Goal: Task Accomplishment & Management: Use online tool/utility

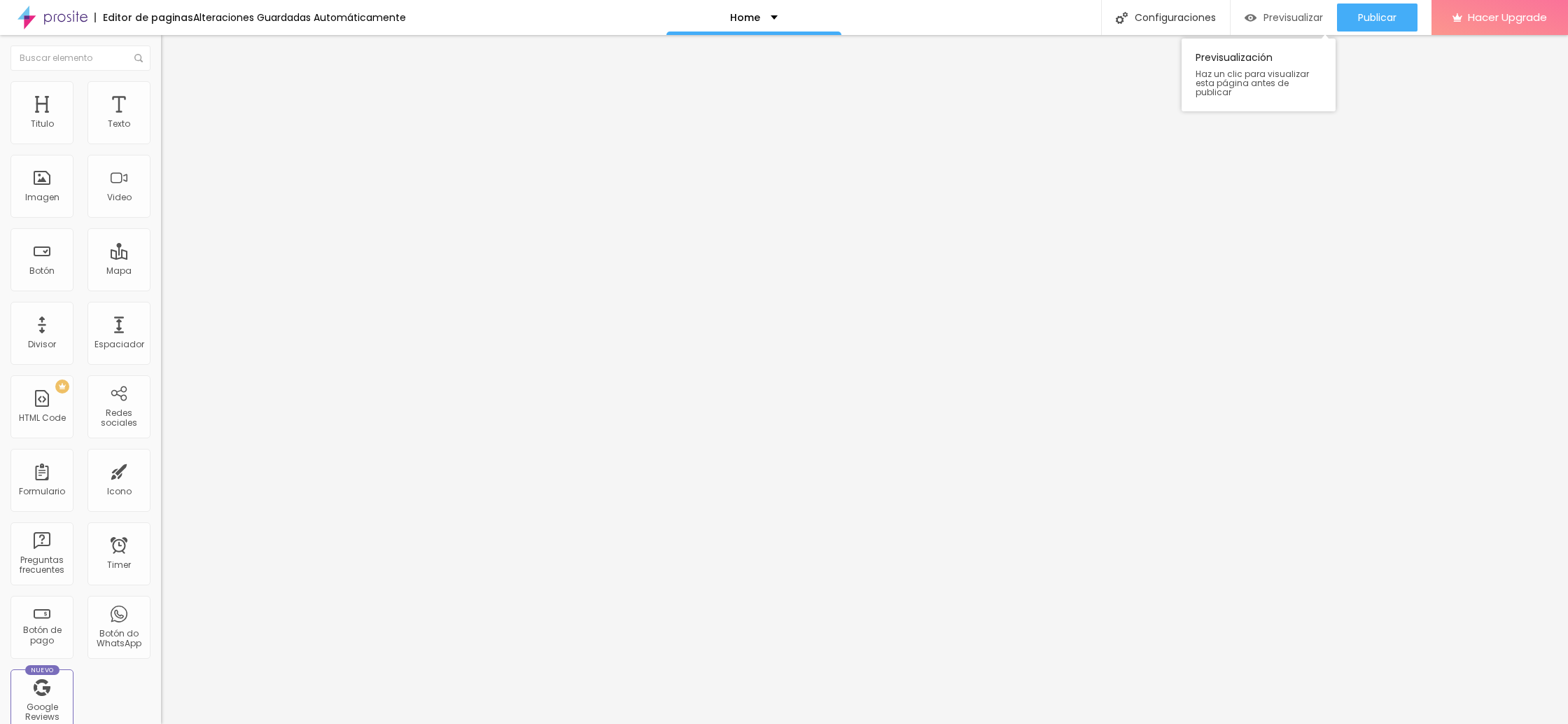
click at [1289, 13] on span "Previsualizar" at bounding box center [1293, 17] width 59 height 12
click at [173, 95] on span "Estilo" at bounding box center [184, 90] width 22 height 12
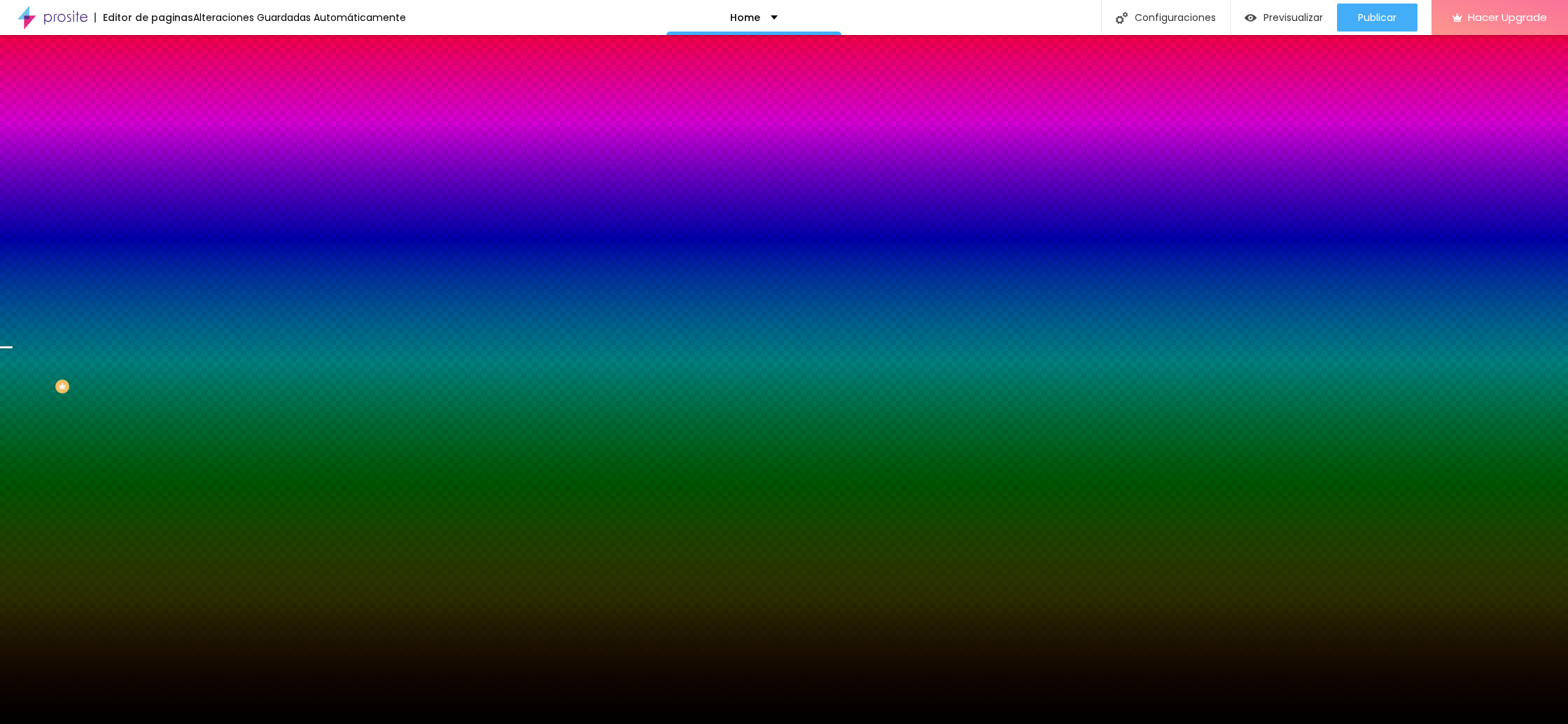
click at [161, 128] on span "Cambiar image" at bounding box center [200, 123] width 79 height 12
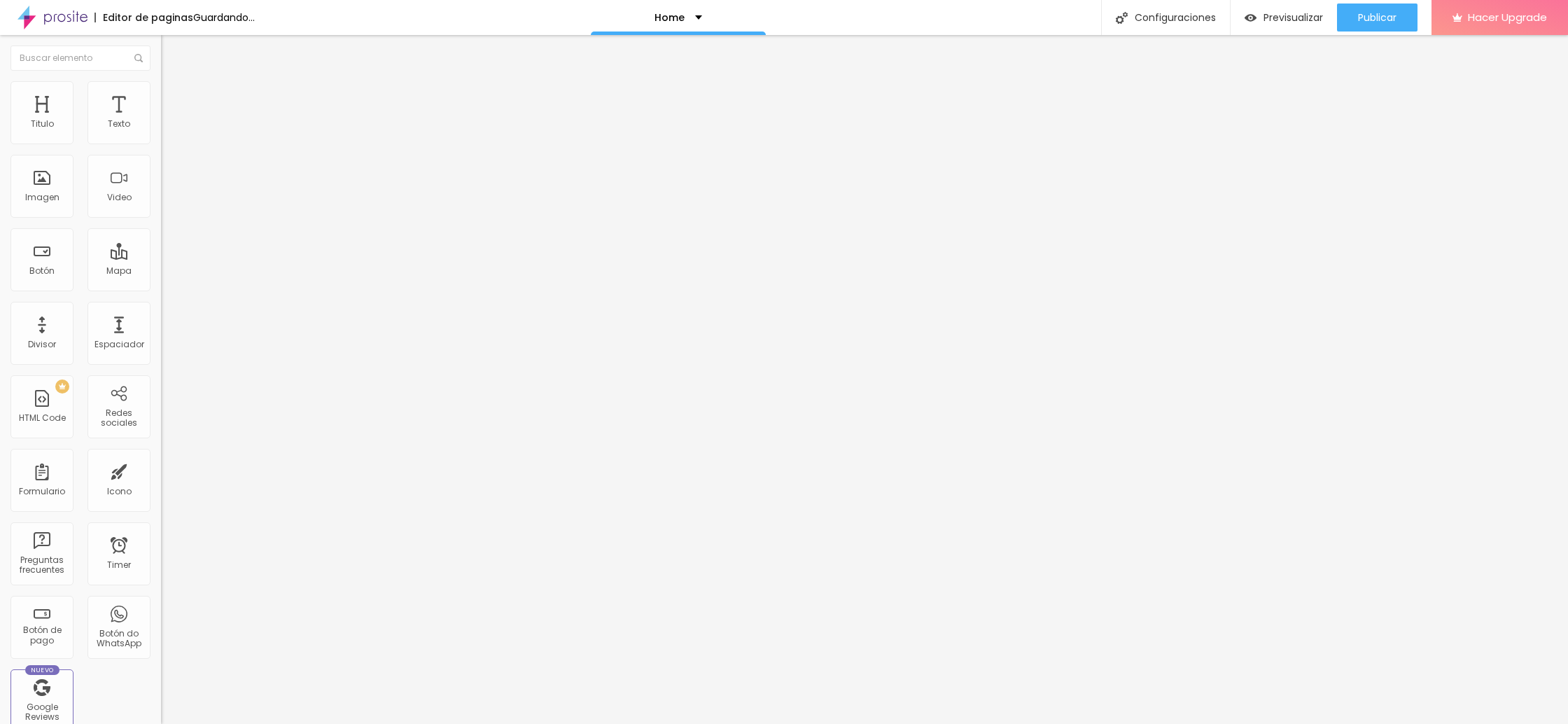
click at [161, 121] on span "Cambiar image" at bounding box center [200, 114] width 79 height 12
click at [240, 118] on img at bounding box center [244, 113] width 9 height 9
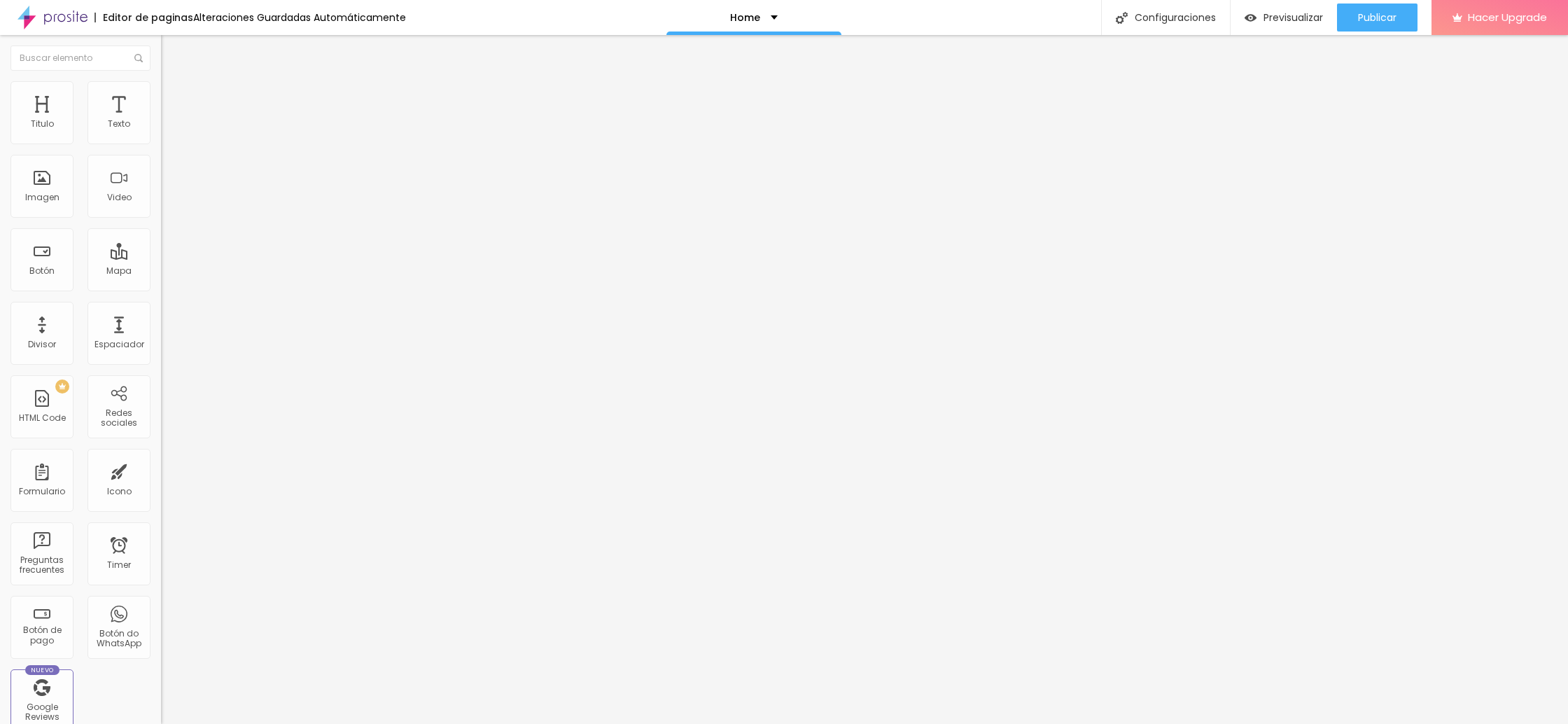
click at [173, 97] on span "Avanzado" at bounding box center [196, 90] width 45 height 12
click at [161, 258] on div at bounding box center [241, 263] width 161 height 12
type input "10"
type input "12"
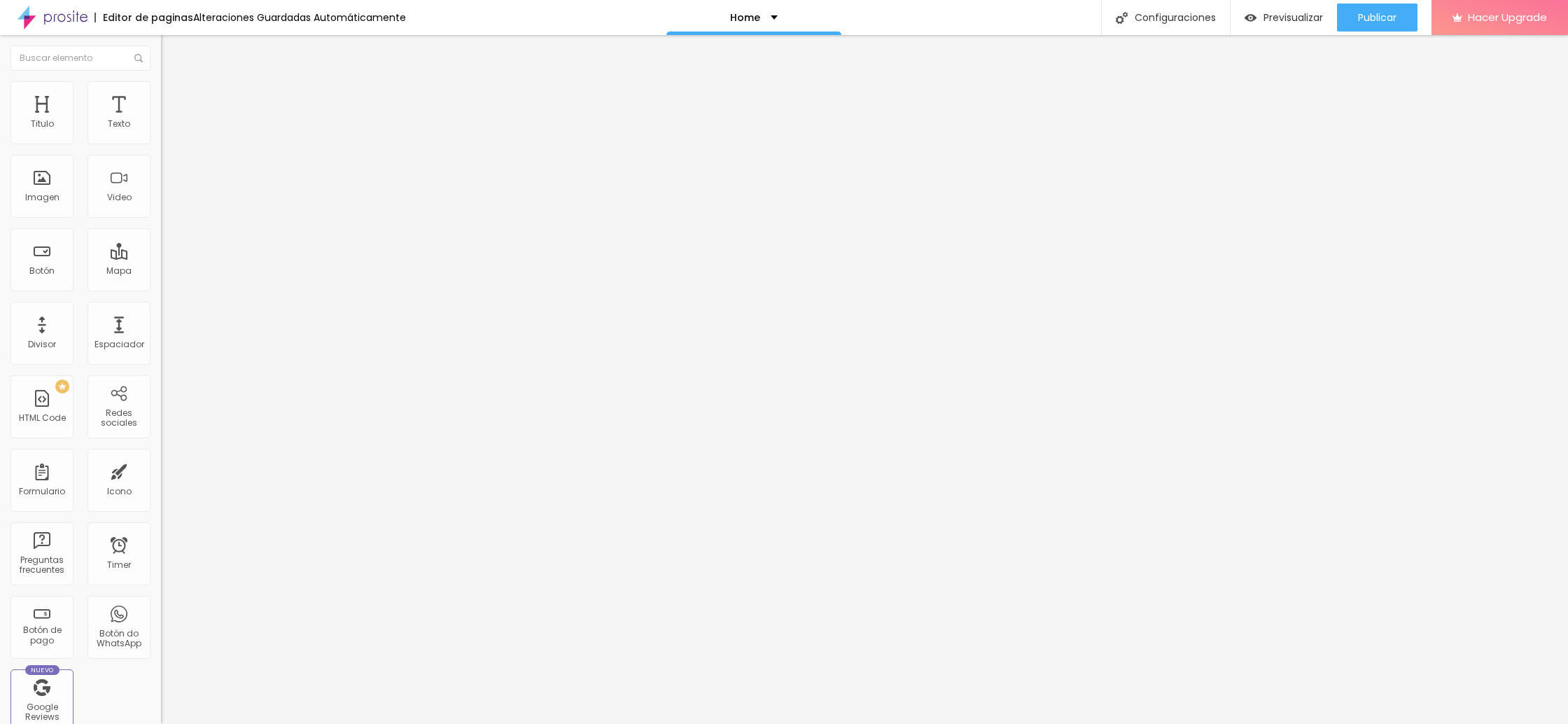
type input "13"
type input "14"
type input "15"
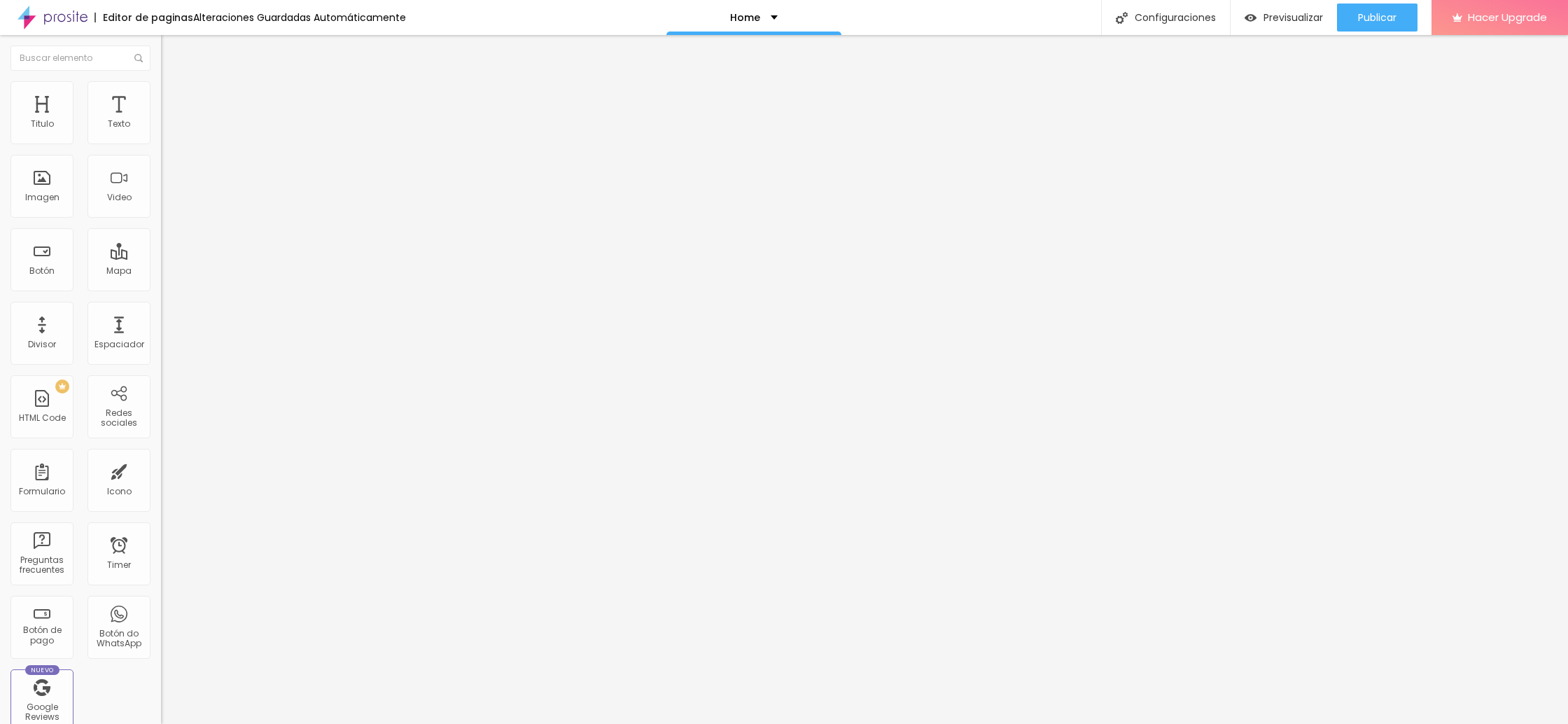
type input "15"
type input "16"
type input "17"
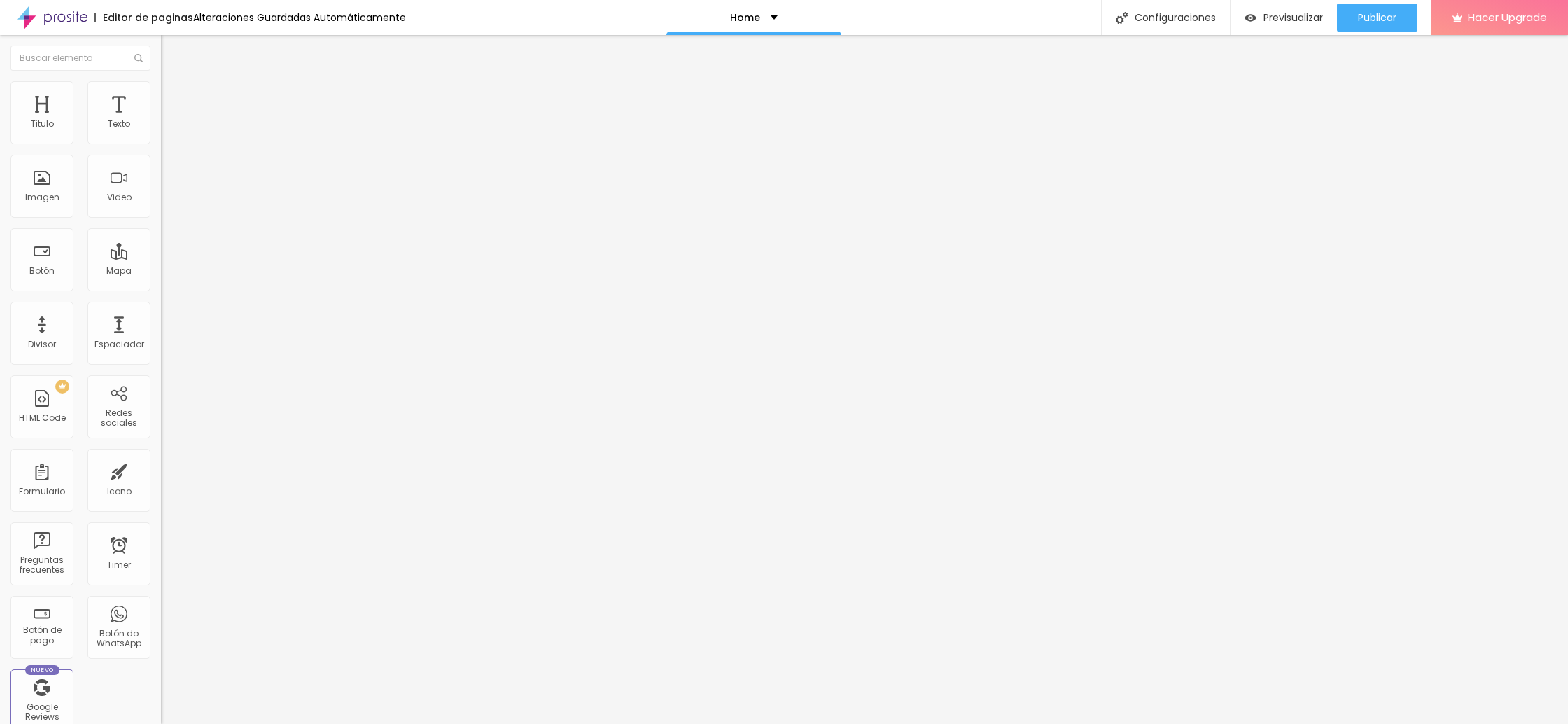
type input "18"
type input "19"
type input "20"
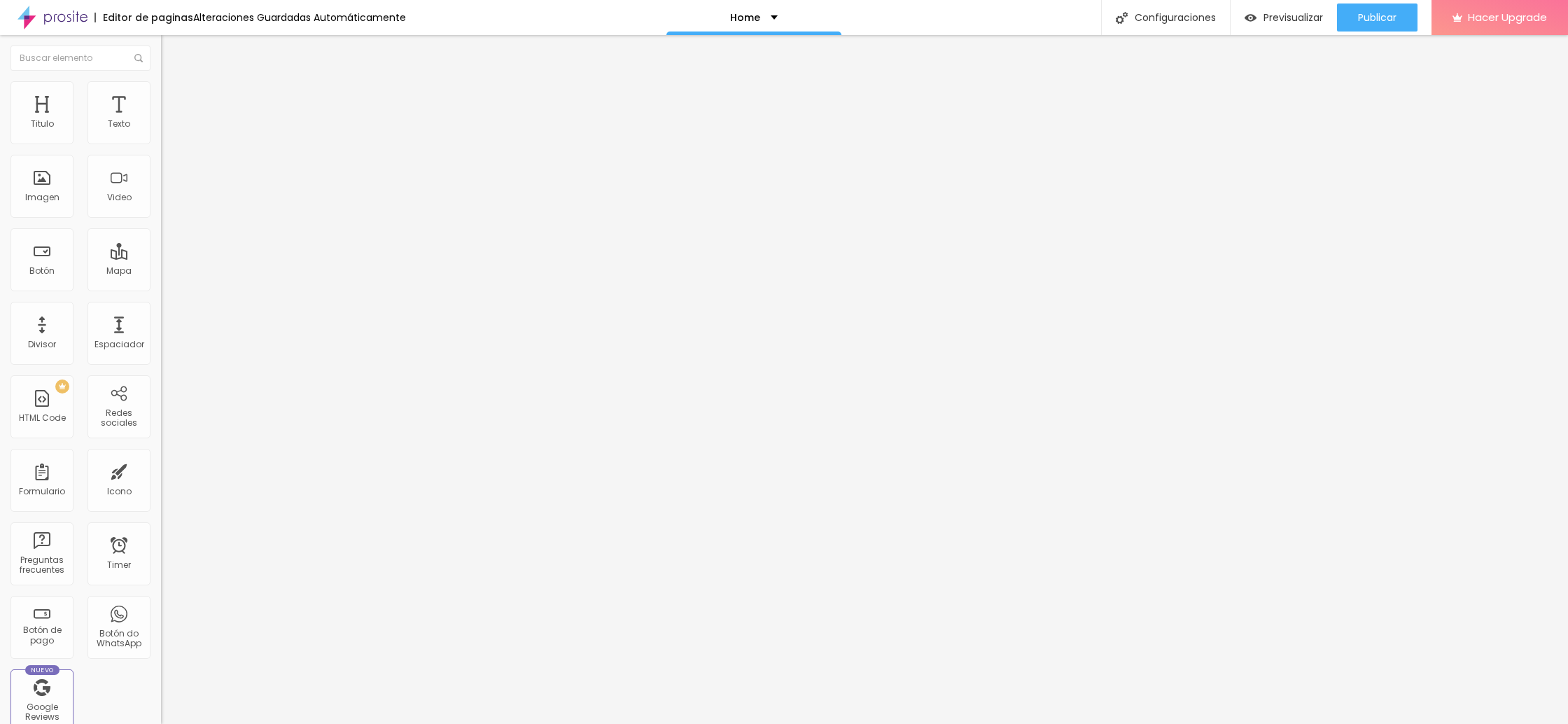
type input "20"
type input "21"
type input "22"
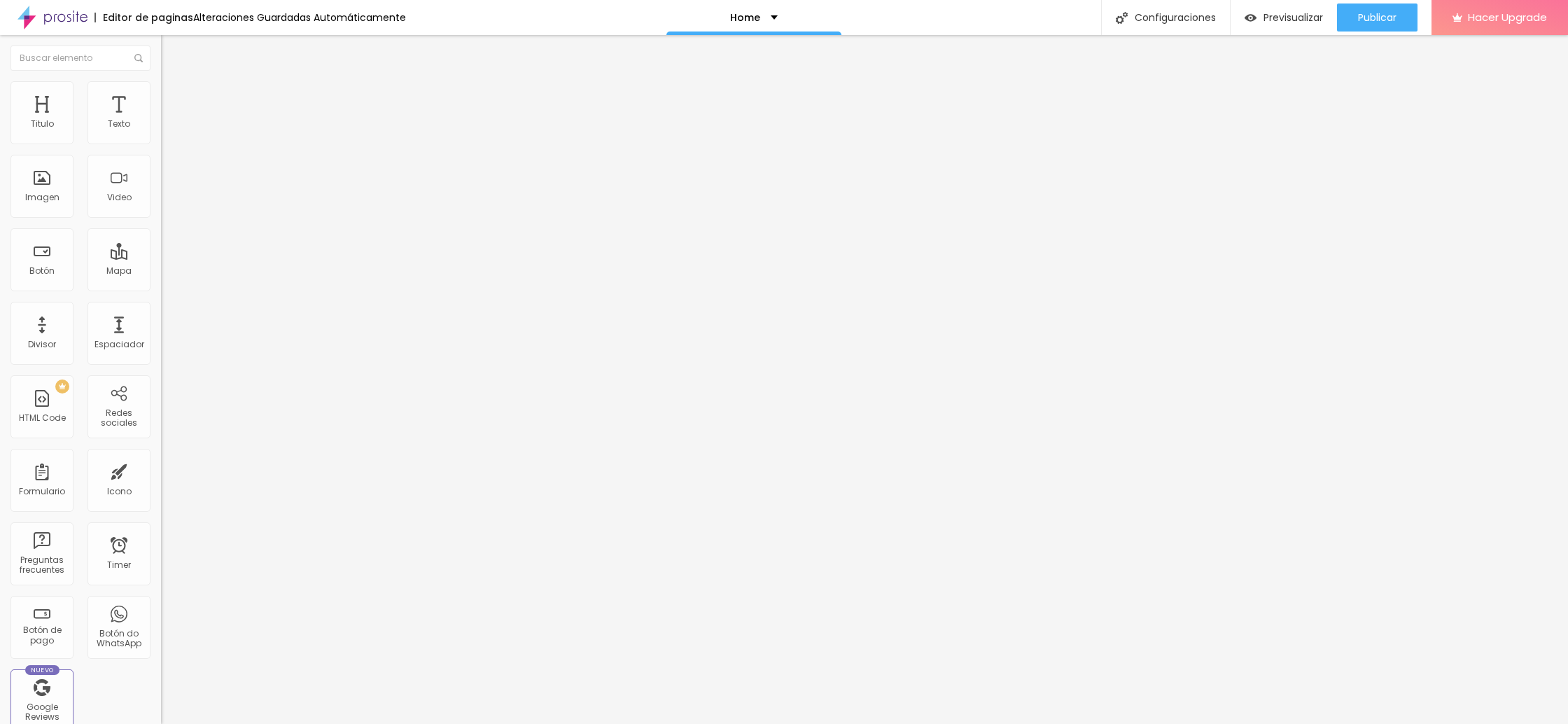
type input "23"
type input "24"
type input "25"
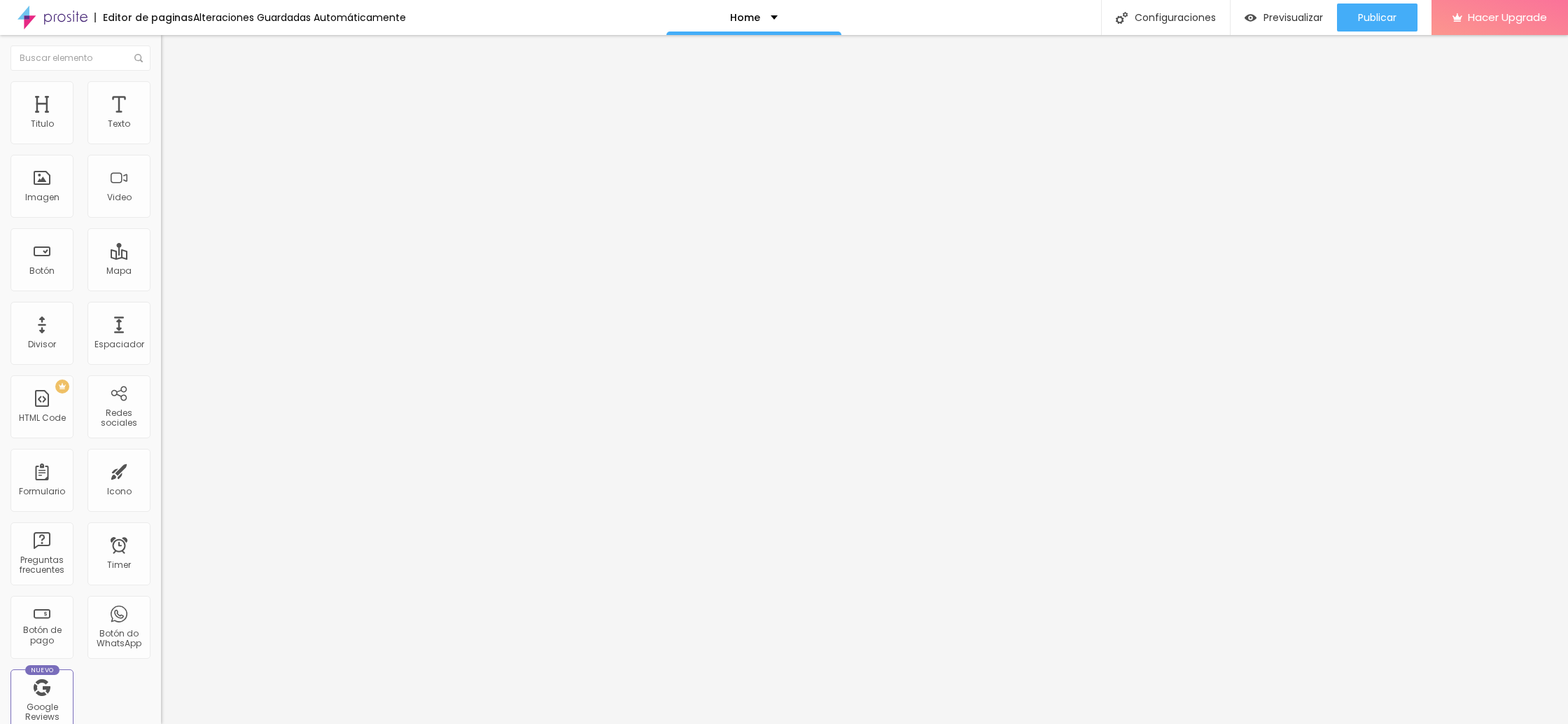
type input "25"
type input "26"
type input "28"
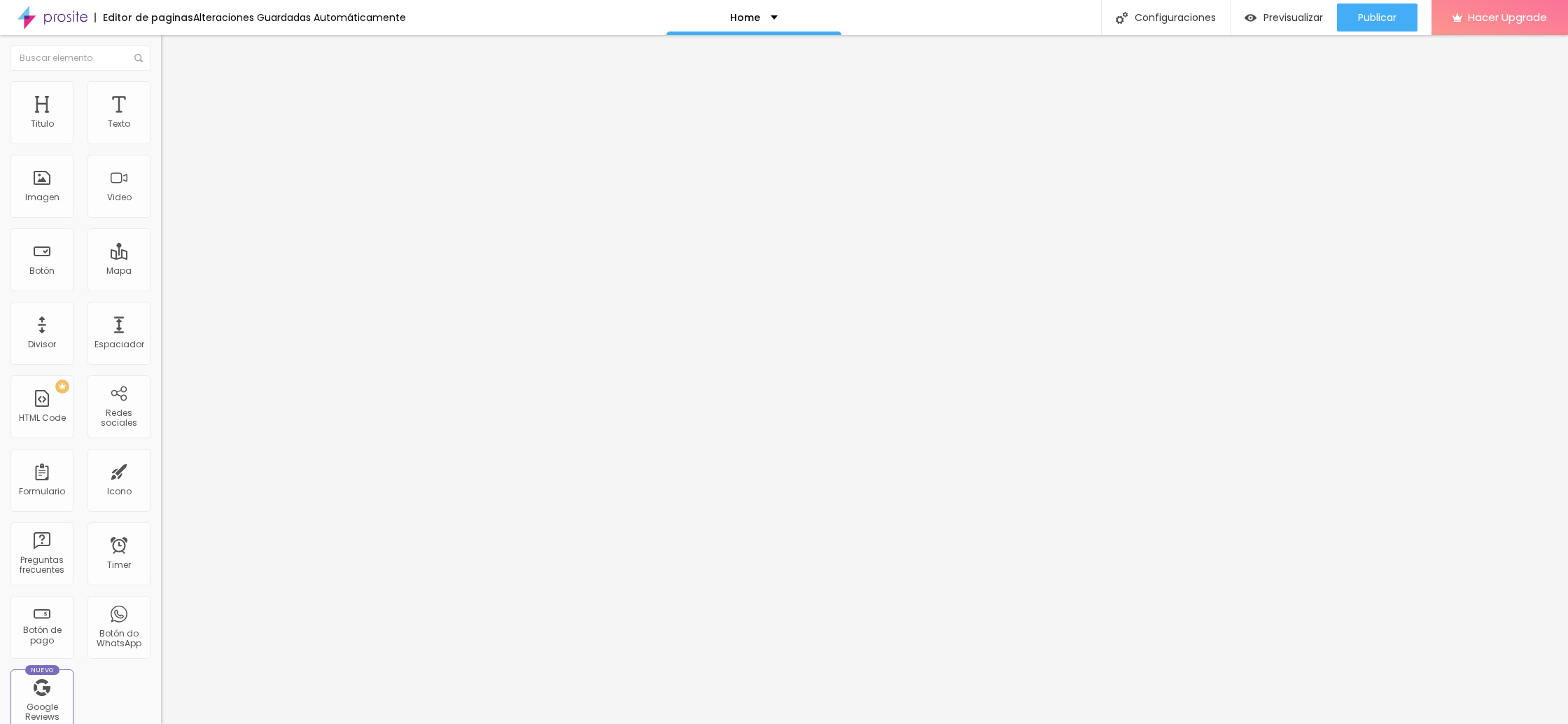
type input "29"
type input "30"
type input "31"
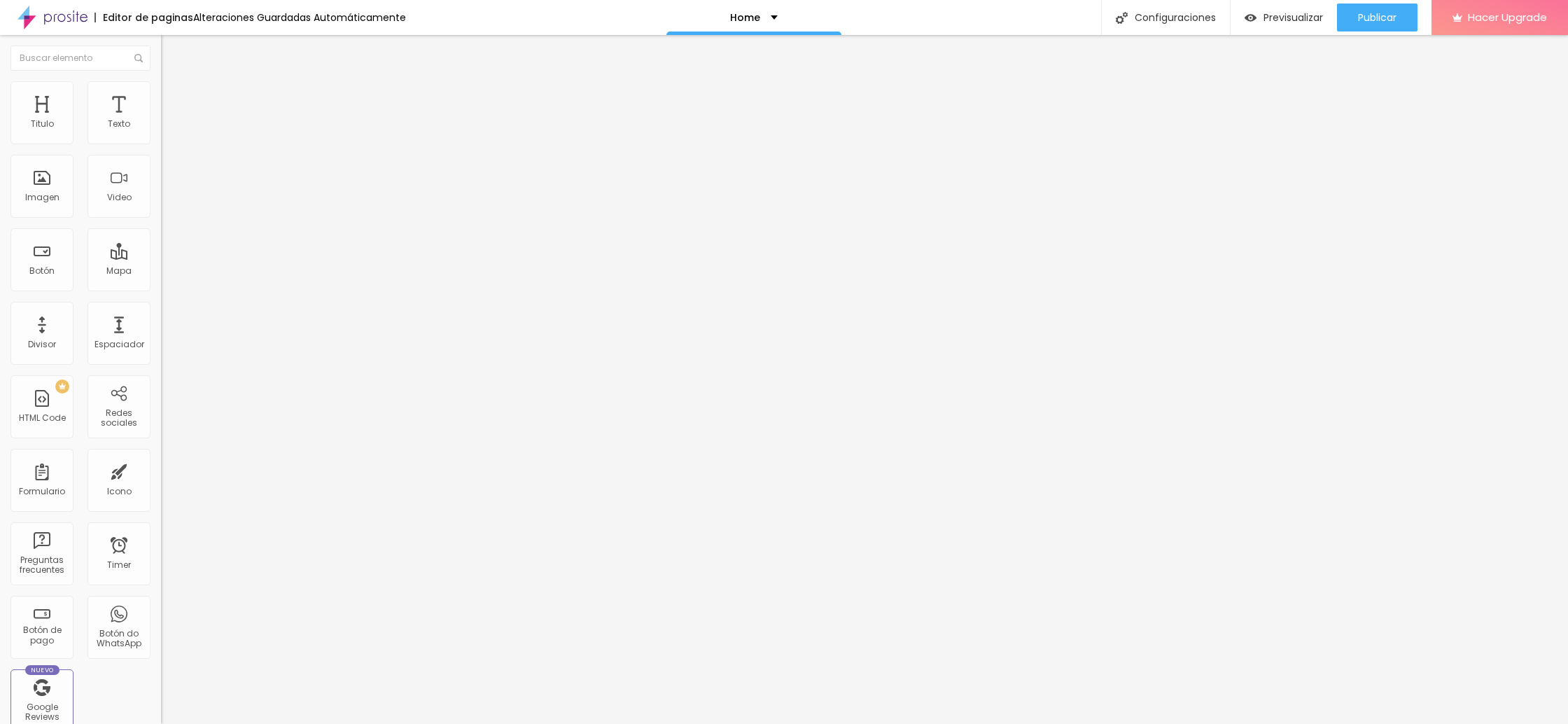
type input "31"
type input "29"
type input "24"
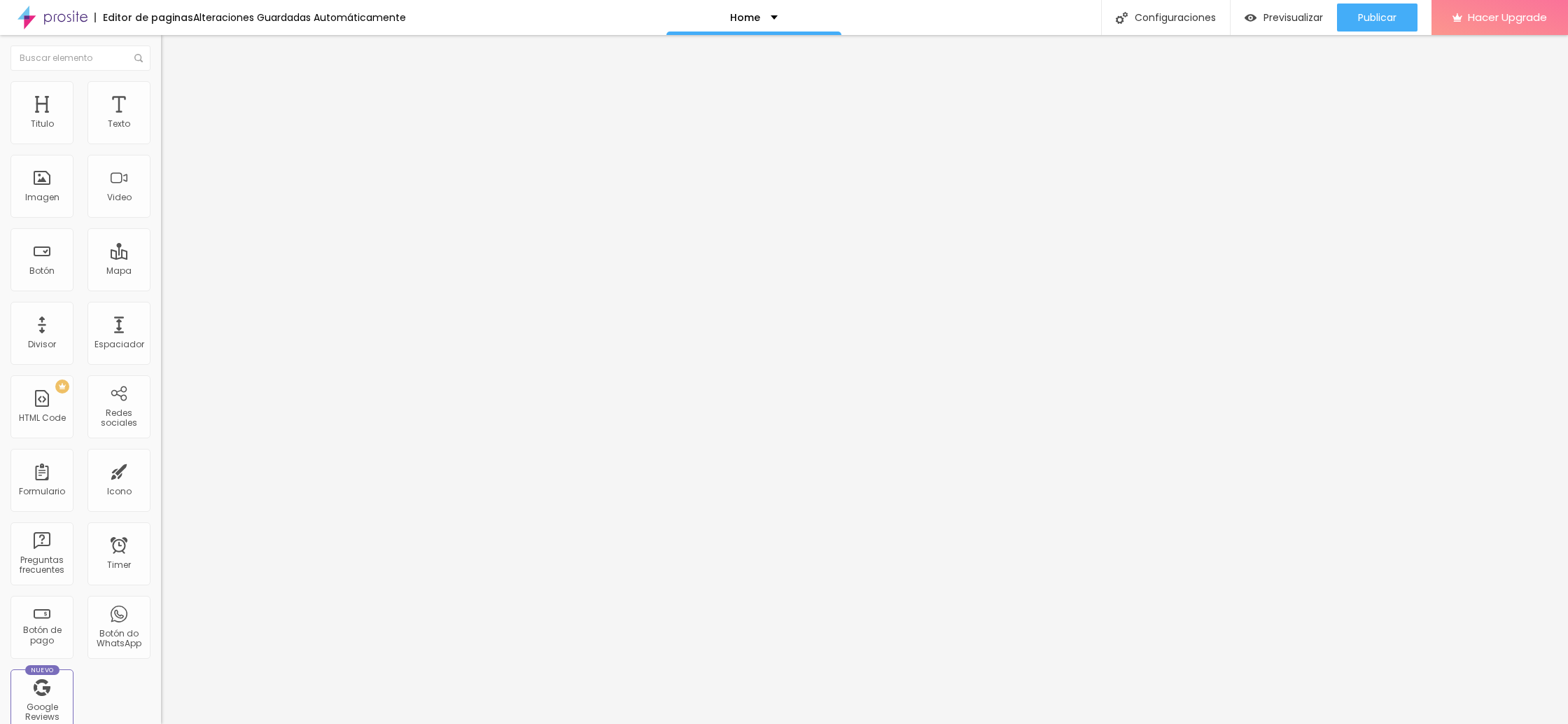
type input "23"
type input "22"
type input "21"
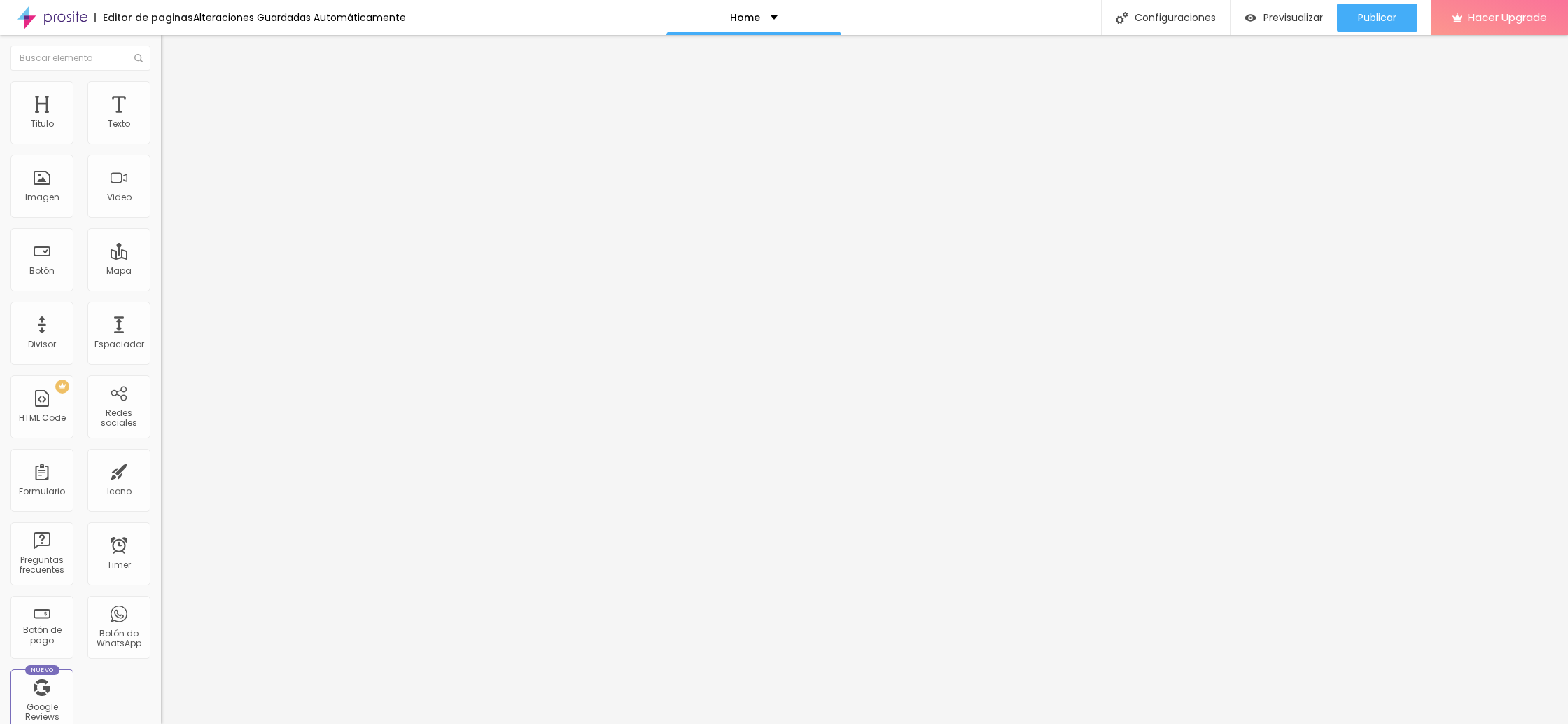
type input "21"
type input "20"
drag, startPoint x: 40, startPoint y: 136, endPoint x: 50, endPoint y: 138, distance: 10.2
type input "20"
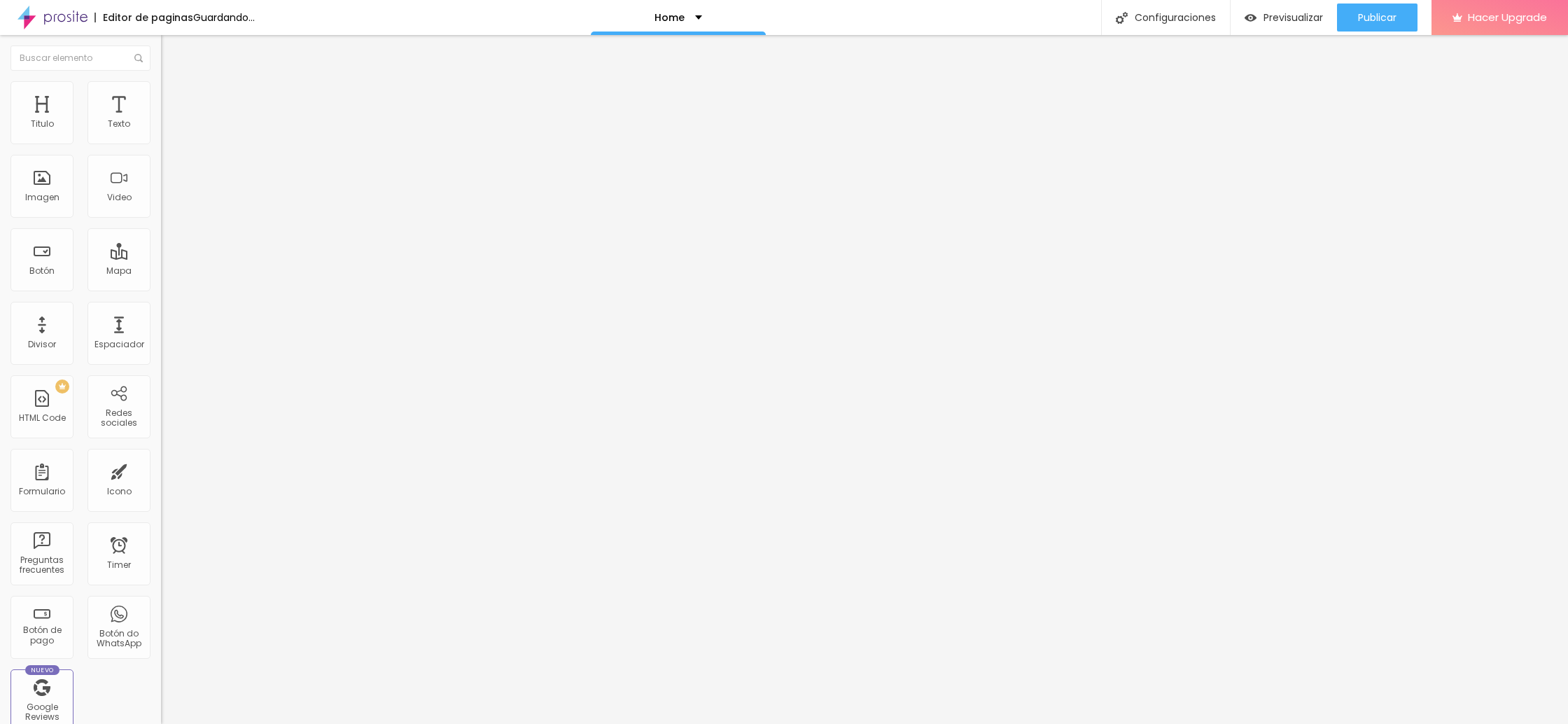
click at [161, 258] on input "range" at bounding box center [206, 263] width 90 height 12
click at [161, 84] on ul "Estilo Avanzado" at bounding box center [241, 81] width 161 height 28
click at [161, 80] on img at bounding box center [167, 73] width 12 height 12
click at [168, 128] on icon "button" at bounding box center [171, 126] width 6 height 6
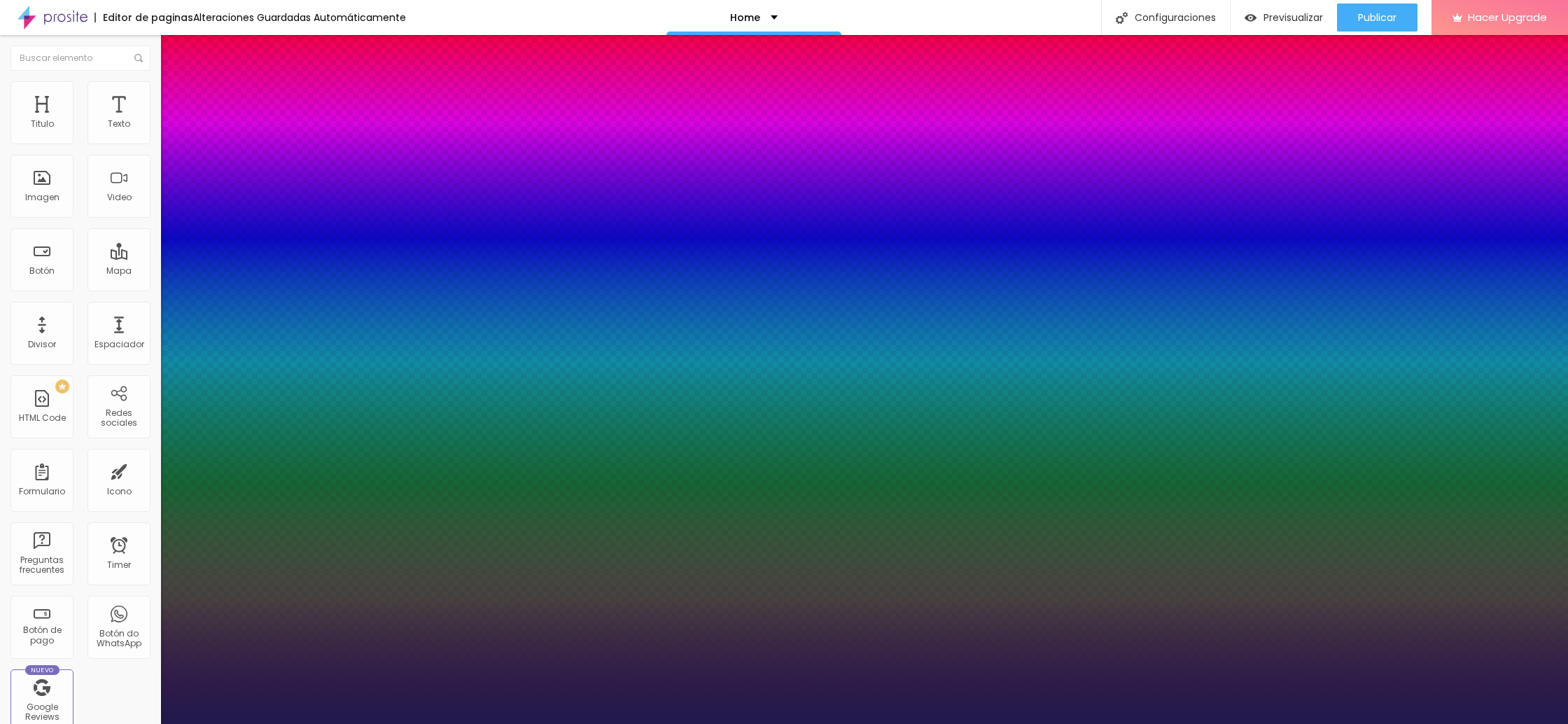
type input "1"
type input "16"
type input "1"
type input "18"
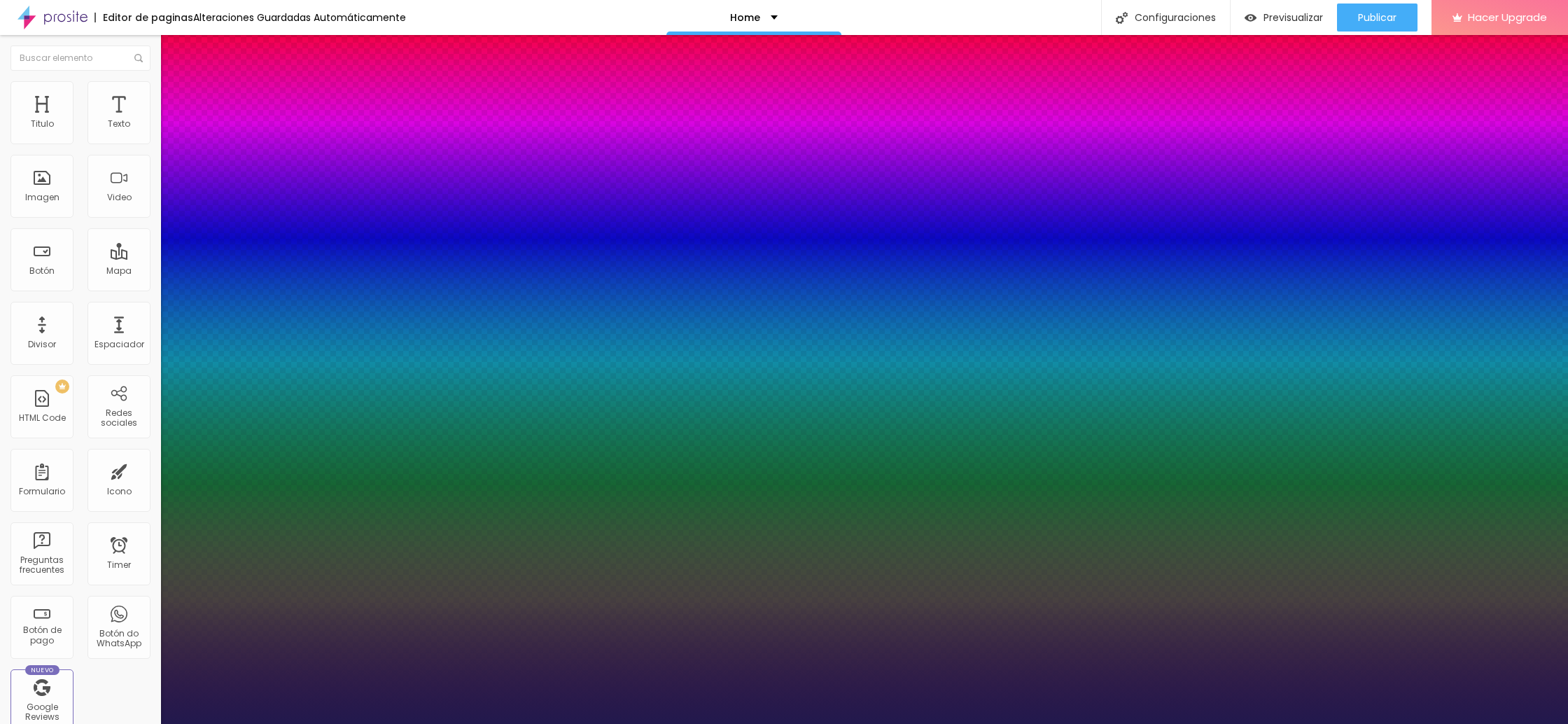
type input "1"
type input "19"
type input "1"
type input "20"
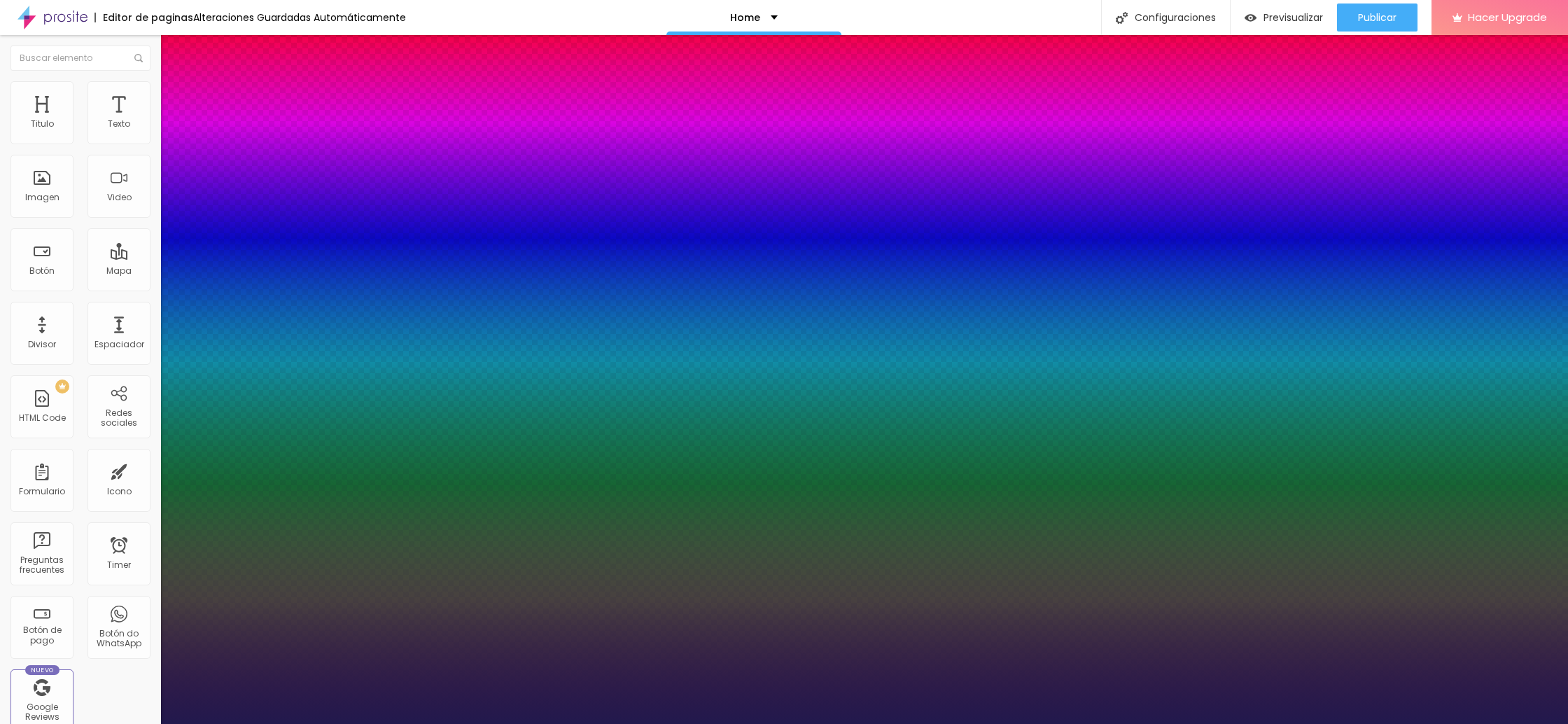
type input "20"
type input "1"
type input "21"
type input "1"
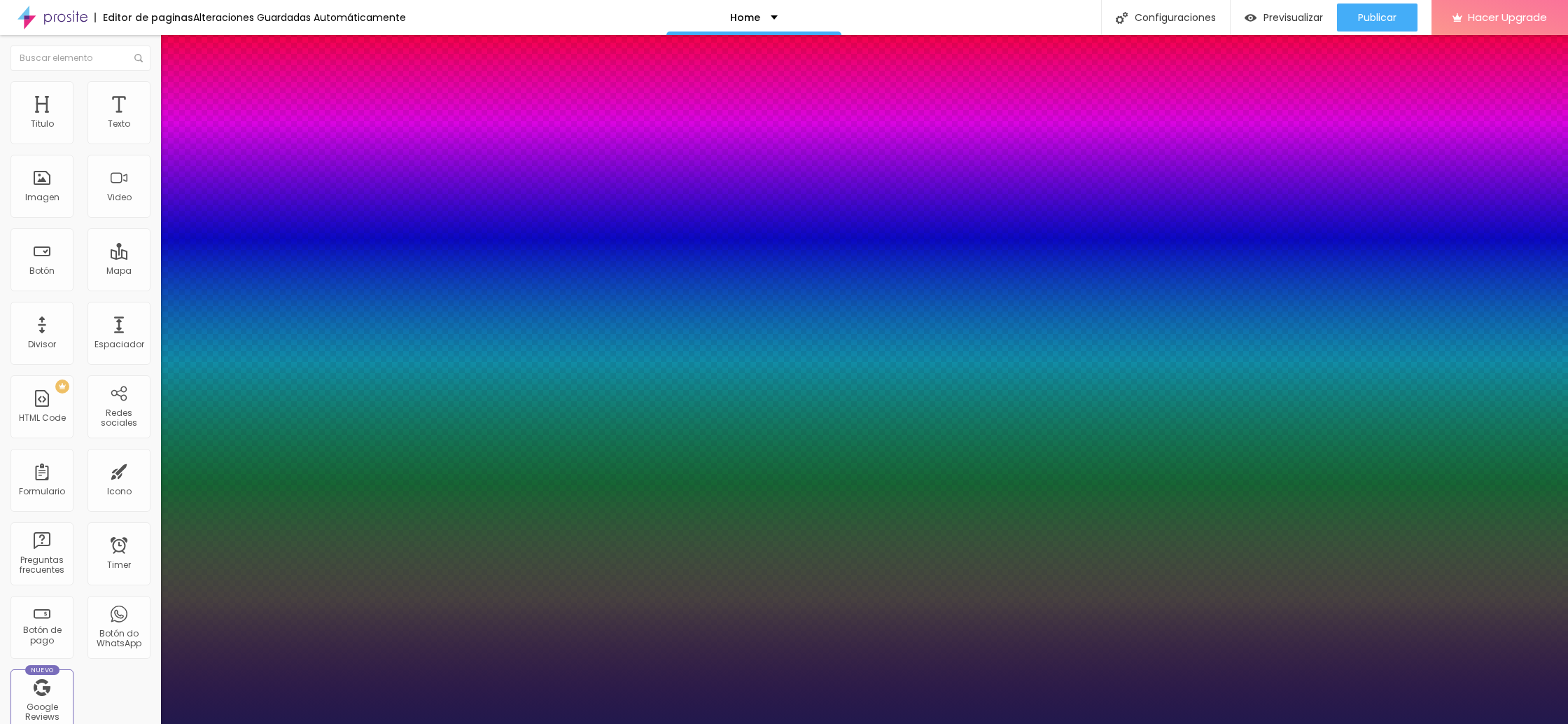
type input "22"
type input "1"
type input "23"
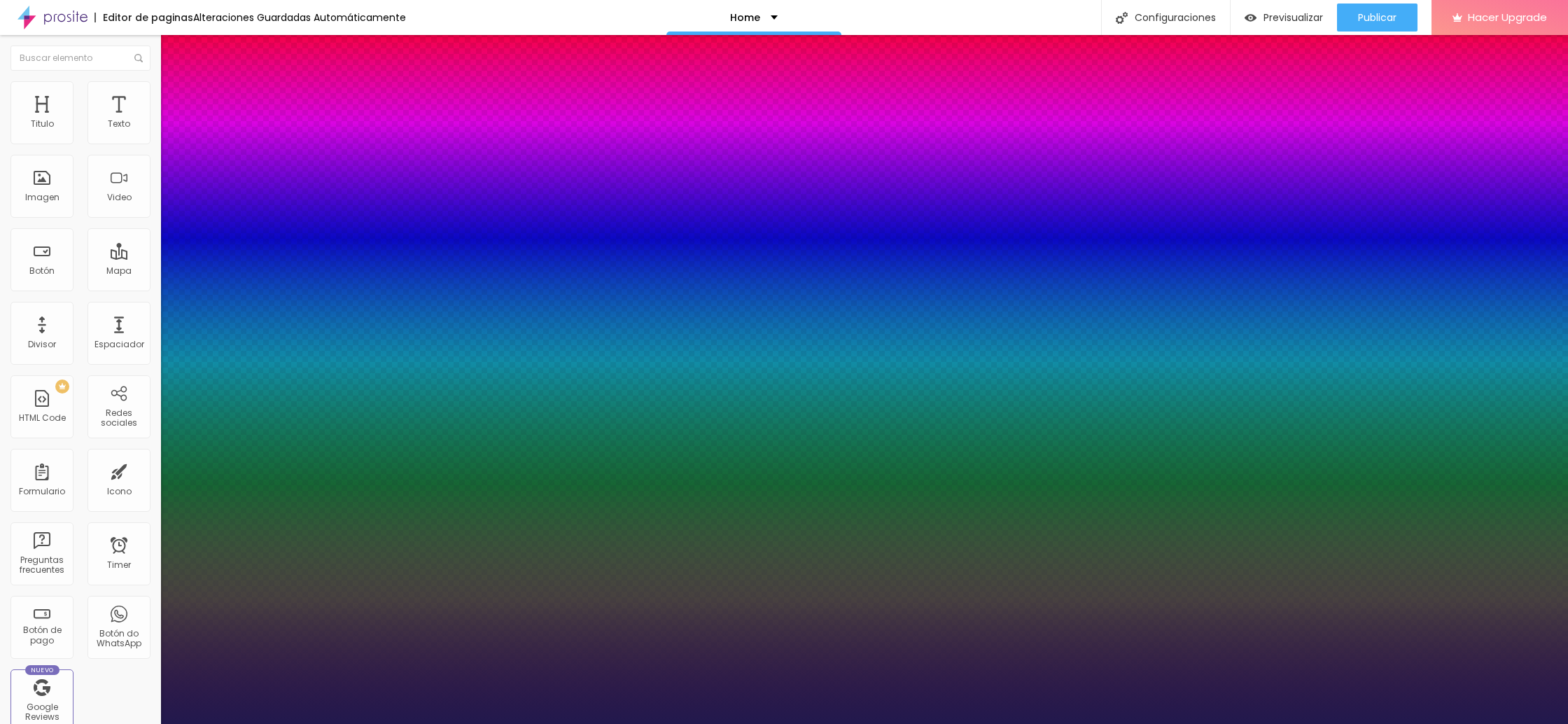
type input "1"
type input "24"
type input "1"
type input "27"
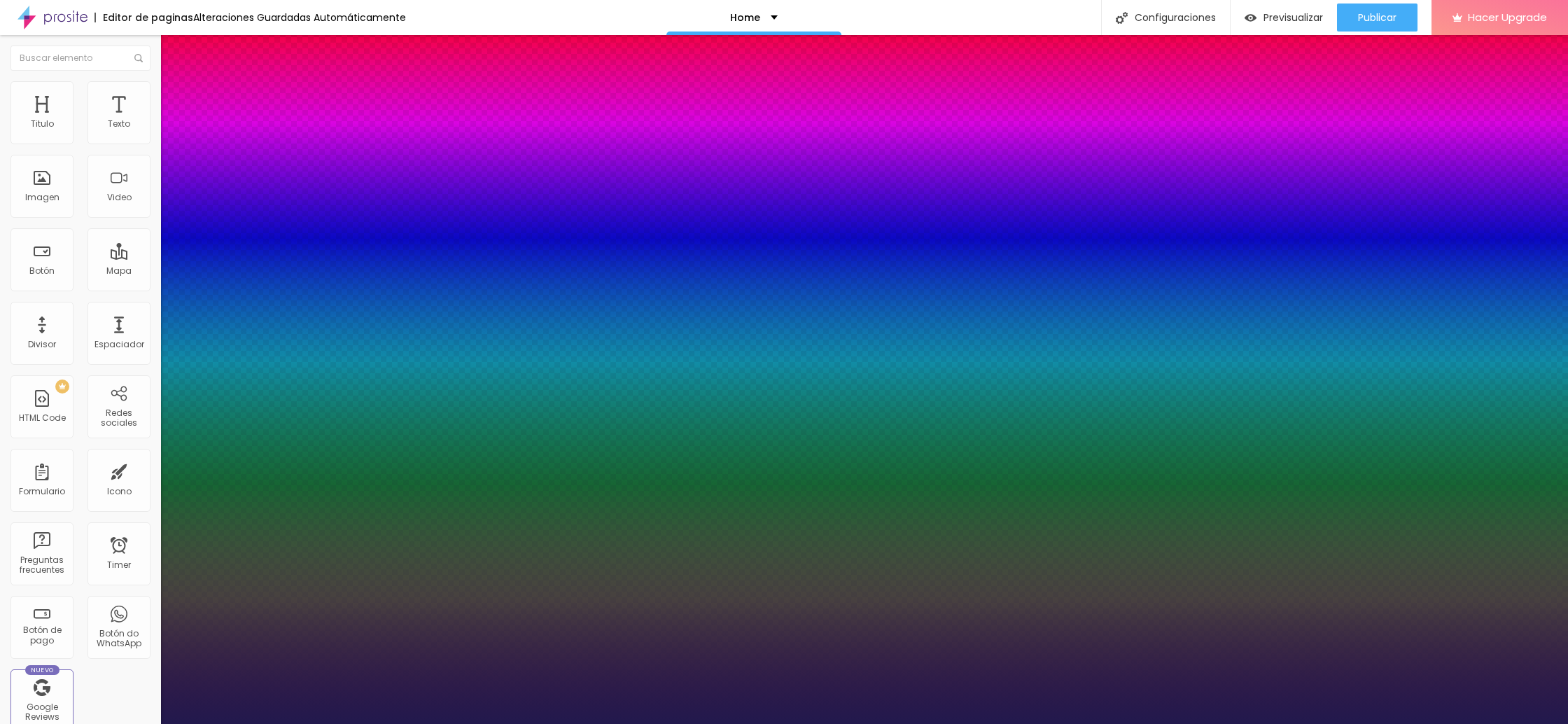
type input "27"
type input "1"
type input "32"
type input "1"
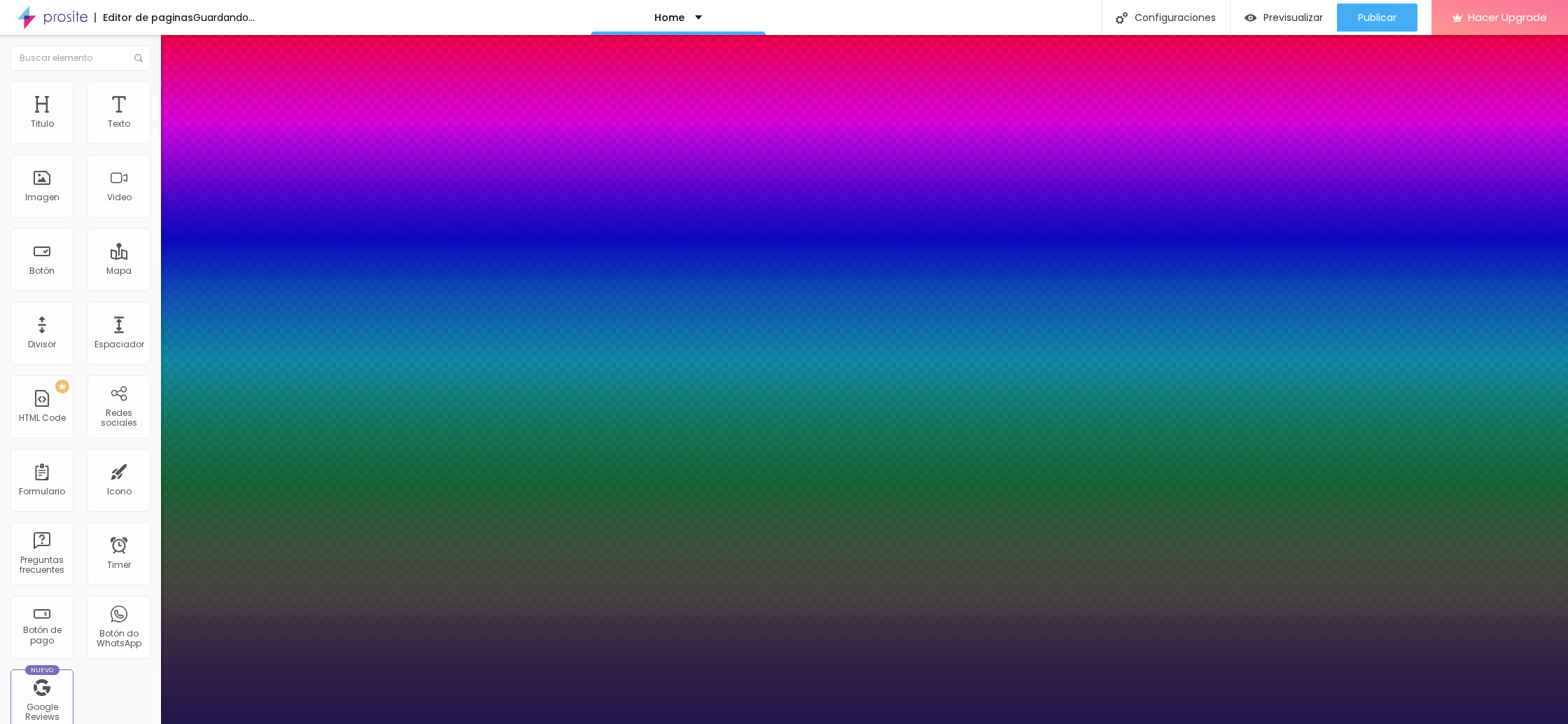
type input "31"
type input "1"
type input "30"
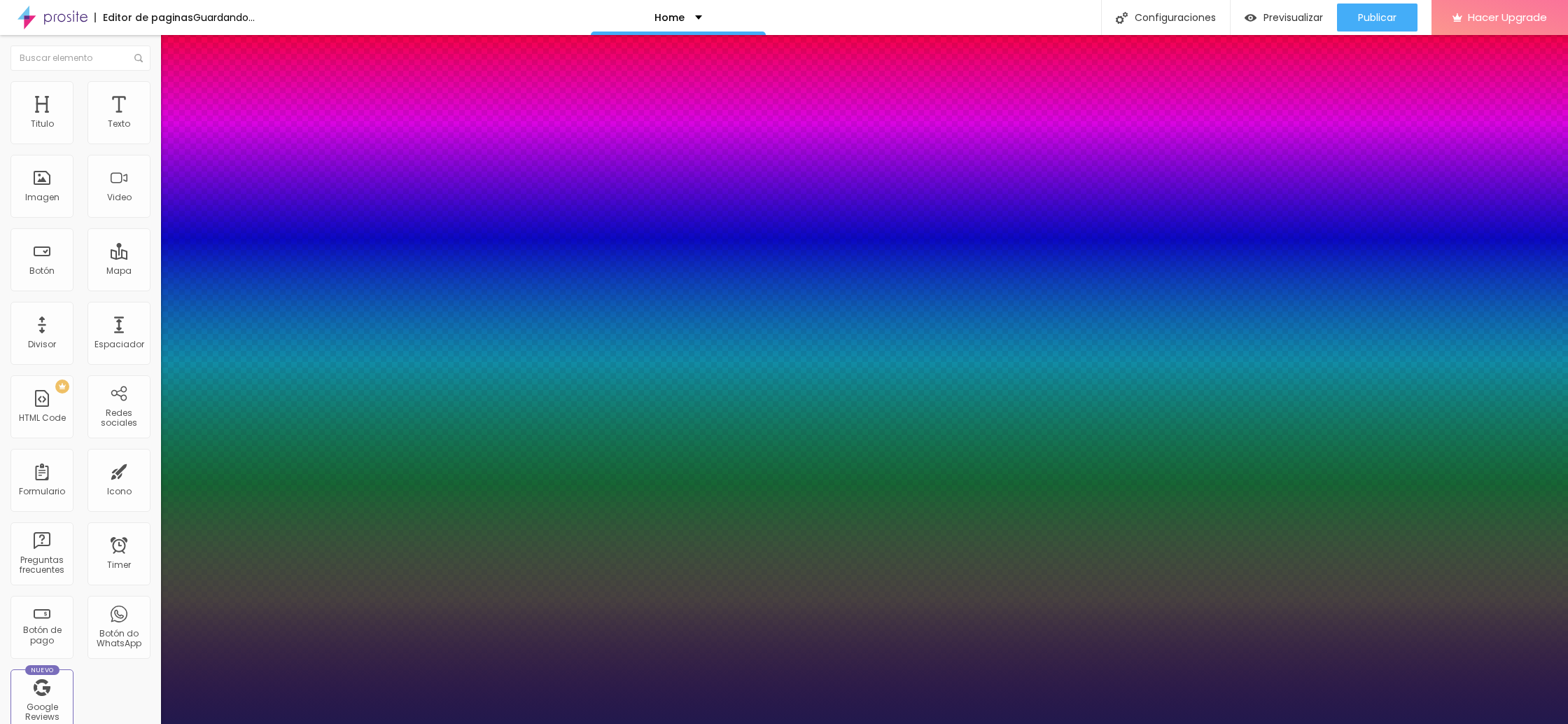
type input "1"
drag, startPoint x: 187, startPoint y: 237, endPoint x: 204, endPoint y: 240, distance: 17.3
type input "30"
type input "1"
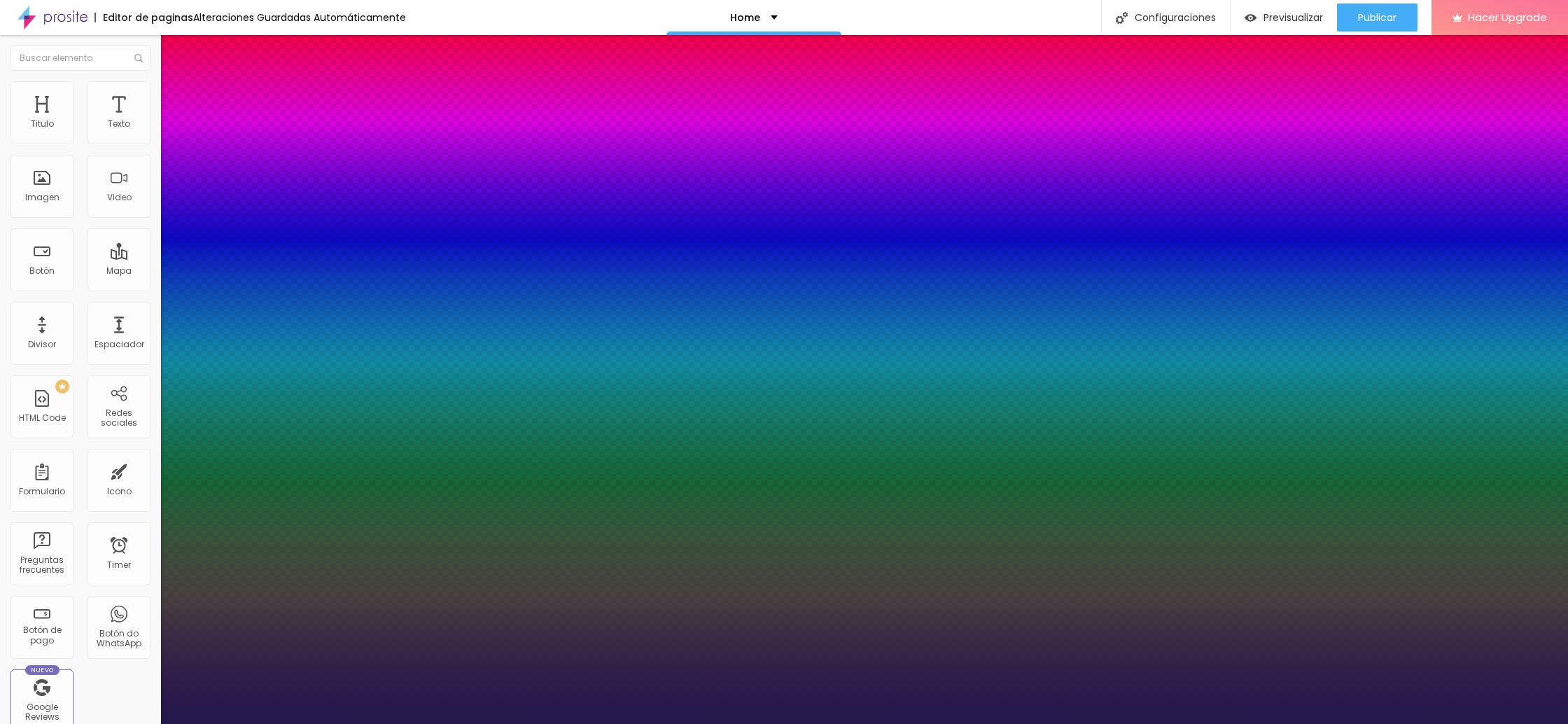
click at [1138, 723] on div at bounding box center [784, 724] width 1568 height 0
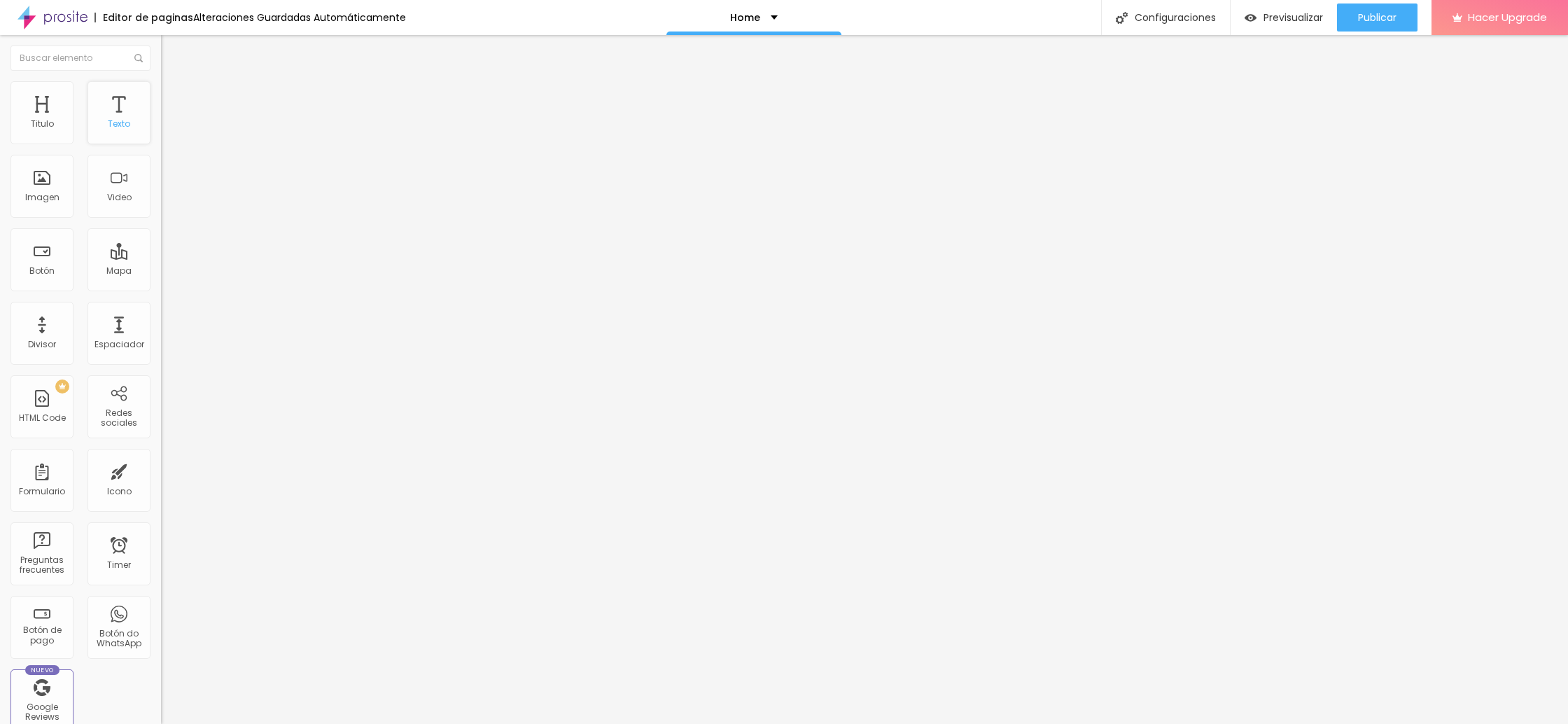
click at [127, 126] on div "Texto" at bounding box center [118, 124] width 22 height 10
click at [173, 97] on span "Avanzado" at bounding box center [196, 90] width 45 height 12
click at [161, 80] on img at bounding box center [167, 73] width 12 height 12
click at [167, 130] on icon "button" at bounding box center [171, 126] width 9 height 9
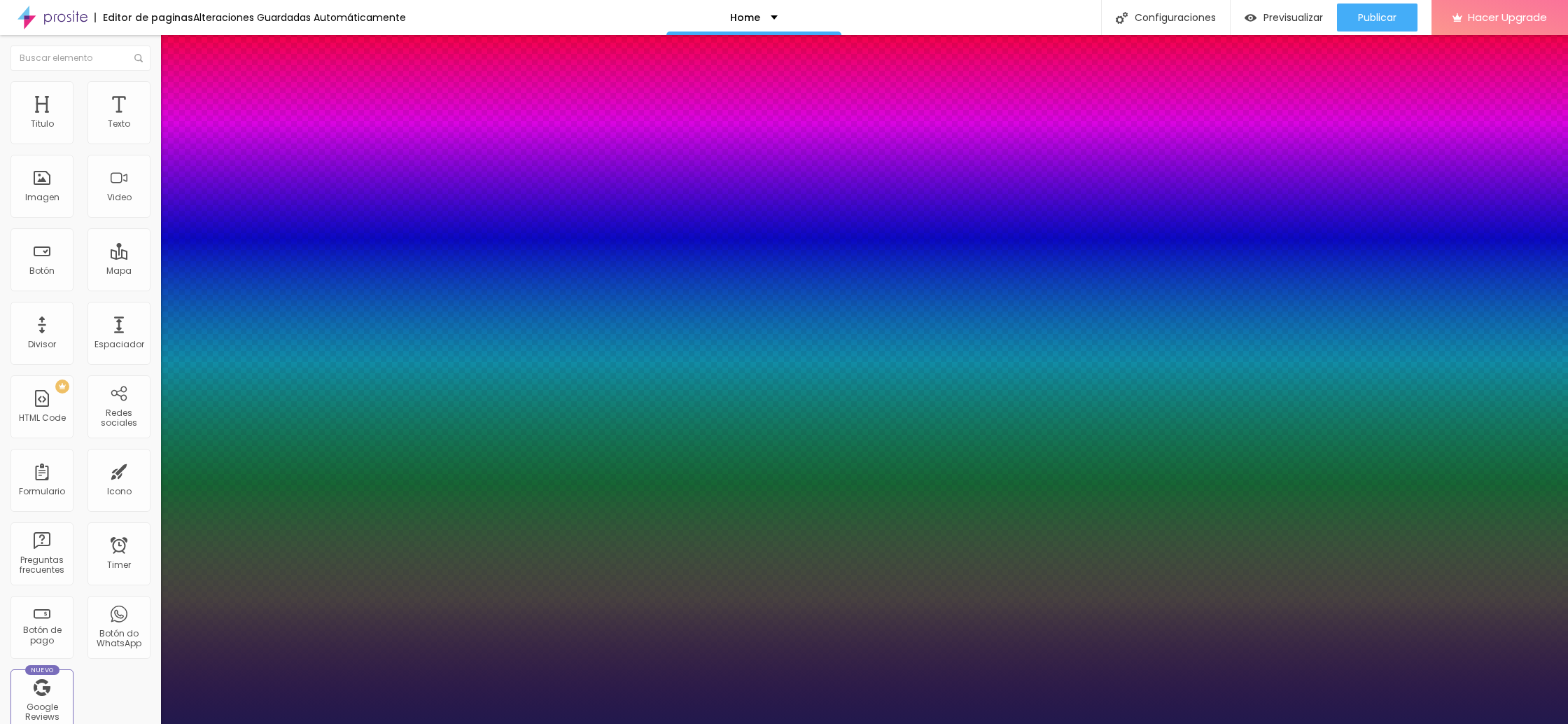
type input "1"
type input "14"
type input "1"
type input "21"
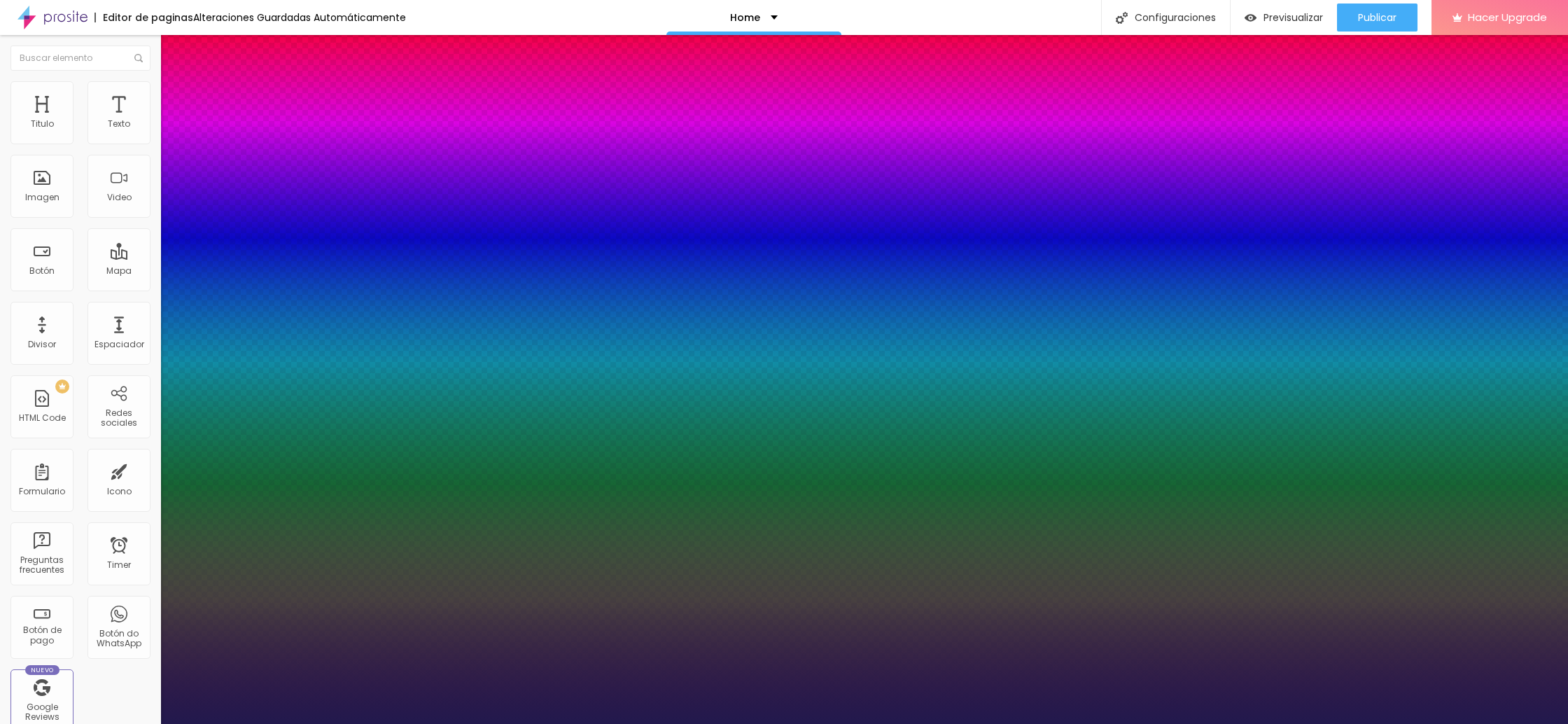
type input "21"
type input "1"
type input "23"
type input "1"
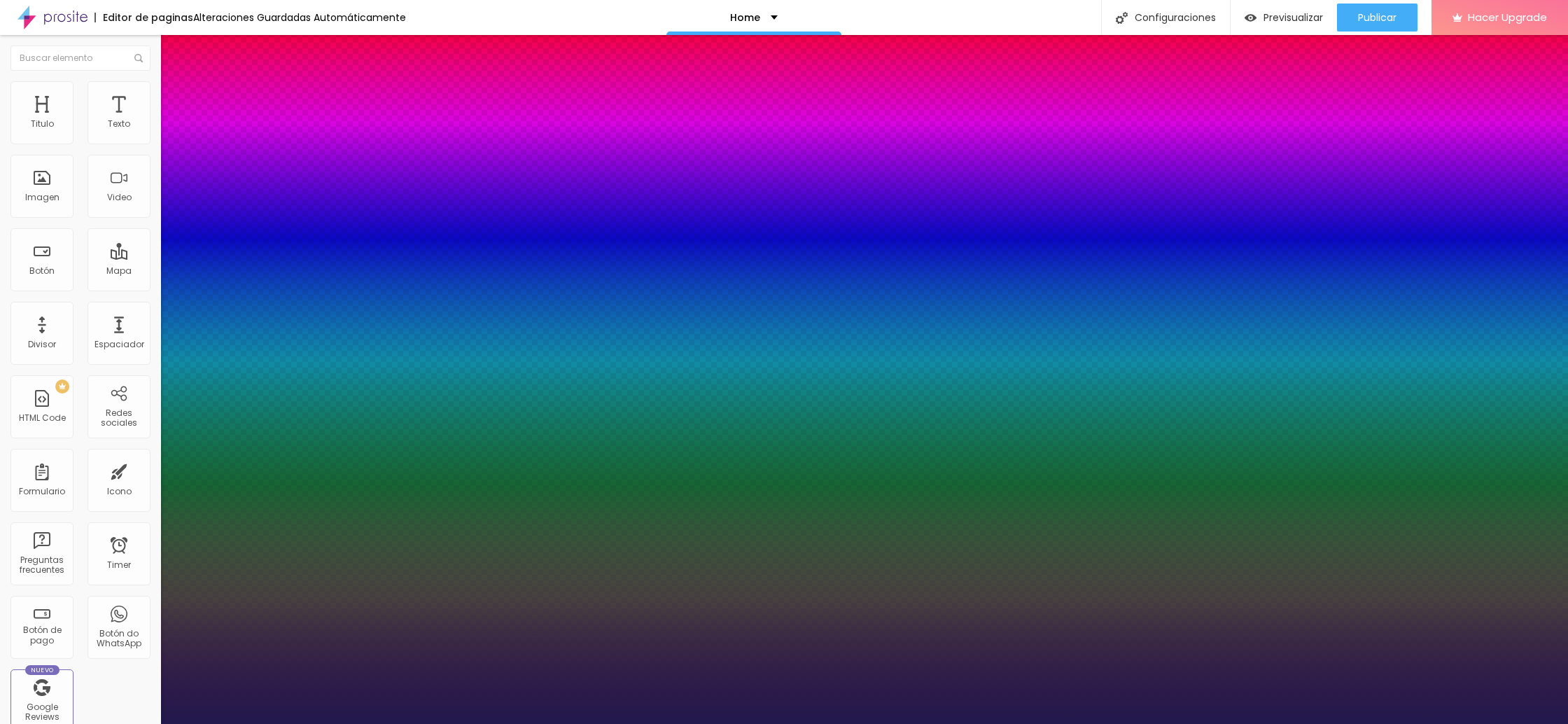
type input "26"
type input "1"
type input "27"
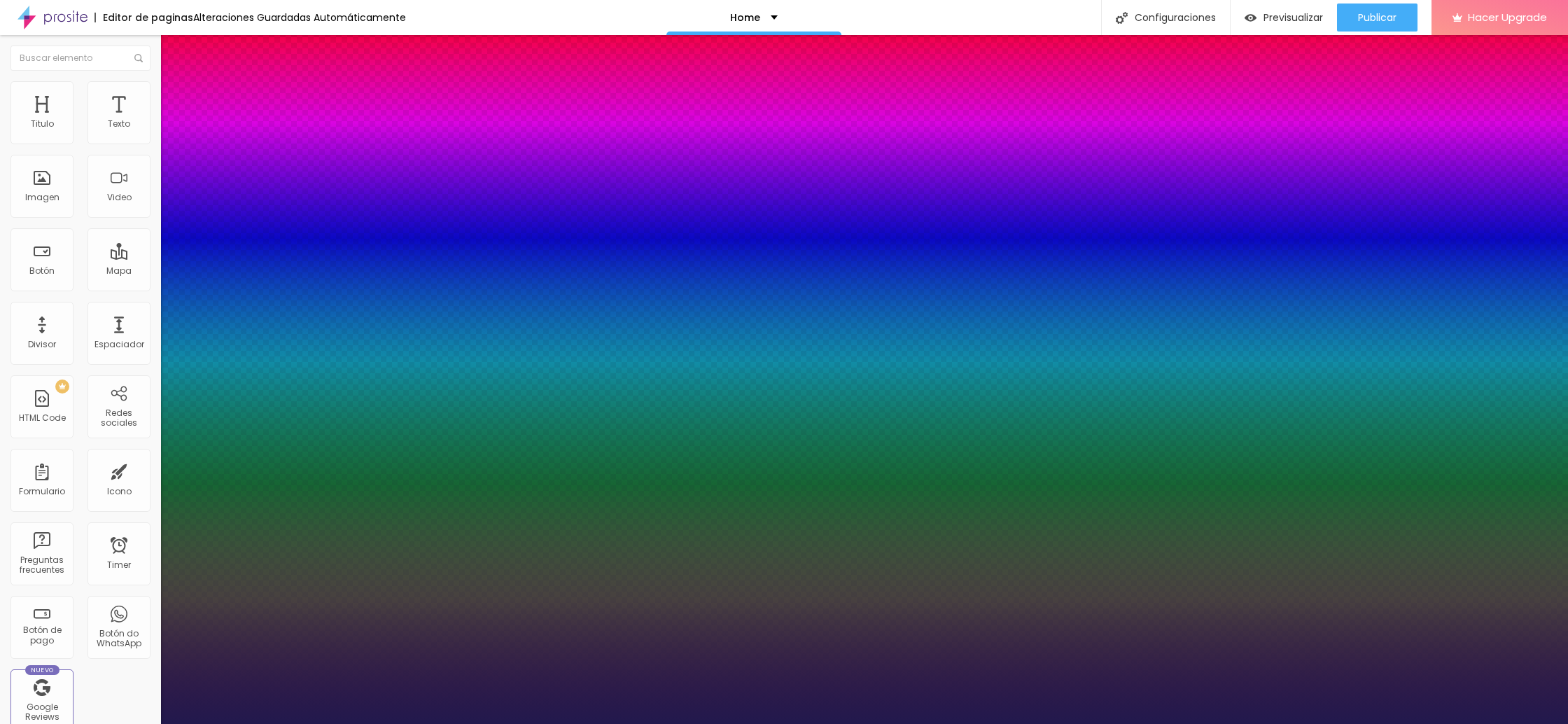
type input "1"
type input "28"
type input "1"
type input "29"
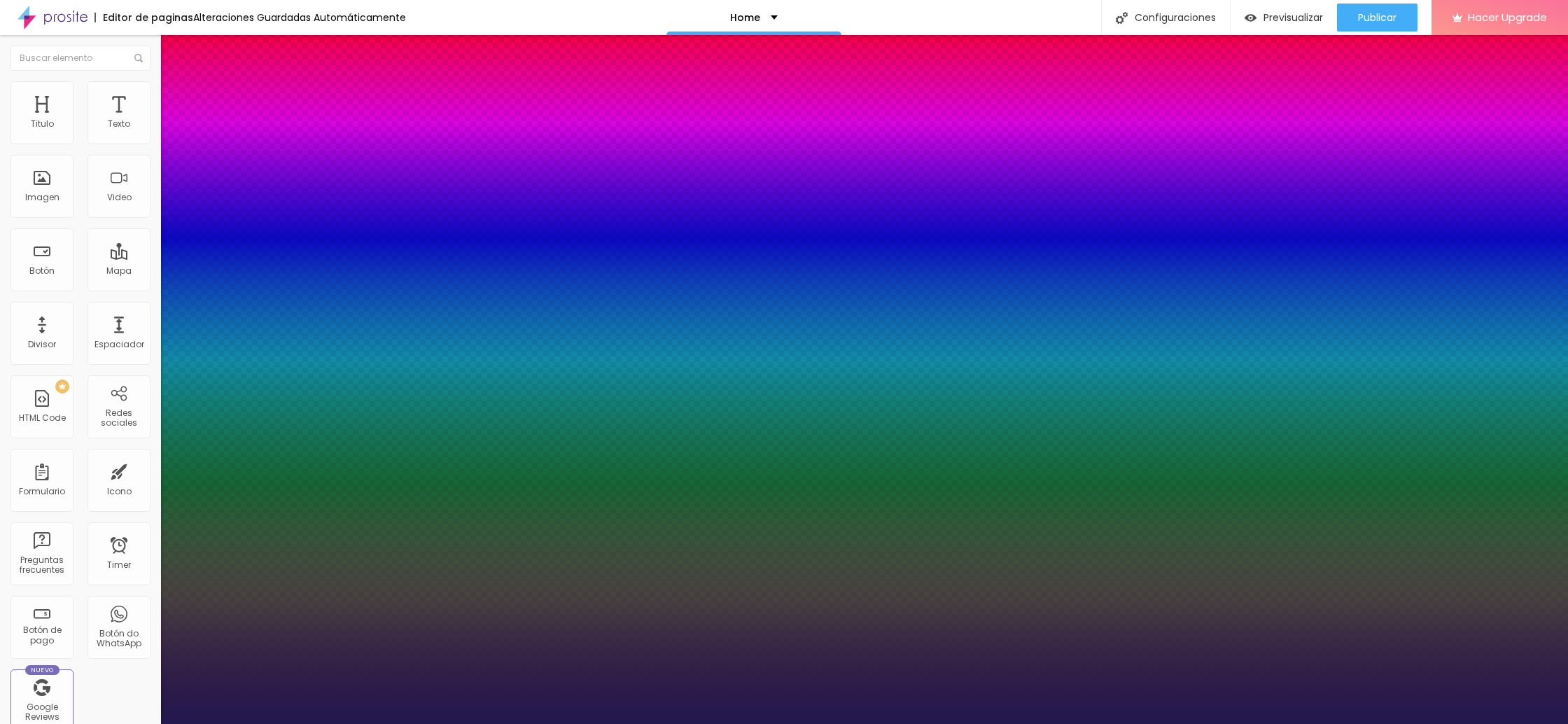
type input "29"
type input "1"
type input "30"
type input "1"
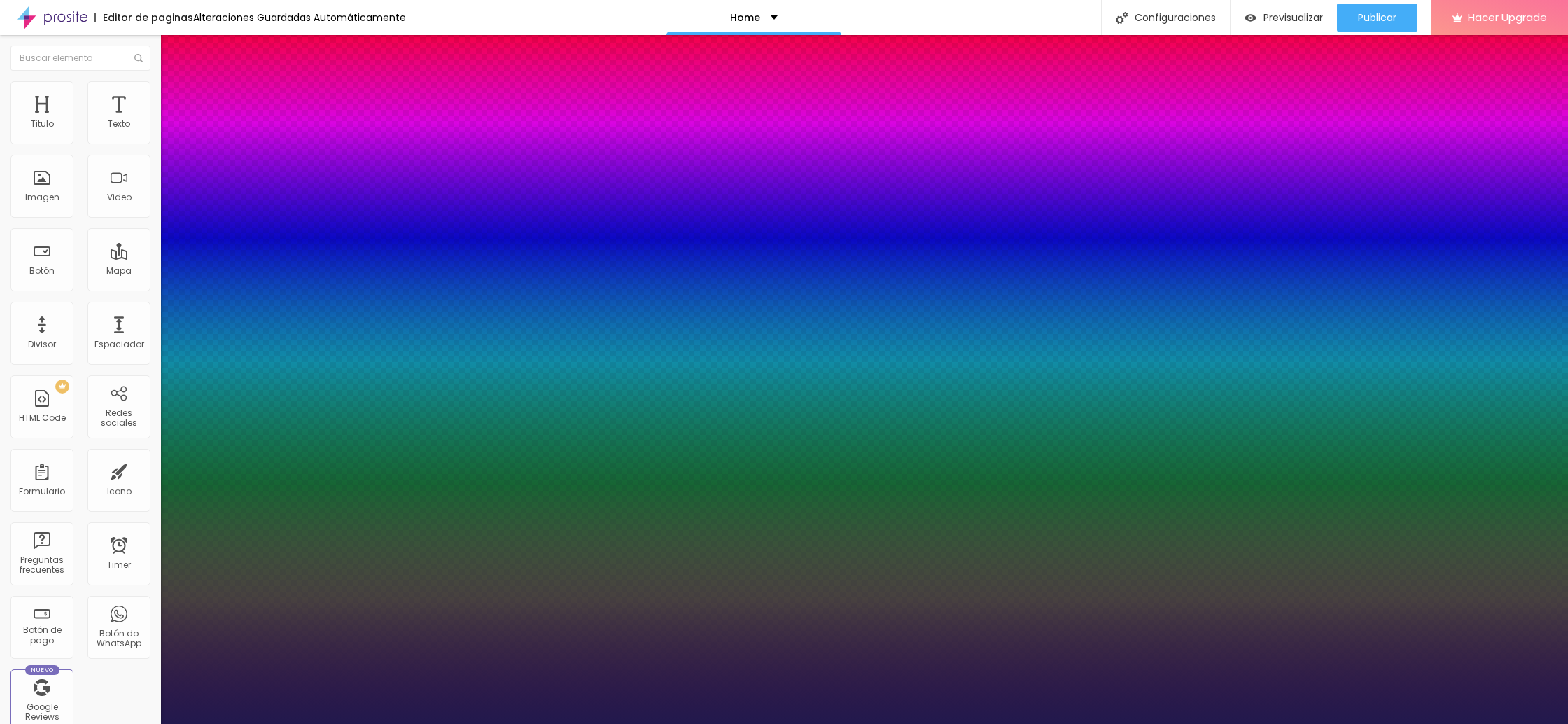
type input "31"
type input "1"
drag, startPoint x: 187, startPoint y: 235, endPoint x: 205, endPoint y: 239, distance: 18.4
type input "31"
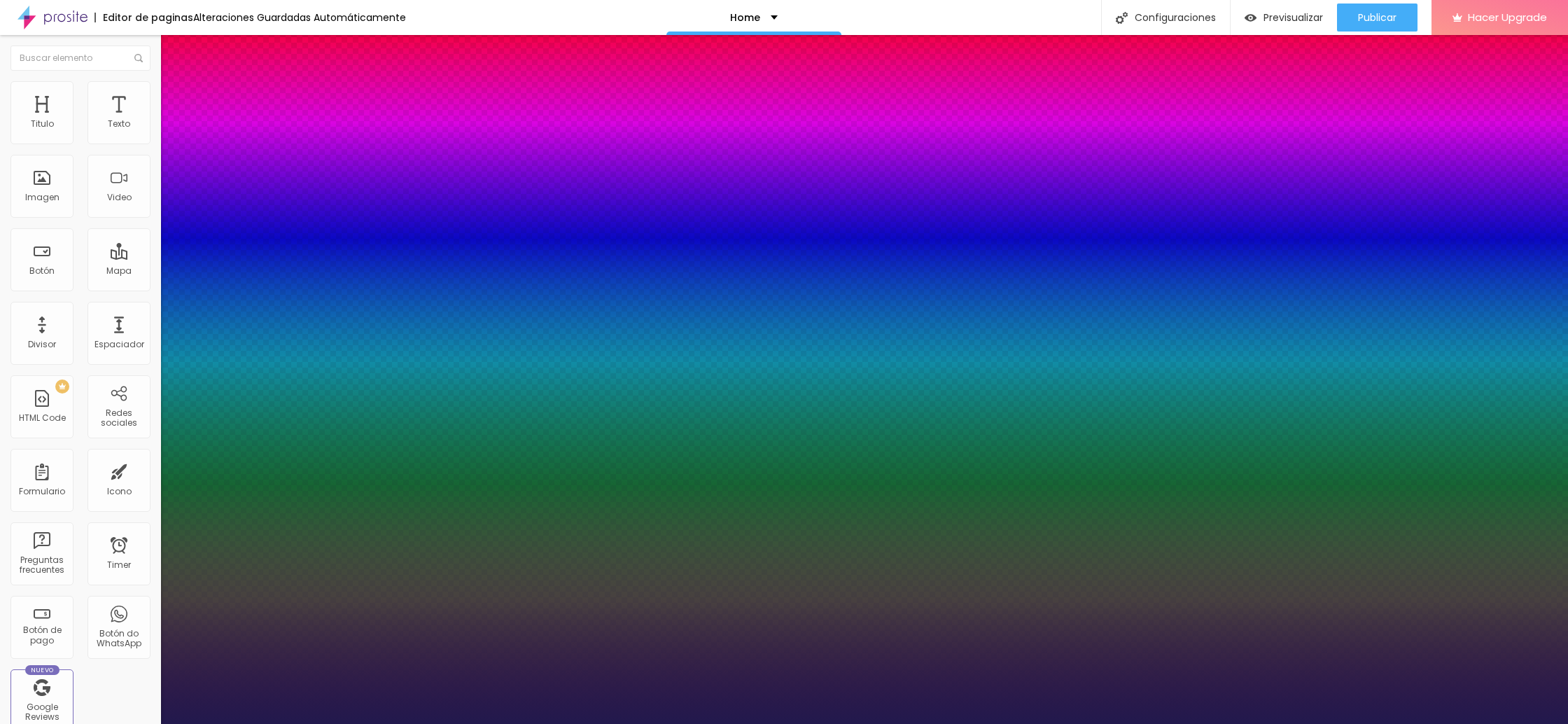
type input "1"
type input "0.2"
type input "1"
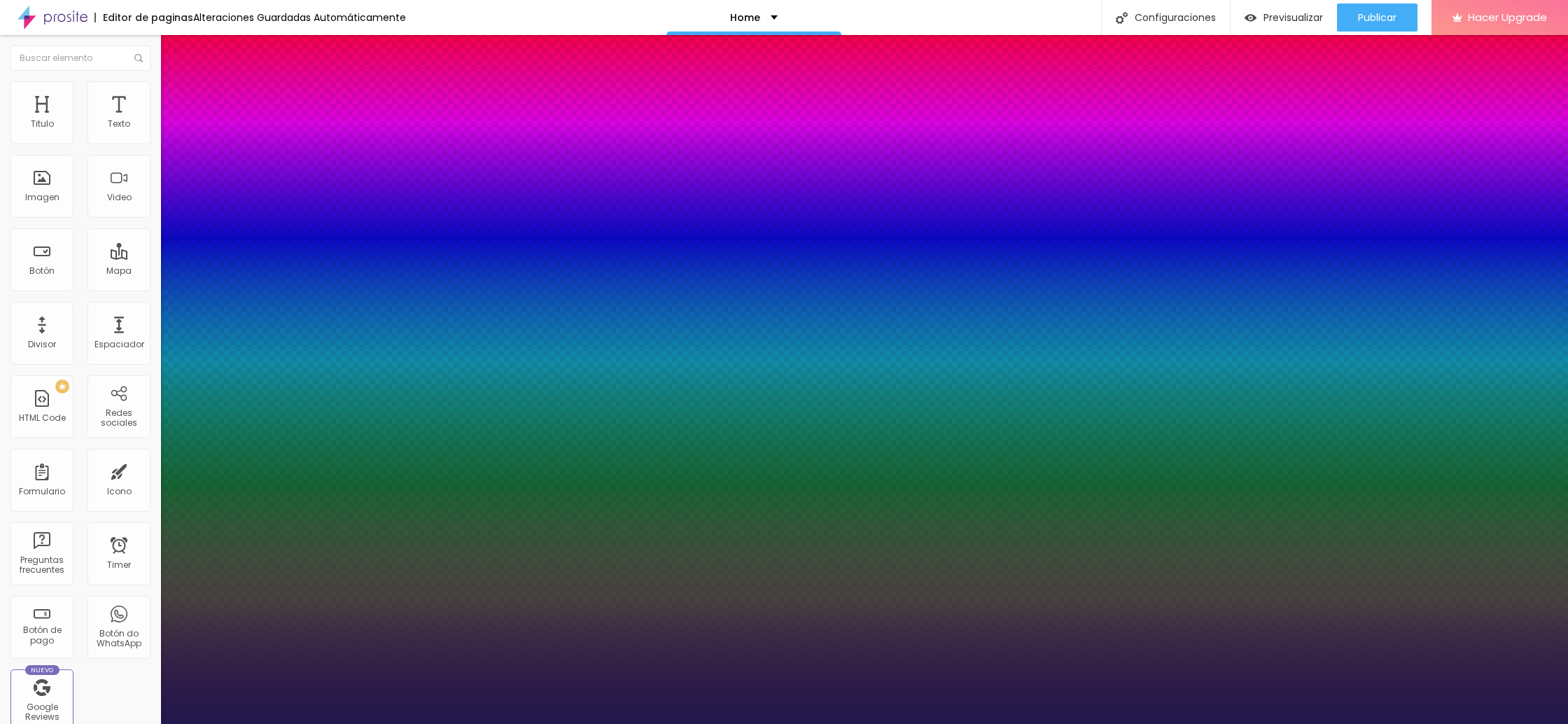
type input "0.3"
type input "1"
type input "0.4"
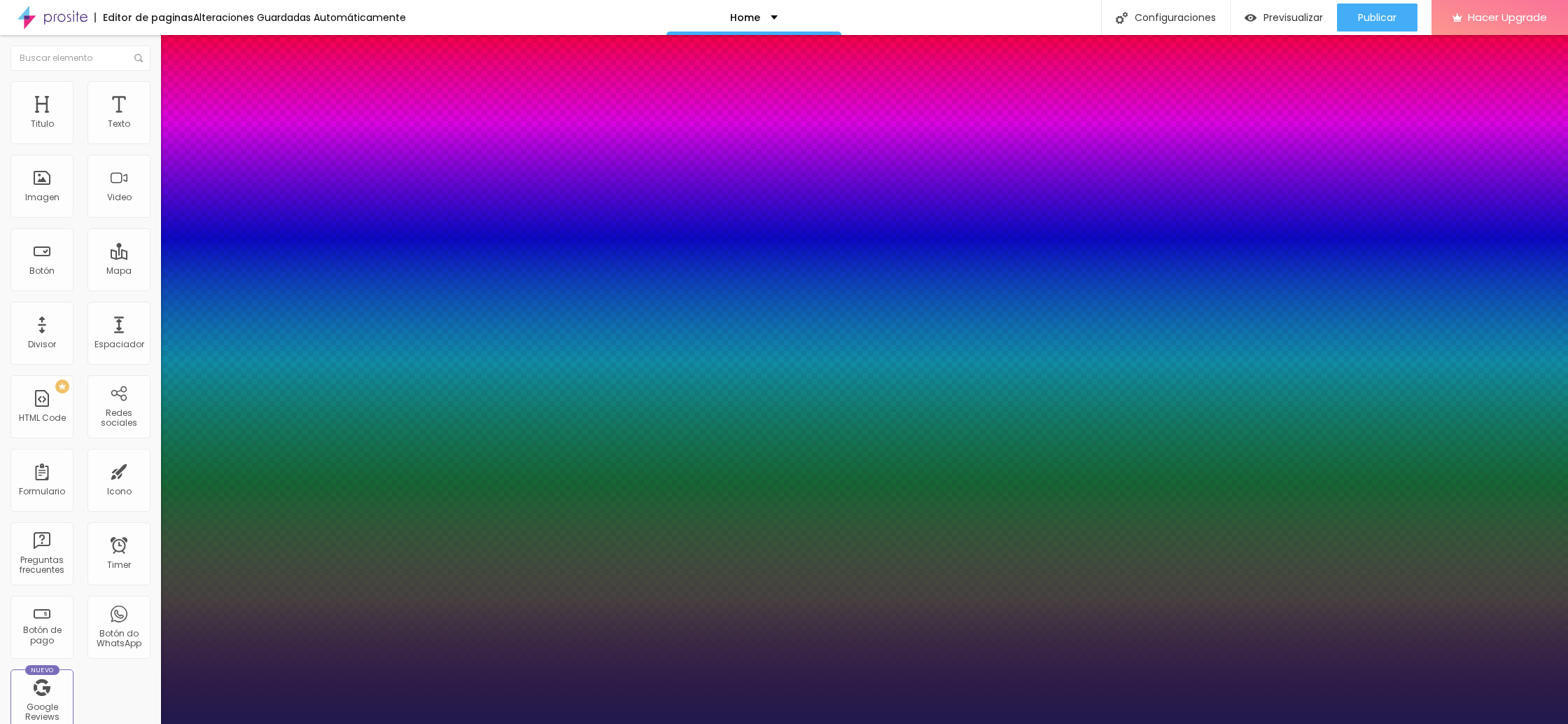
type input "1"
type input "0.5"
type input "1"
type input "0.6"
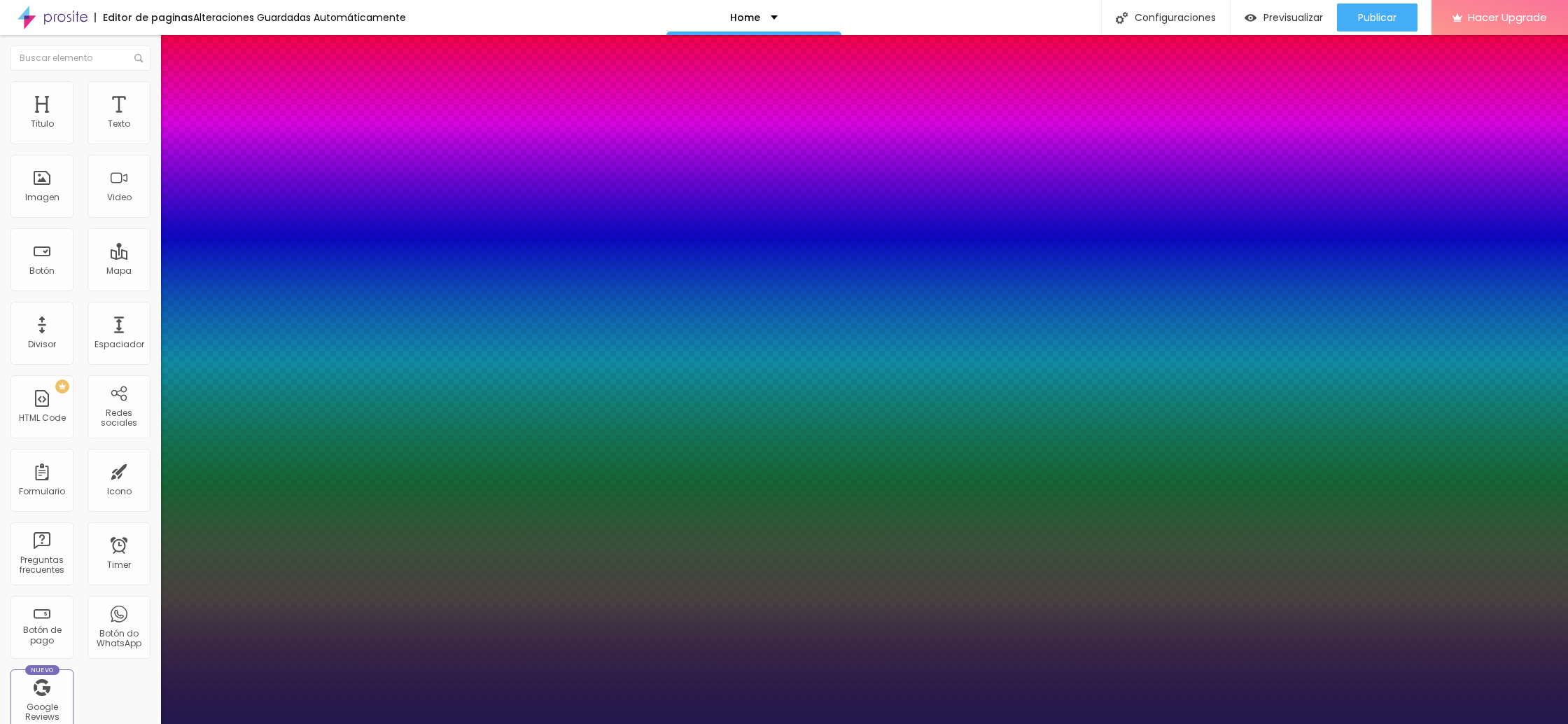
type input "0.6"
type input "1"
type input "0.7"
type input "1"
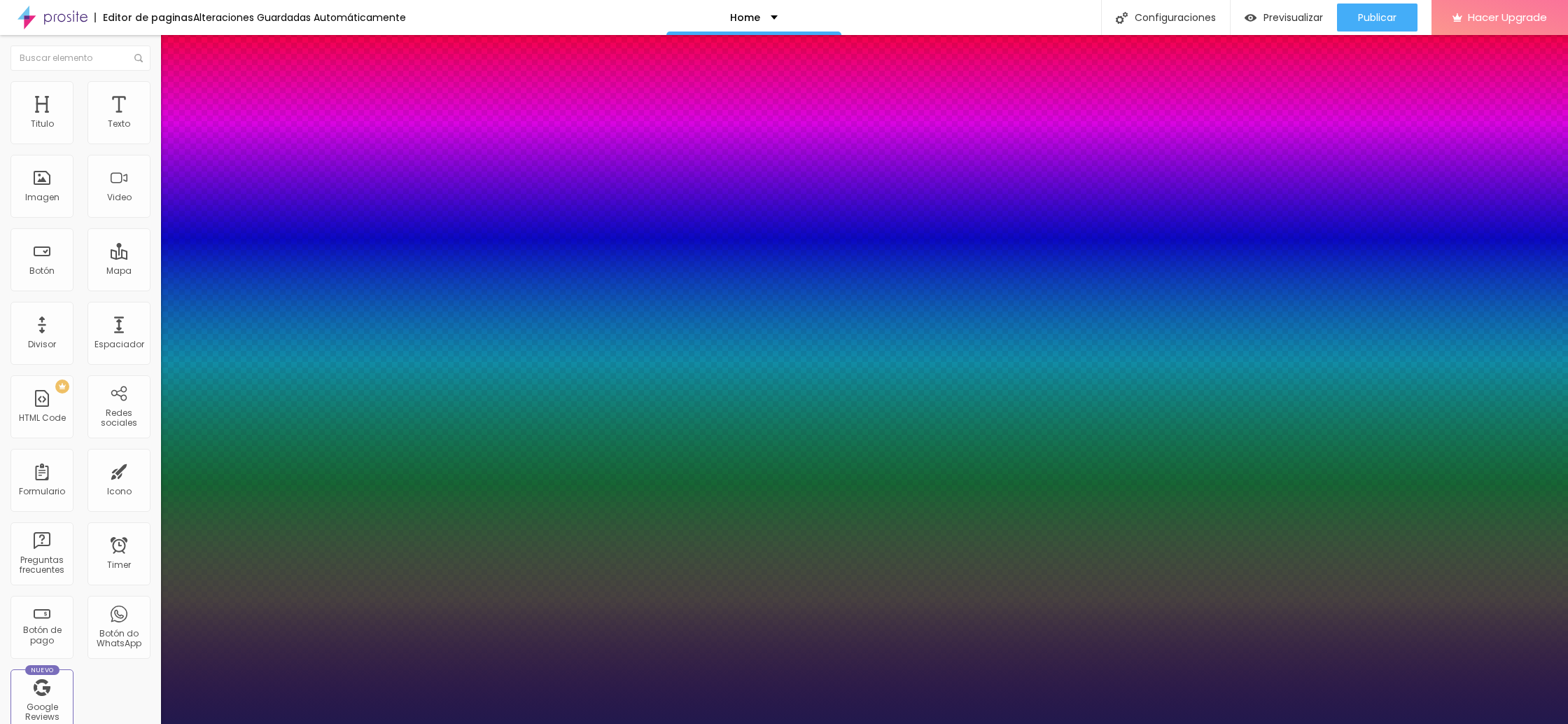
type input "0.8"
type input "1"
type input "0.9"
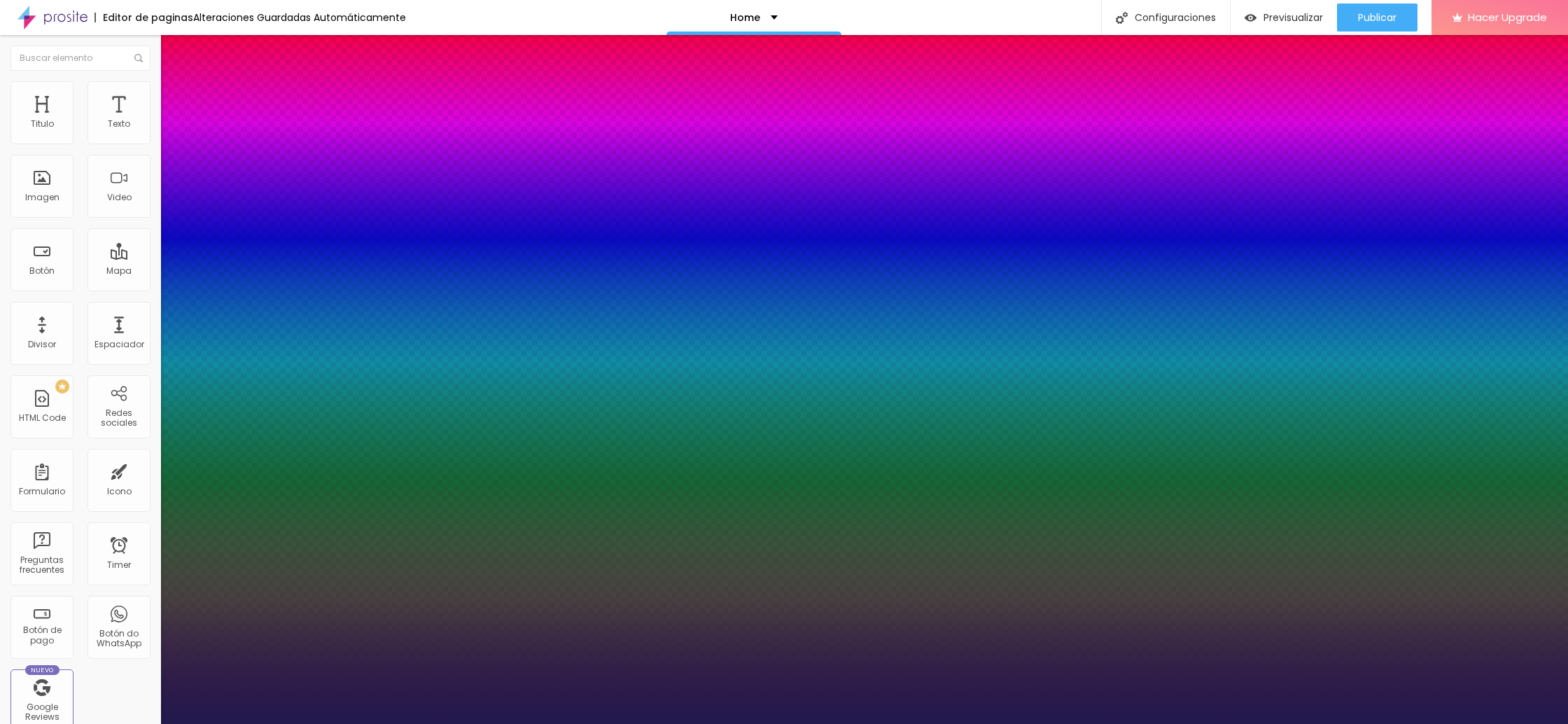
type input "1"
type input "1.1"
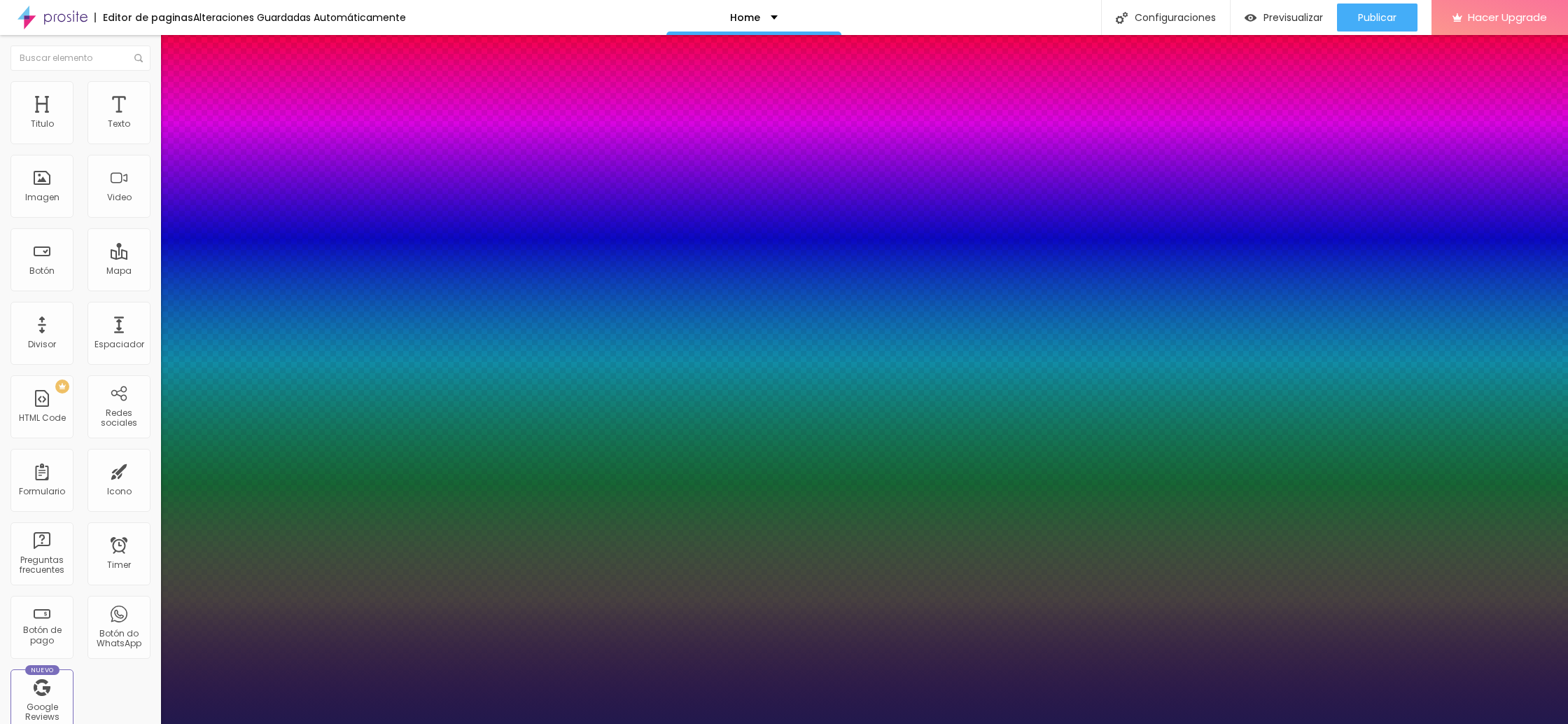
type input "1.1"
type input "1"
type input "1.2"
type input "1"
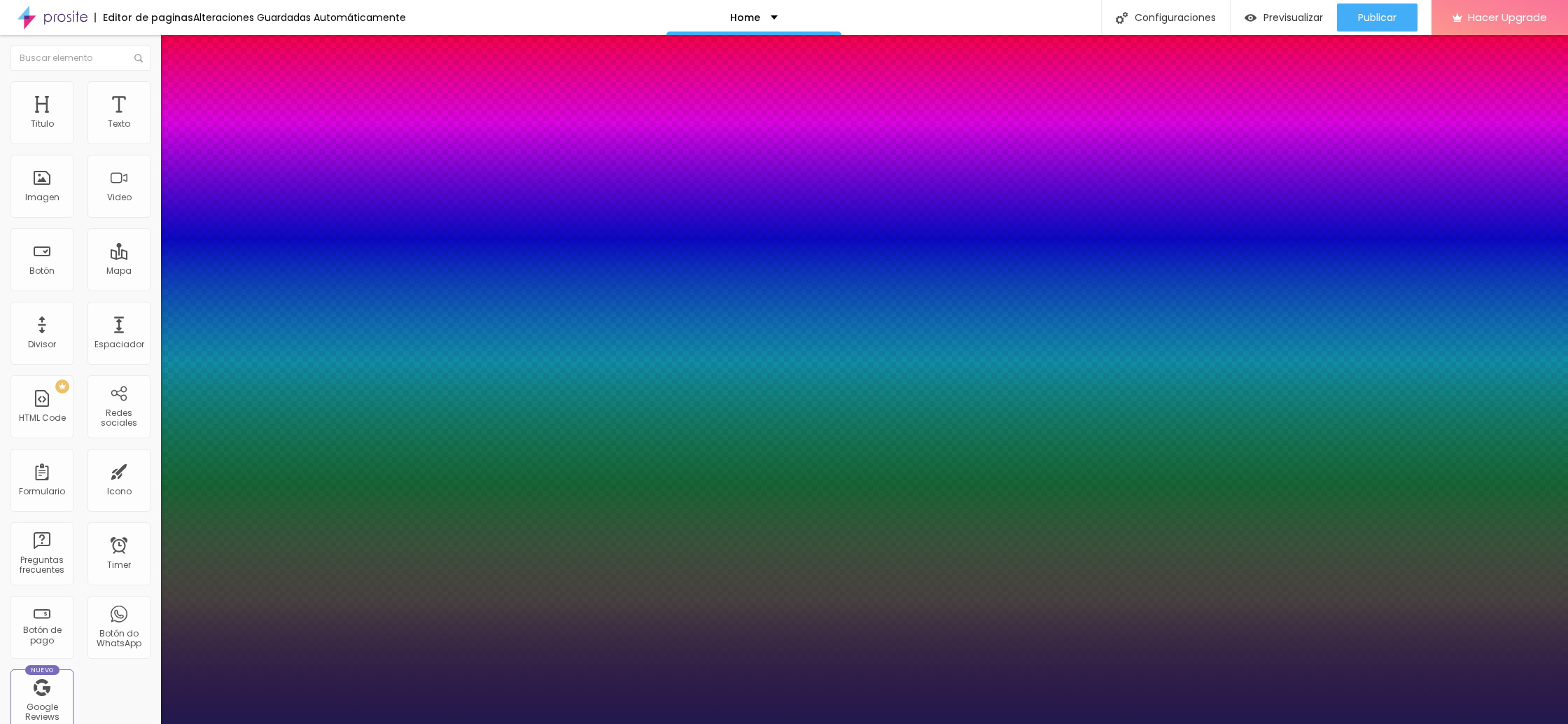
type input "1.3"
type input "1"
type input "1.4"
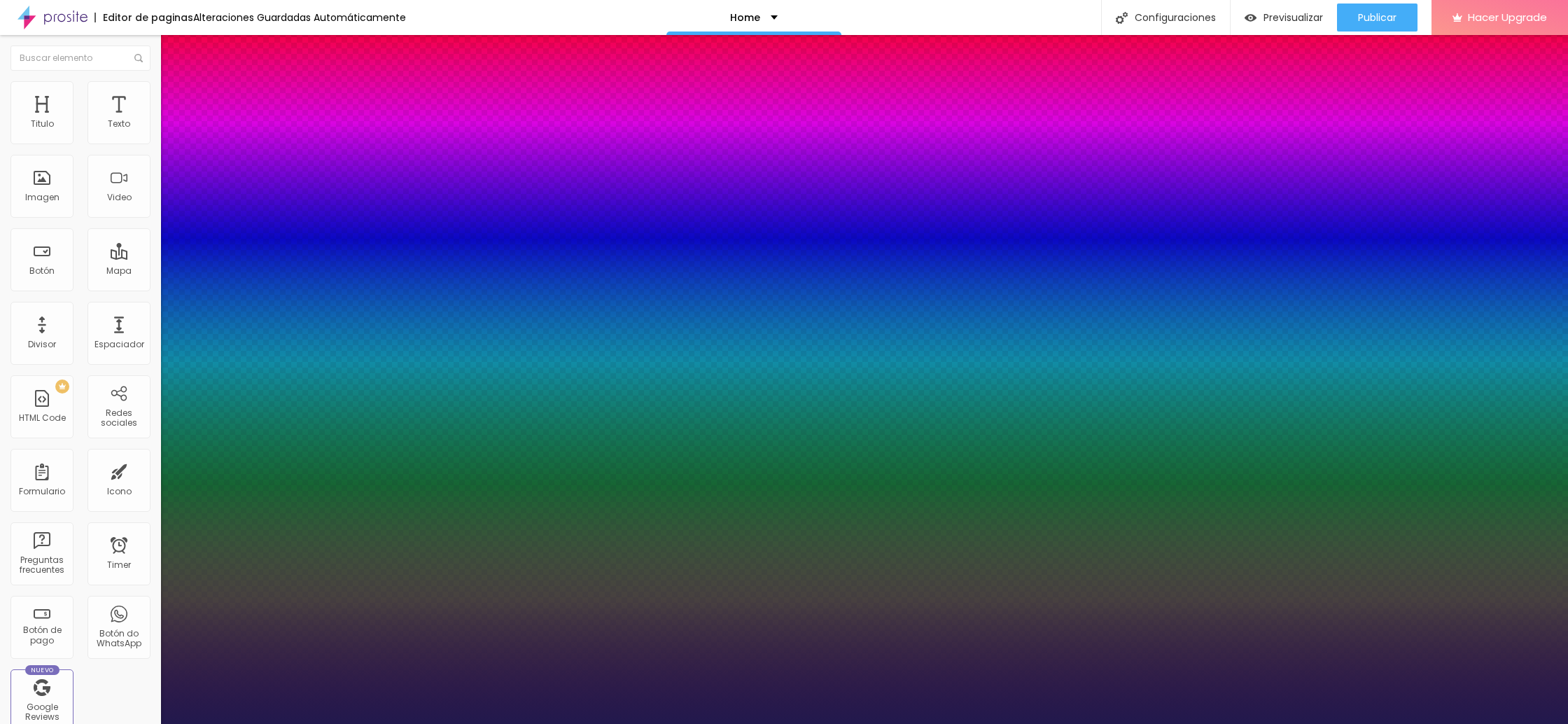
type input "1"
type input "2"
type input "1"
type input "2.6"
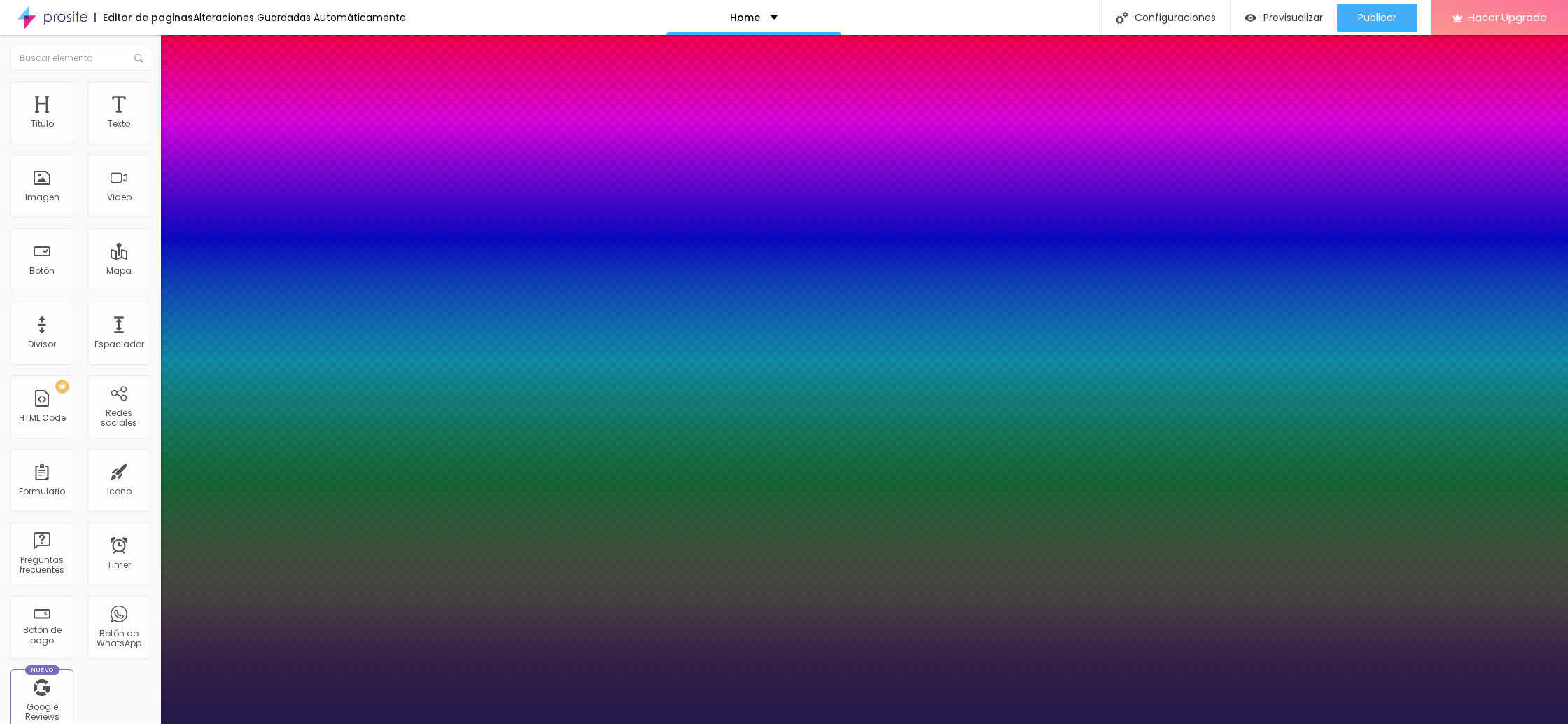
type input "2.6"
type input "1"
type input "2.7"
type input "1"
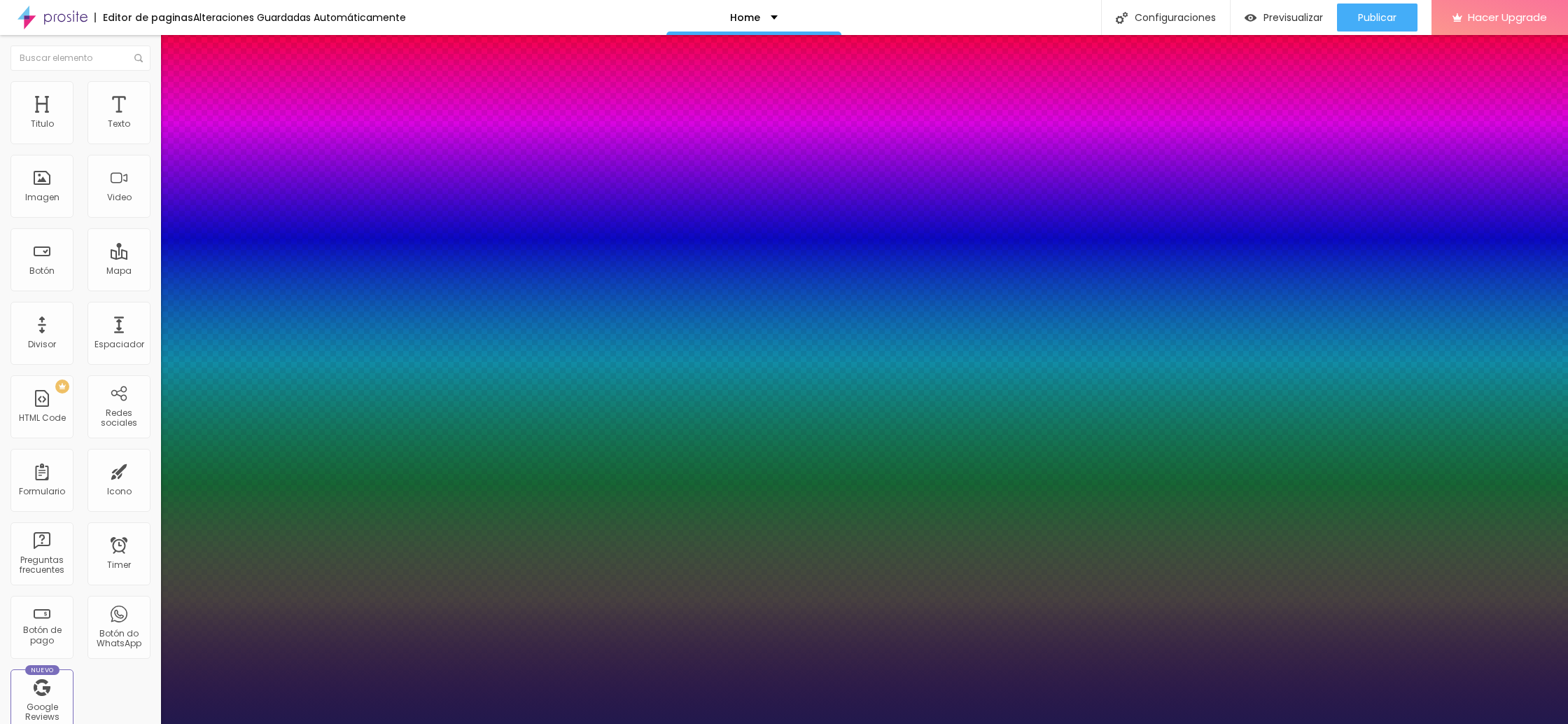
type input "2.6"
type input "1"
type input "2.5"
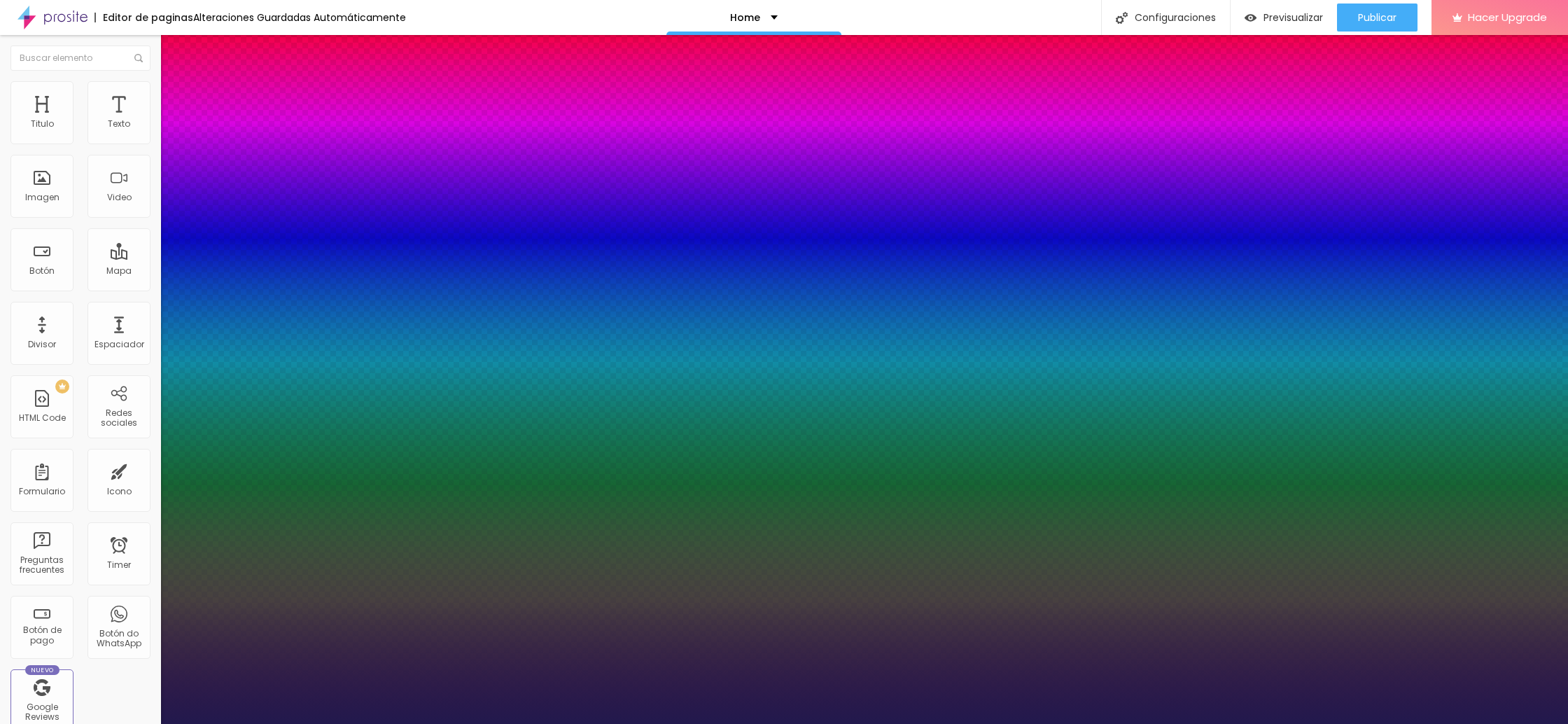
type input "1"
type input "2.4"
type input "1"
drag, startPoint x: 181, startPoint y: 267, endPoint x: 204, endPoint y: 269, distance: 23.1
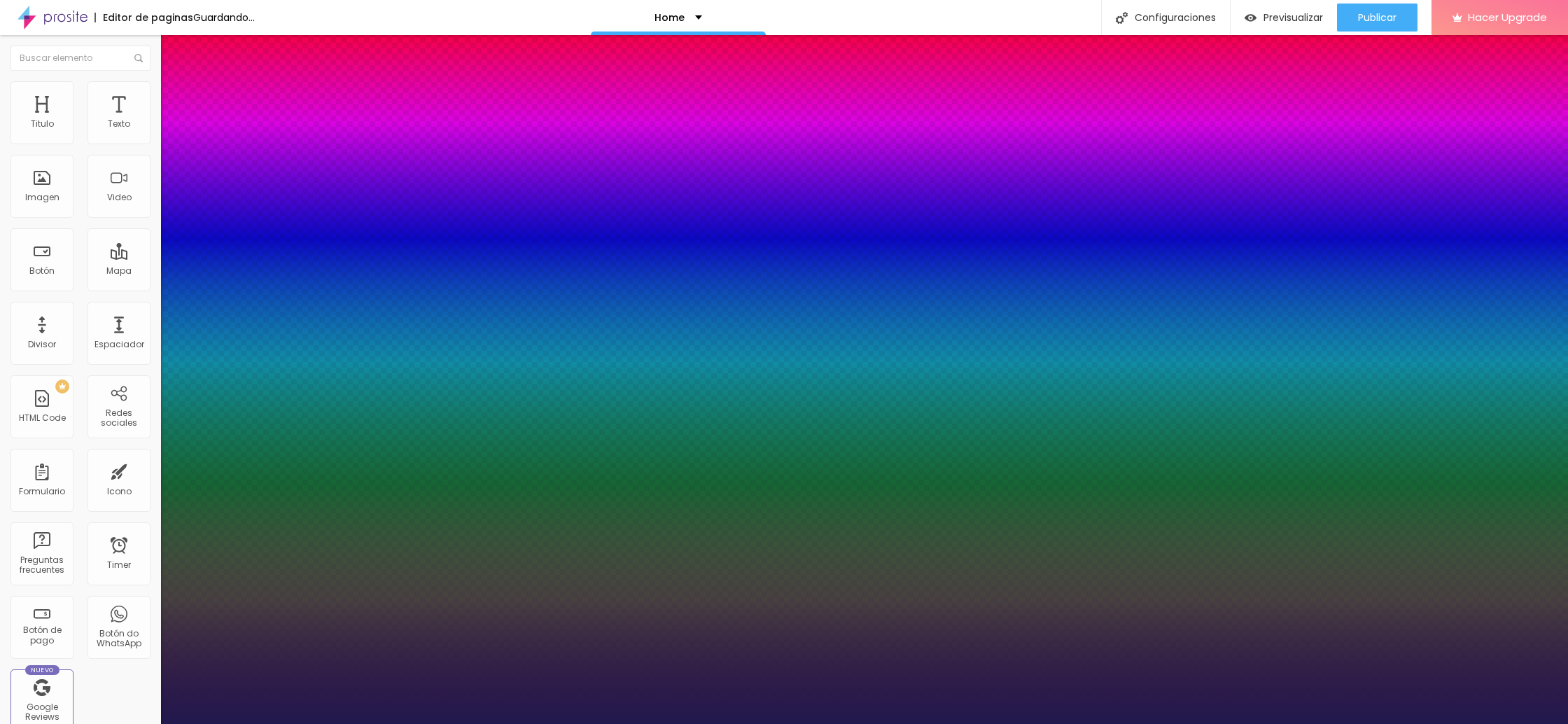
type input "2.4"
type input "1"
click at [978, 723] on div at bounding box center [784, 724] width 1568 height 0
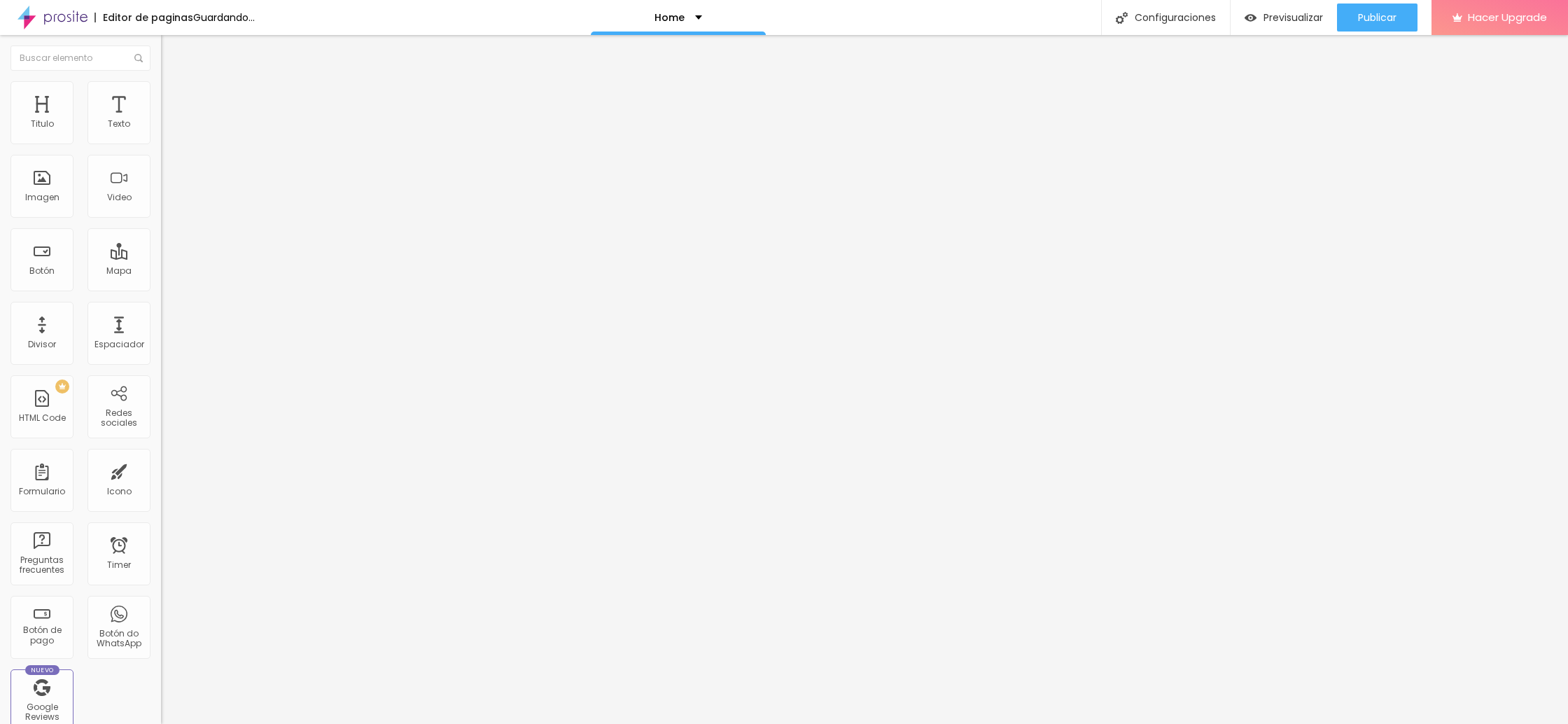
click at [161, 90] on img at bounding box center [167, 87] width 12 height 12
drag, startPoint x: 40, startPoint y: 93, endPoint x: 96, endPoint y: 101, distance: 56.6
click at [161, 81] on li "Estilo" at bounding box center [241, 74] width 161 height 14
click at [161, 165] on span "Continua" at bounding box center [181, 163] width 40 height 12
click at [161, 223] on div "Estrella" at bounding box center [241, 219] width 161 height 9
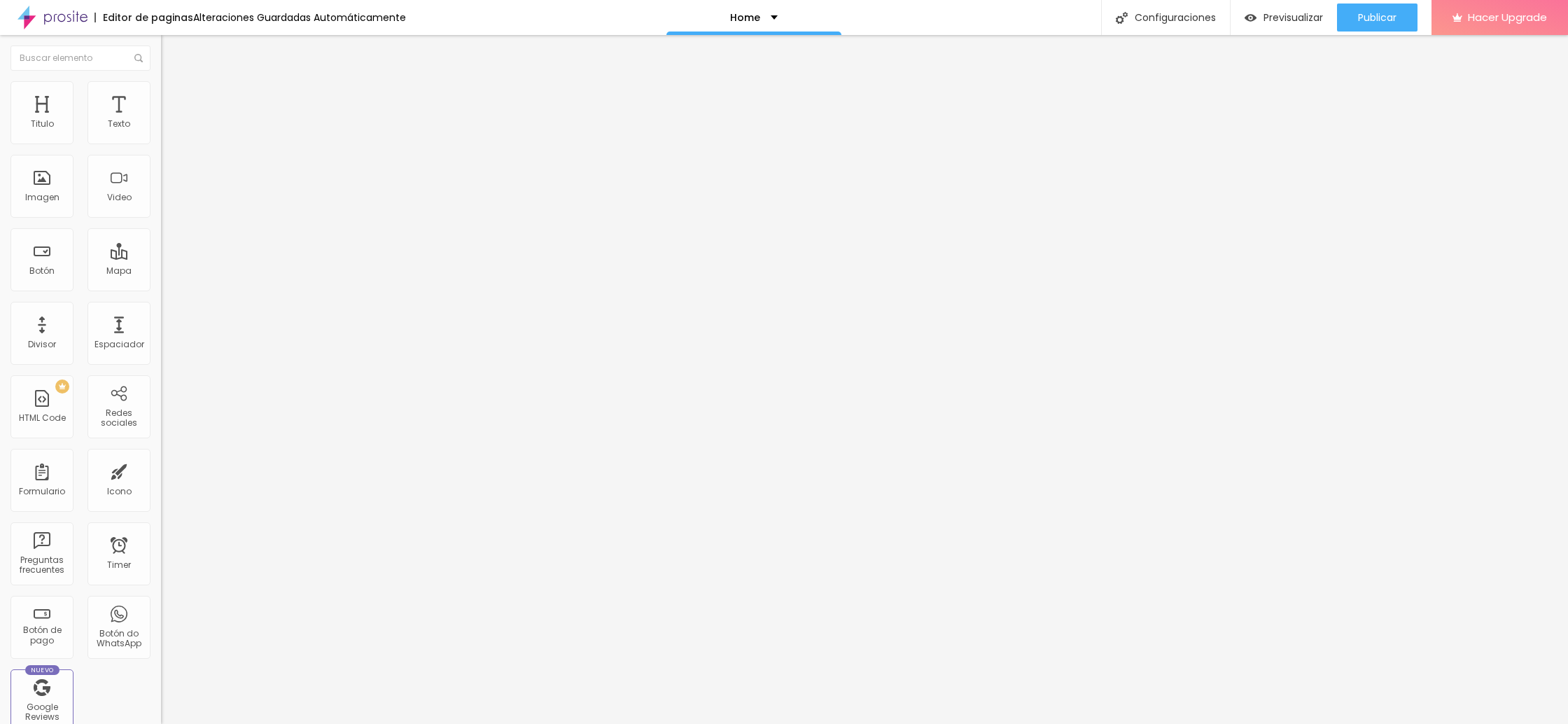
click at [161, 233] on span "Brillo" at bounding box center [171, 227] width 20 height 12
click at [161, 250] on span "Corazón 2" at bounding box center [183, 244] width 44 height 12
click at [161, 195] on span "Aliasing" at bounding box center [178, 188] width 35 height 12
click at [161, 186] on span "Punteado" at bounding box center [181, 180] width 41 height 12
click at [161, 178] on span "Continua" at bounding box center [181, 172] width 40 height 12
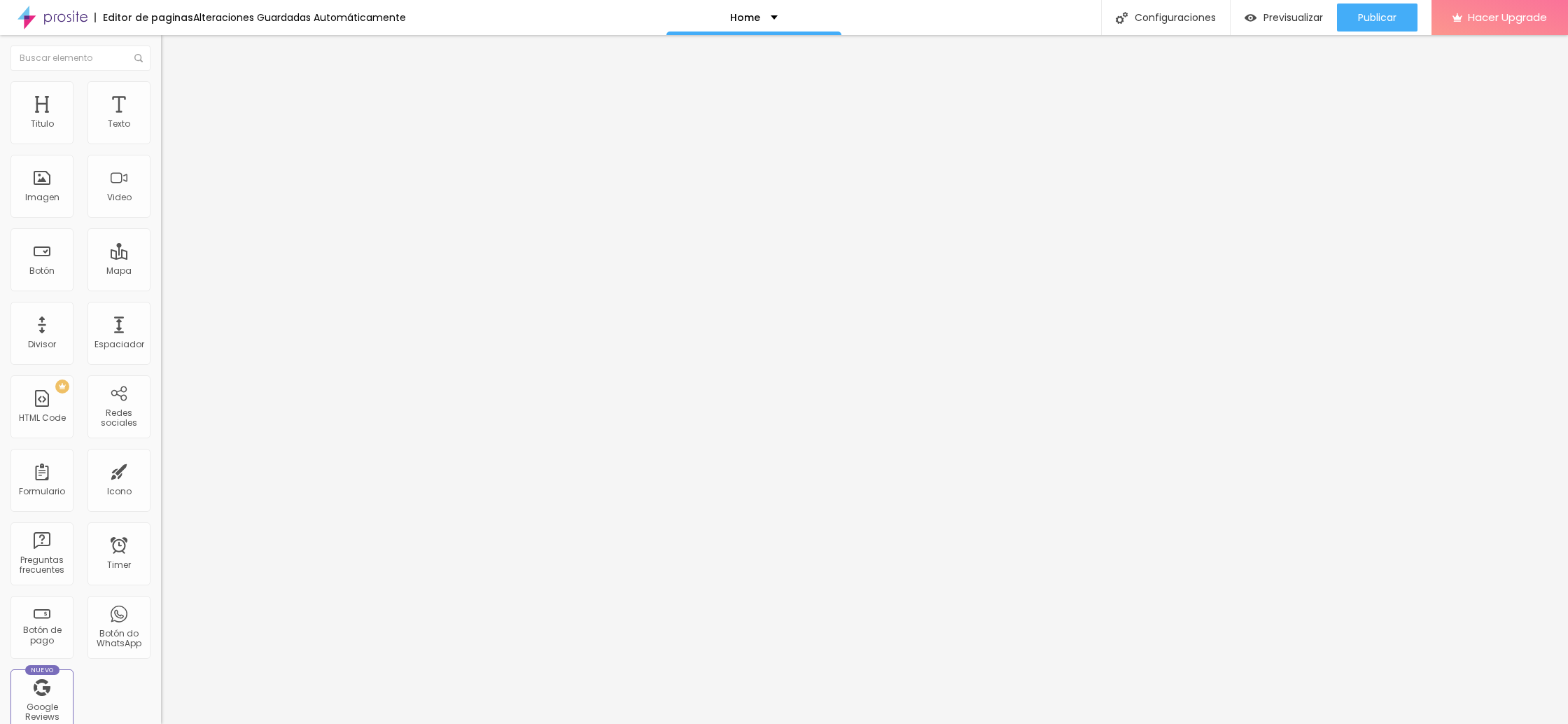
click at [173, 97] on span "Estilo" at bounding box center [184, 90] width 22 height 12
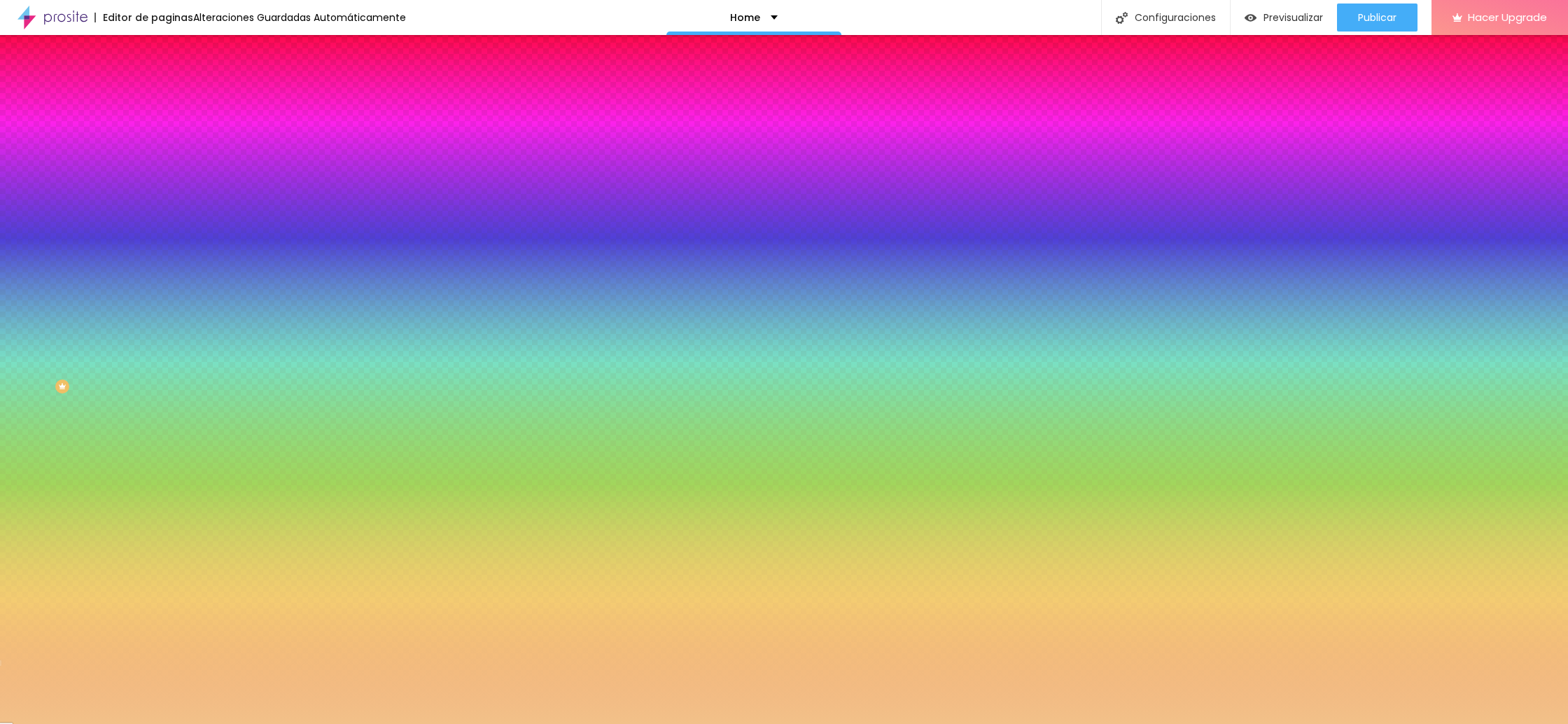
click at [161, 134] on div at bounding box center [241, 134] width 161 height 0
click at [32, 252] on div at bounding box center [784, 362] width 1568 height 724
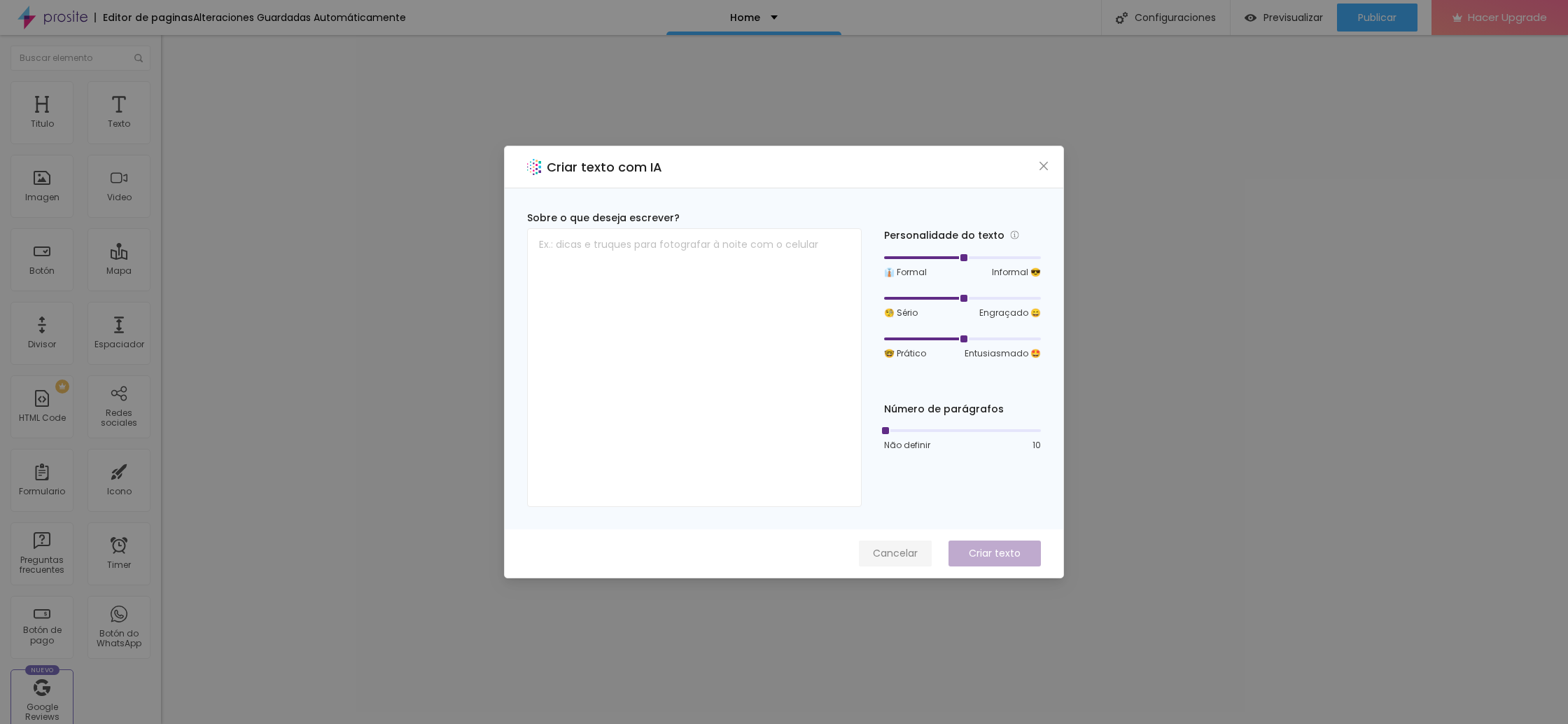
click at [888, 557] on span "Cancelar" at bounding box center [895, 553] width 45 height 14
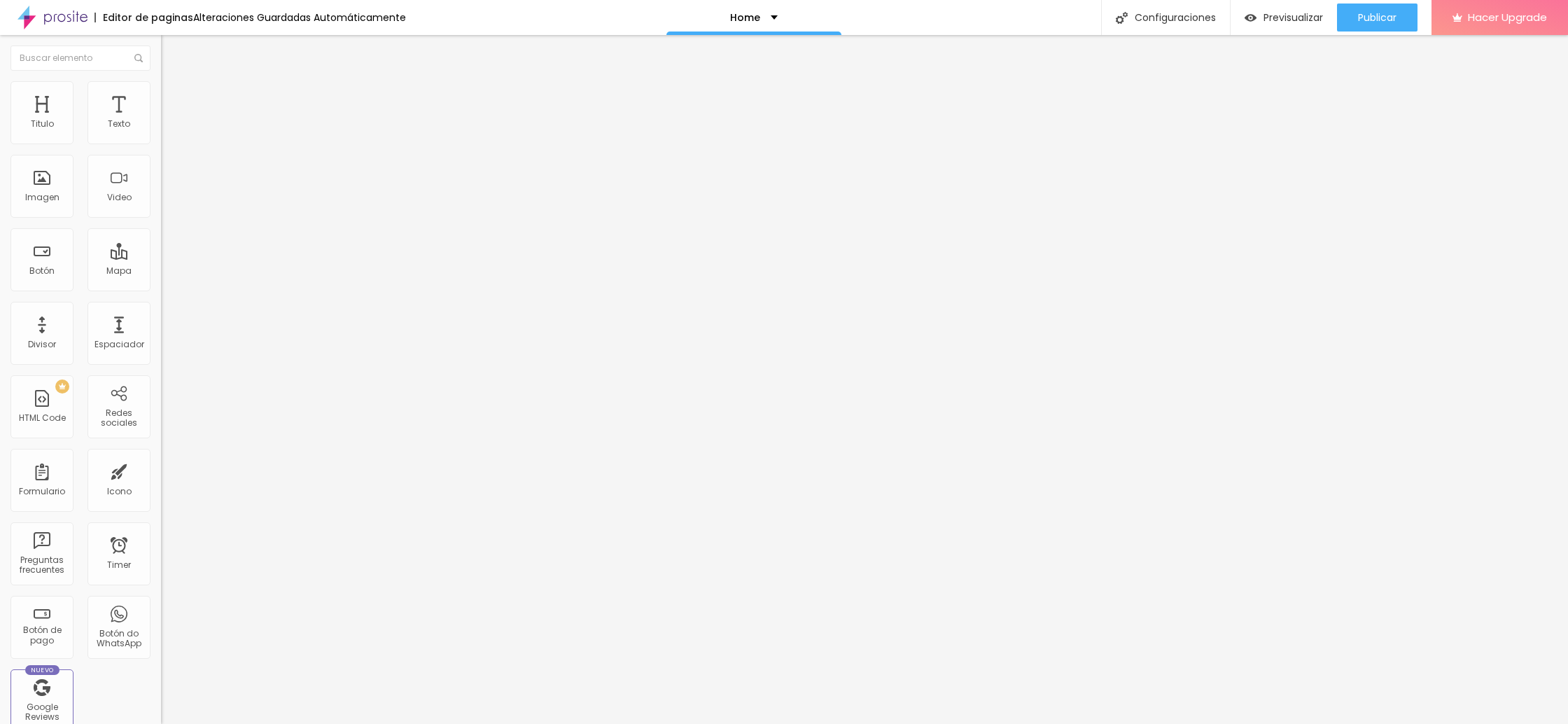
click at [161, 121] on span "Cambiar image" at bounding box center [200, 114] width 79 height 12
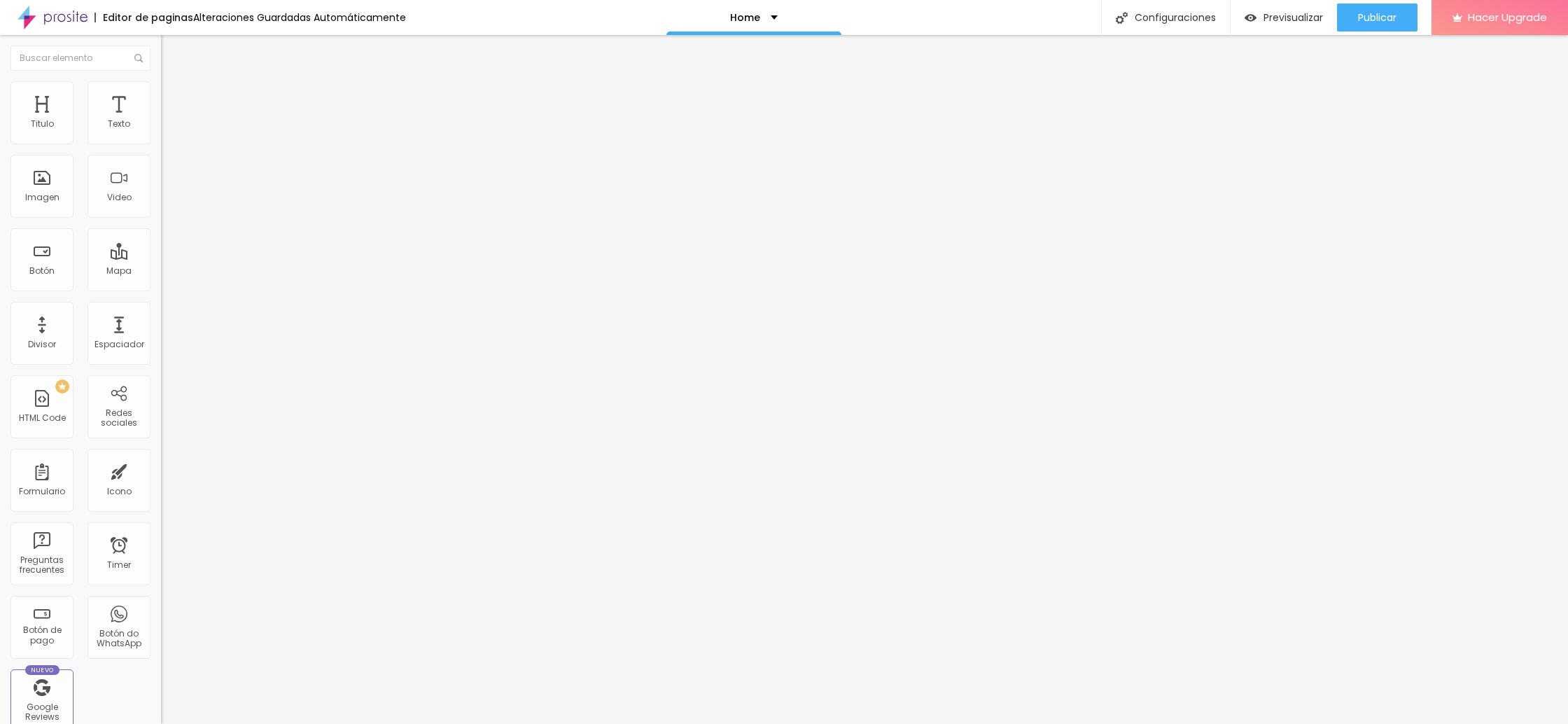
click at [161, 177] on img at bounding box center [166, 173] width 10 height 10
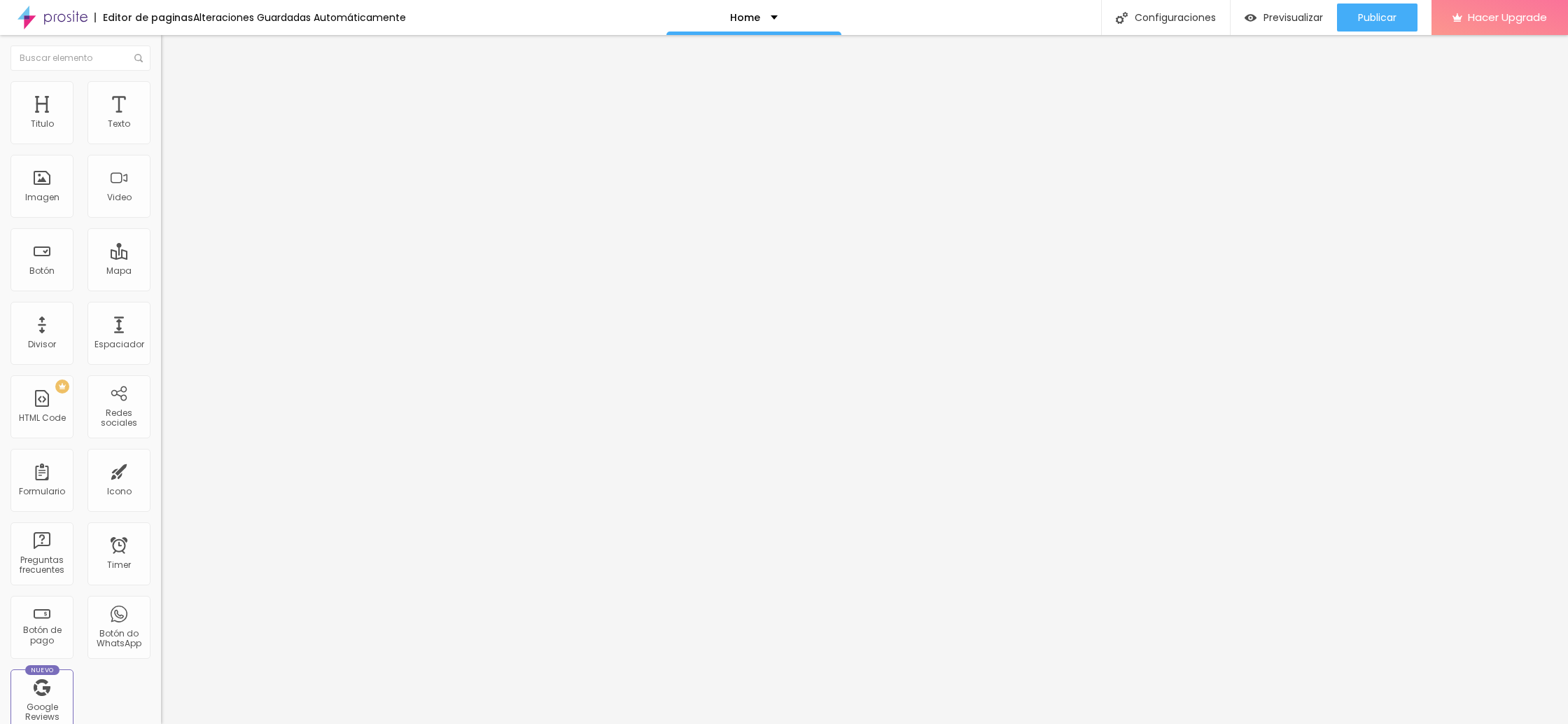
click at [161, 188] on img at bounding box center [166, 183] width 10 height 10
click at [161, 95] on img at bounding box center [167, 101] width 12 height 12
type input "11"
type input "12"
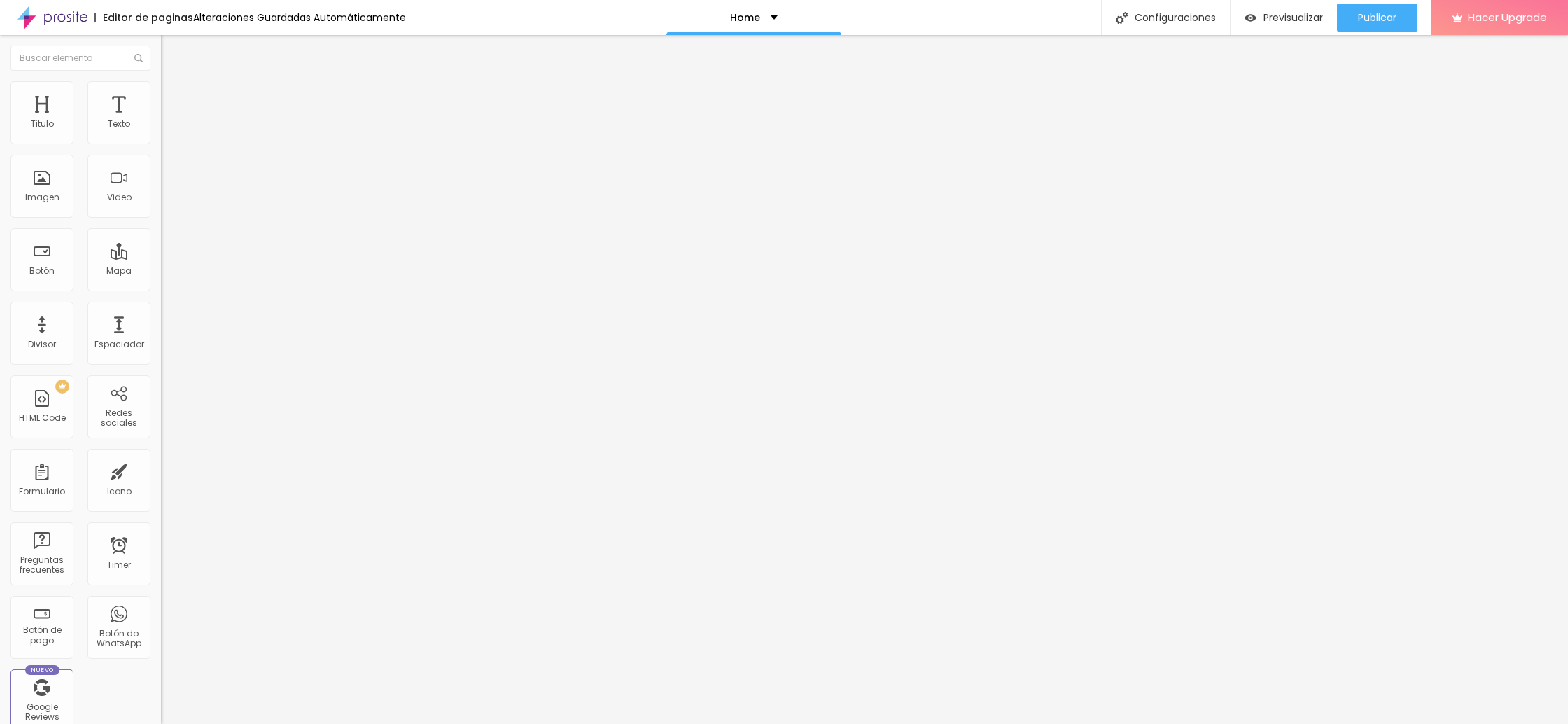
type input "12"
type input "13"
type input "14"
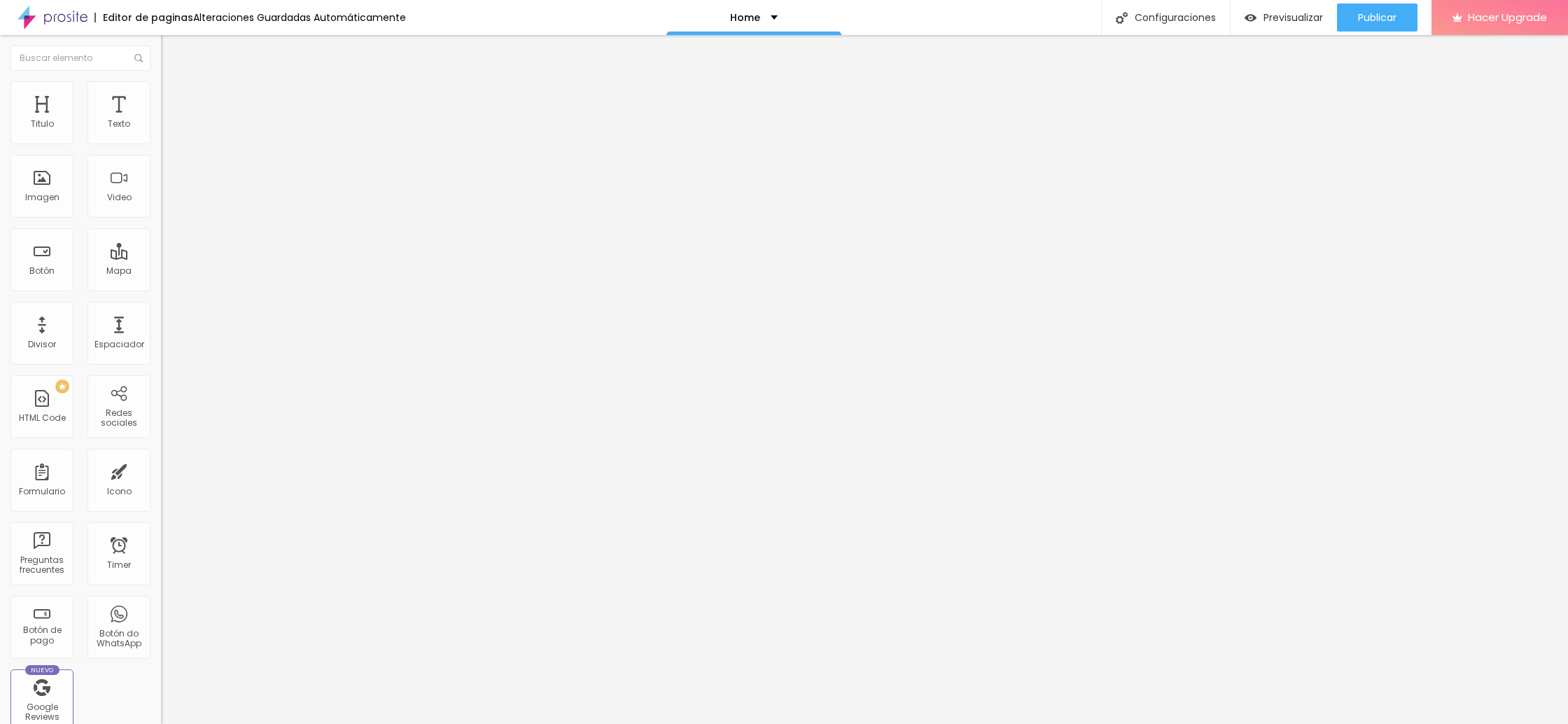
type input "16"
type input "18"
type input "19"
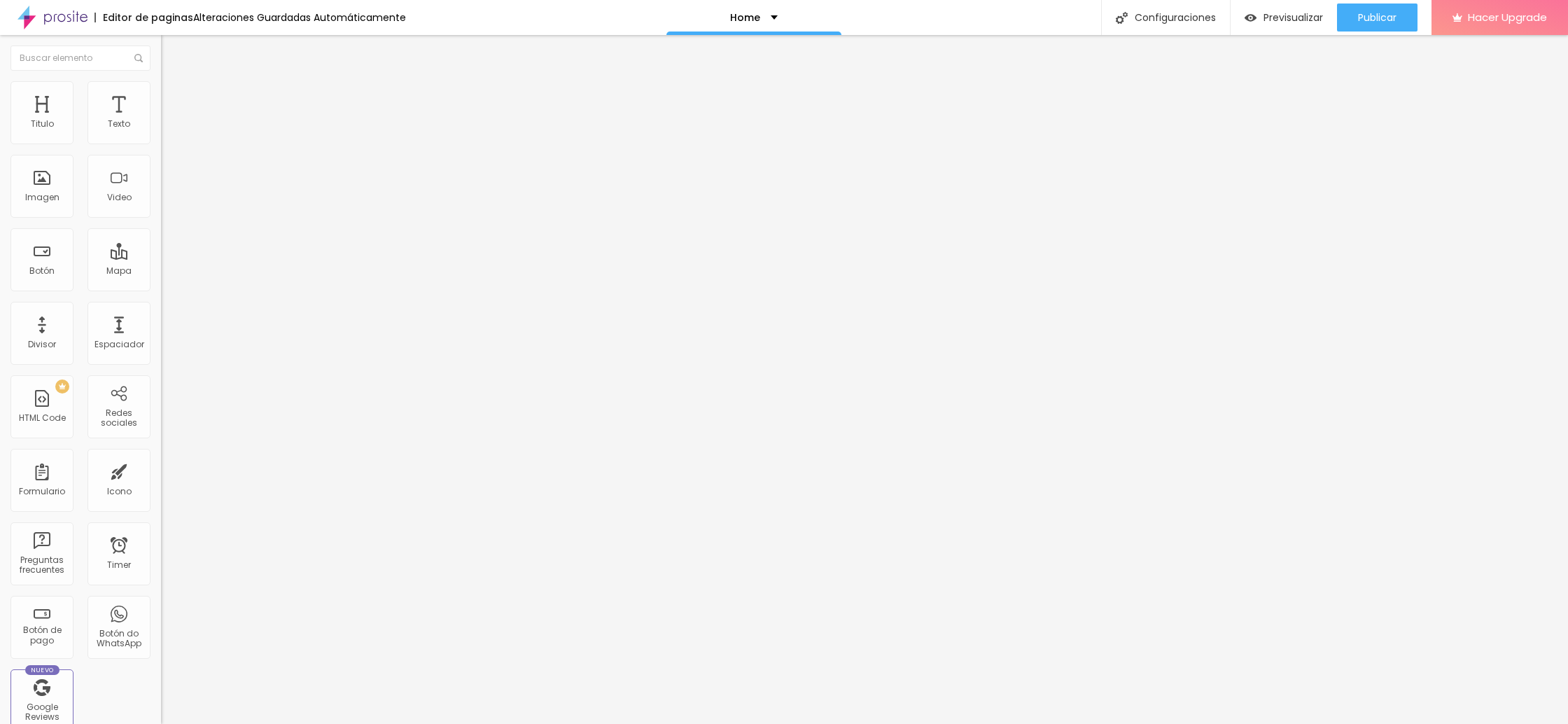
type input "19"
type input "20"
type input "21"
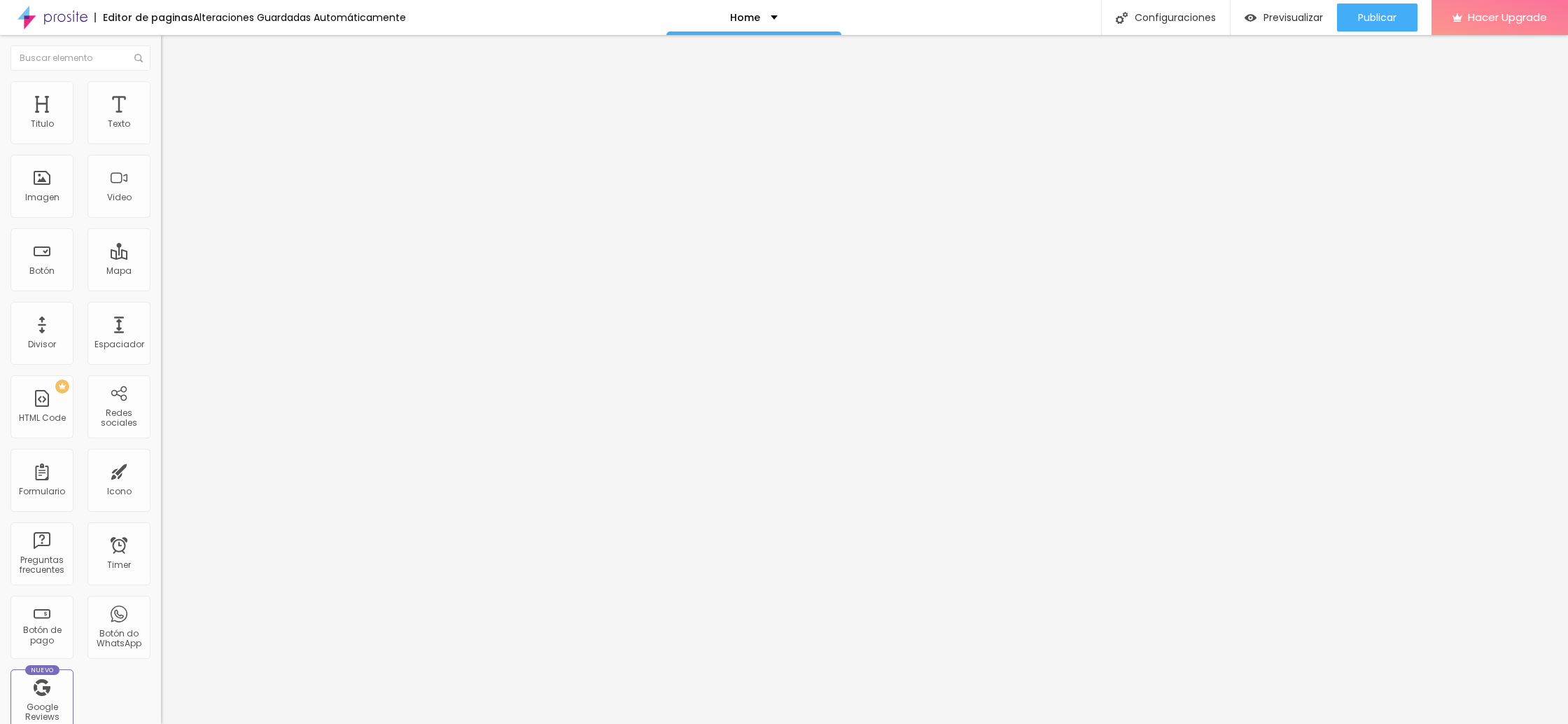
type input "22"
type input "24"
click at [161, 271] on input "range" at bounding box center [206, 277] width 90 height 12
click at [161, 86] on img at bounding box center [167, 87] width 12 height 12
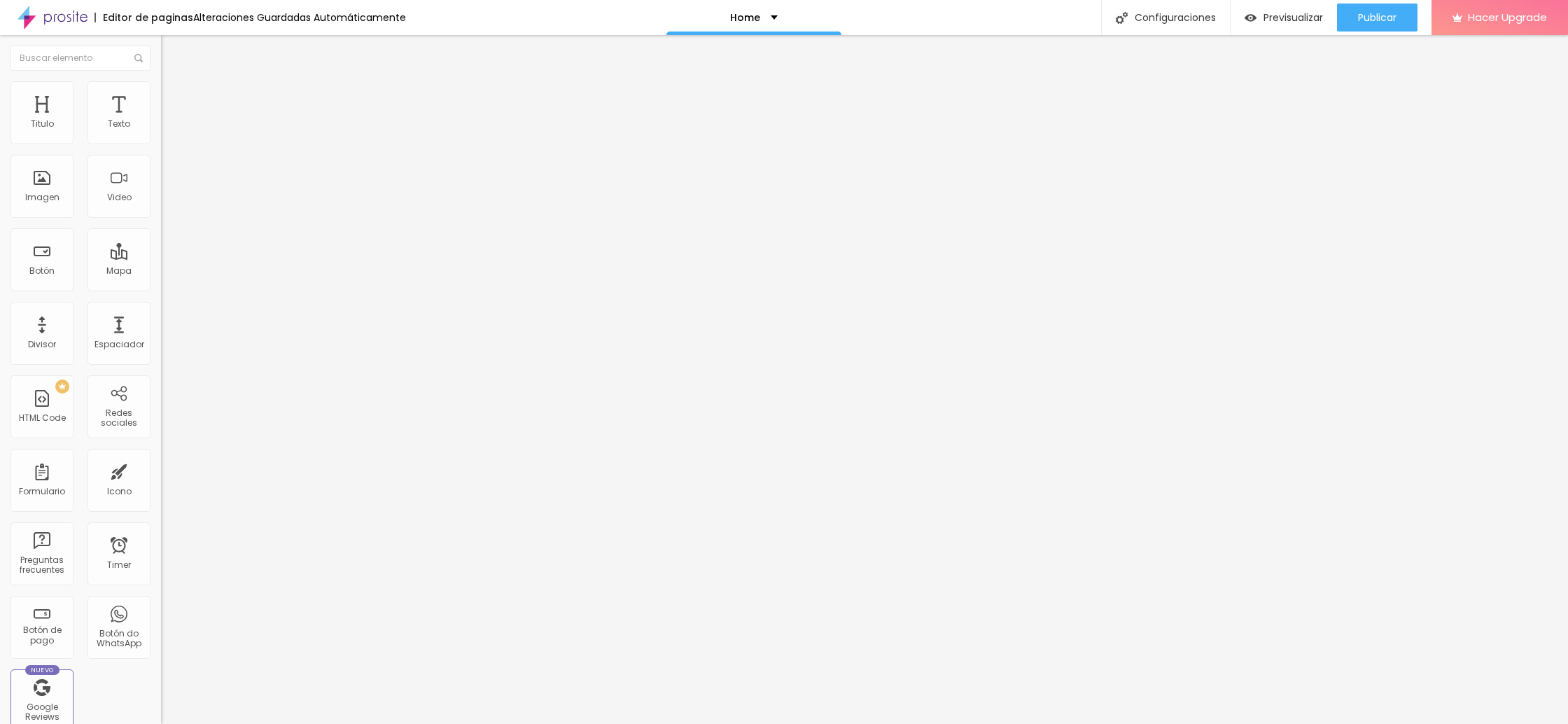
click at [161, 144] on input "range" at bounding box center [206, 138] width 90 height 12
click at [161, 92] on li "Estilo" at bounding box center [241, 87] width 161 height 14
click at [161, 95] on li "Avanzado" at bounding box center [241, 102] width 161 height 14
click at [1294, 25] on div "Previsualizar" at bounding box center [1284, 17] width 79 height 28
drag, startPoint x: 58, startPoint y: 138, endPoint x: 103, endPoint y: 141, distance: 45.1
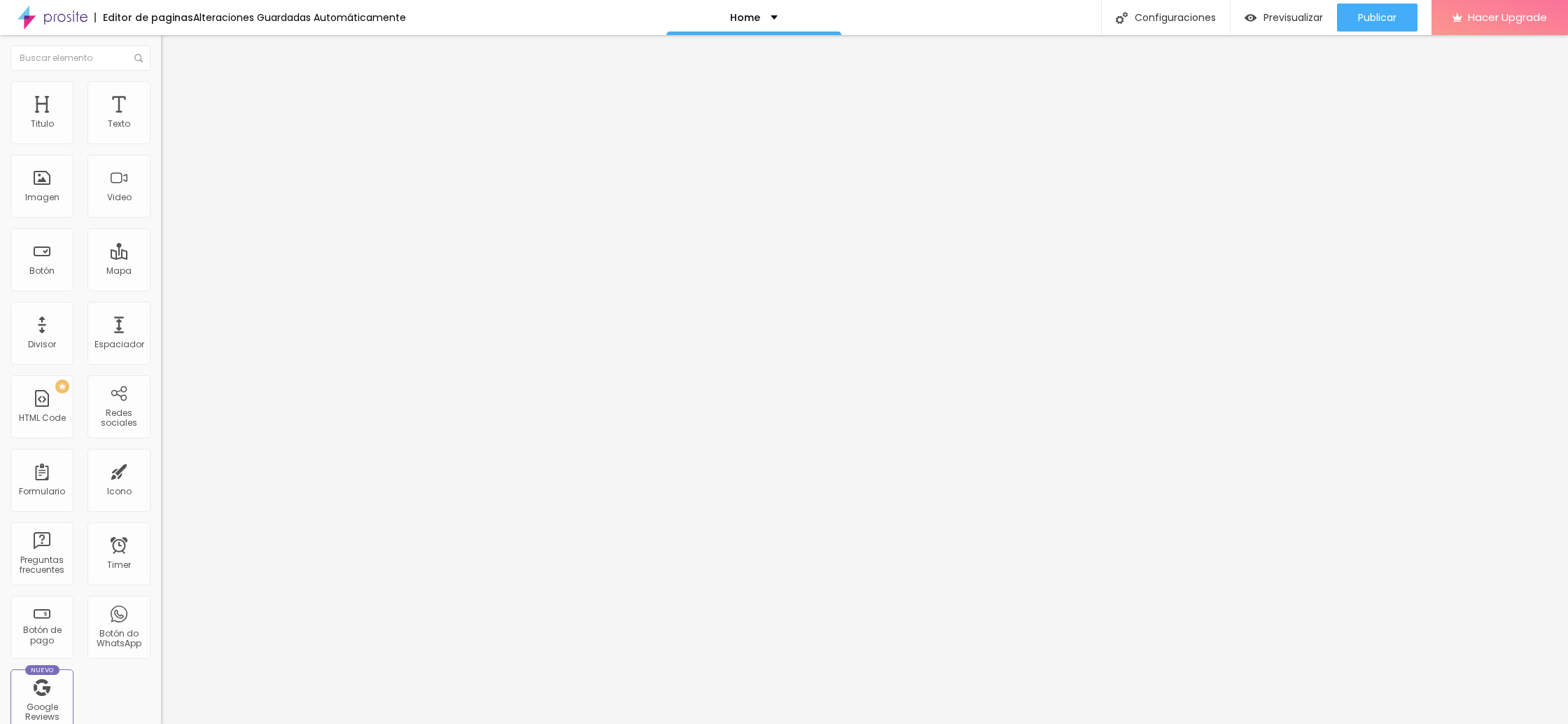
click at [161, 258] on input "range" at bounding box center [206, 263] width 90 height 12
click at [161, 43] on button "Editar Coluna" at bounding box center [241, 51] width 161 height 32
click at [54, 181] on div "Imagen" at bounding box center [42, 186] width 63 height 63
click at [161, 121] on span "Agregar image" at bounding box center [198, 114] width 74 height 12
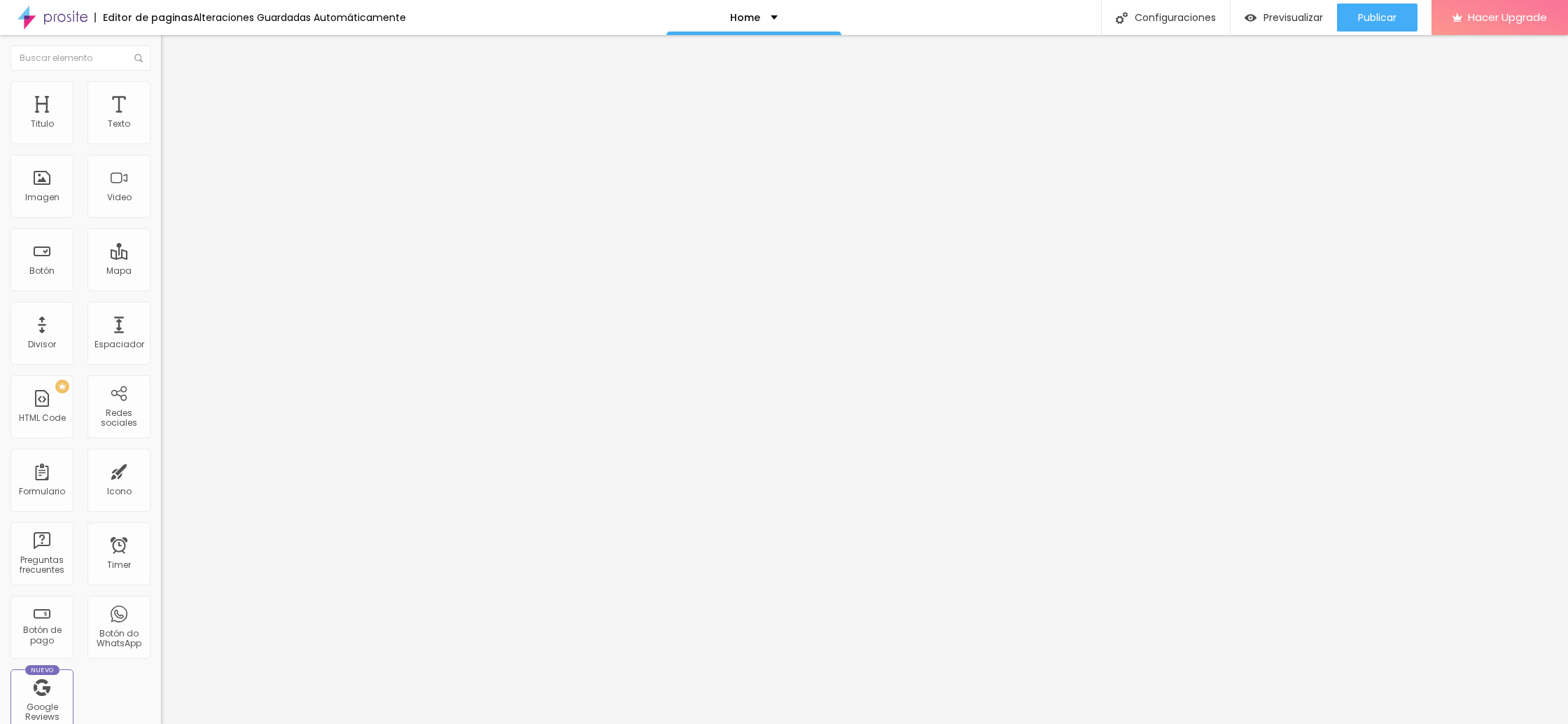
click at [172, 46] on img "button" at bounding box center [178, 51] width 12 height 12
click at [161, 45] on button "Editar Titulo" at bounding box center [241, 51] width 161 height 32
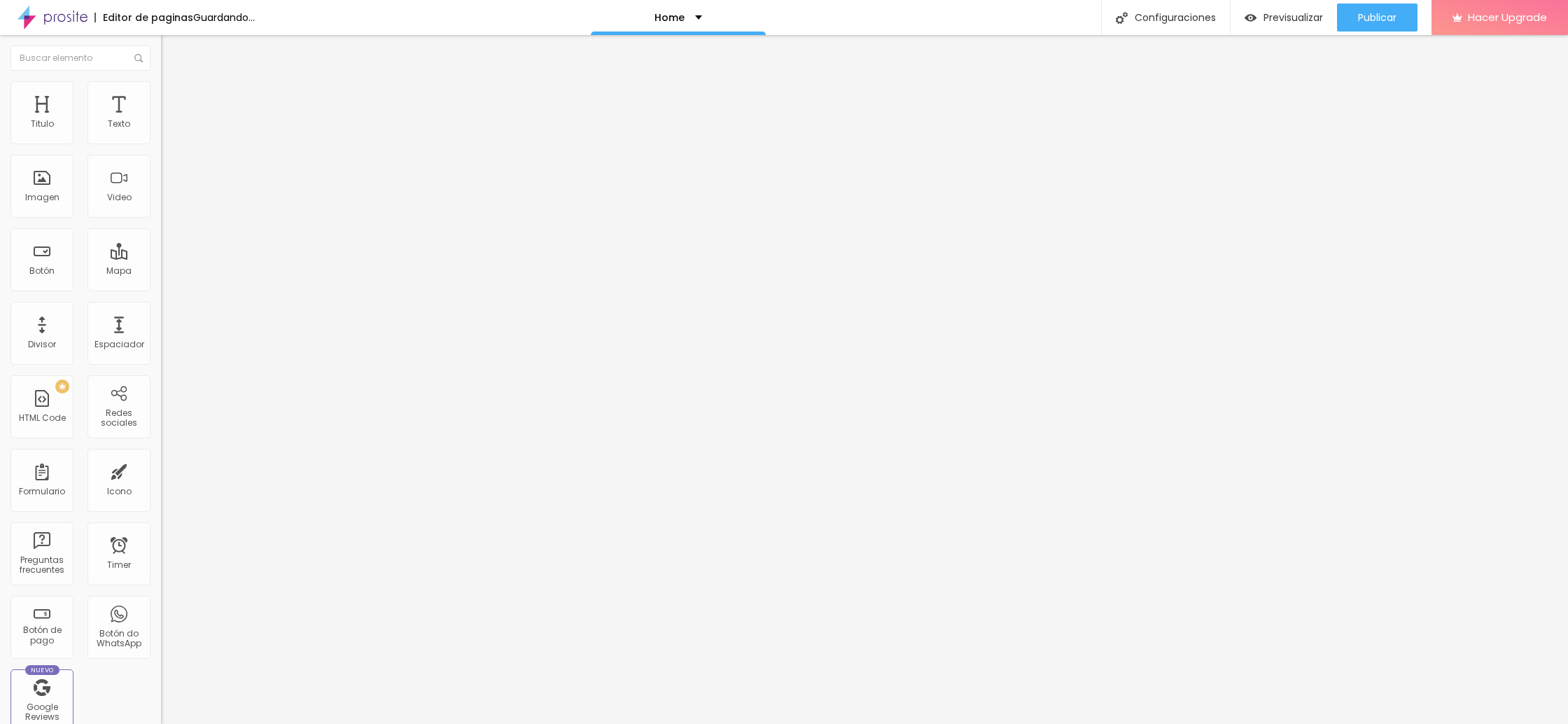
drag, startPoint x: 49, startPoint y: 295, endPoint x: 58, endPoint y: 295, distance: 9.0
click at [161, 331] on input "range" at bounding box center [206, 336] width 90 height 12
drag, startPoint x: 76, startPoint y: 346, endPoint x: 157, endPoint y: 374, distance: 85.7
click at [161, 723] on input "range" at bounding box center [206, 732] width 90 height 12
click at [161, 84] on img at bounding box center [167, 87] width 12 height 12
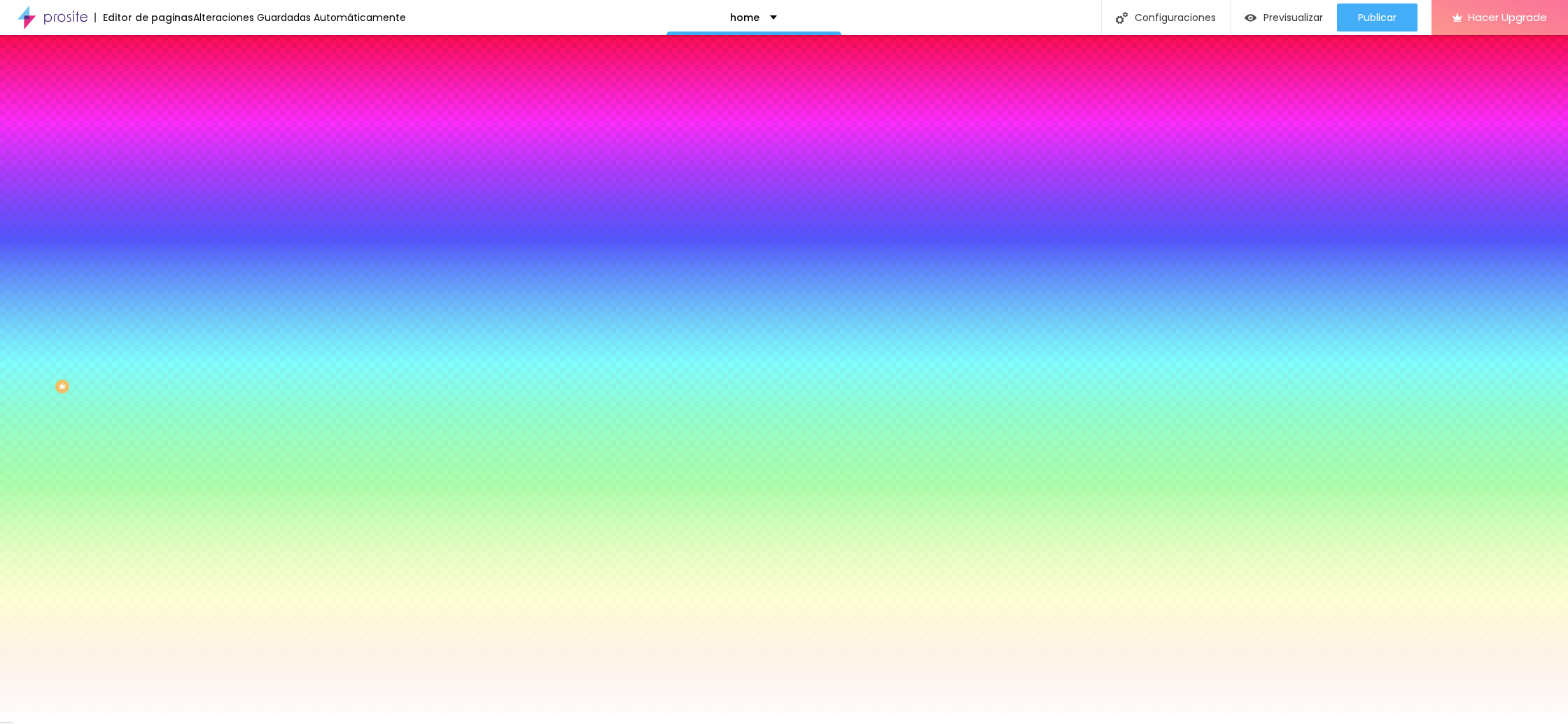
click at [161, 128] on span "Cambiar image" at bounding box center [200, 123] width 79 height 12
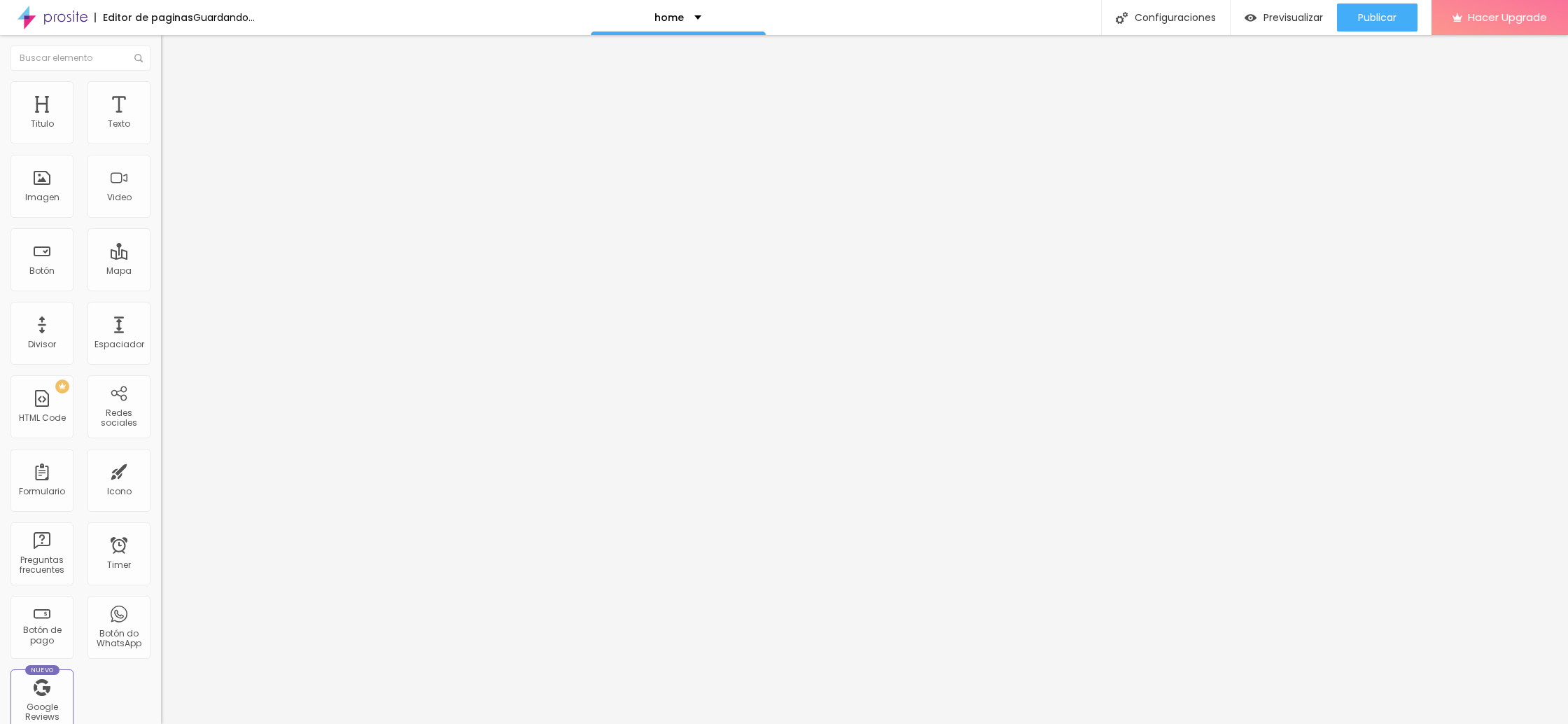
click at [161, 121] on span "Agregar image" at bounding box center [198, 114] width 74 height 12
click at [161, 92] on li "Estilo" at bounding box center [241, 87] width 161 height 14
click at [161, 95] on li "Avanzado" at bounding box center [241, 102] width 161 height 14
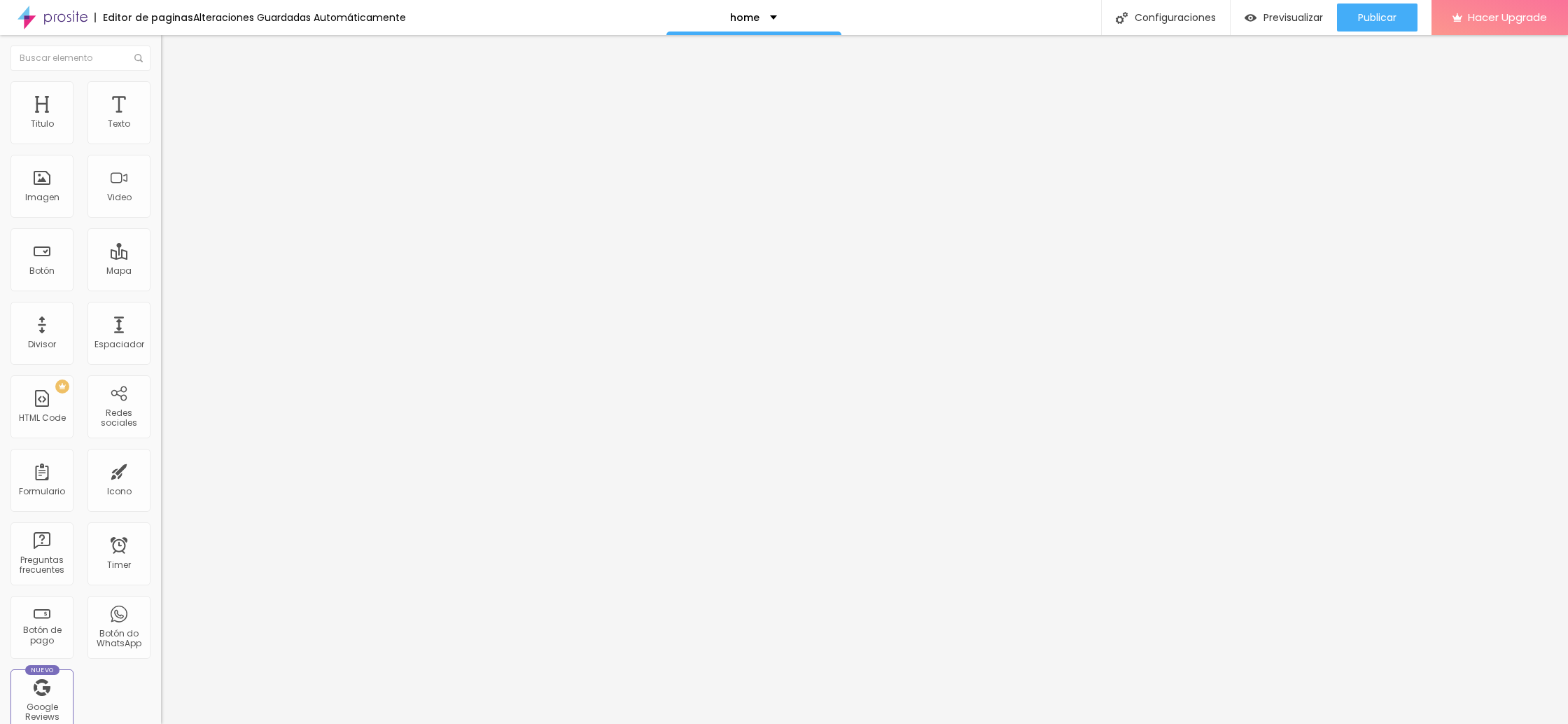
click at [161, 88] on img at bounding box center [167, 87] width 12 height 12
type input "6"
type input "18"
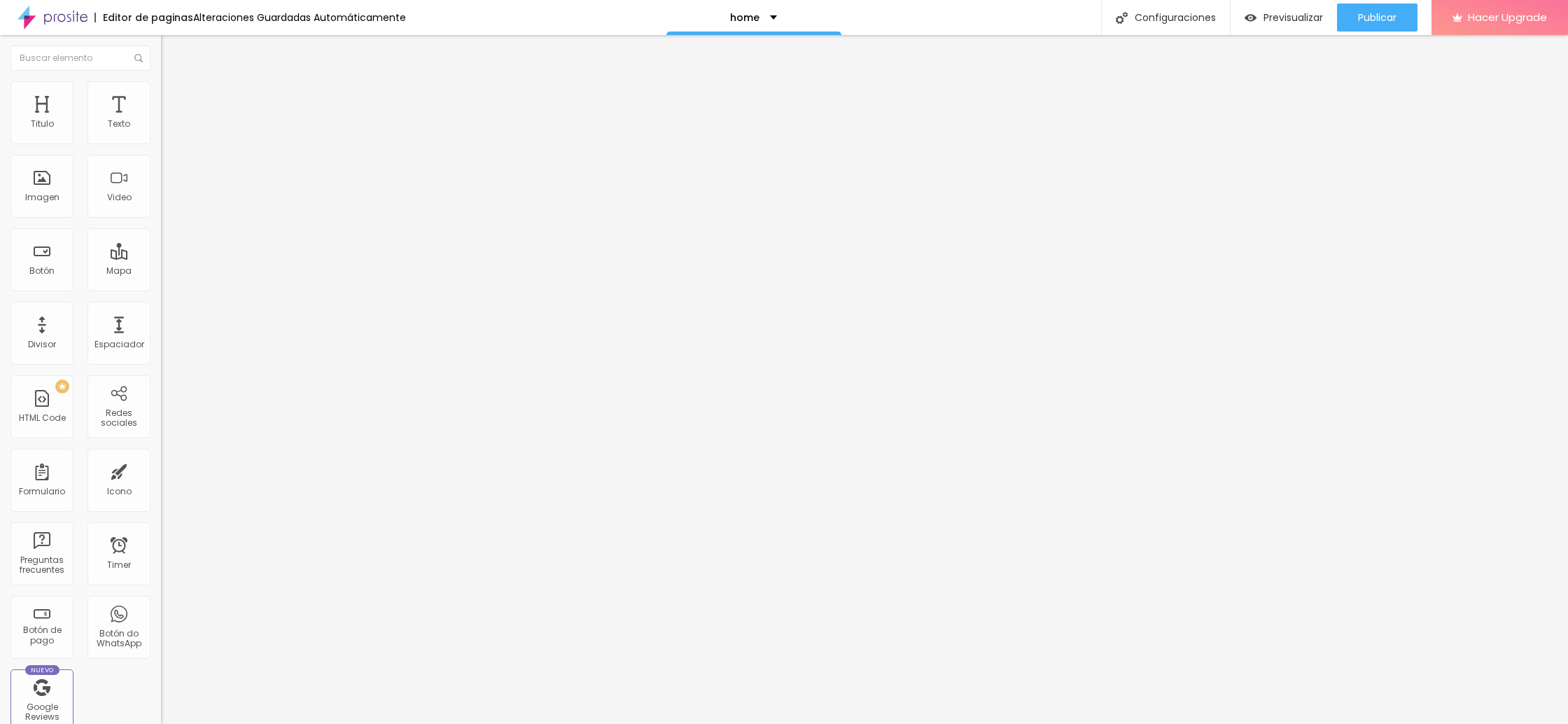
type input "26"
type input "30"
type input "35"
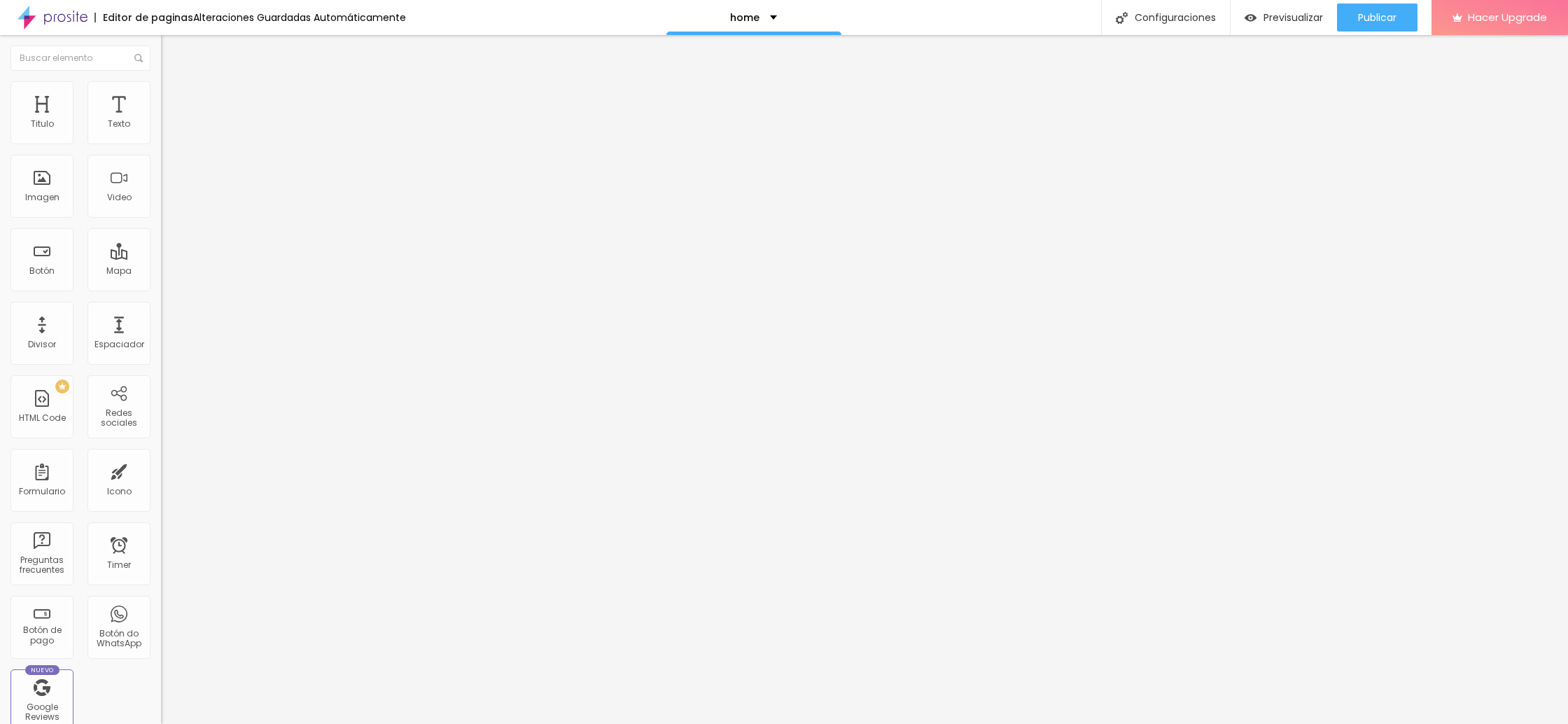
type input "35"
type input "39"
type input "44"
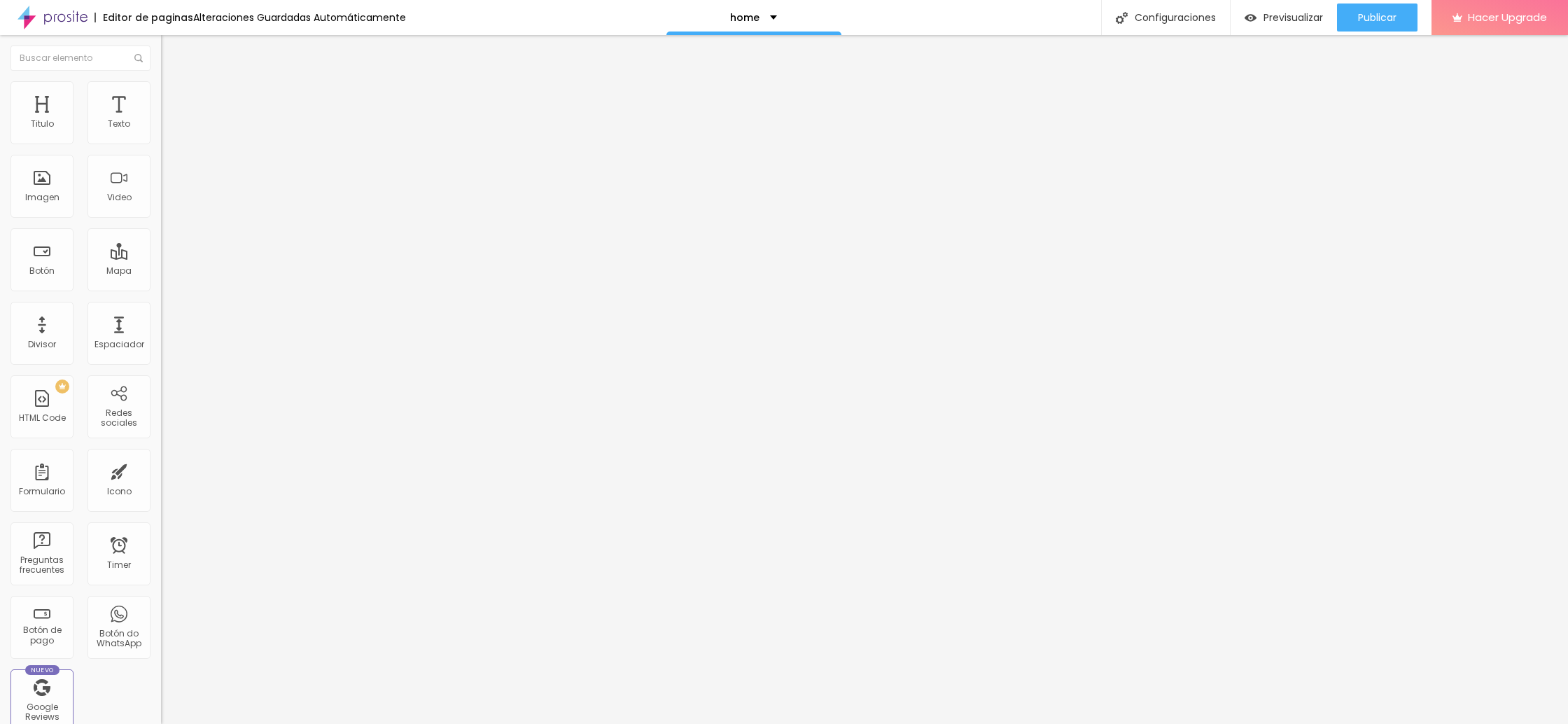
type input "48"
type input "52"
type input "55"
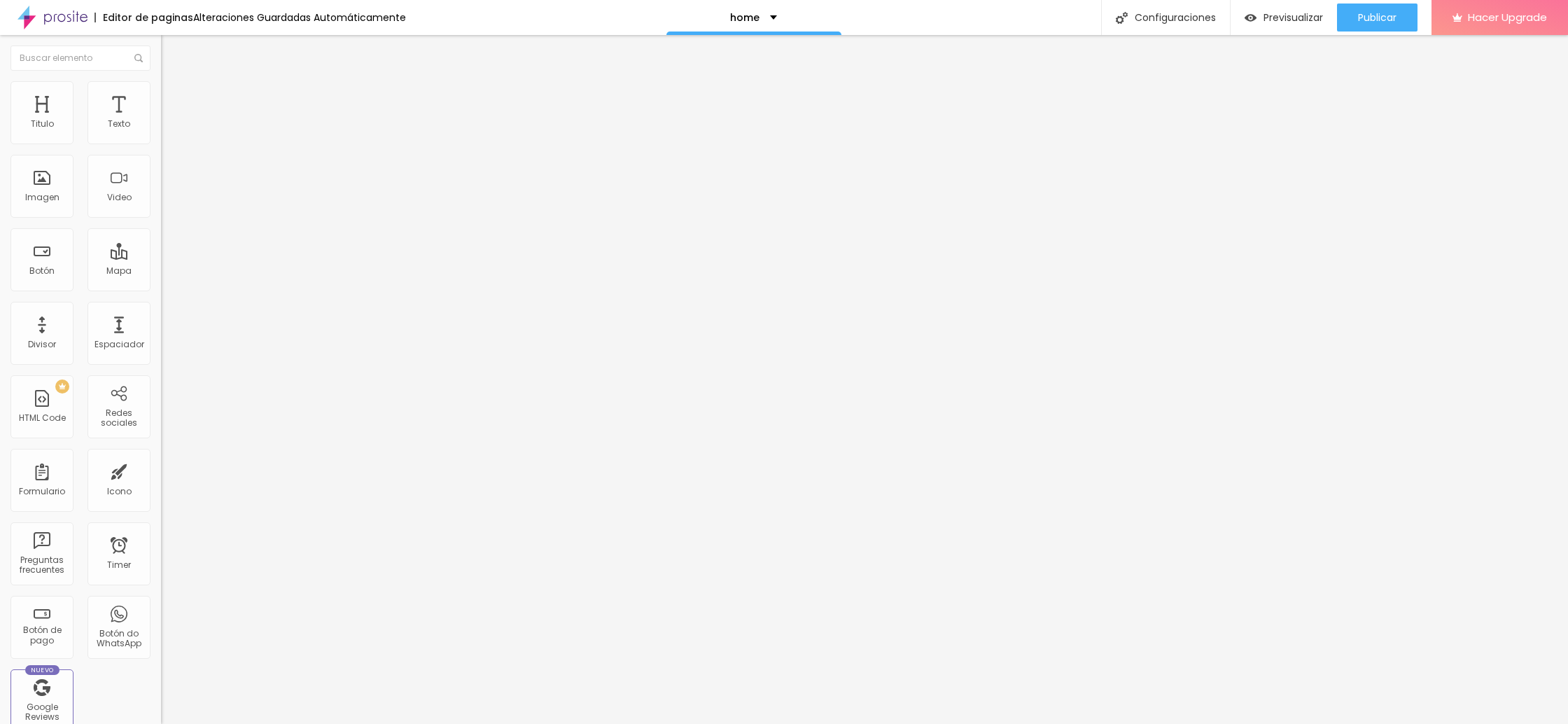
type input "55"
type input "59"
type input "63"
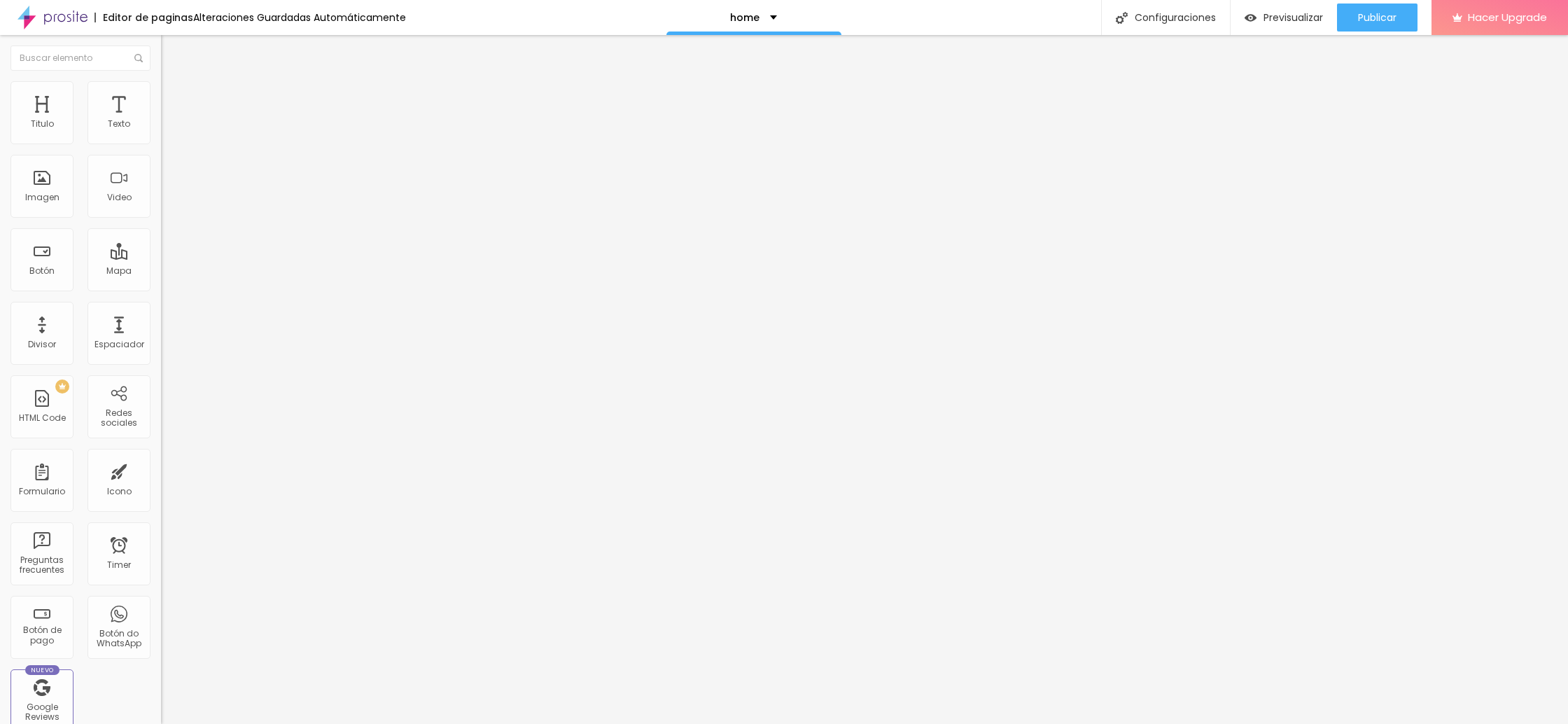
type input "68"
type input "73"
type input "78"
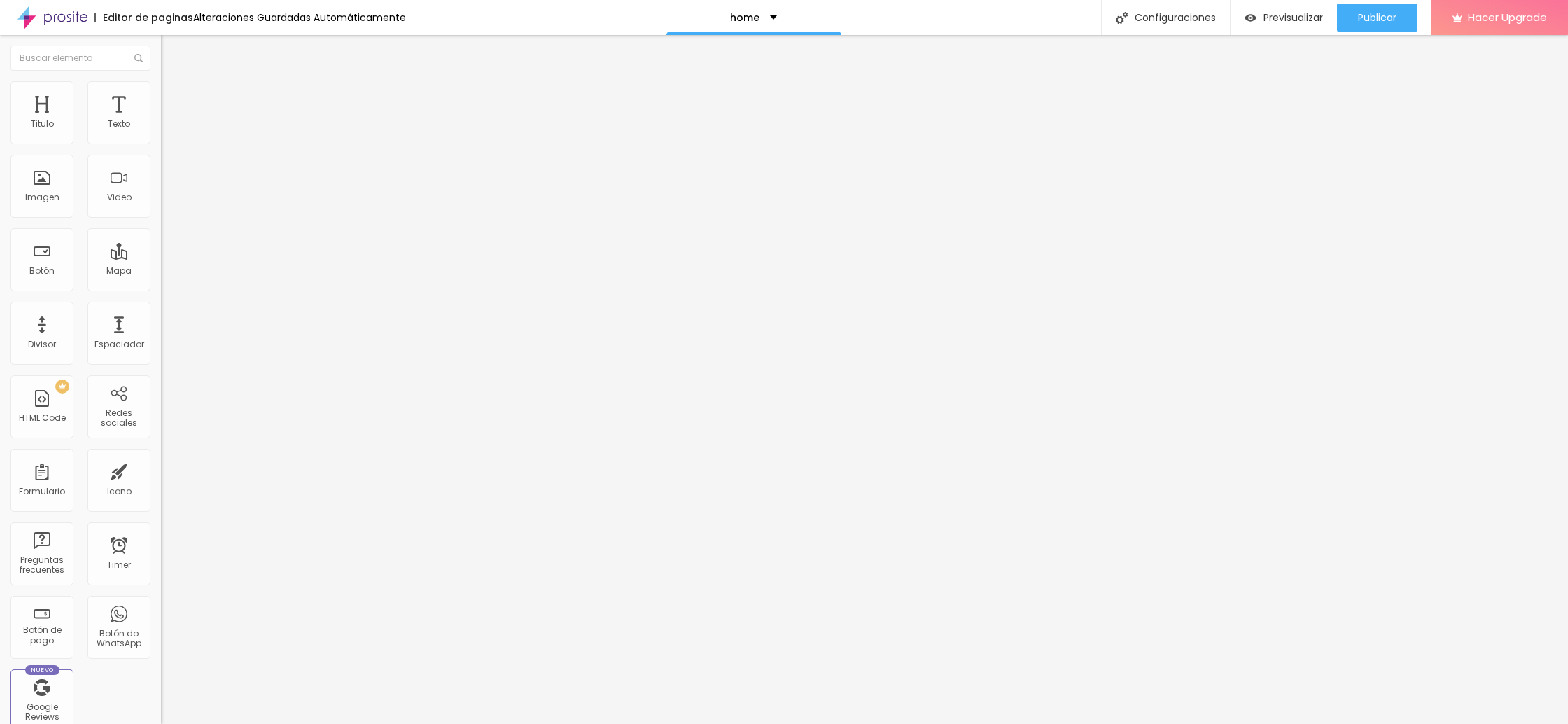
type input "78"
type input "82"
type input "85"
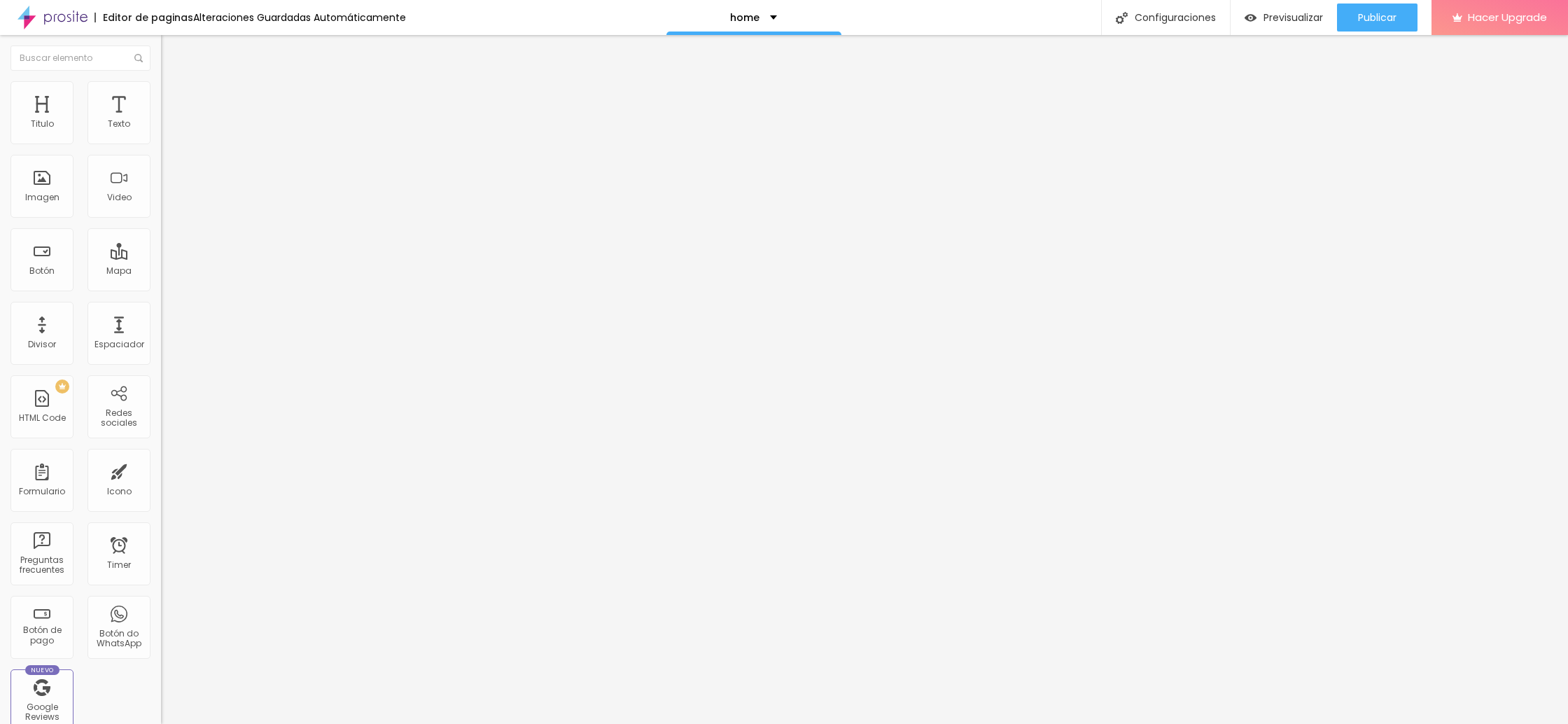
type input "87"
type input "90"
type input "92"
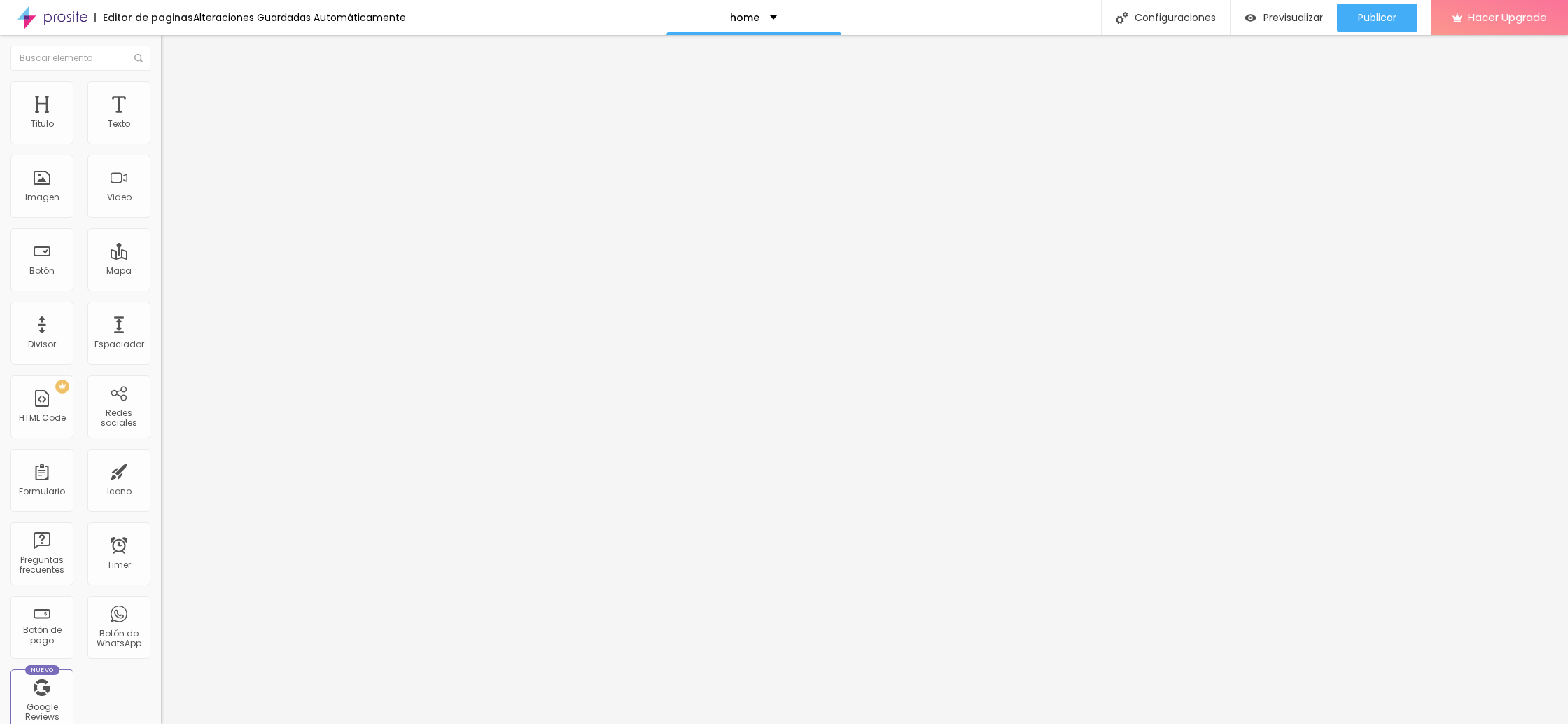
type input "92"
type input "94"
type input "95"
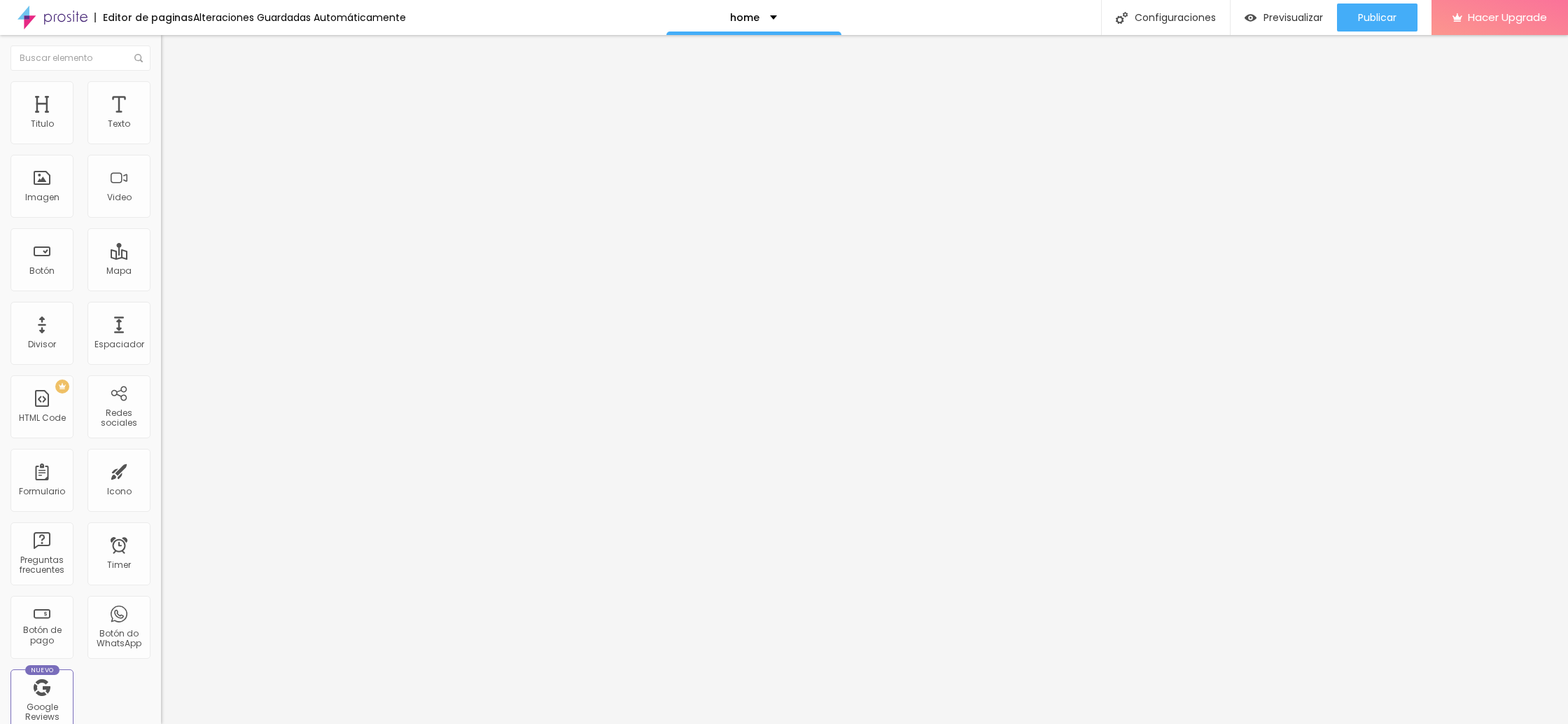
type input "96"
type input "106"
type input "127"
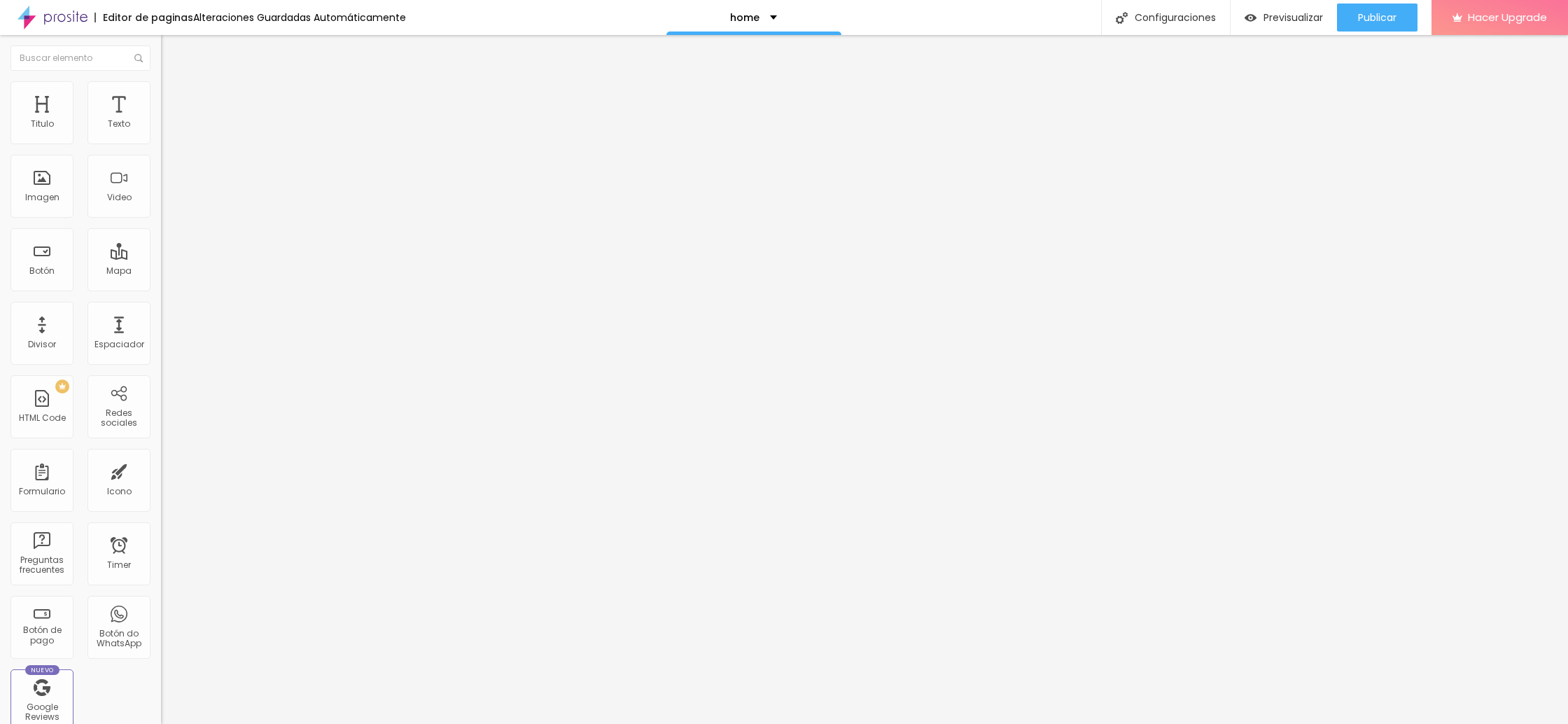
type input "127"
type input "144"
type input "149"
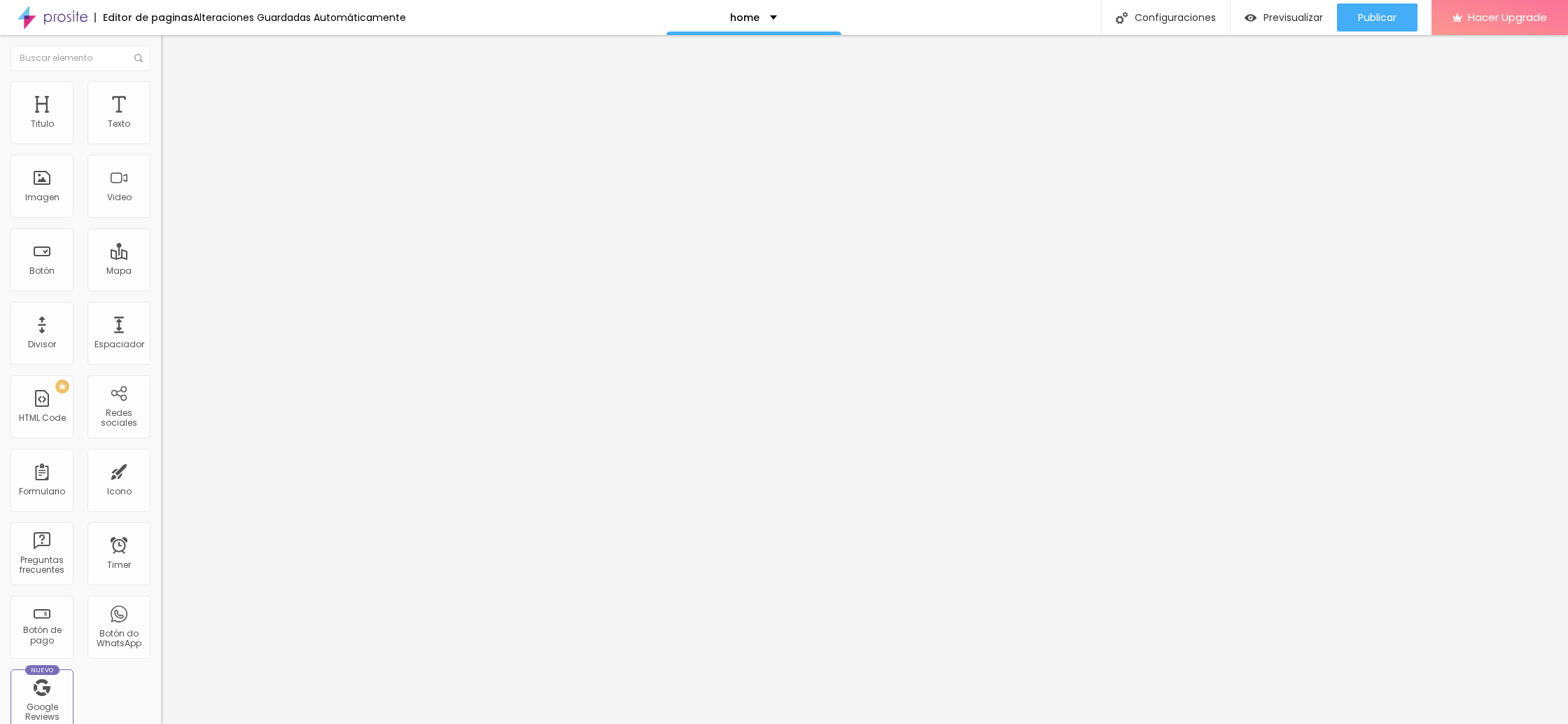
type input "157"
type input "161"
type input "165"
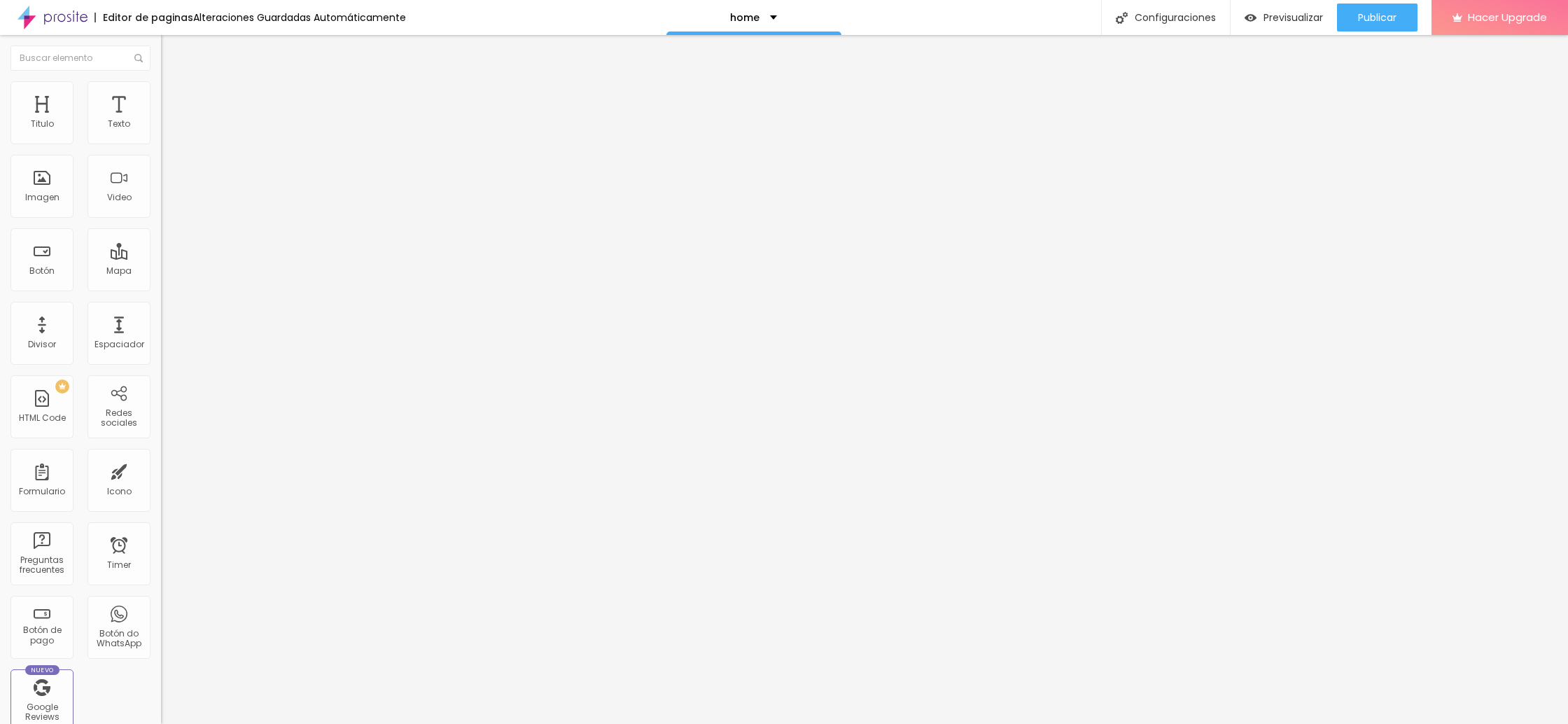
type input "165"
type input "169"
type input "175"
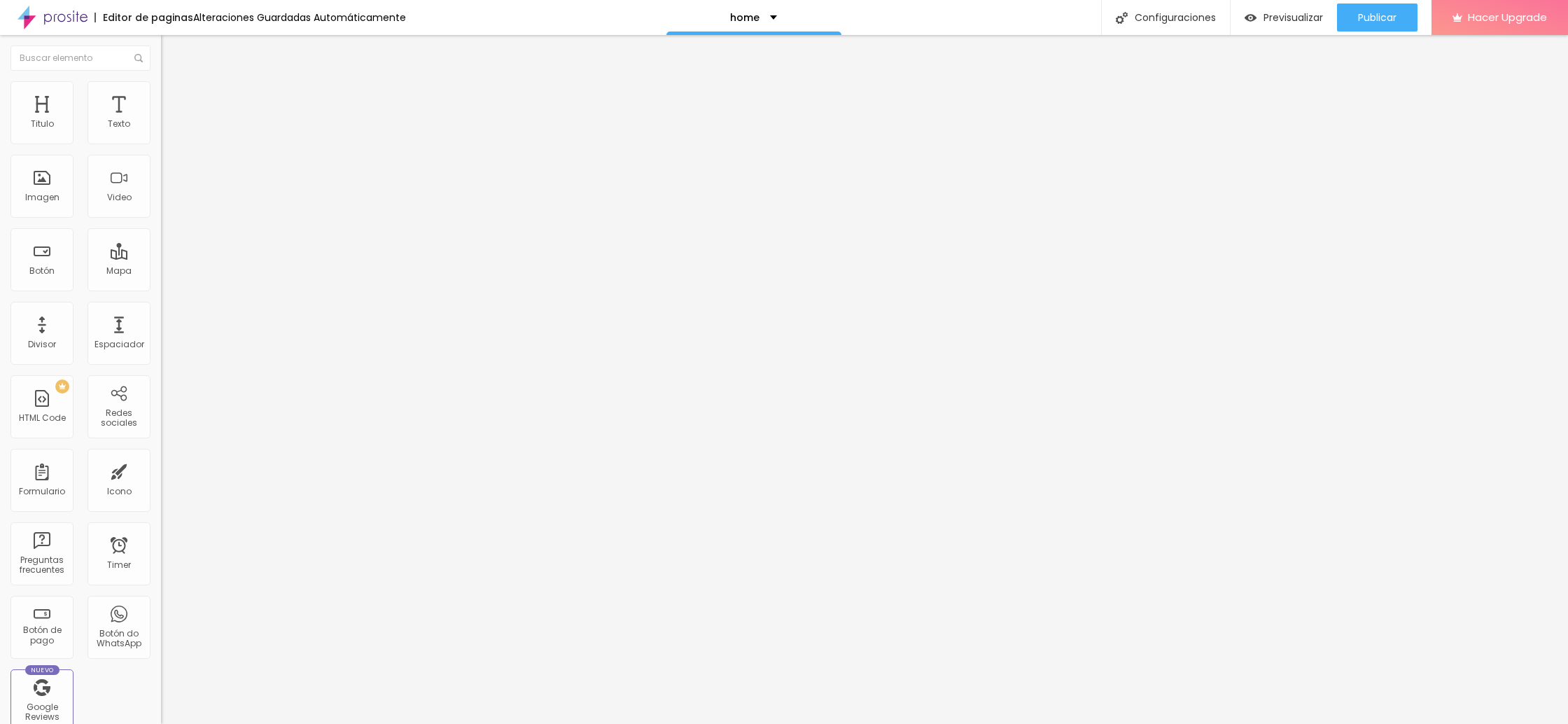
type input "176"
type input "175"
type input "174"
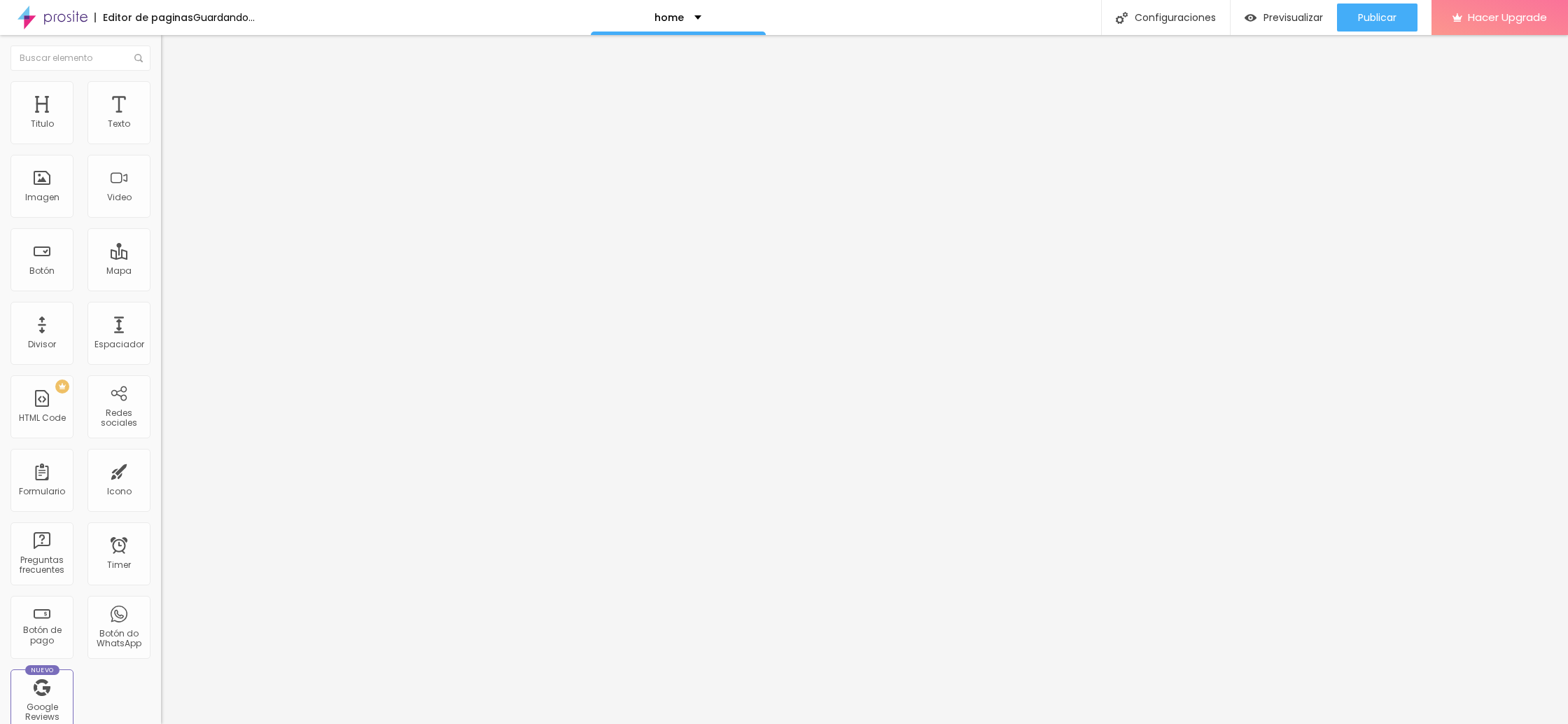
type input "174"
type input "168"
type input "163"
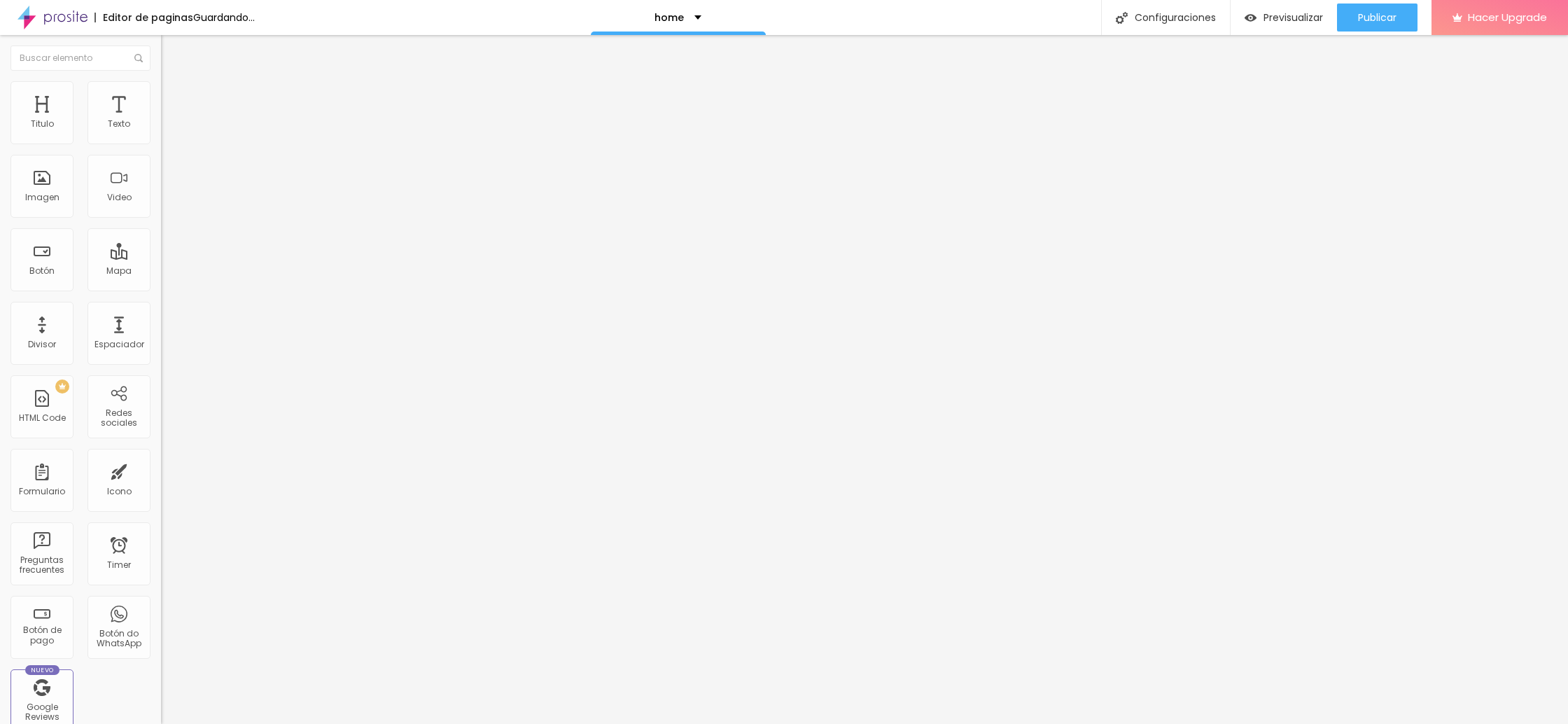
type input "158"
type input "148"
type input "143"
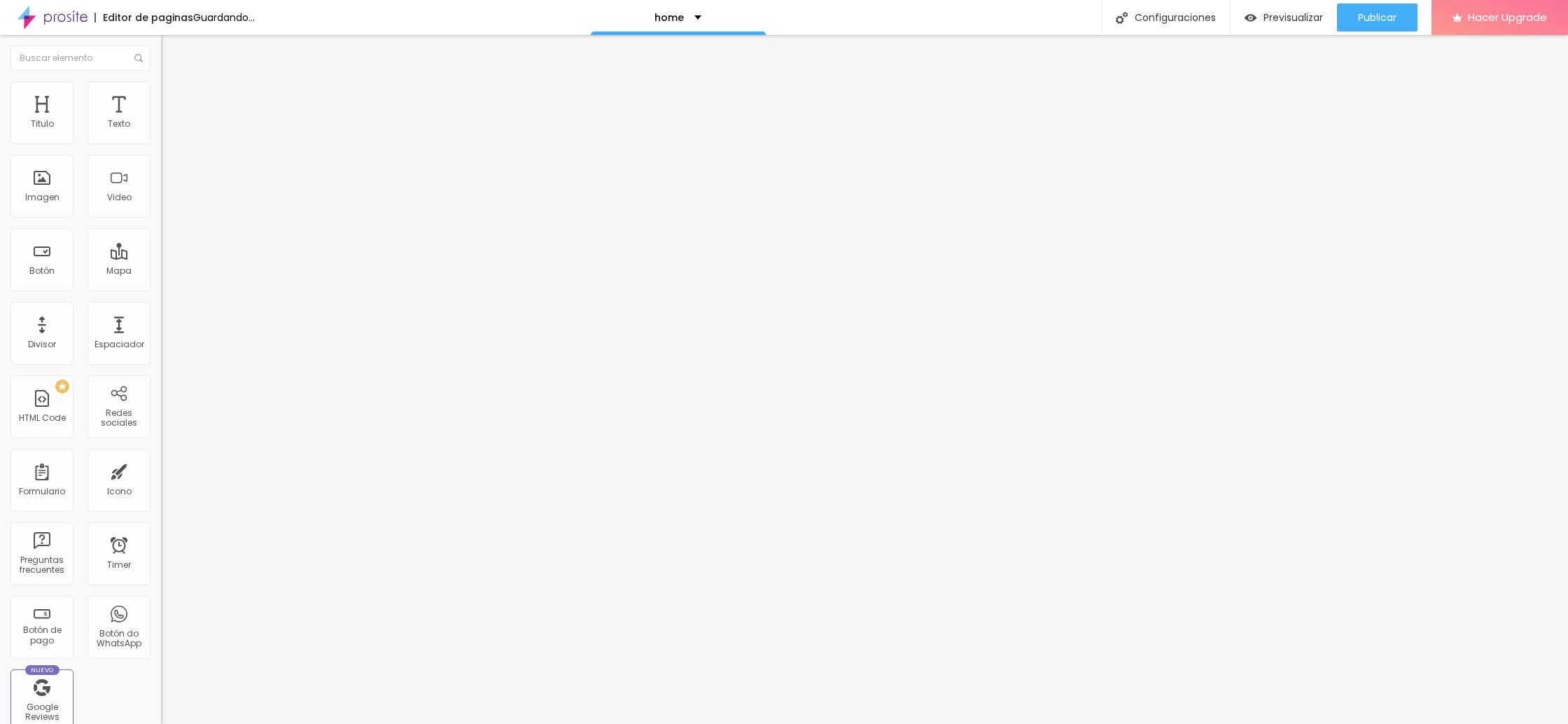
type input "143"
type input "138"
type input "109"
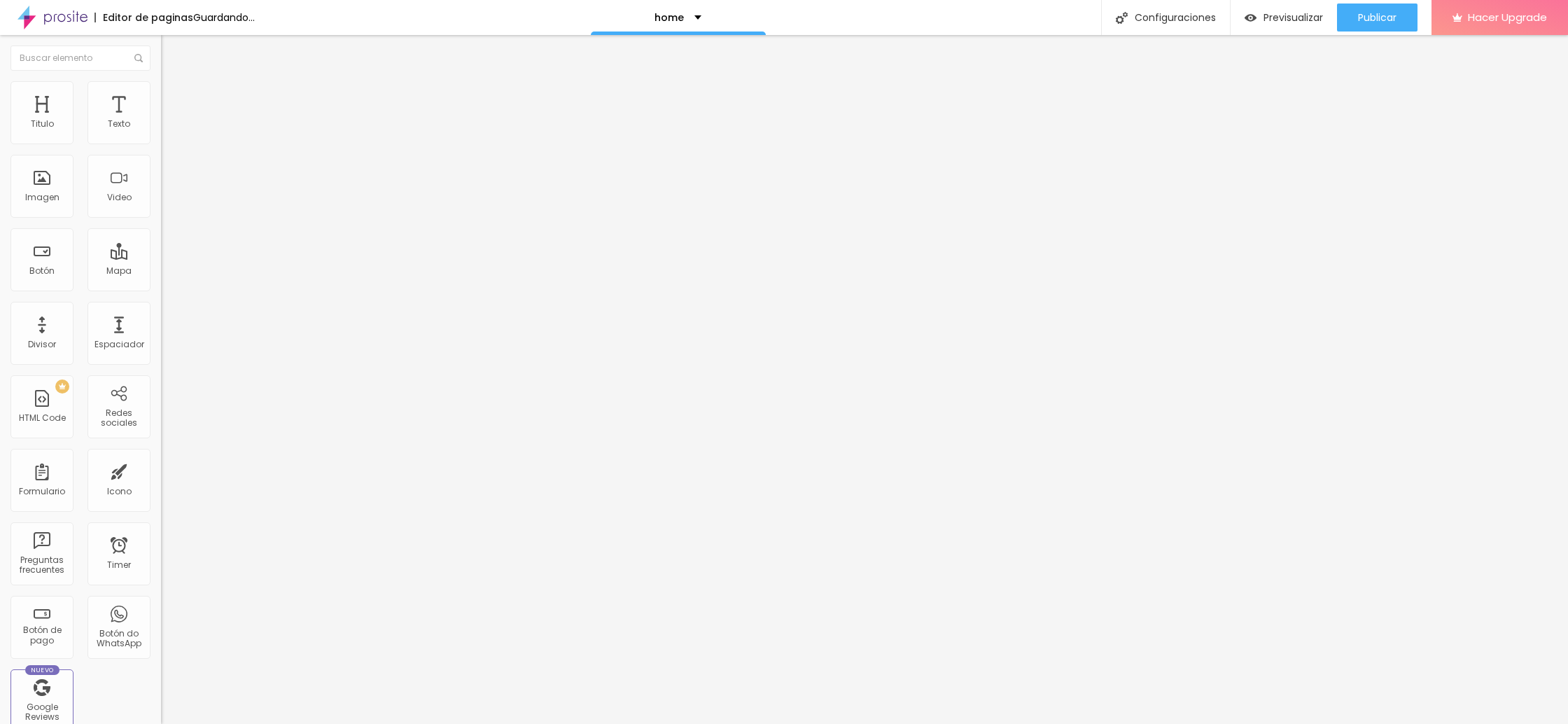
type input "106"
type input "103"
type input "100"
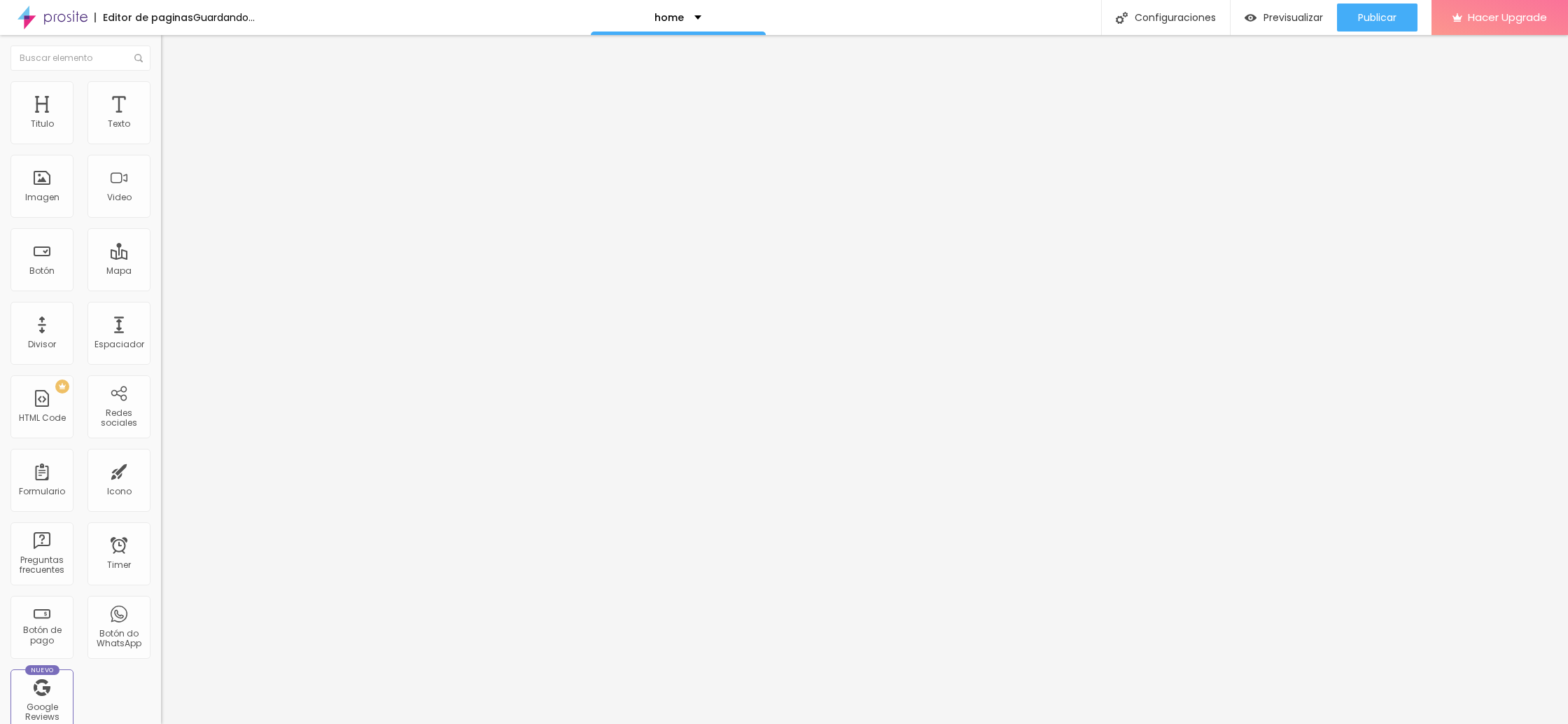
type input "100"
type input "96"
type input "90"
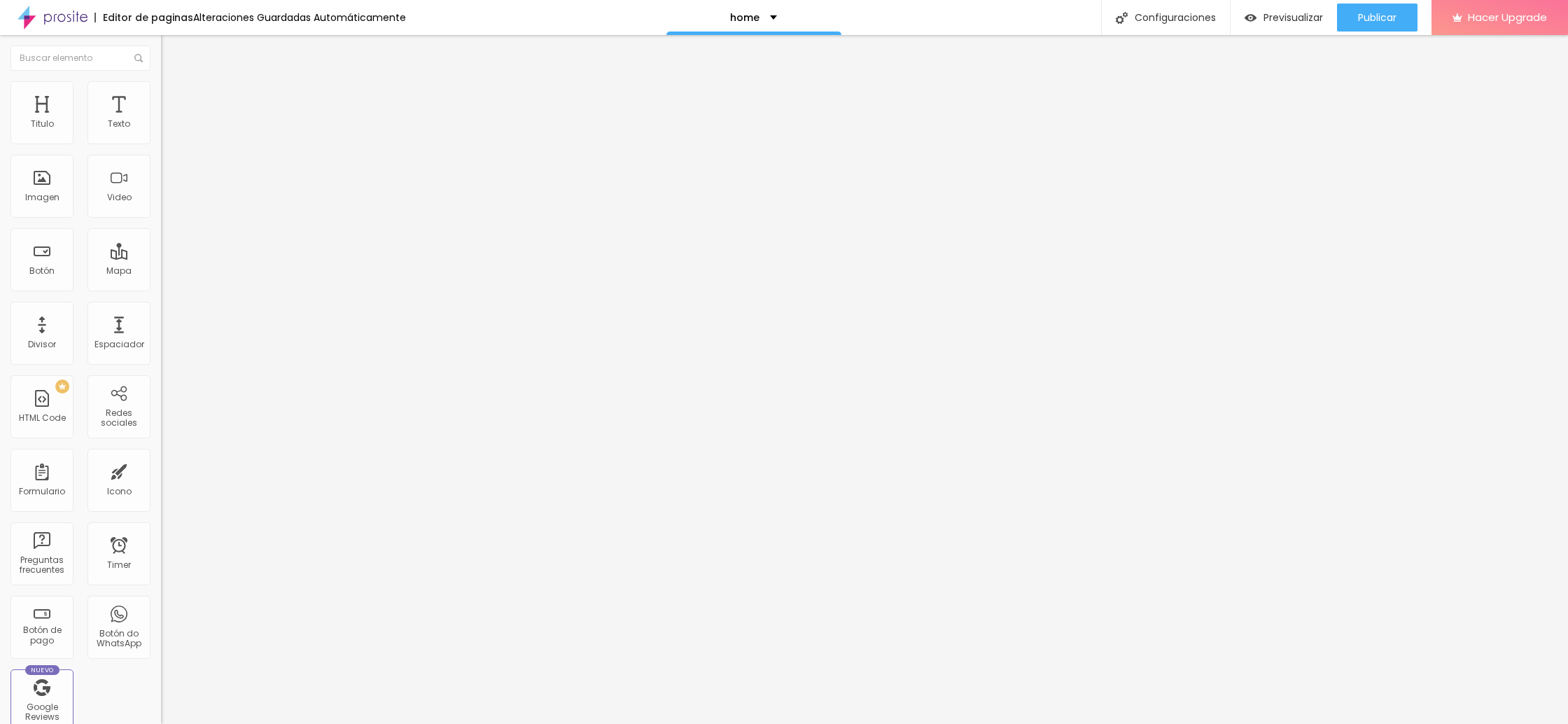
type input "77"
type input "75"
type input "72"
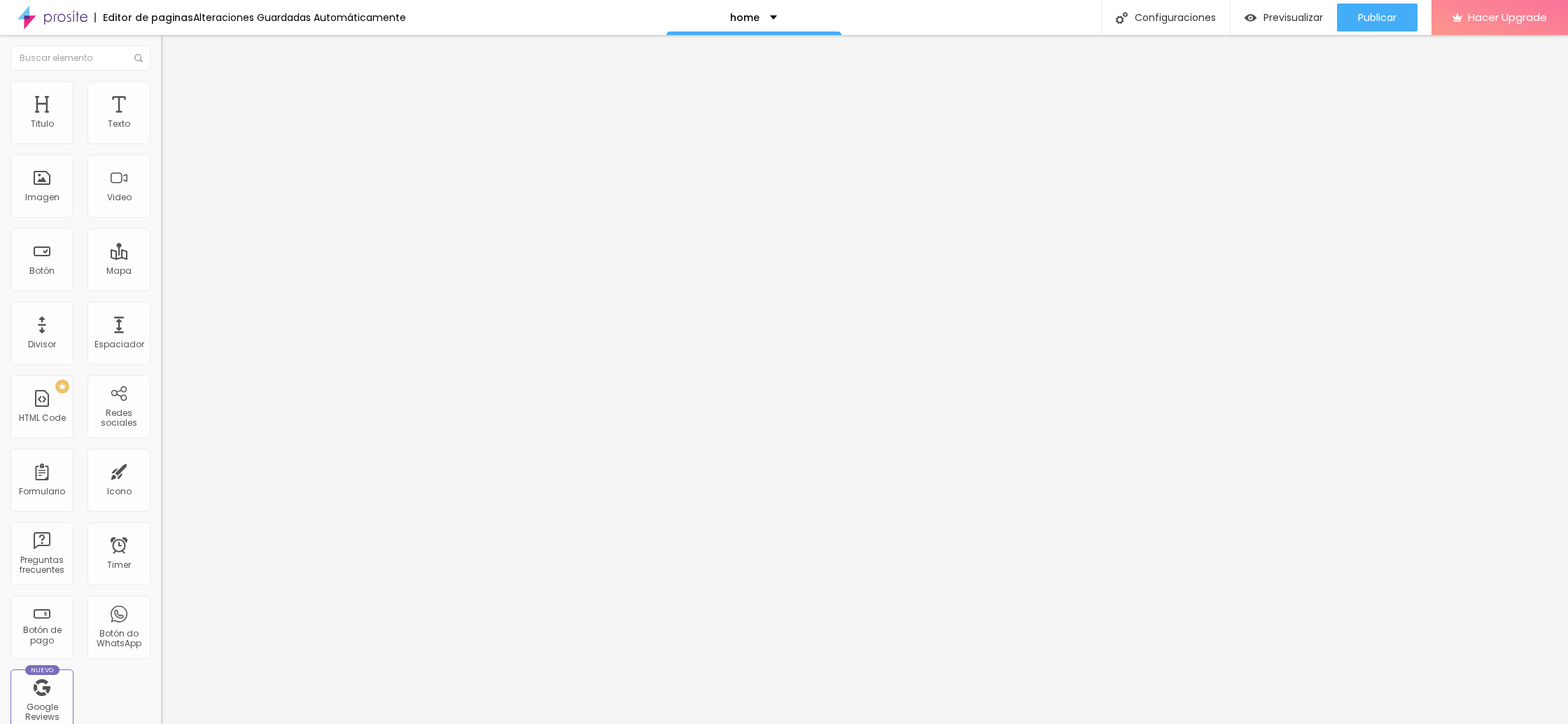
type input "72"
type input "68"
type input "63"
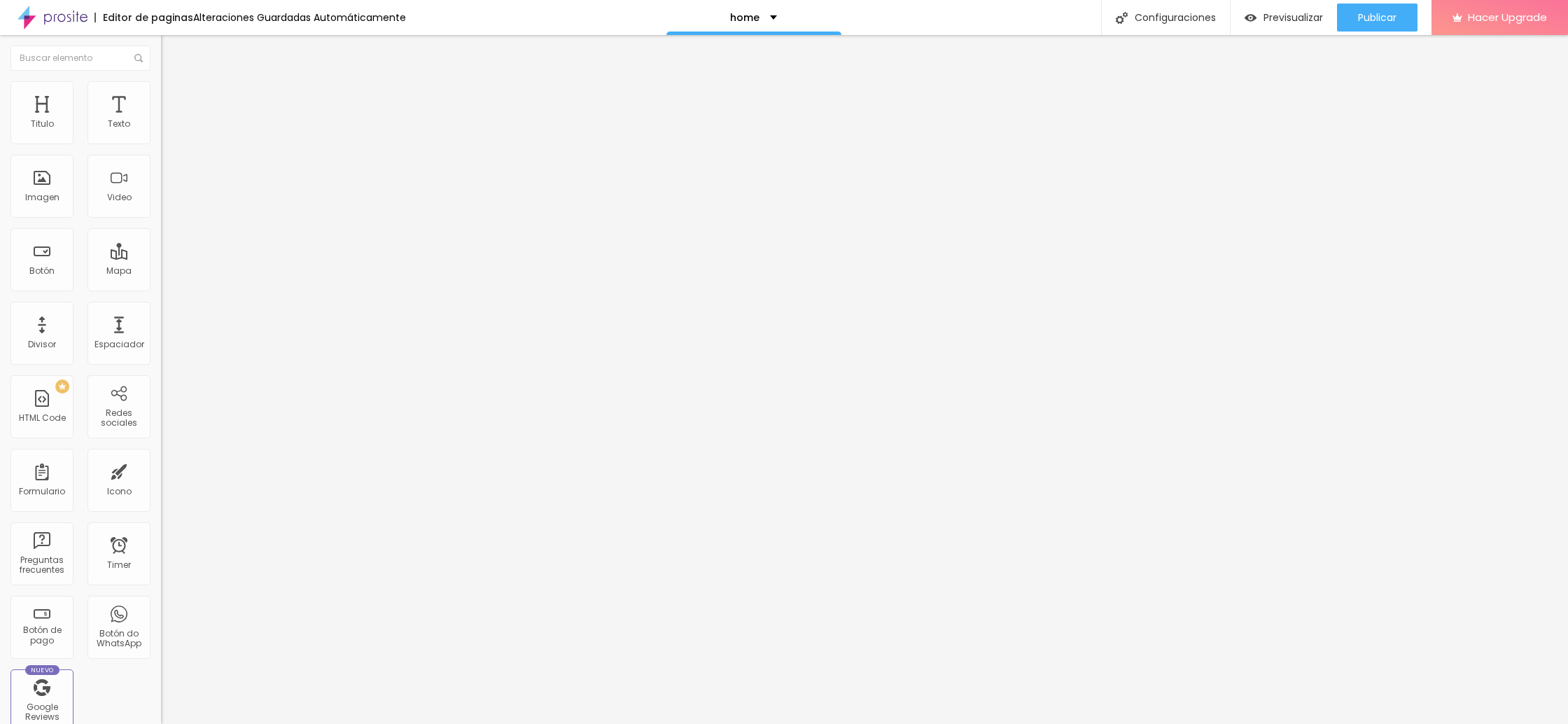
type input "56"
type input "48"
type input "36"
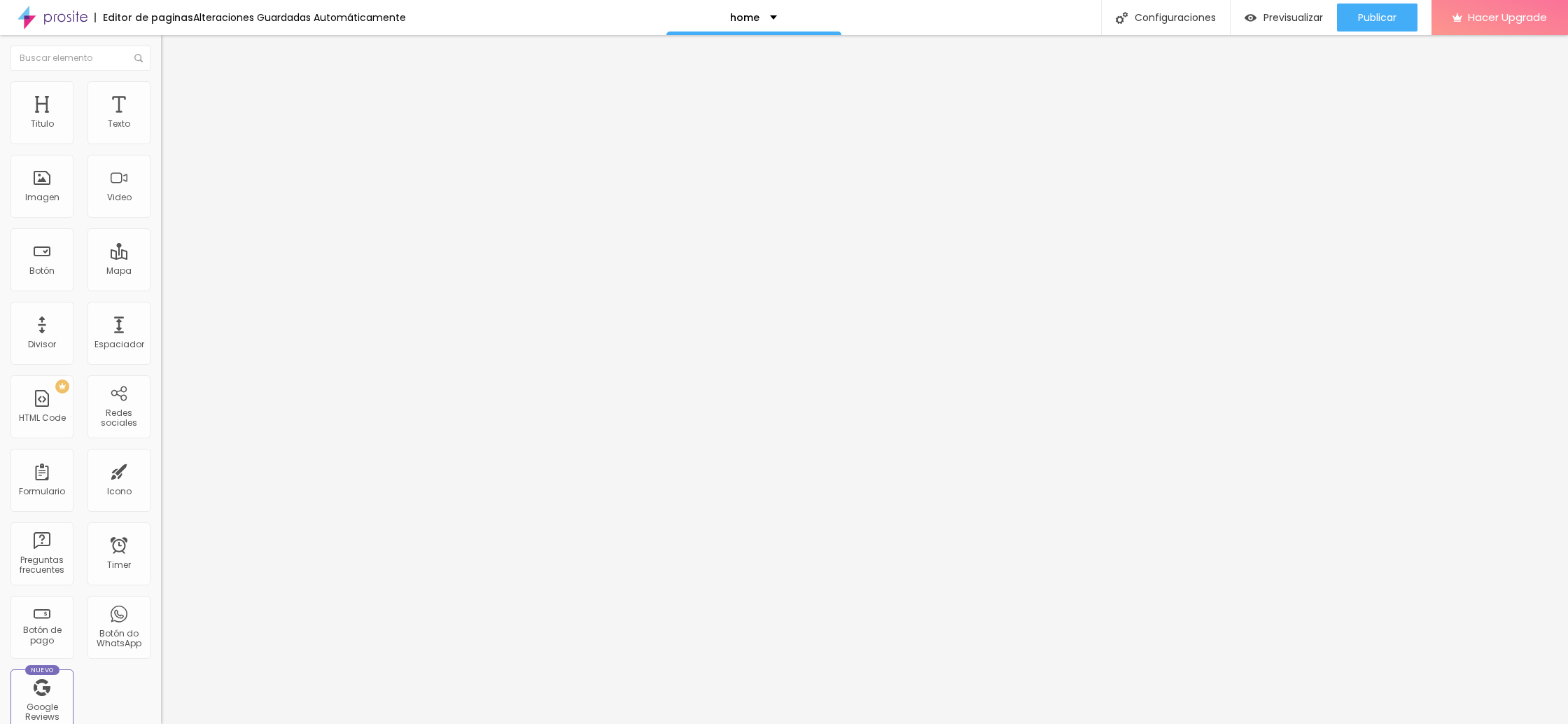
type input "36"
type input "26"
type input "23"
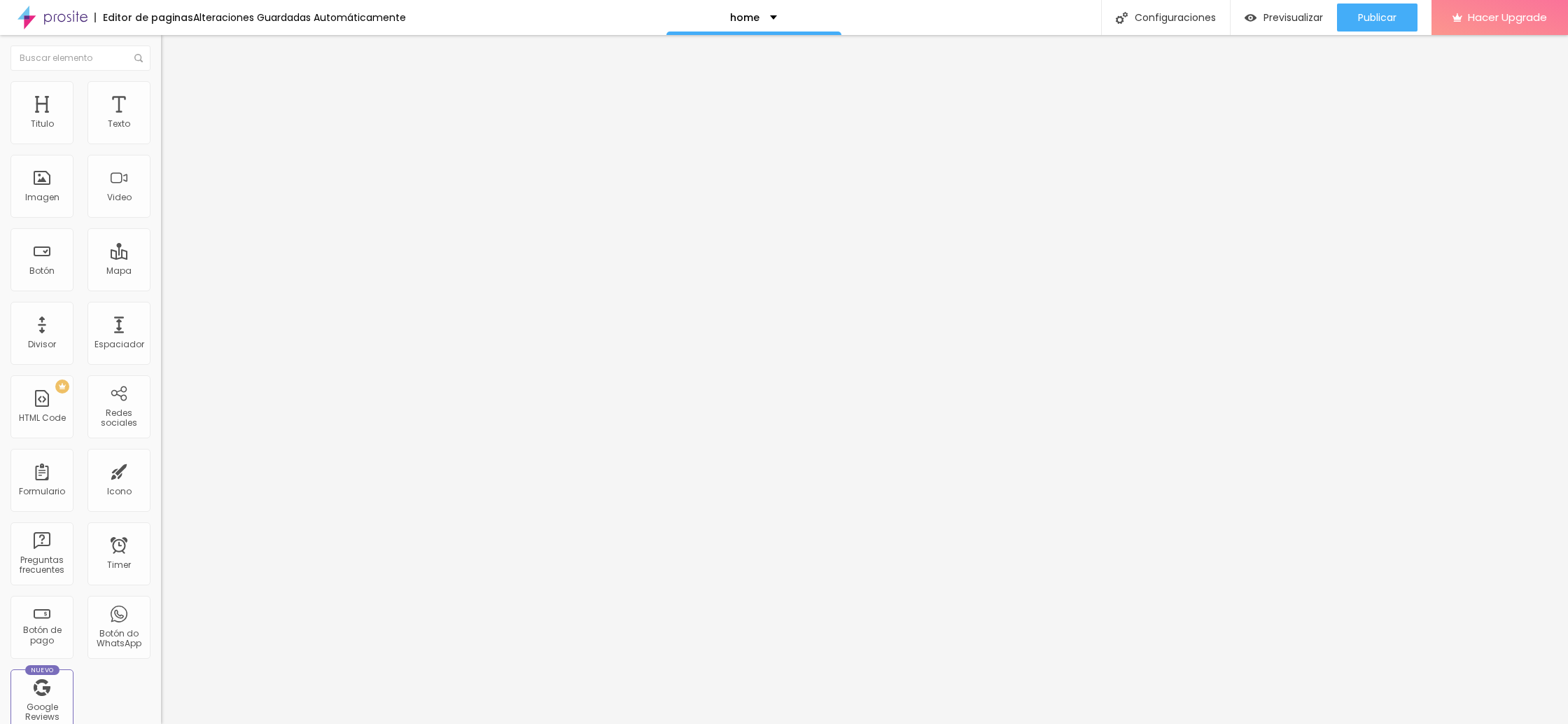
type input "22"
type input "21"
type input "20"
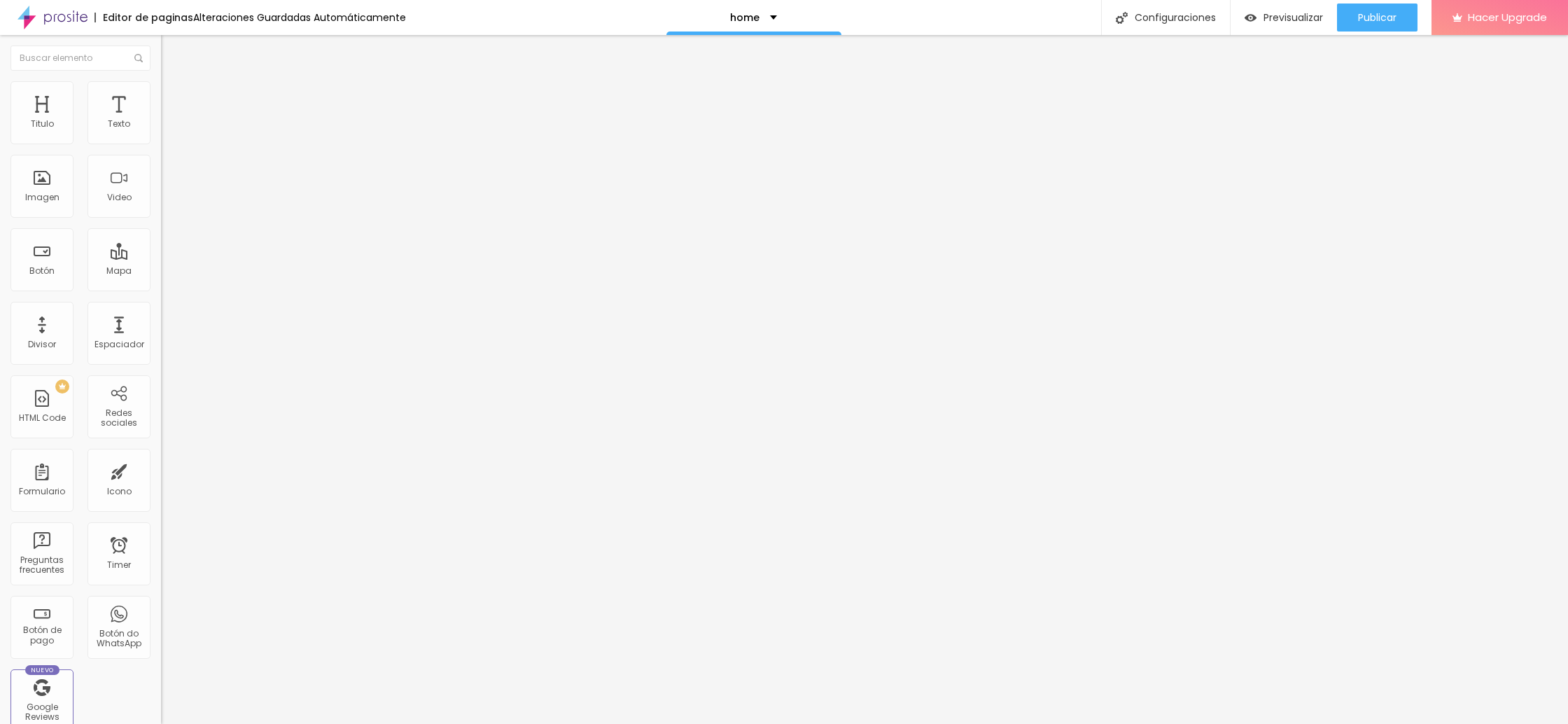
type input "20"
type input "19"
type input "17"
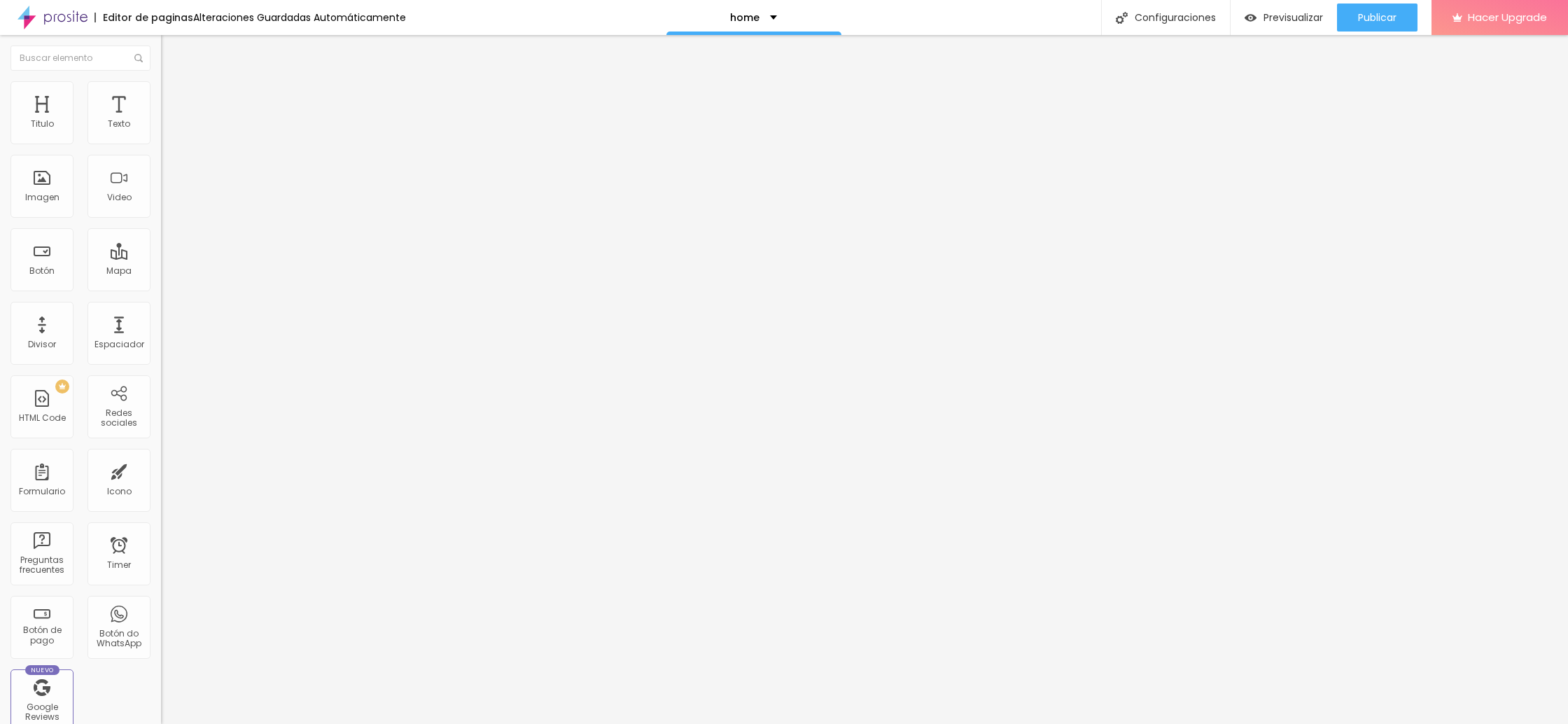
type input "13"
type input "11"
type input "10"
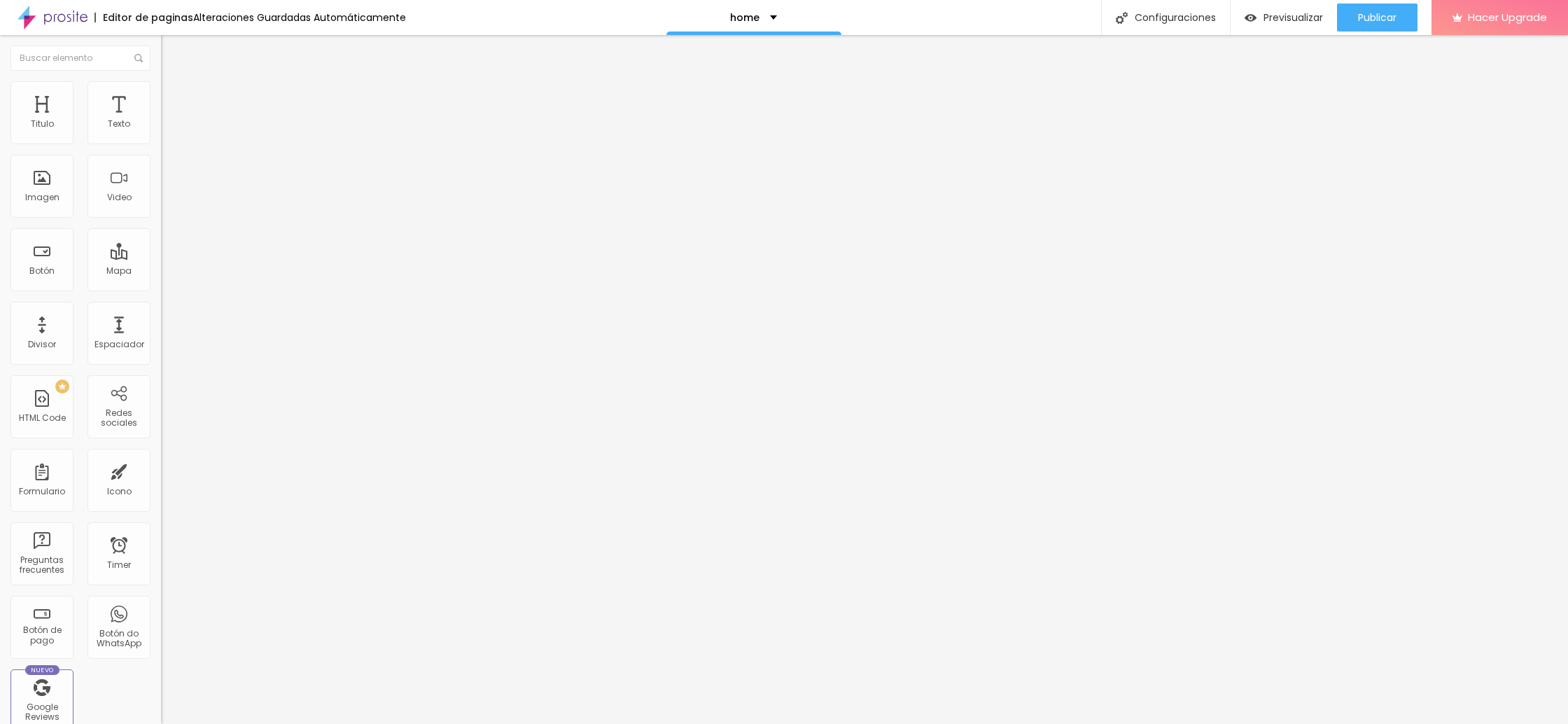
type input "10"
type input "8"
type input "7"
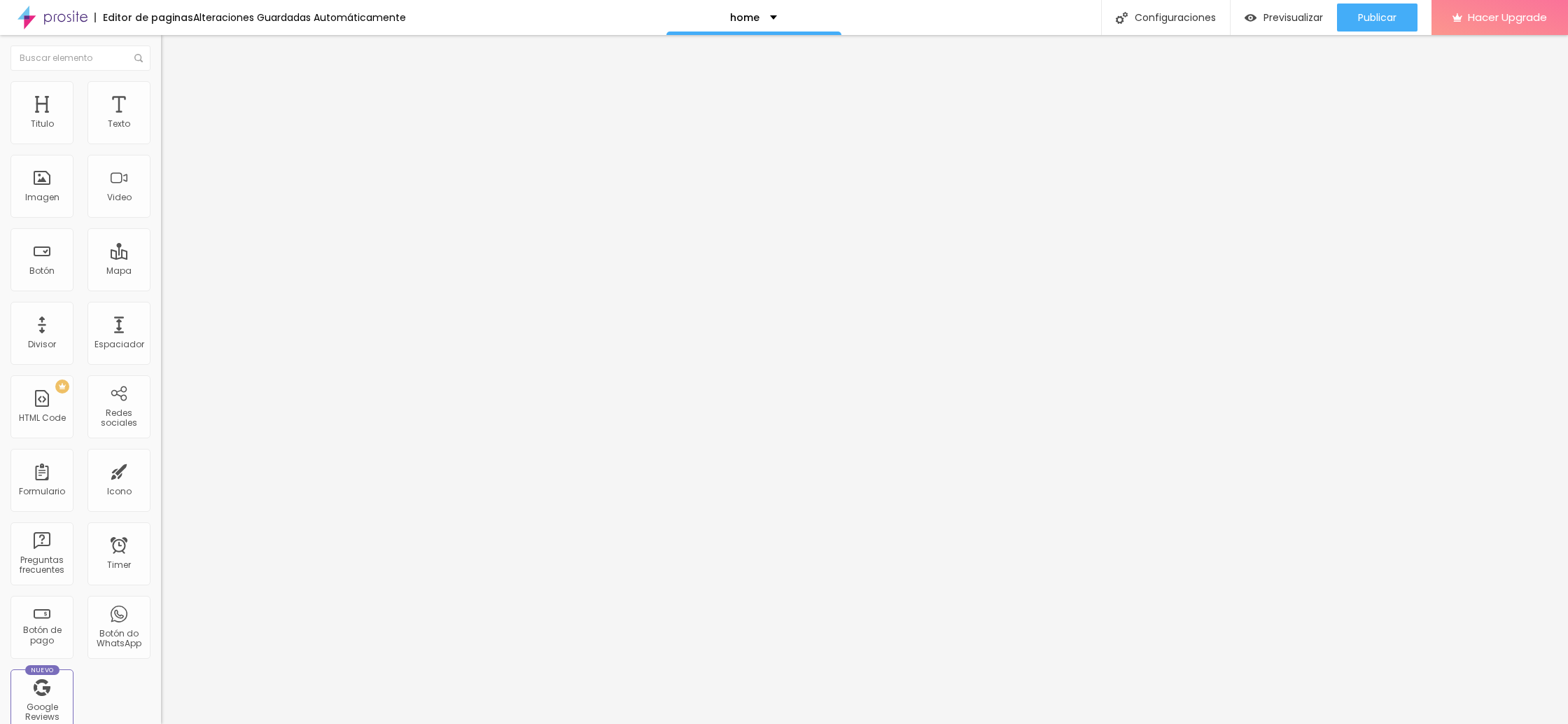
type input "3"
type input "1"
type input "0"
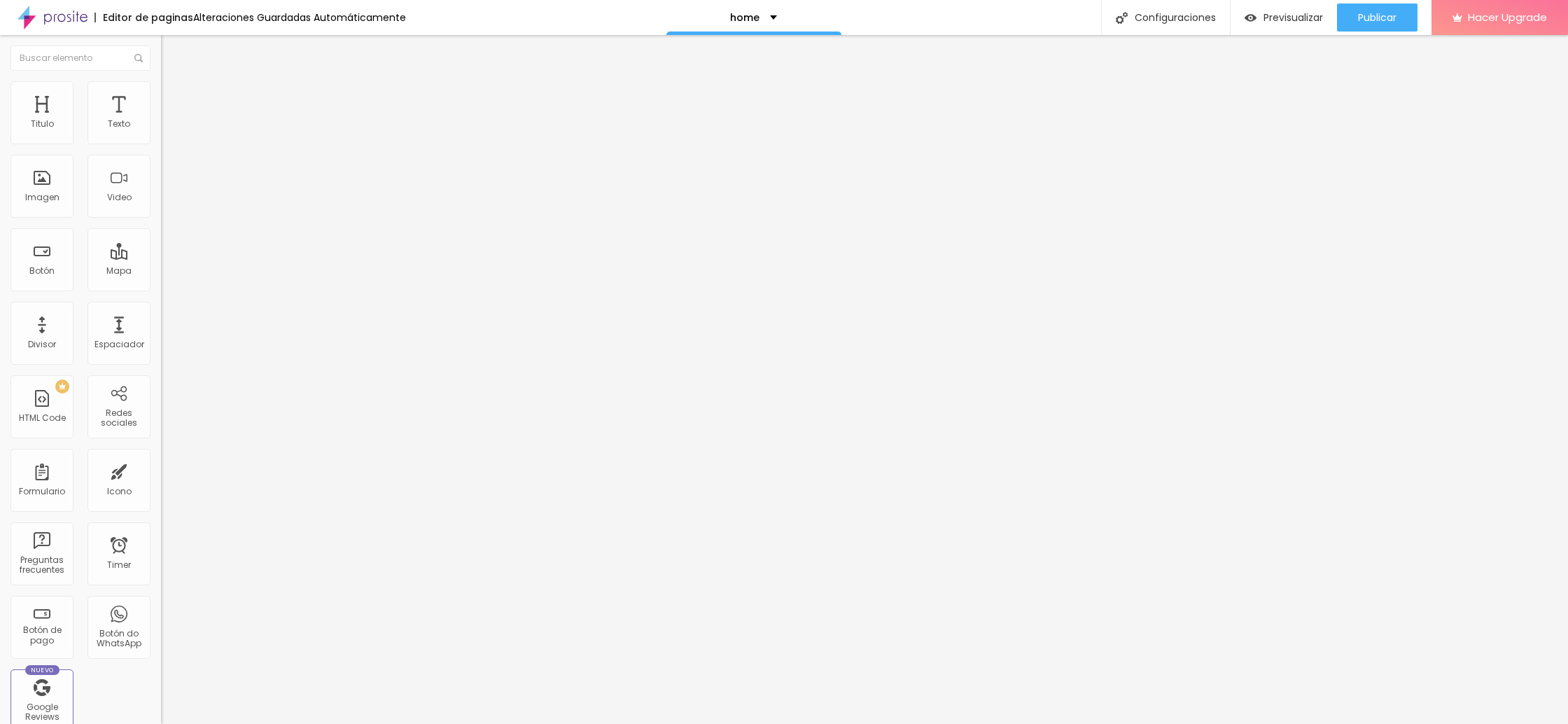
type input "0"
drag, startPoint x: 35, startPoint y: 176, endPoint x: 17, endPoint y: 178, distance: 18.1
click at [161, 308] on input "range" at bounding box center [206, 313] width 90 height 12
type input "95"
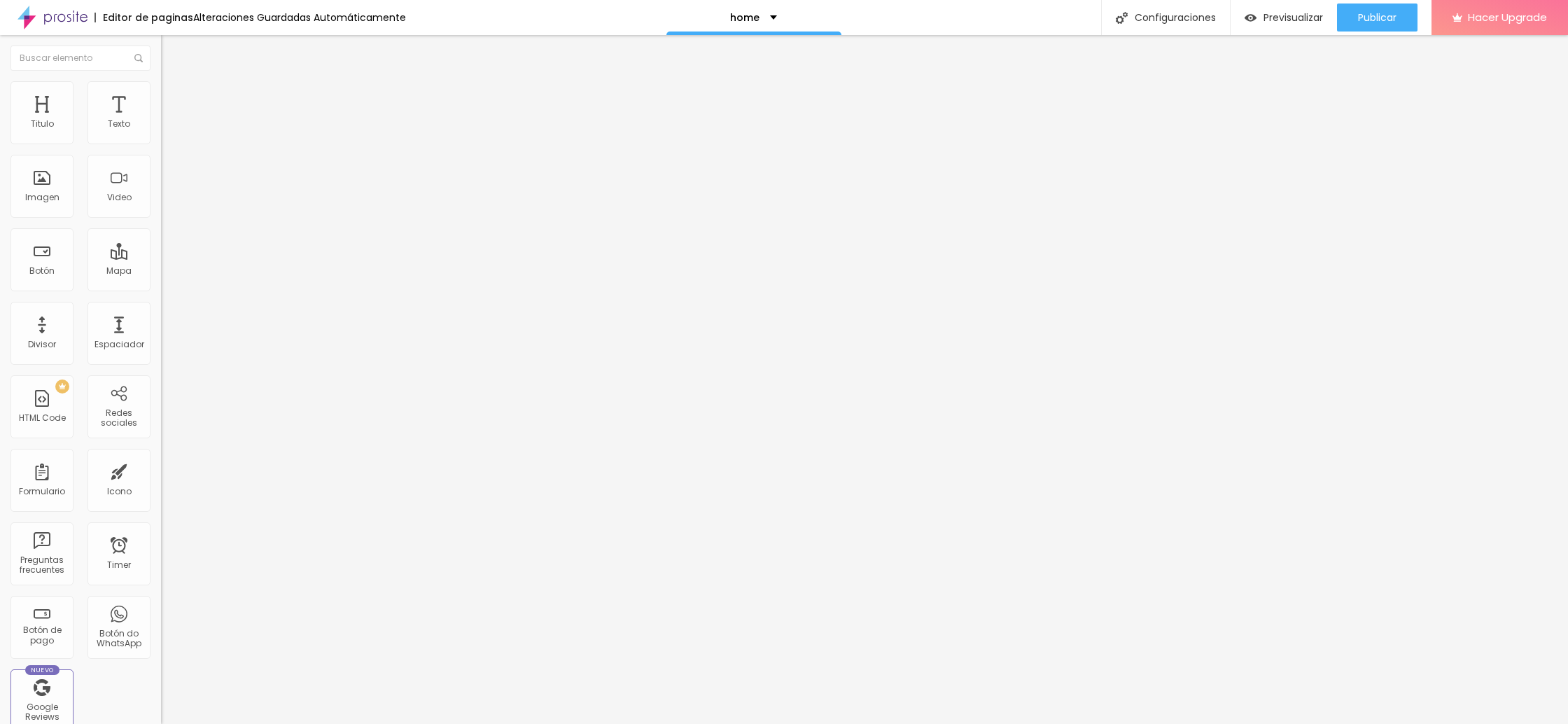
type input "90"
type input "85"
type input "80"
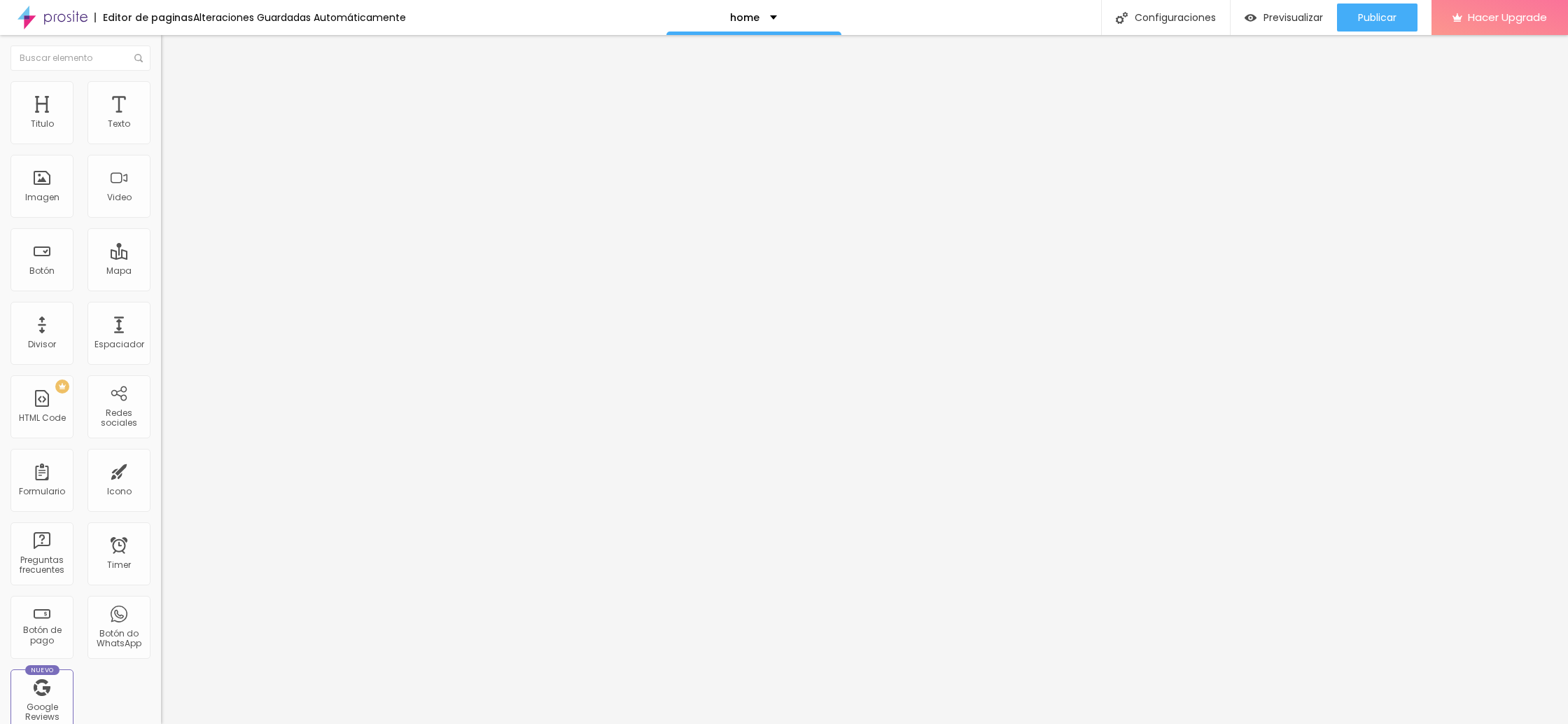
type input "80"
type input "75"
type input "70"
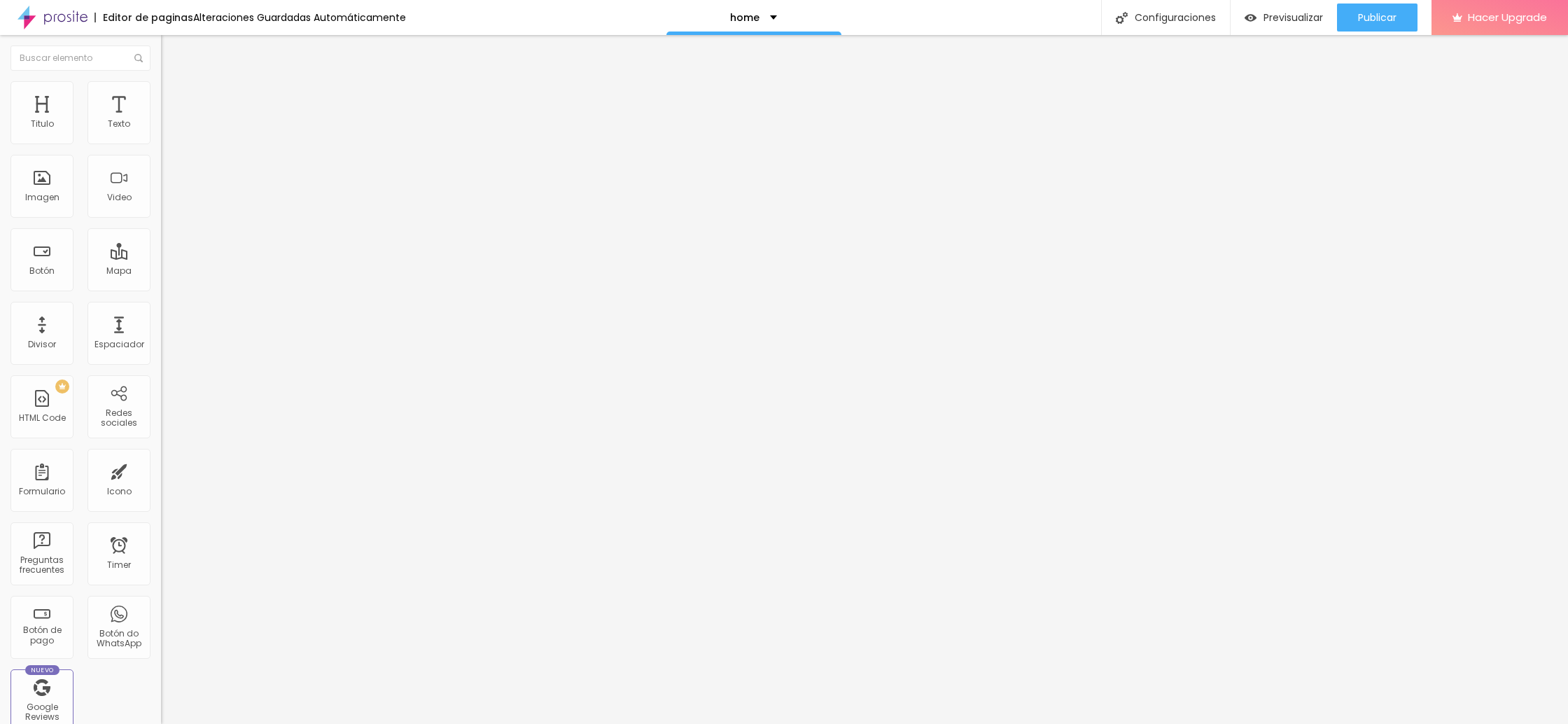
type input "65"
type input "60"
type input "55"
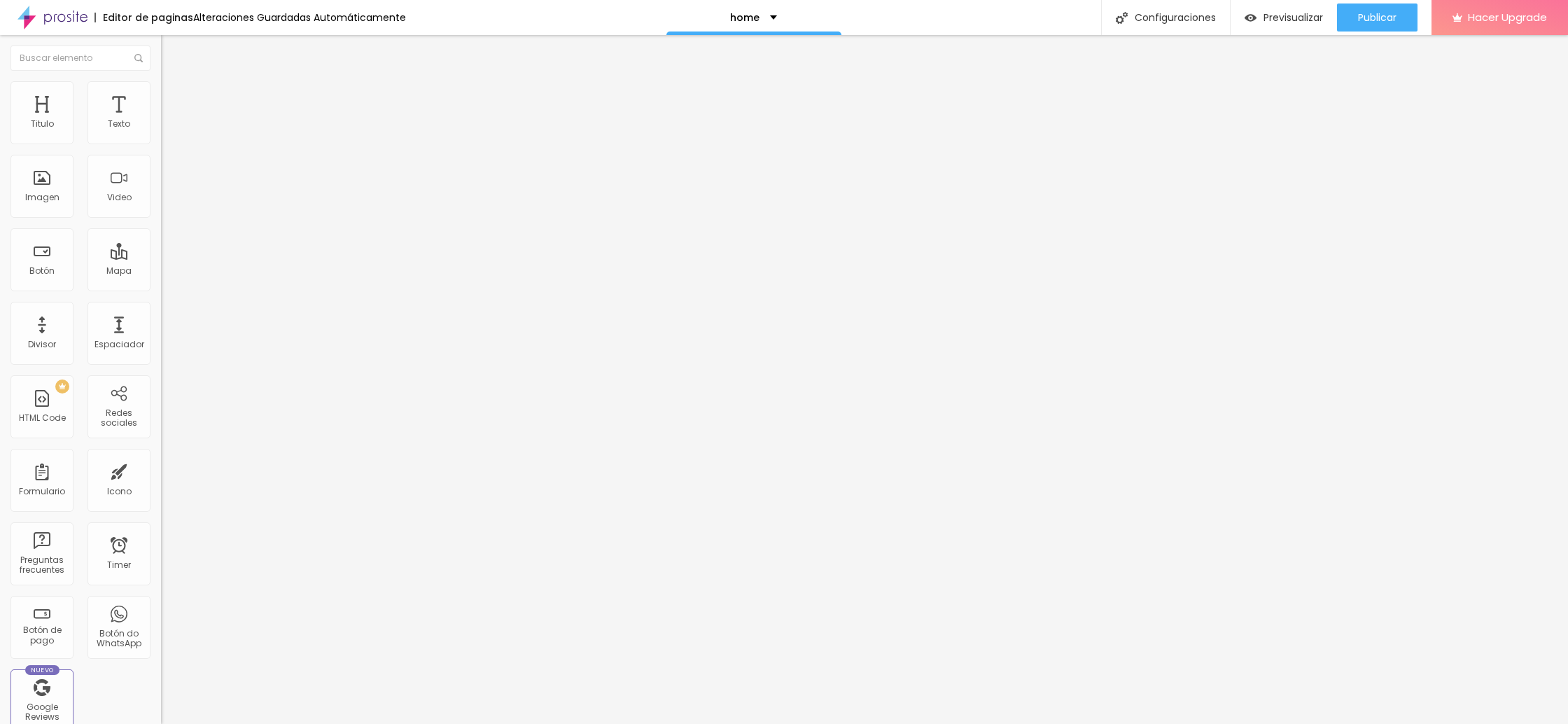
type input "55"
type input "60"
type input "65"
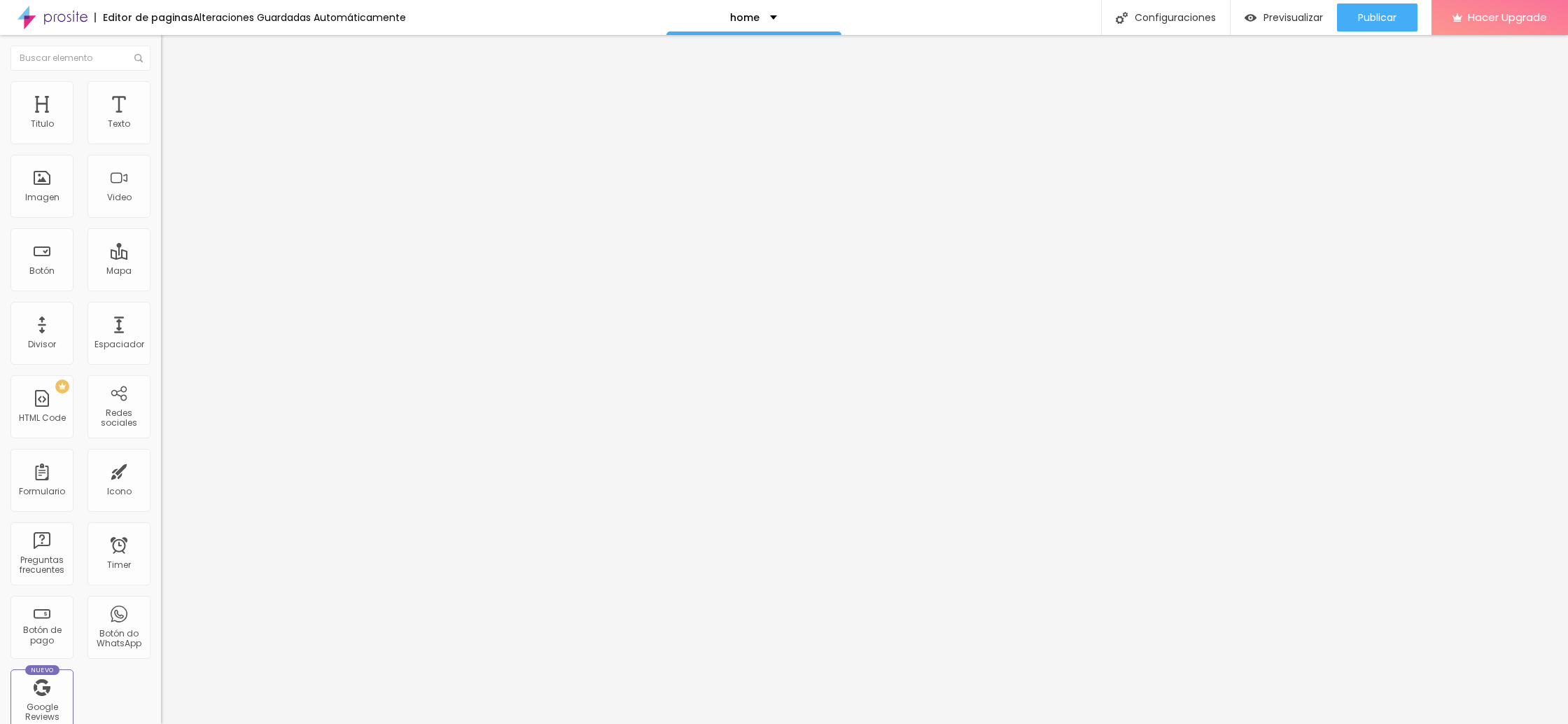
type input "70"
type input "75"
type input "80"
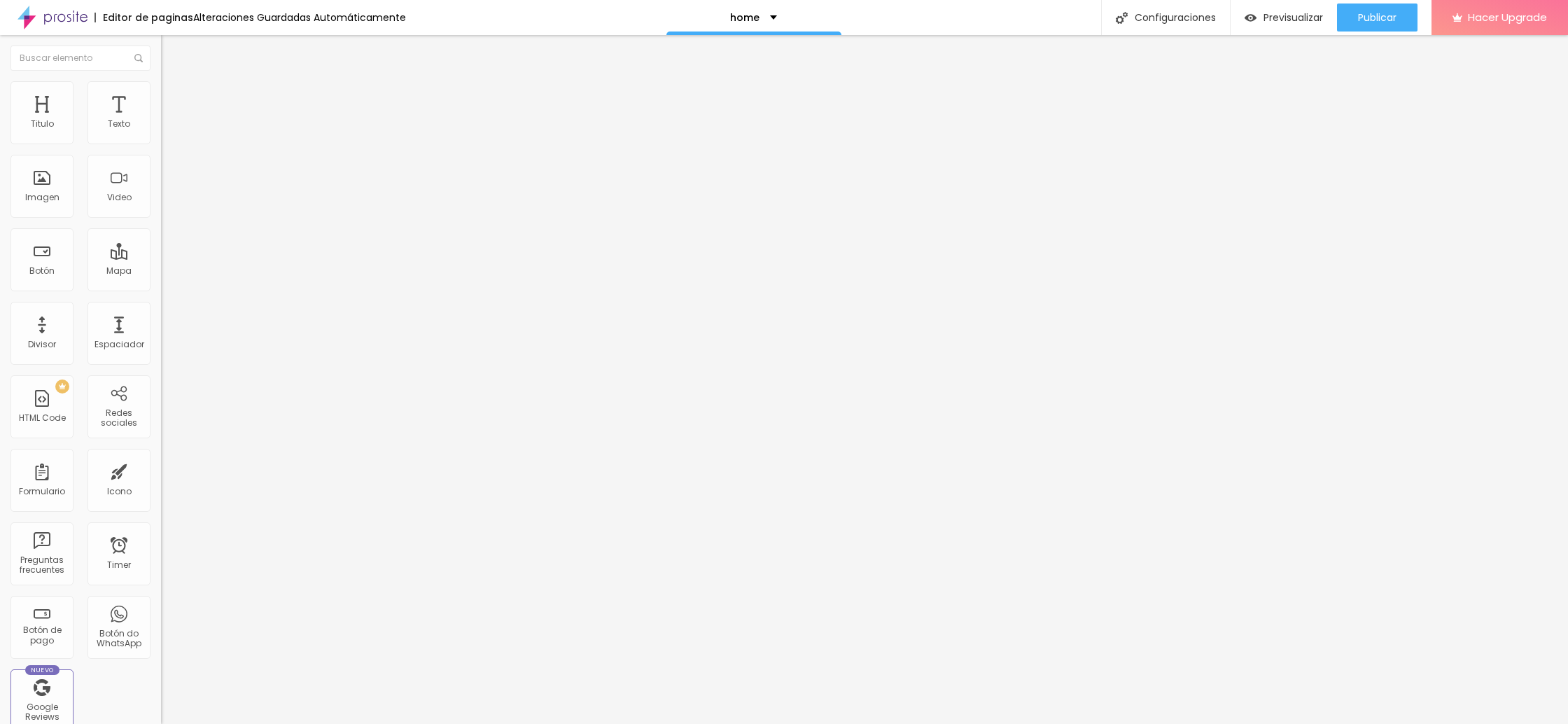
type input "80"
type input "75"
type input "70"
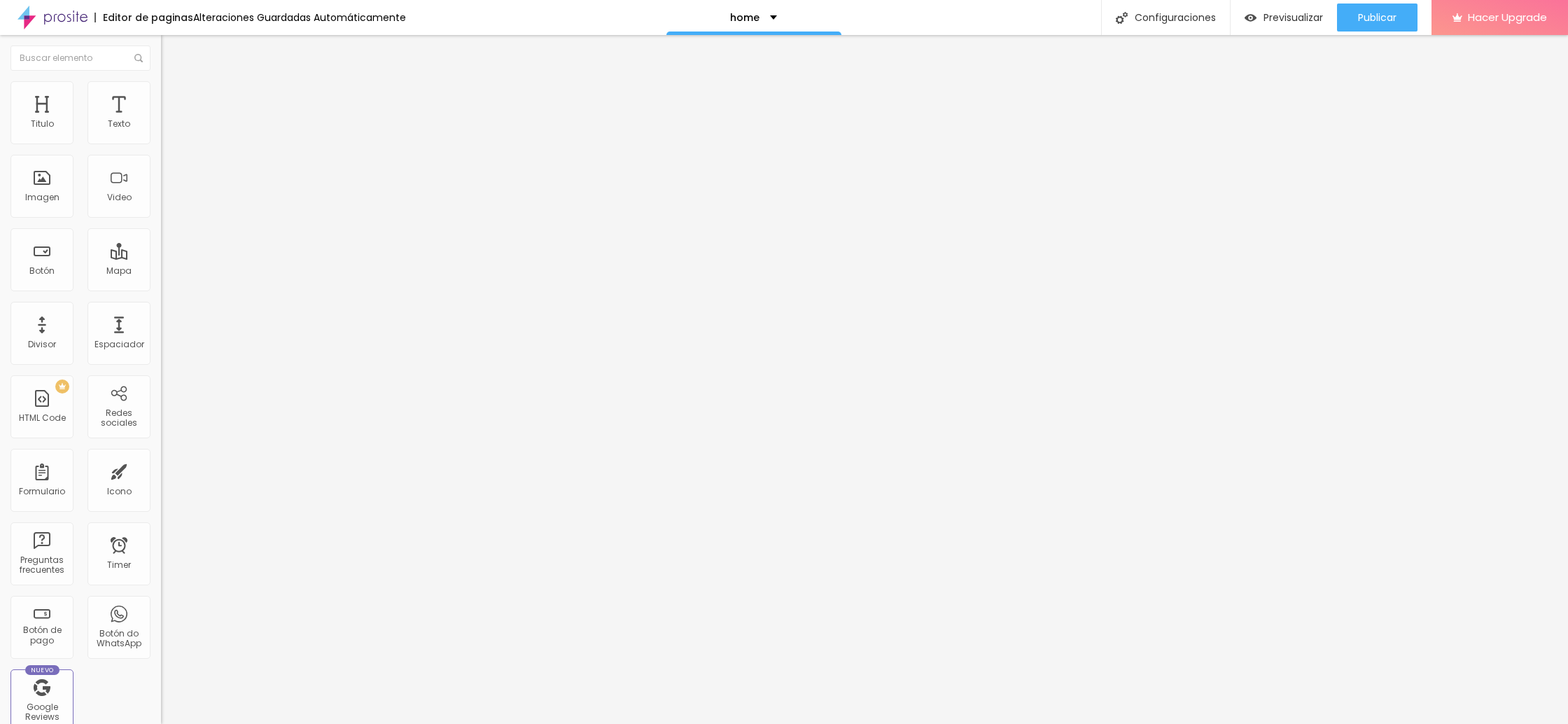
type input "75"
type input "85"
type input "90"
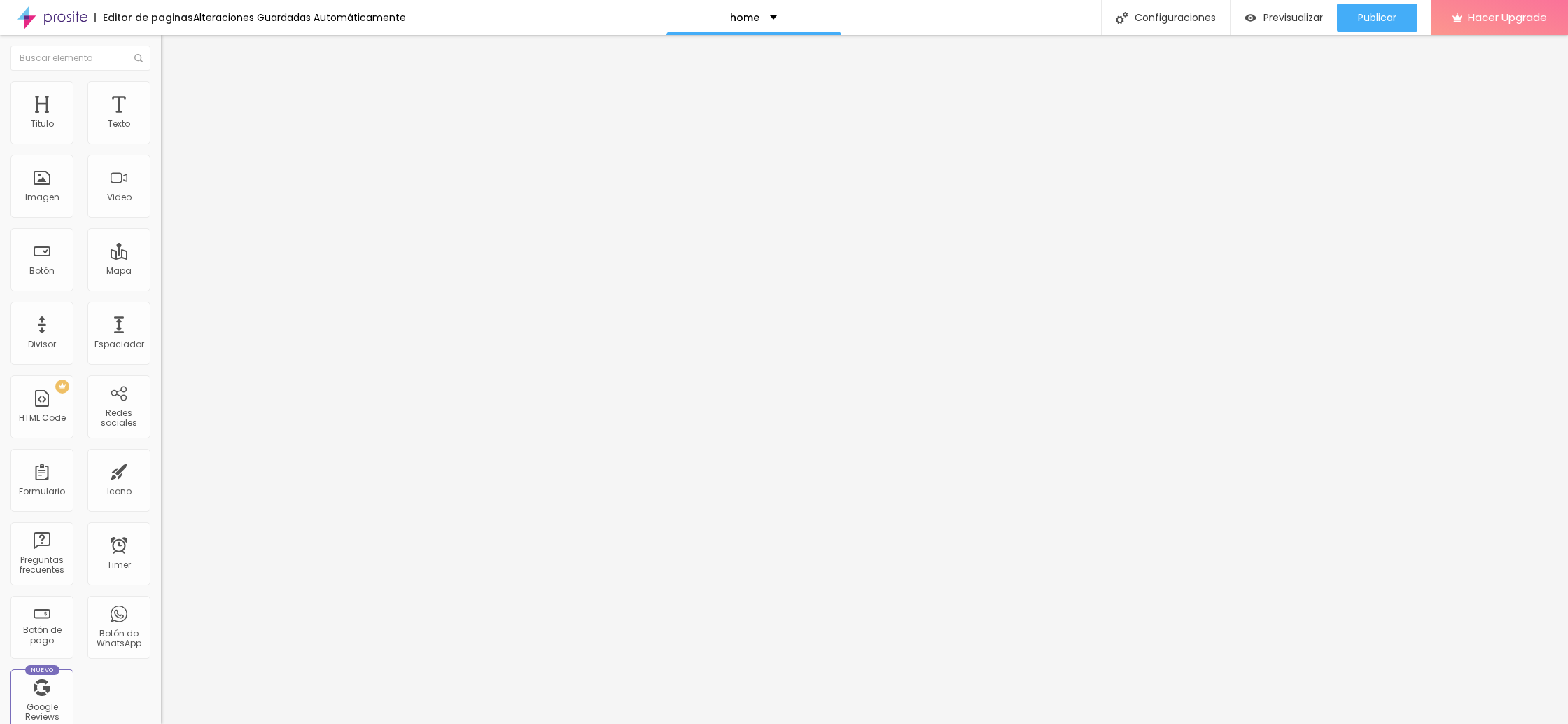
type input "90"
type input "95"
type input "100"
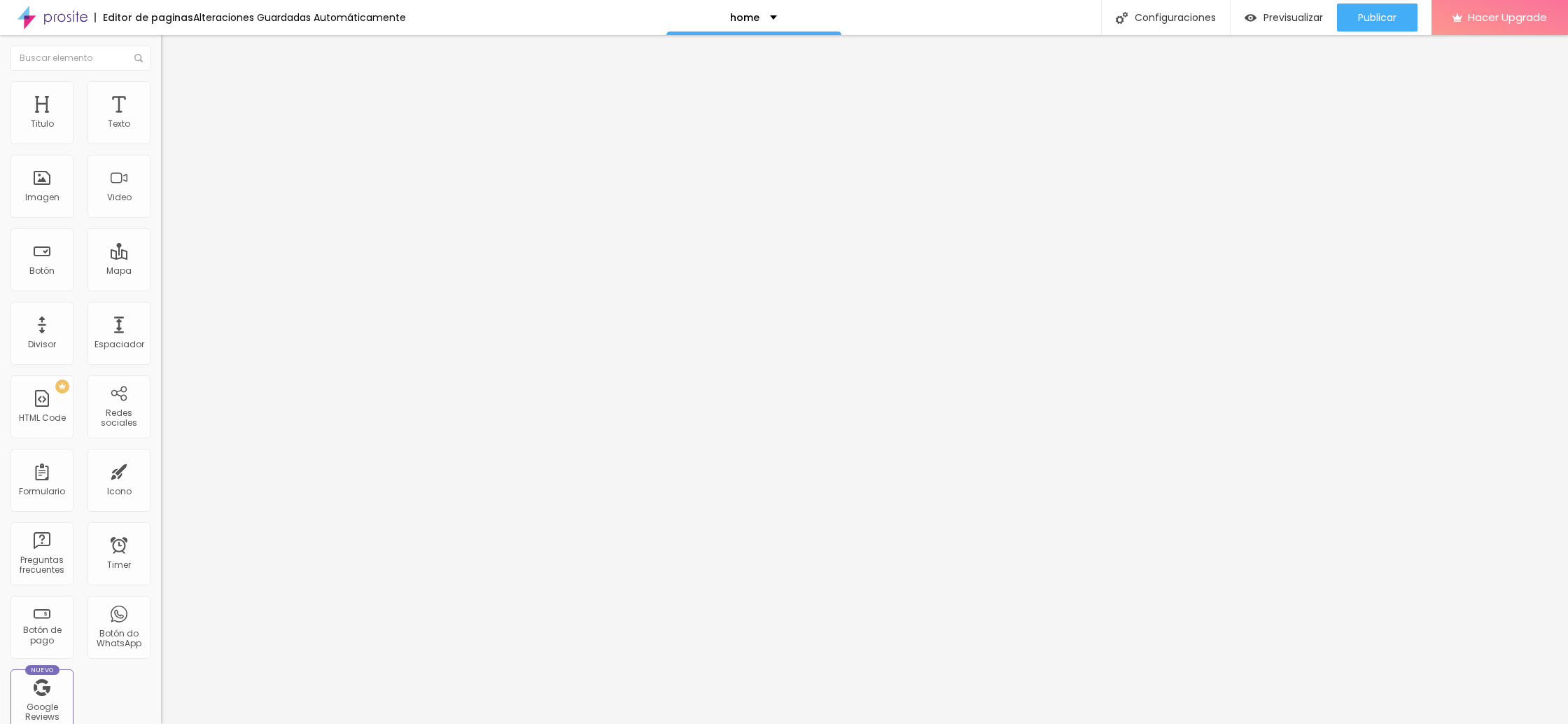
drag, startPoint x: 144, startPoint y: 150, endPoint x: 152, endPoint y: 154, distance: 8.9
click at [161, 144] on input "range" at bounding box center [206, 138] width 90 height 12
click at [161, 81] on img at bounding box center [167, 87] width 12 height 12
click at [161, 81] on li "Estilo" at bounding box center [241, 74] width 161 height 14
click at [173, 94] on span "Avanzado" at bounding box center [196, 90] width 45 height 12
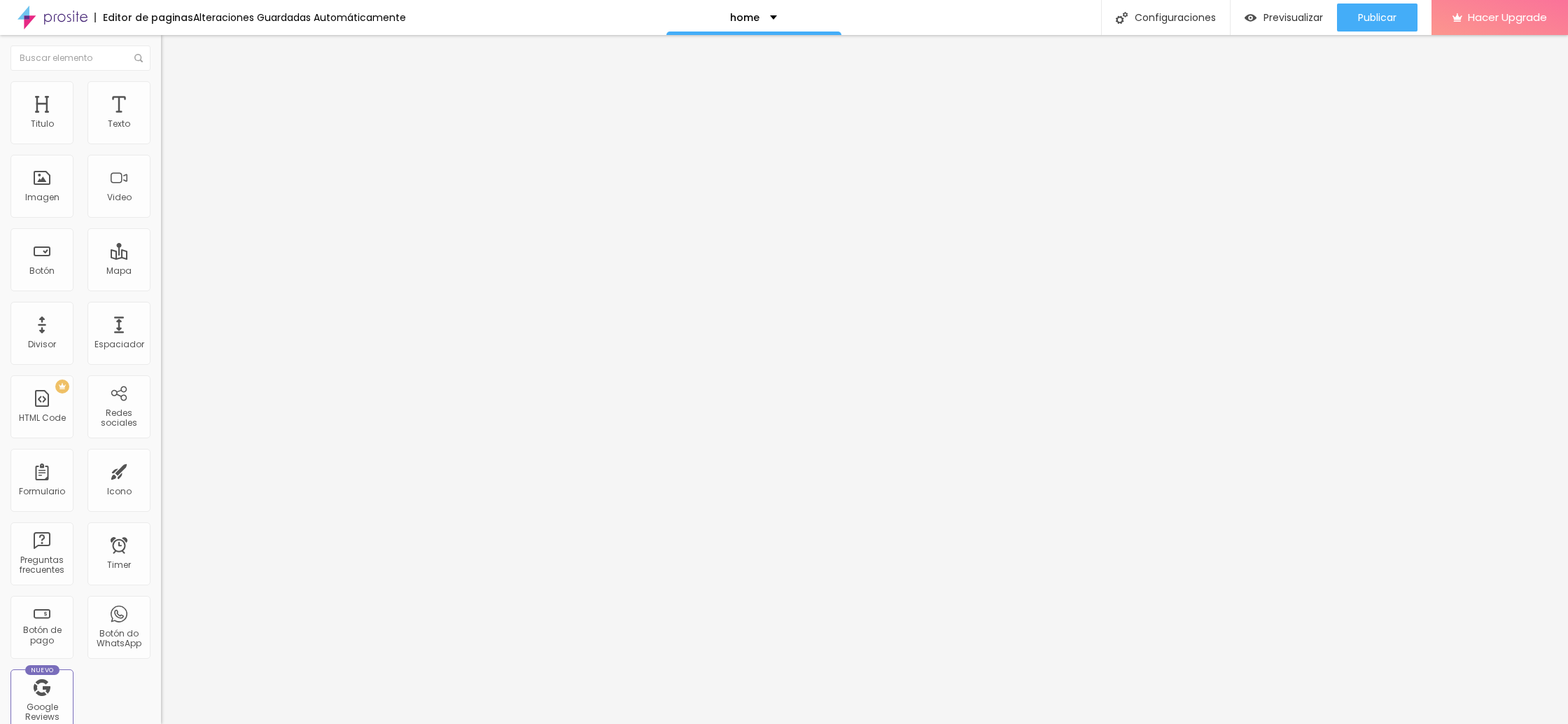
click at [161, 80] on img at bounding box center [167, 73] width 12 height 12
click at [161, 90] on li "Avanzado" at bounding box center [241, 87] width 161 height 14
click at [161, 81] on li "Estilo" at bounding box center [241, 74] width 161 height 14
click at [161, 92] on li "Avanzado" at bounding box center [241, 87] width 161 height 14
click at [161, 80] on img at bounding box center [167, 73] width 12 height 12
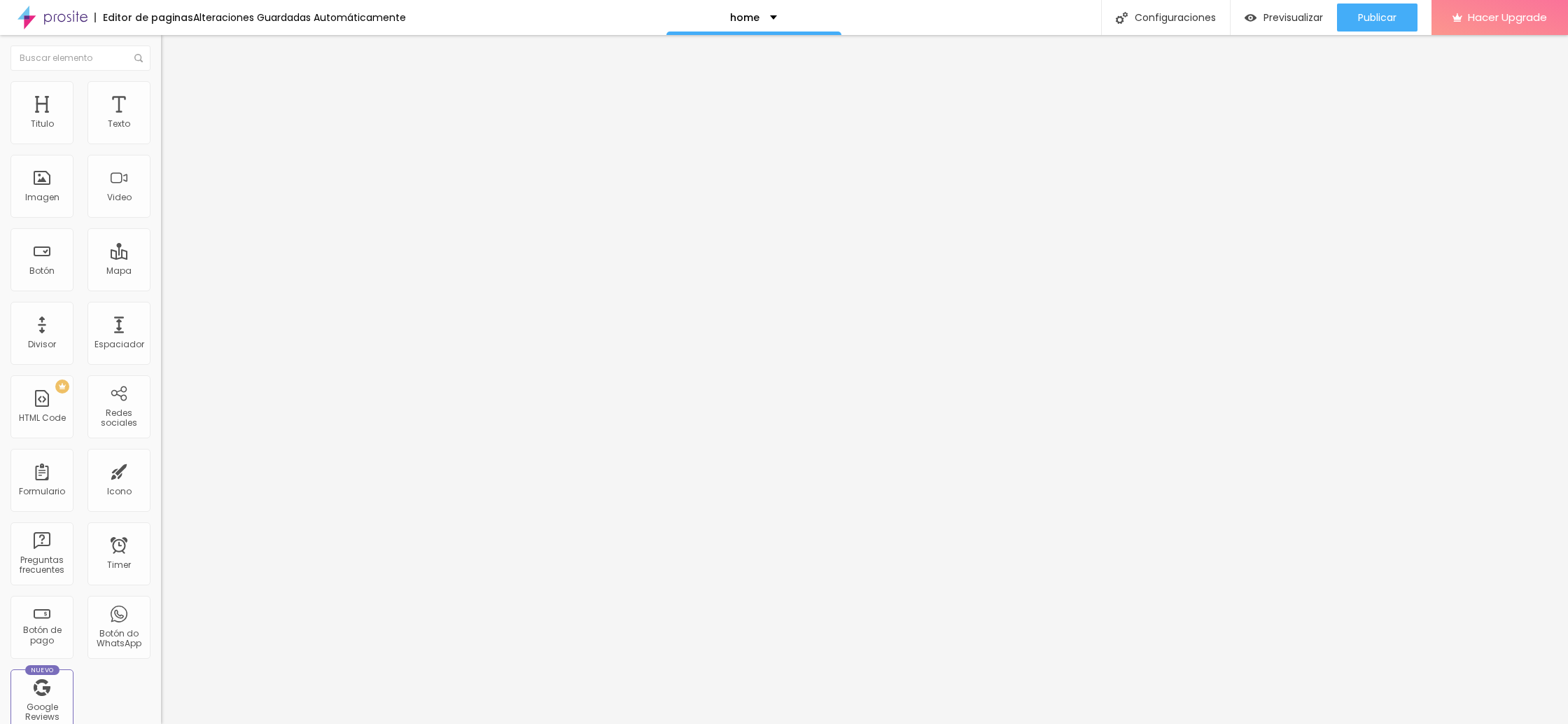
click at [173, 99] on span "Avanzado" at bounding box center [196, 105] width 45 height 12
click at [161, 85] on img at bounding box center [167, 87] width 12 height 12
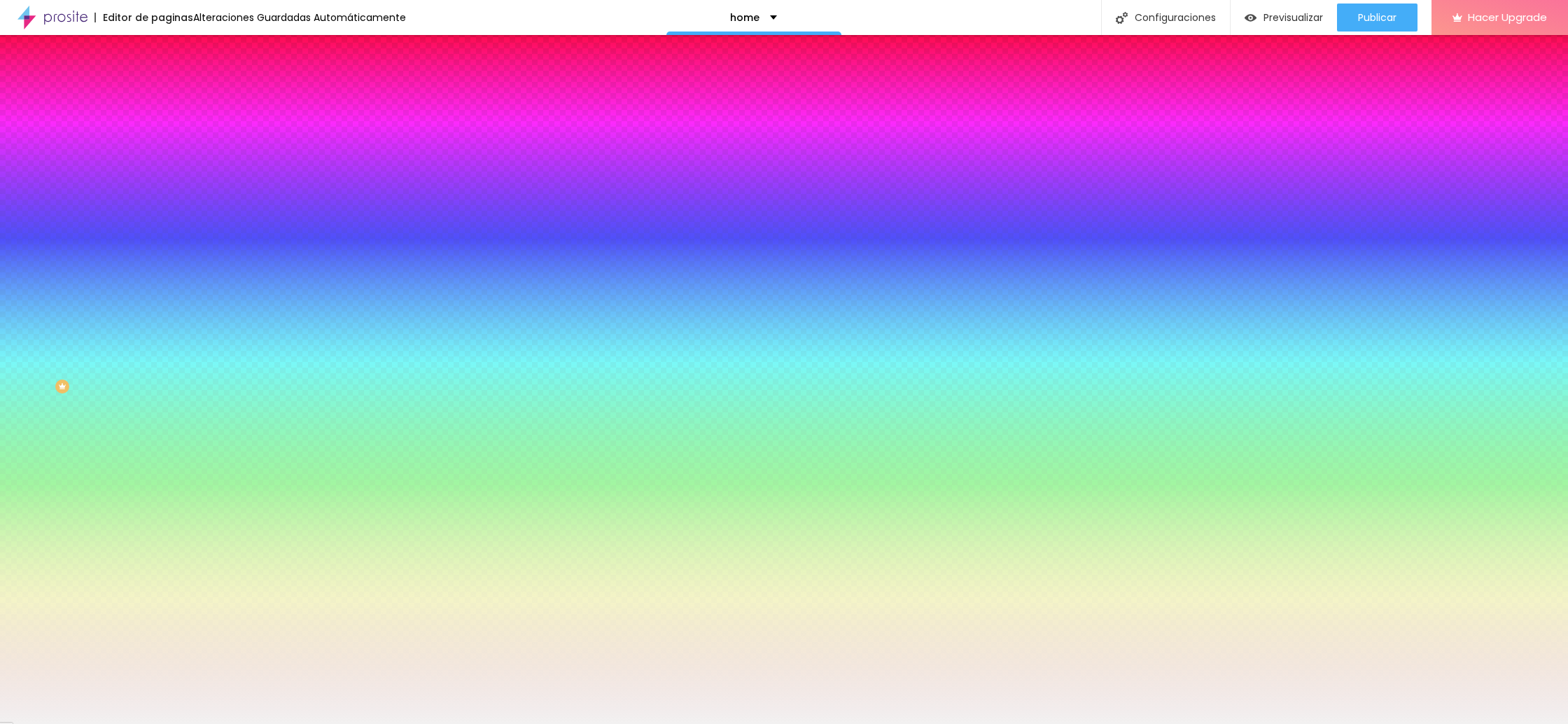
click at [161, 134] on div at bounding box center [241, 134] width 161 height 0
click at [142, 170] on div at bounding box center [784, 362] width 1568 height 724
click at [142, 183] on div at bounding box center [784, 362] width 1568 height 724
click at [144, 201] on div at bounding box center [784, 362] width 1568 height 724
click at [141, 211] on div at bounding box center [784, 362] width 1568 height 724
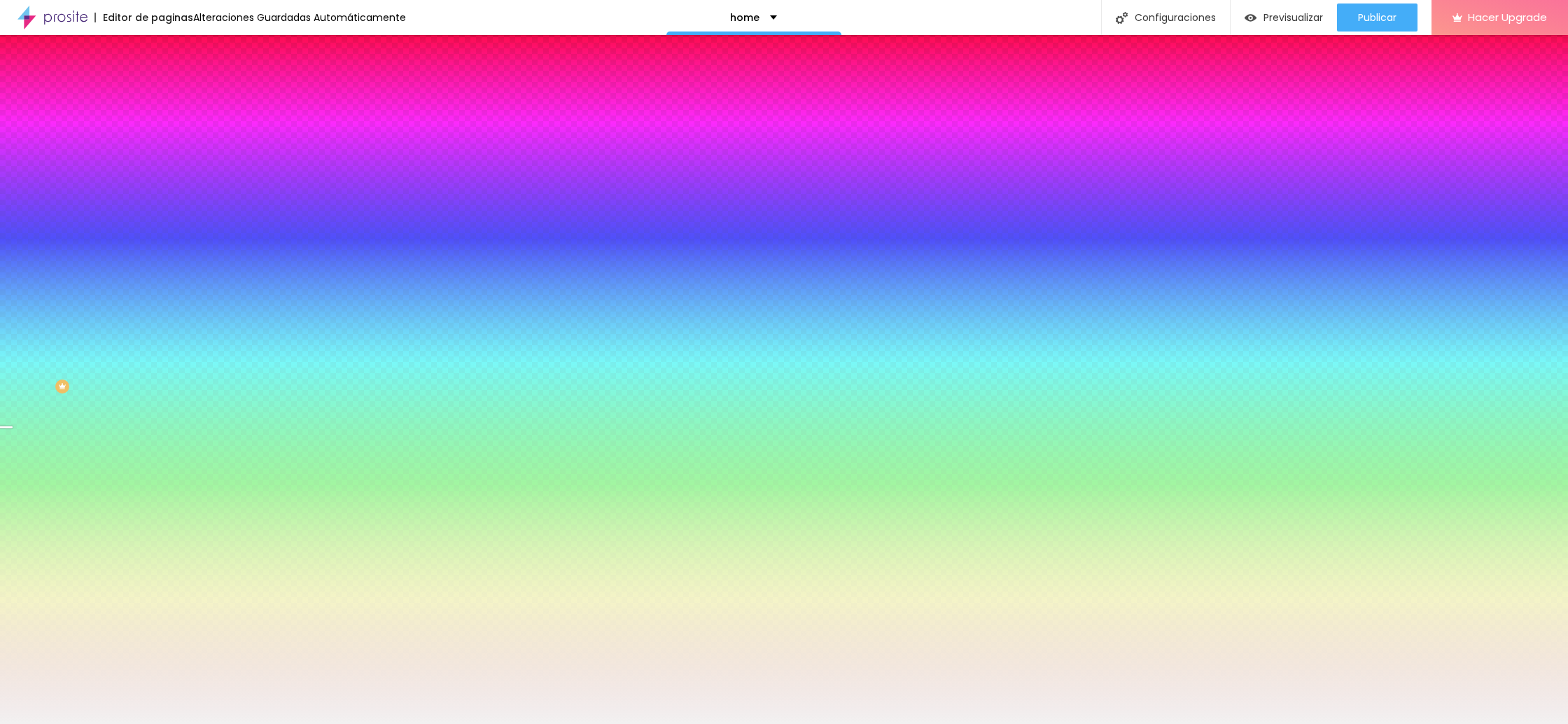
click at [139, 220] on div at bounding box center [784, 362] width 1568 height 724
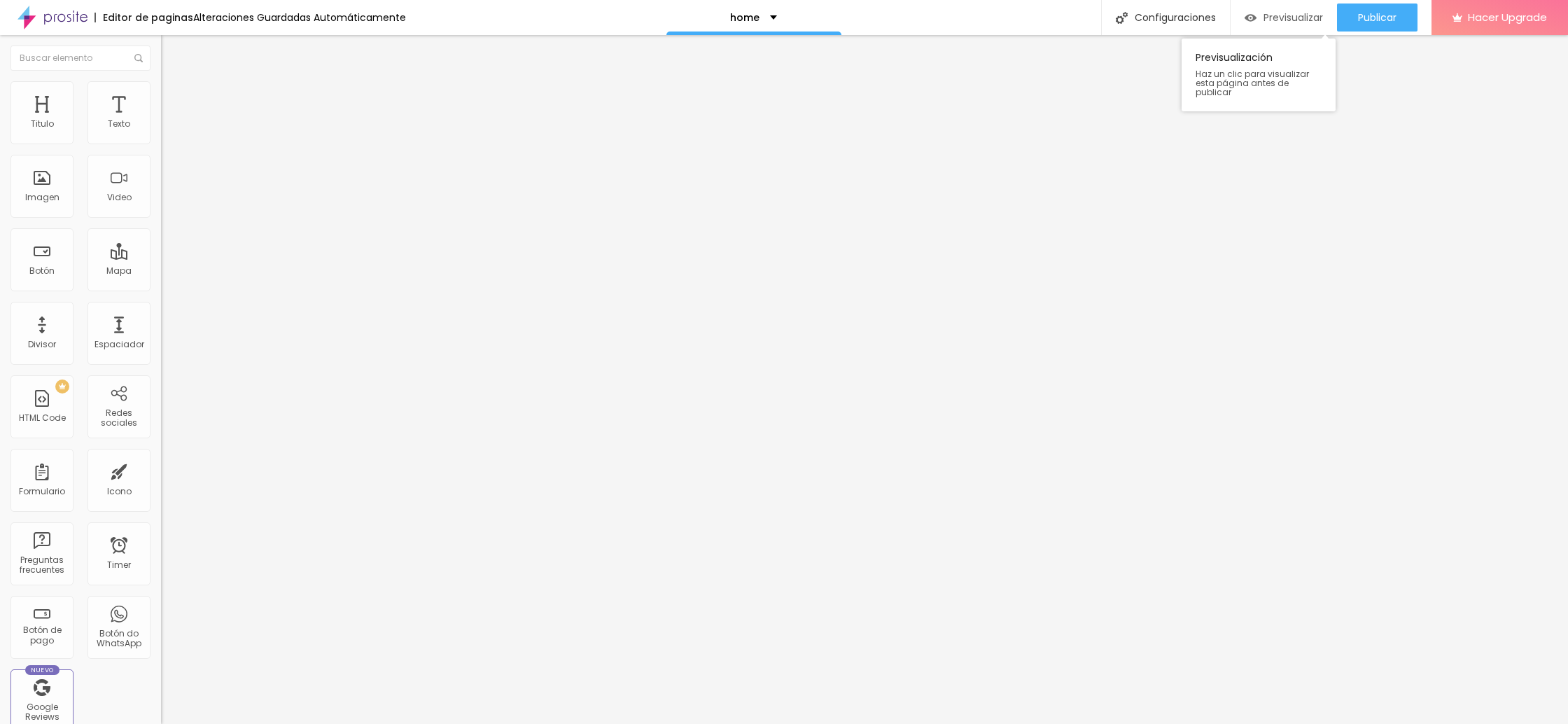
click at [1292, 16] on span "Previsualizar" at bounding box center [1293, 17] width 59 height 12
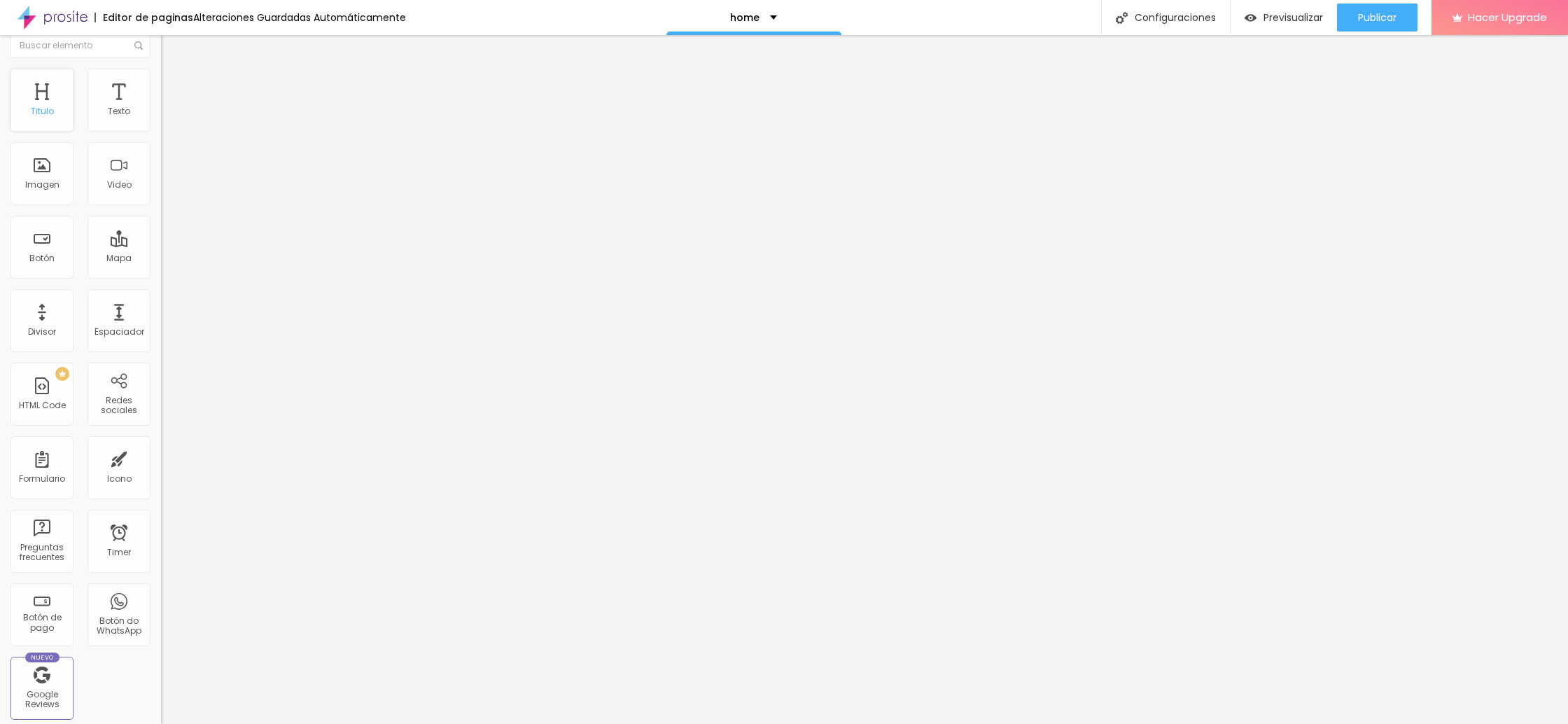
scroll to position [12, 0]
click at [578, 13] on div "Editor de paginas Alteraciones Guardadas Automáticamente home Configuraciones C…" at bounding box center [784, 17] width 1568 height 35
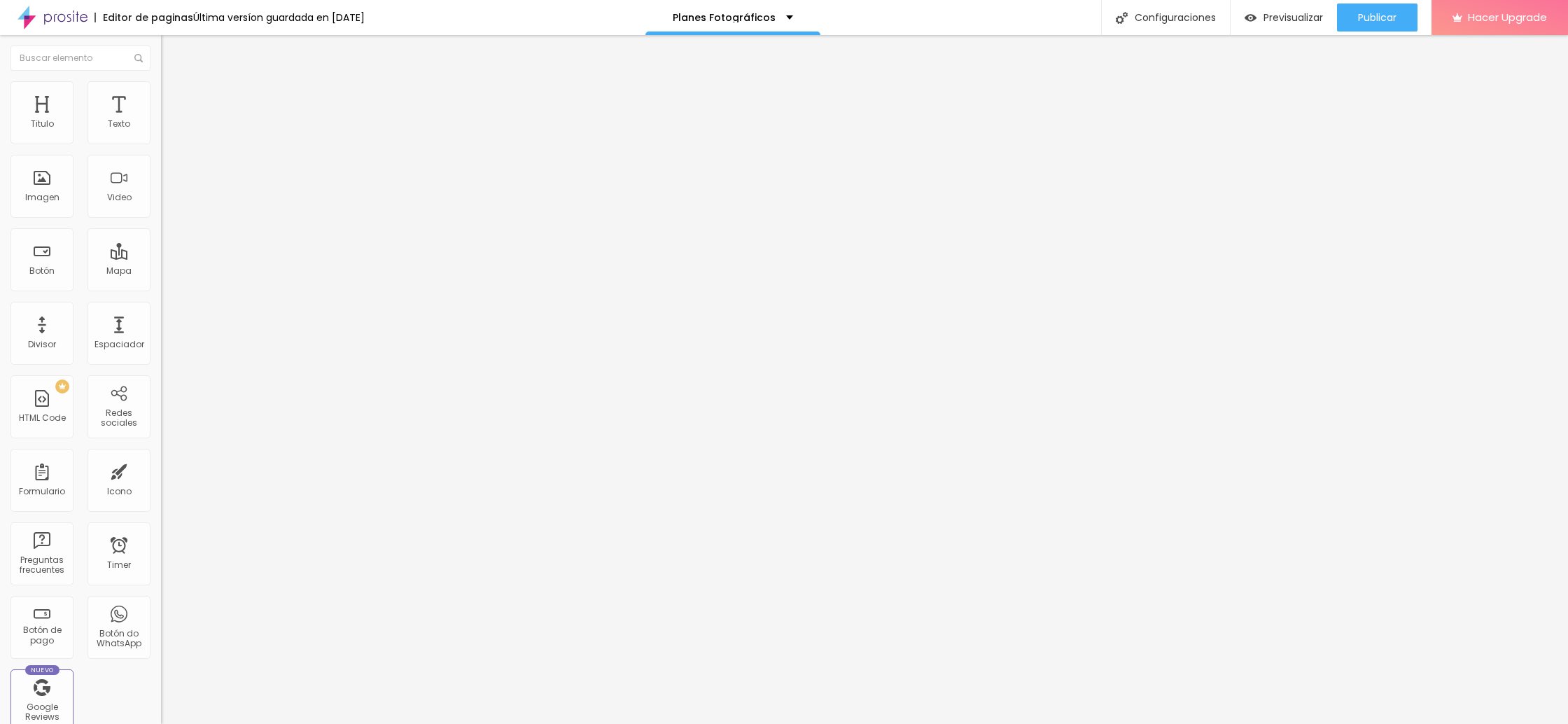
click at [172, 56] on div "Editar Seccion" at bounding box center [217, 51] width 91 height 12
click at [1279, 17] on span "Previsualizar" at bounding box center [1293, 17] width 59 height 12
click at [1293, 19] on span "Previsualizar" at bounding box center [1293, 17] width 59 height 12
click at [172, 56] on img "button" at bounding box center [178, 51] width 12 height 12
click at [19, 196] on div "Imagen" at bounding box center [42, 186] width 63 height 63
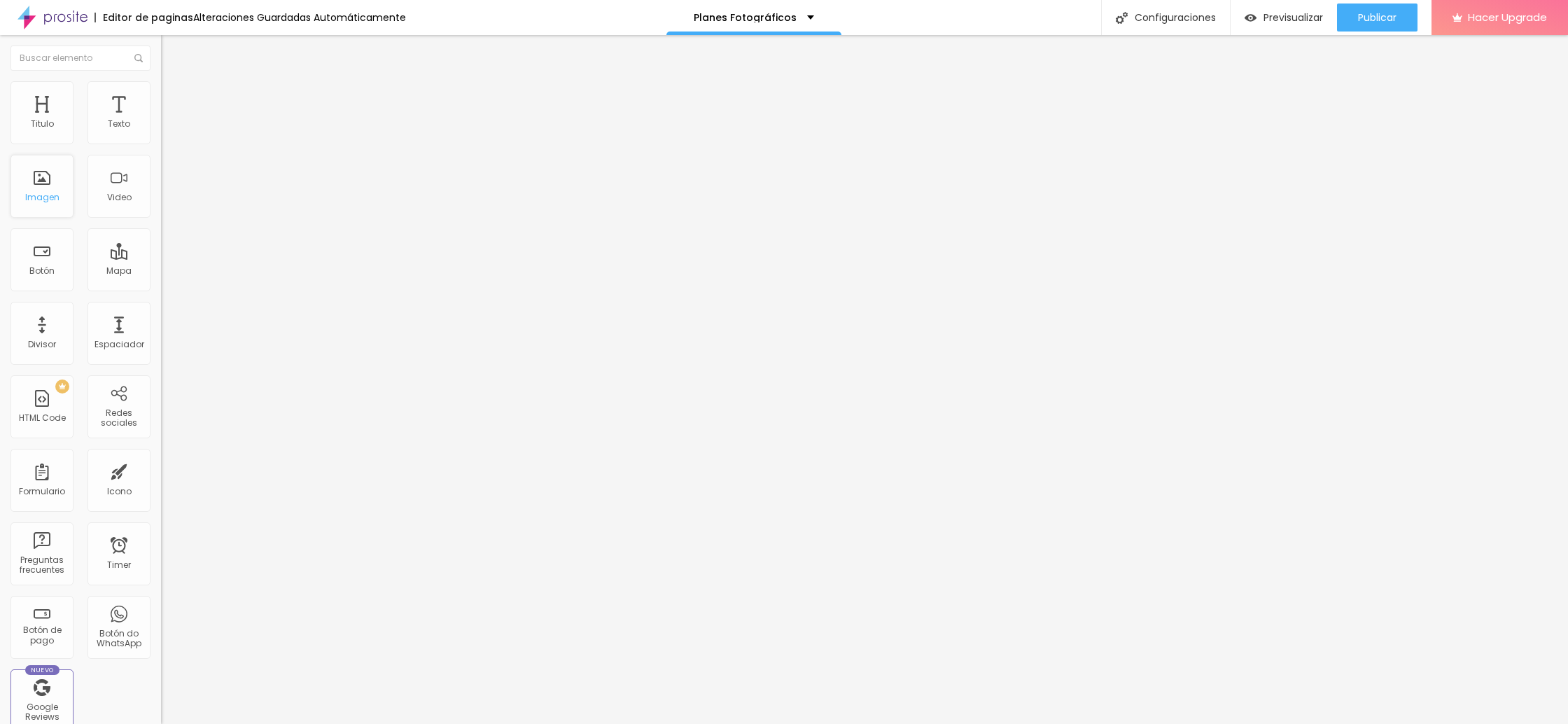
click at [38, 195] on div "Imagen" at bounding box center [43, 198] width 35 height 10
click at [161, 121] on span "Agregar image" at bounding box center [198, 114] width 74 height 12
click at [161, 219] on span "Original" at bounding box center [178, 213] width 34 height 12
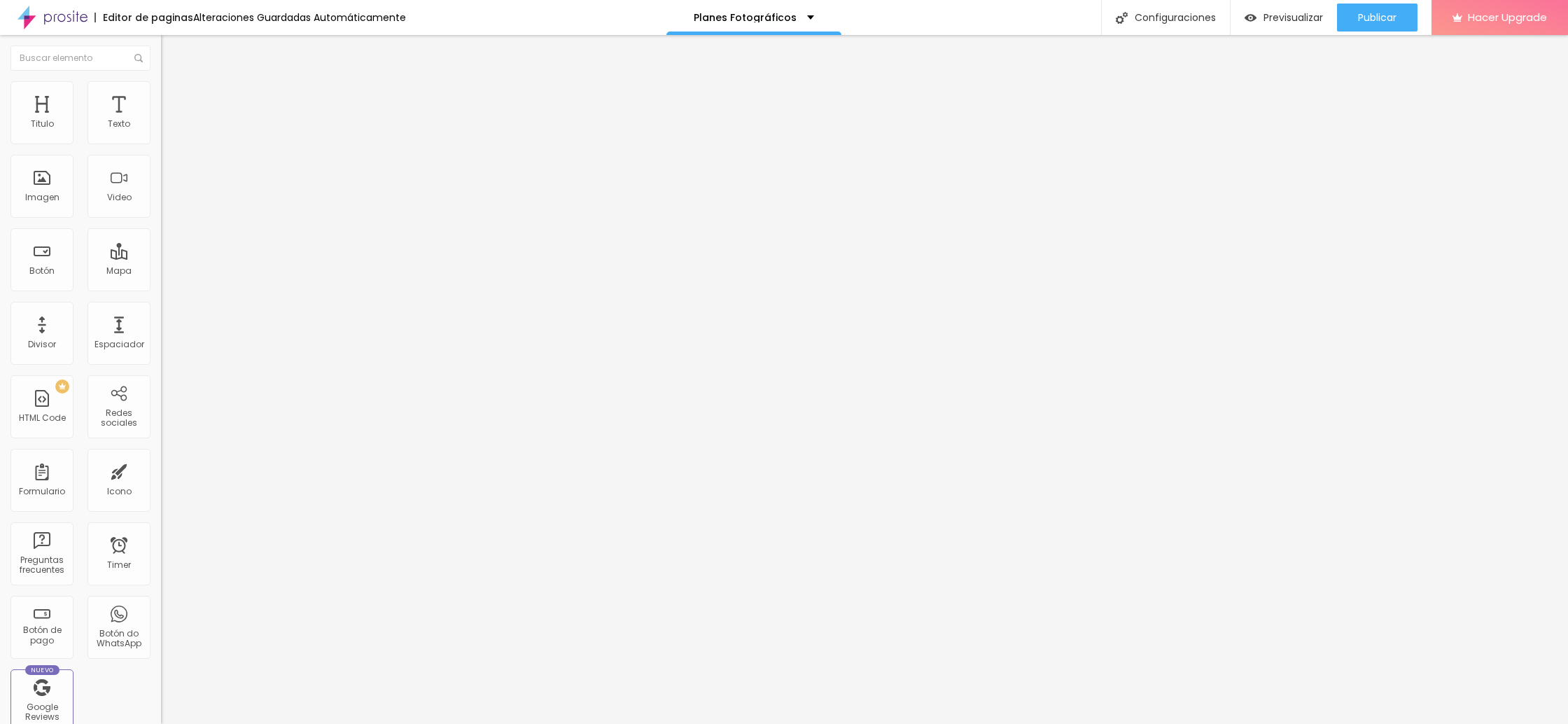
click at [161, 227] on span "Cinema" at bounding box center [178, 222] width 35 height 12
click at [161, 249] on span "Square" at bounding box center [177, 243] width 32 height 12
click at [161, 227] on span "Cinema" at bounding box center [178, 222] width 35 height 12
click at [161, 241] on span "Estándar" at bounding box center [180, 235] width 39 height 12
click at [161, 227] on span "Cinema" at bounding box center [178, 222] width 35 height 12
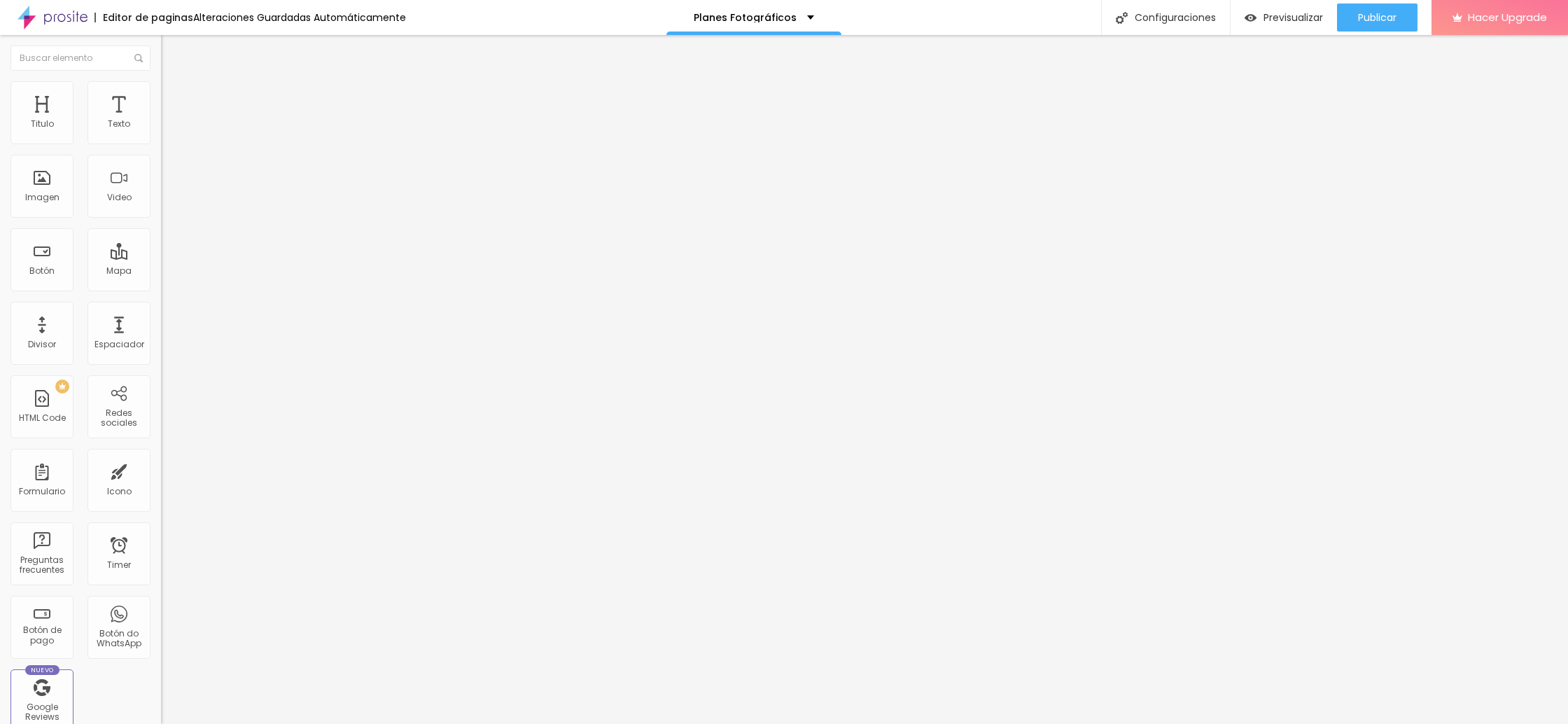
click at [161, 90] on li "Estilo" at bounding box center [241, 87] width 161 height 14
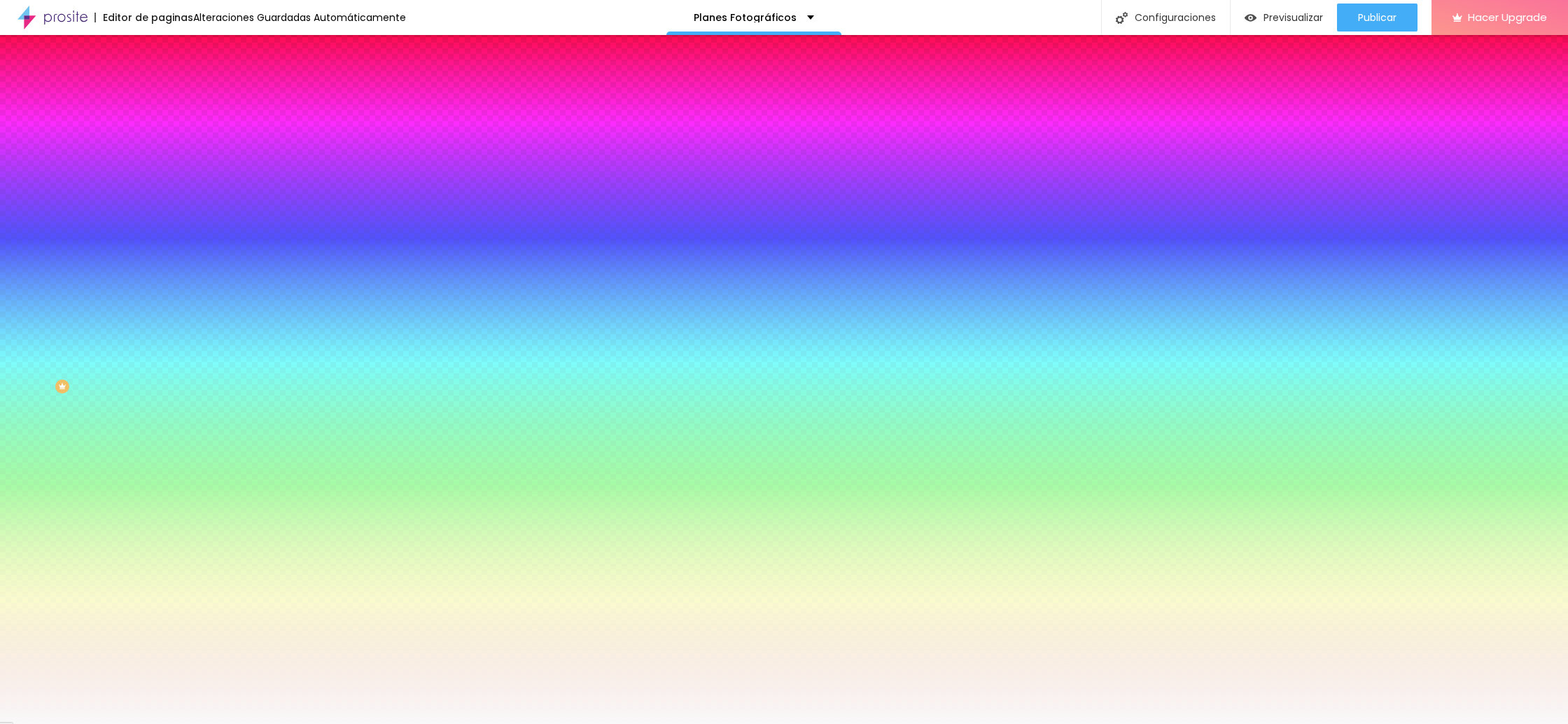
click at [161, 95] on li "Avanzado" at bounding box center [241, 102] width 161 height 14
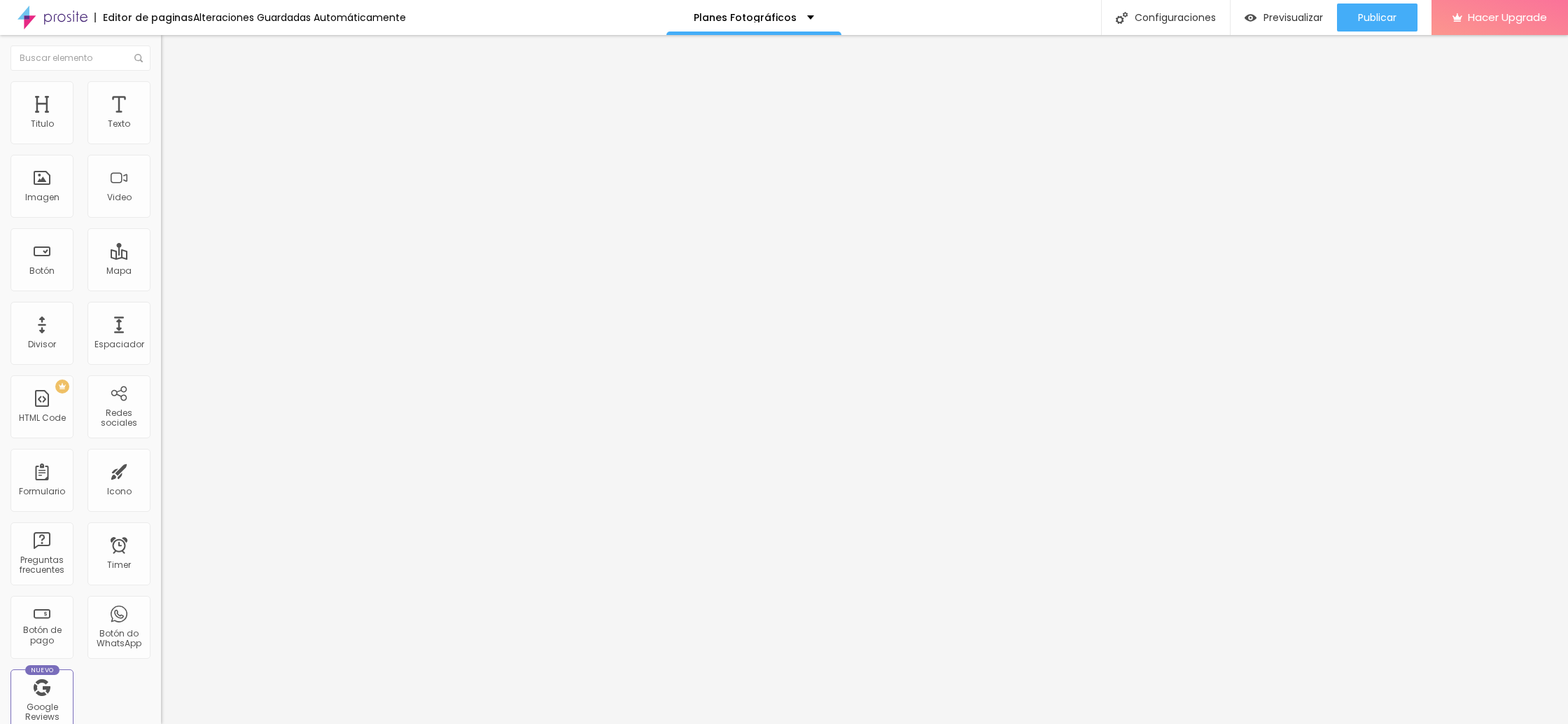
click at [161, 80] on img at bounding box center [167, 73] width 12 height 12
click at [161, 127] on span "Boxed" at bounding box center [174, 121] width 27 height 12
click at [161, 149] on span "Completo" at bounding box center [182, 143] width 43 height 12
click at [161, 136] on span "Boxed" at bounding box center [174, 130] width 27 height 12
click at [172, 50] on div "Editar Seccion" at bounding box center [217, 51] width 91 height 12
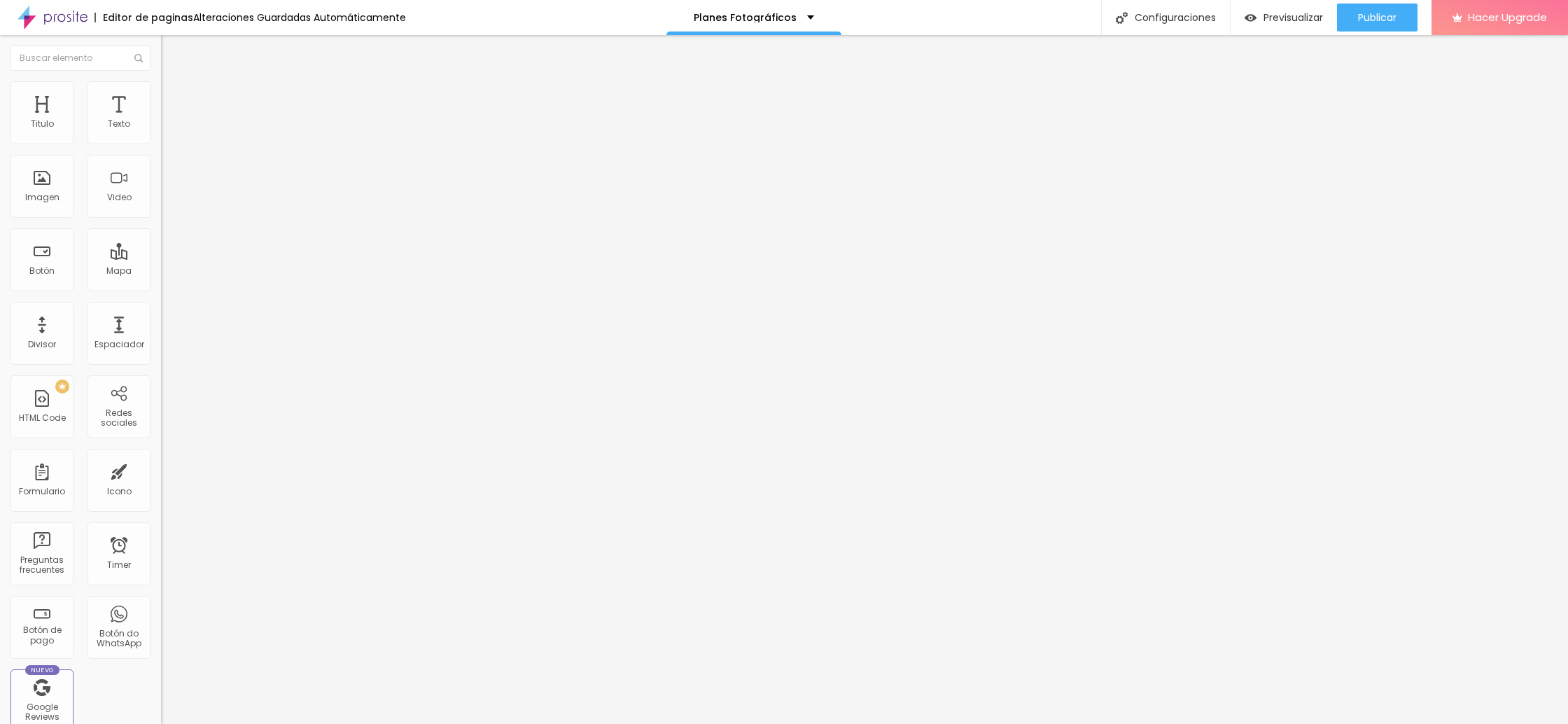
type input "21"
type input "22"
type input "21"
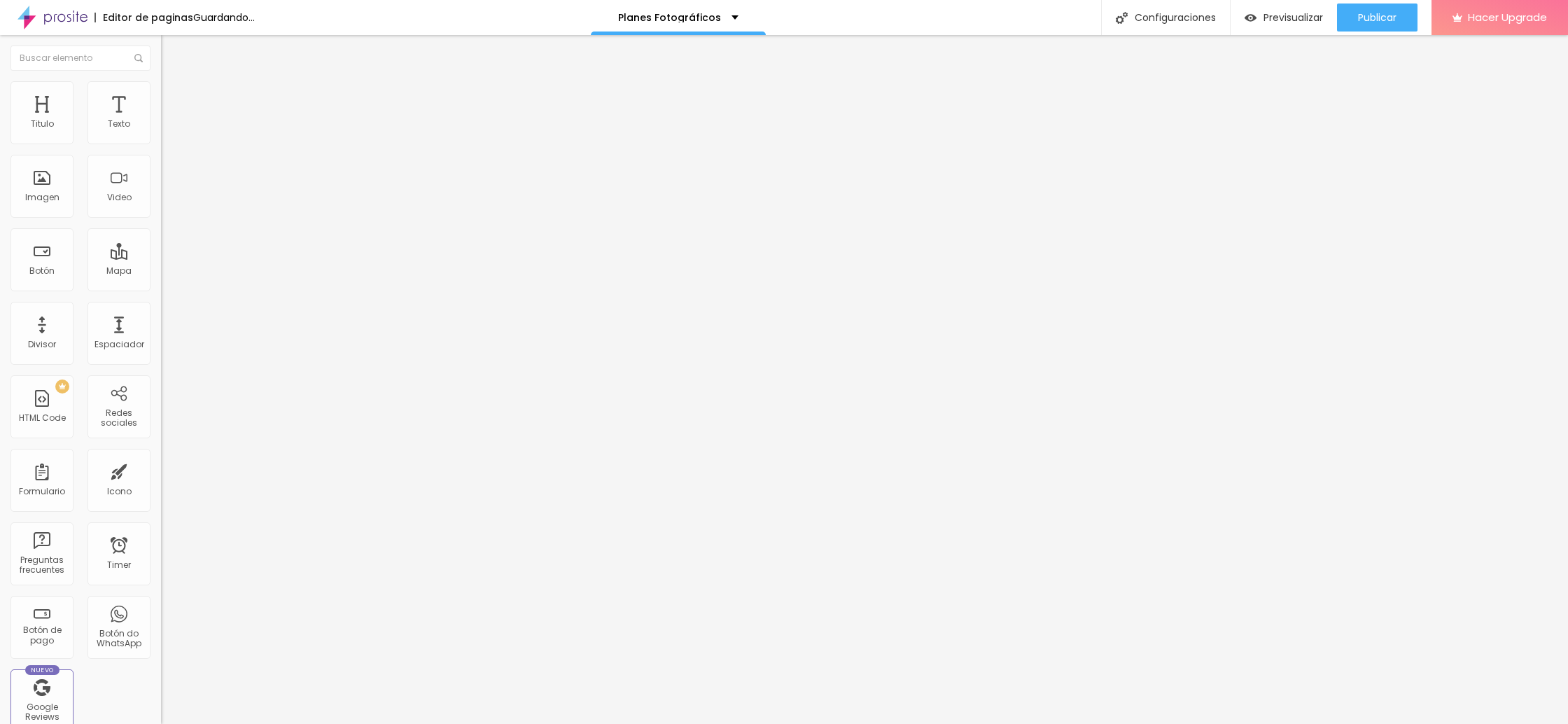
type input "21"
drag, startPoint x: 76, startPoint y: 138, endPoint x: 86, endPoint y: 207, distance: 69.7
type input "21"
click at [161, 258] on input "range" at bounding box center [206, 263] width 90 height 12
click at [161, 87] on img at bounding box center [167, 87] width 12 height 12
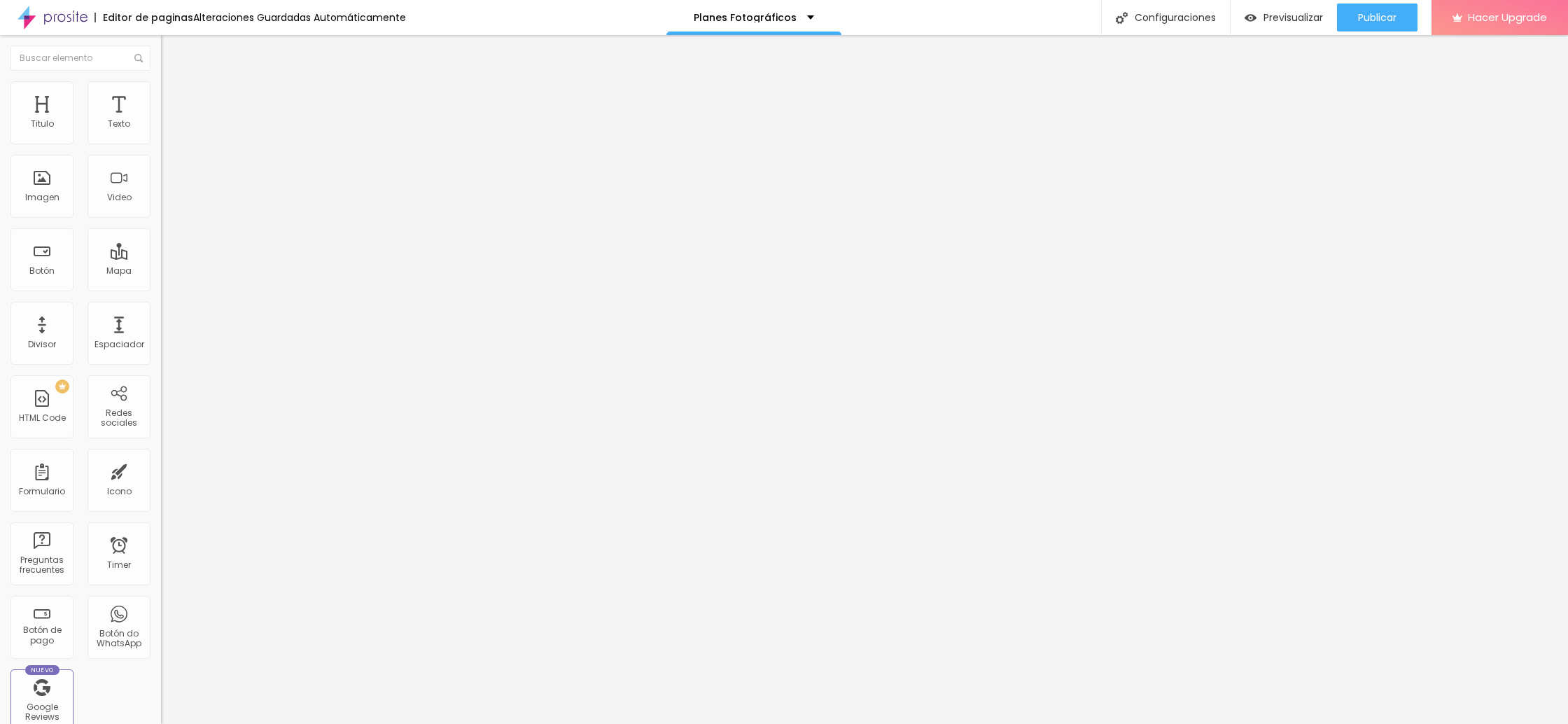
click at [161, 95] on li "Avanzado" at bounding box center [241, 102] width 161 height 14
click at [161, 81] on li "Contenido" at bounding box center [241, 74] width 161 height 14
click at [1282, 12] on span "Previsualizar" at bounding box center [1293, 17] width 59 height 12
click at [123, 339] on div "Espaciador" at bounding box center [119, 344] width 50 height 10
click at [161, 90] on li "Estilo" at bounding box center [241, 87] width 161 height 14
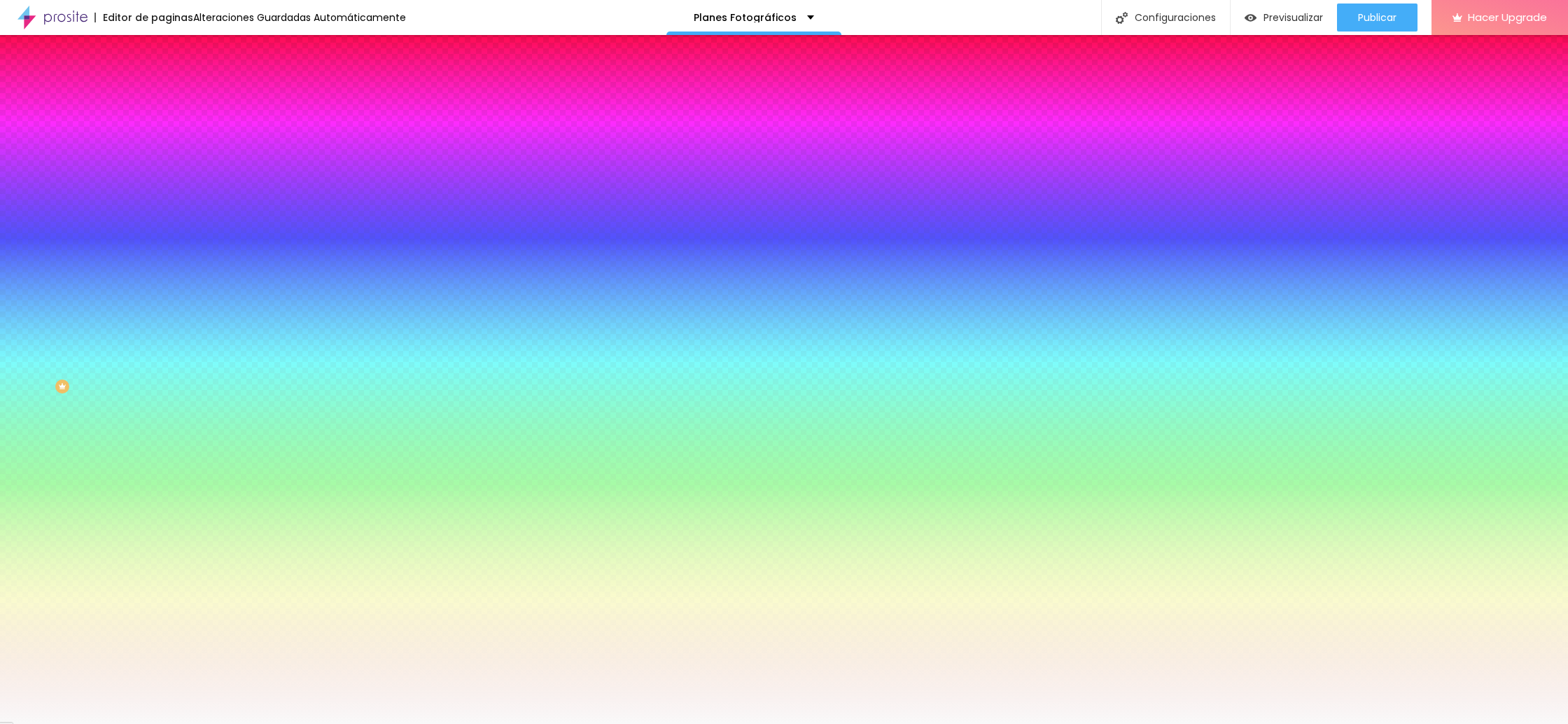
click at [161, 136] on div "Efecto de imagen" at bounding box center [241, 131] width 161 height 9
click at [161, 191] on div at bounding box center [241, 191] width 161 height 0
drag, startPoint x: 143, startPoint y: 326, endPoint x: 141, endPoint y: 283, distance: 43.0
click at [141, 283] on div at bounding box center [784, 362] width 1568 height 724
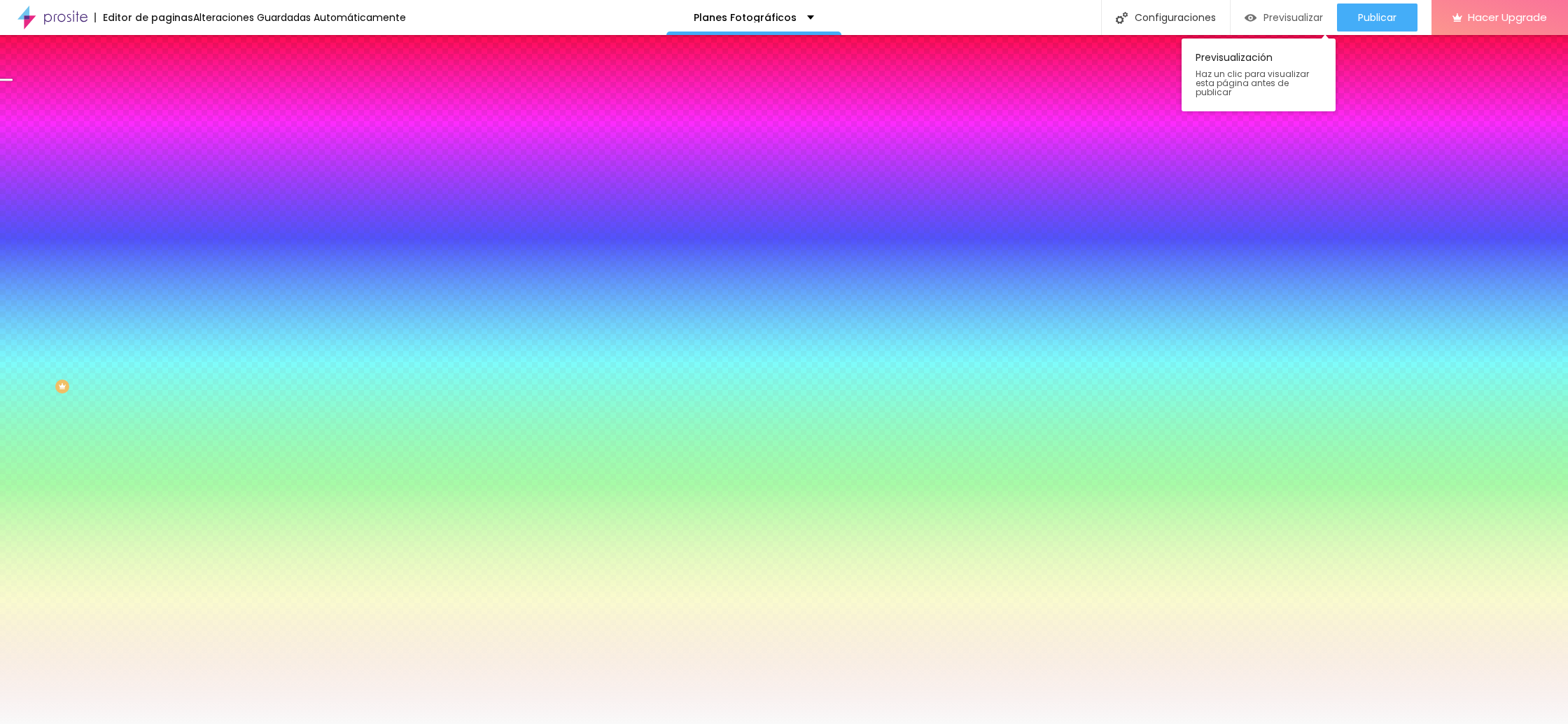
click at [1289, 23] on span "Previsualizar" at bounding box center [1293, 17] width 59 height 12
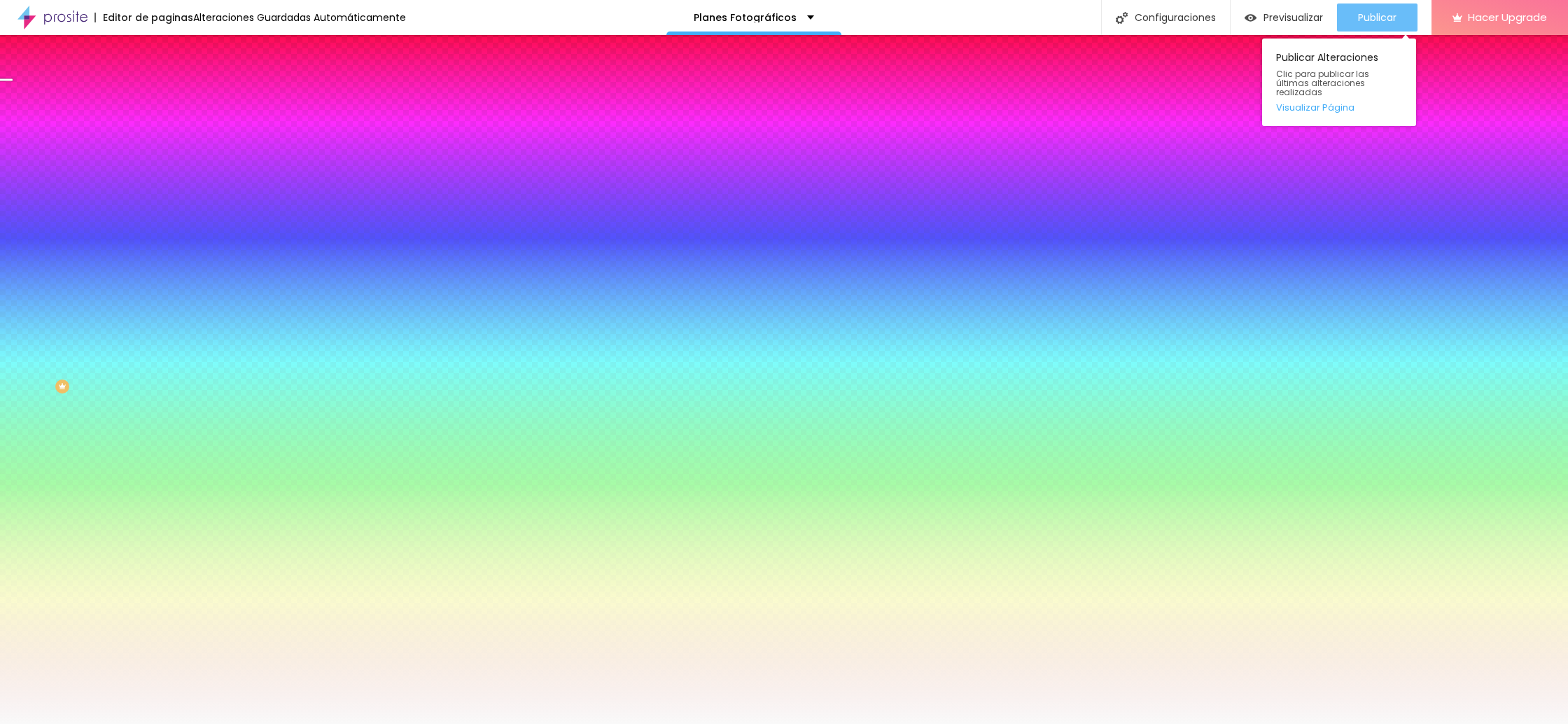
click at [1381, 12] on span "Publicar" at bounding box center [1377, 17] width 38 height 12
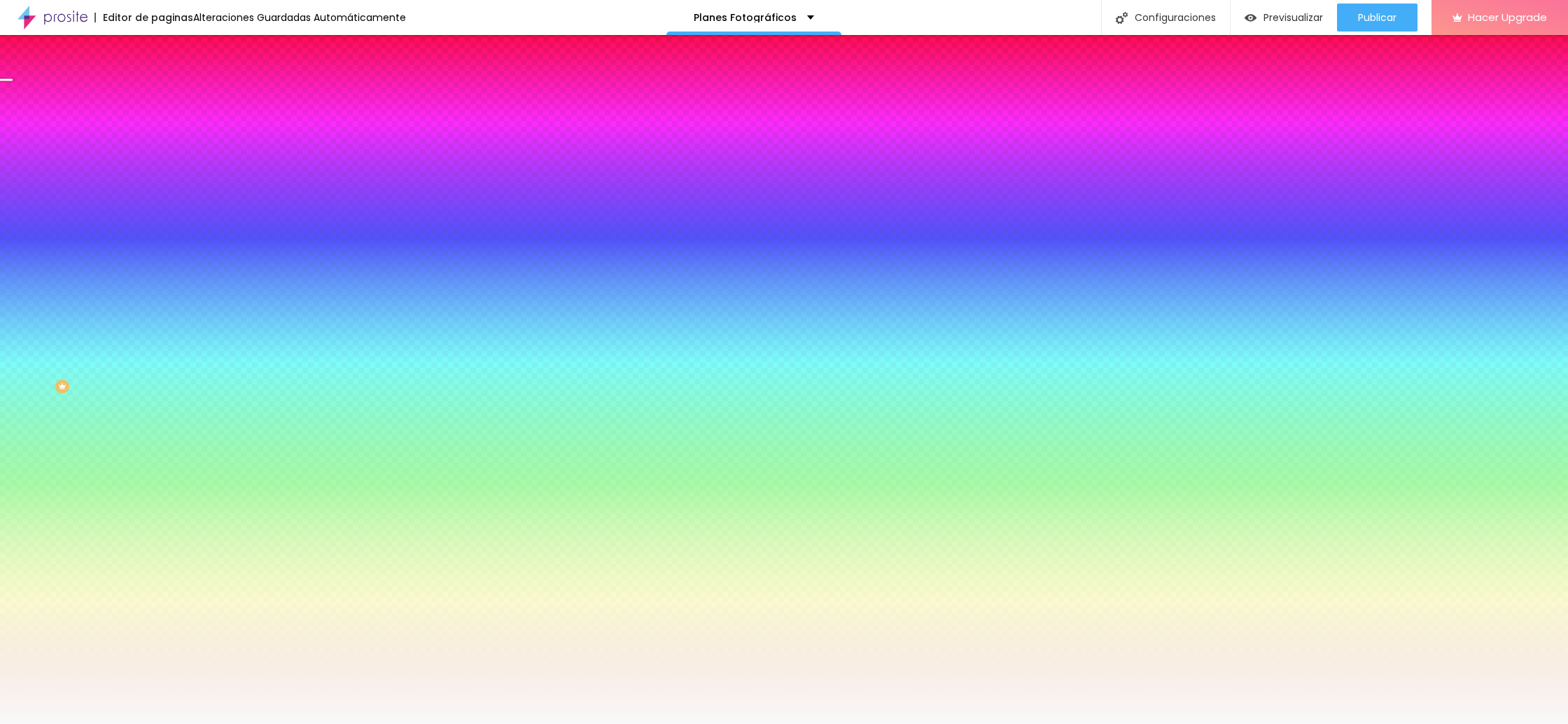
click at [161, 80] on img at bounding box center [167, 73] width 12 height 12
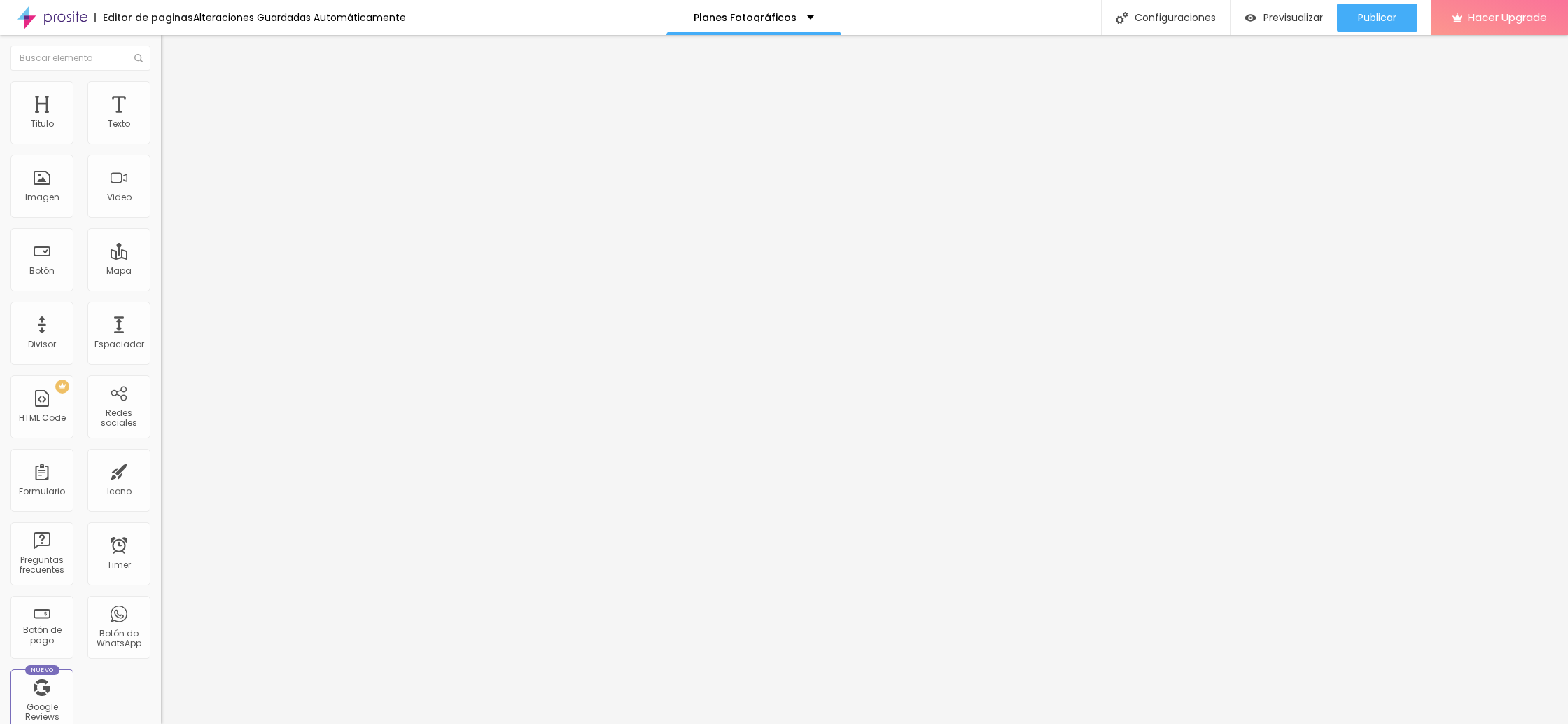
click at [172, 53] on div "Editar Seccion" at bounding box center [217, 51] width 91 height 12
click at [161, 88] on img at bounding box center [167, 87] width 12 height 12
click at [161, 80] on img at bounding box center [167, 73] width 12 height 12
click at [172, 53] on img "button" at bounding box center [178, 51] width 12 height 12
click at [161, 43] on button "Editar Texto" at bounding box center [241, 51] width 161 height 32
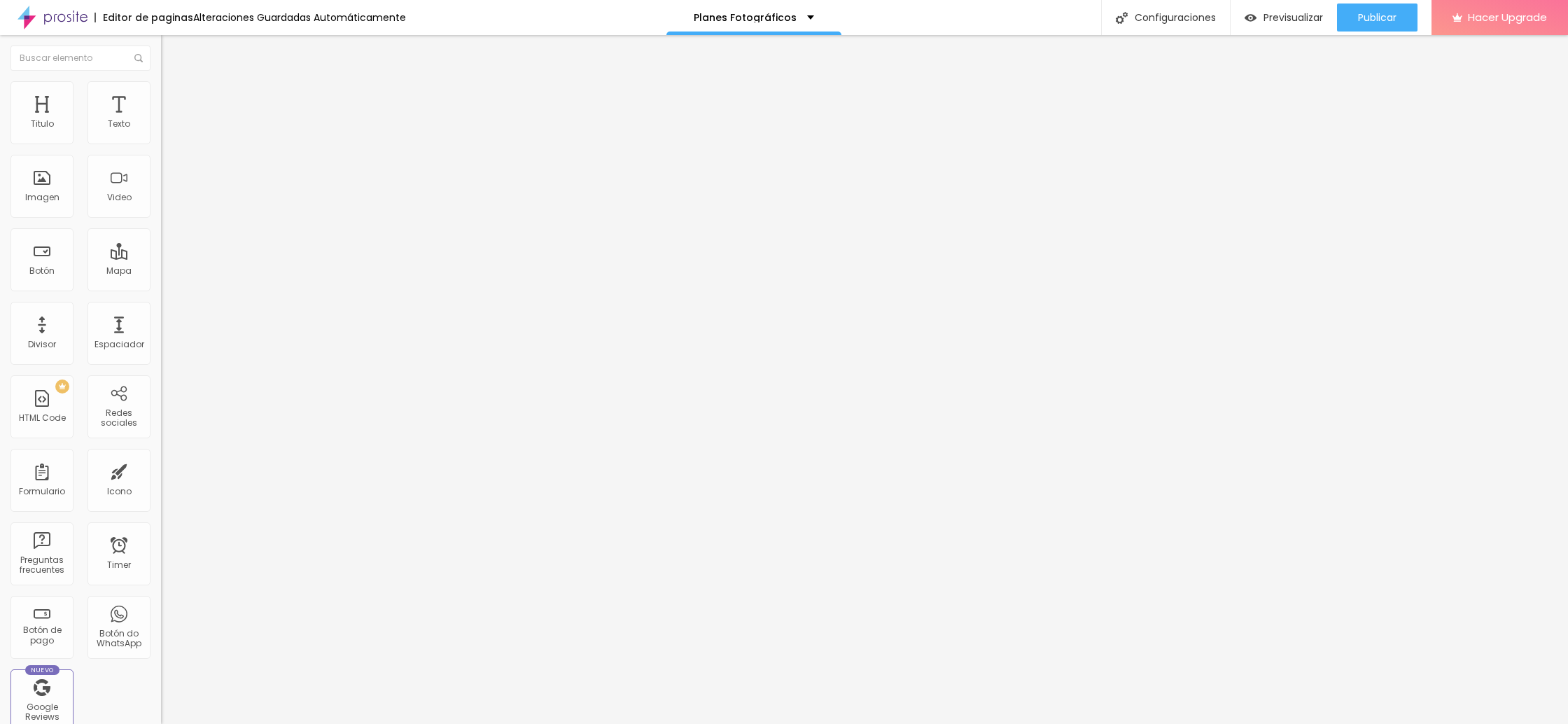
click at [161, 91] on li "Estilo" at bounding box center [241, 87] width 161 height 14
click at [161, 95] on li "Avanzado" at bounding box center [241, 102] width 161 height 14
click at [161, 90] on li "Estilo" at bounding box center [241, 87] width 161 height 14
click at [161, 81] on li "Contenido" at bounding box center [241, 74] width 161 height 14
click at [173, 95] on span "Estilo" at bounding box center [184, 90] width 22 height 12
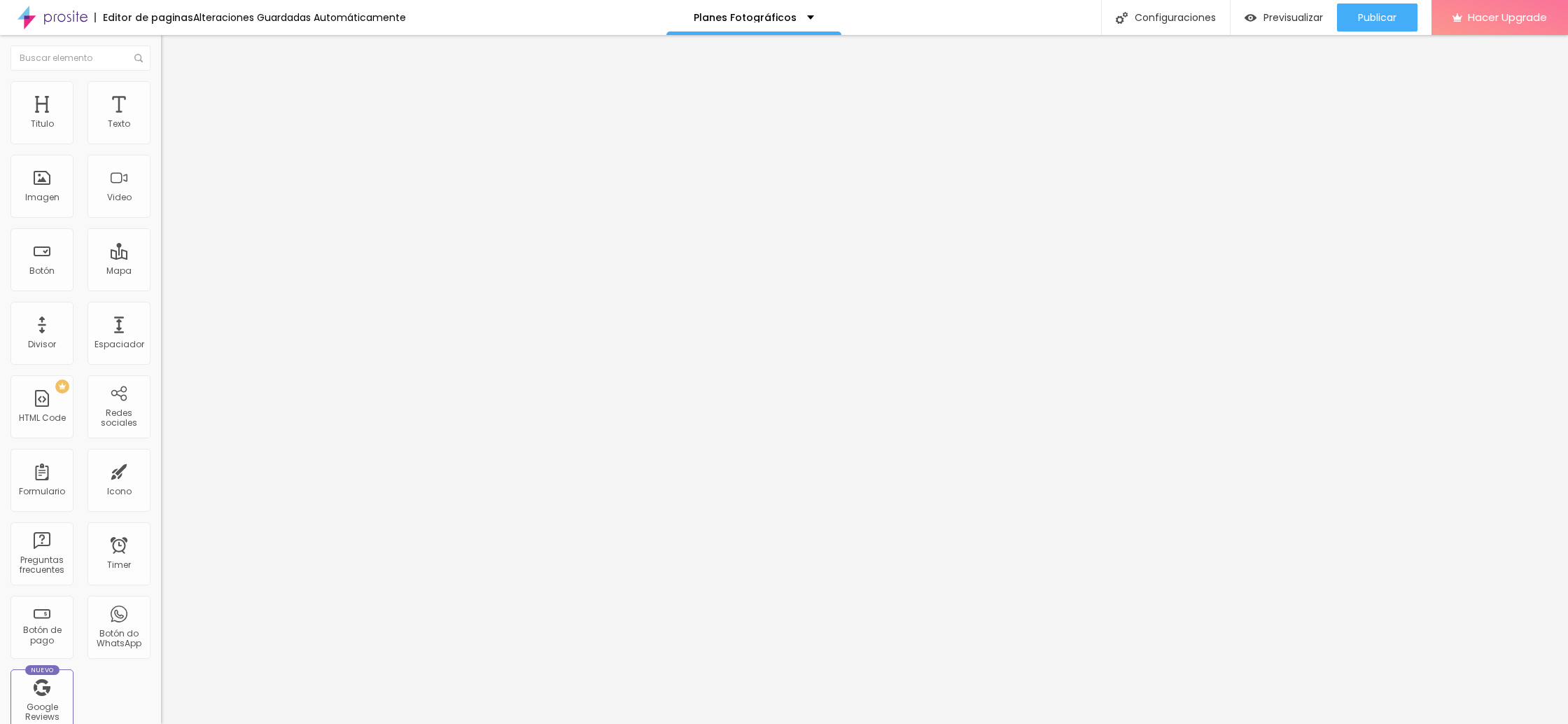
click at [173, 99] on span "Avanzado" at bounding box center [196, 105] width 45 height 12
click at [161, 81] on li "Contenido" at bounding box center [241, 74] width 161 height 14
click at [172, 52] on div "Editar Imagen" at bounding box center [217, 51] width 90 height 12
click at [173, 95] on span "Estilo" at bounding box center [184, 90] width 22 height 12
type input "11"
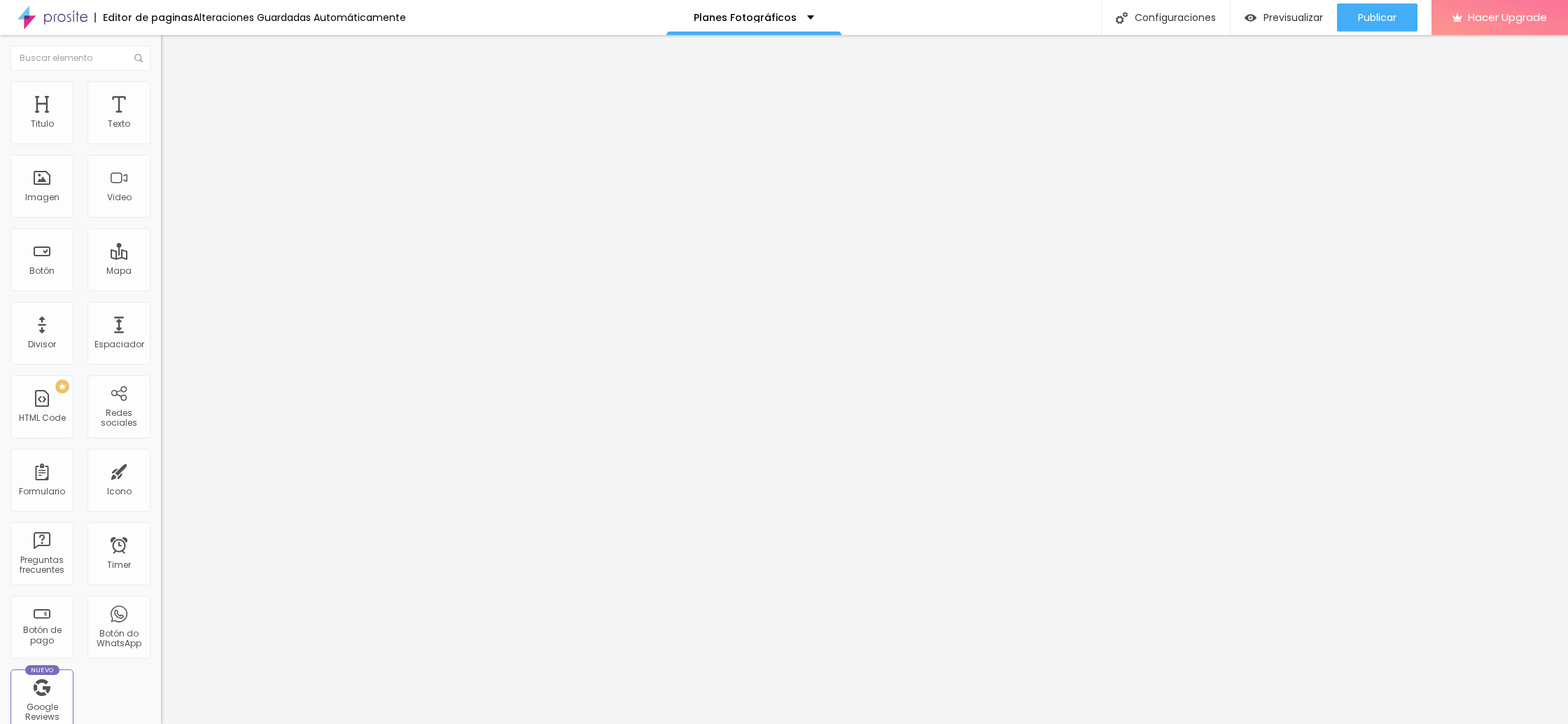
type input "11"
type input "9"
type input "10"
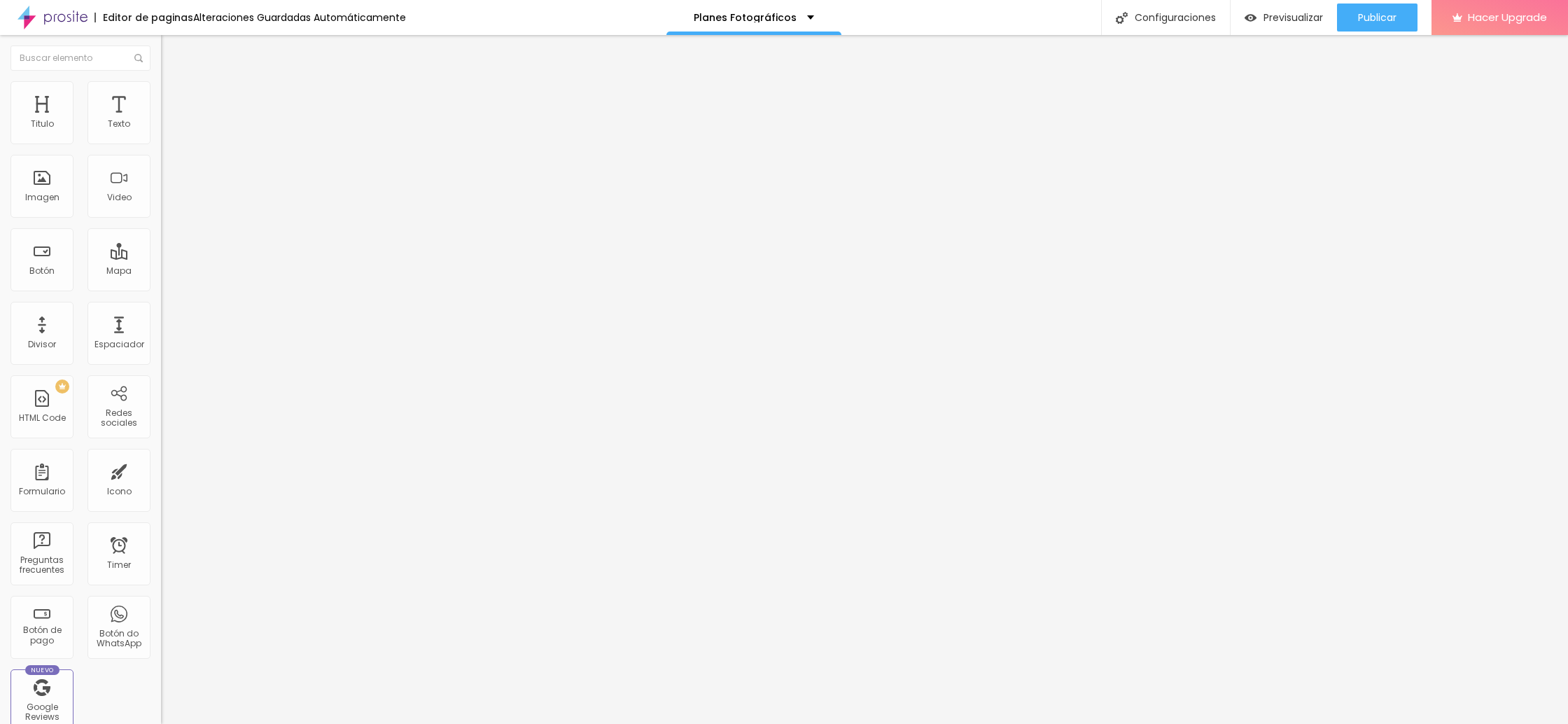
type input "32"
type input "40"
type input "45"
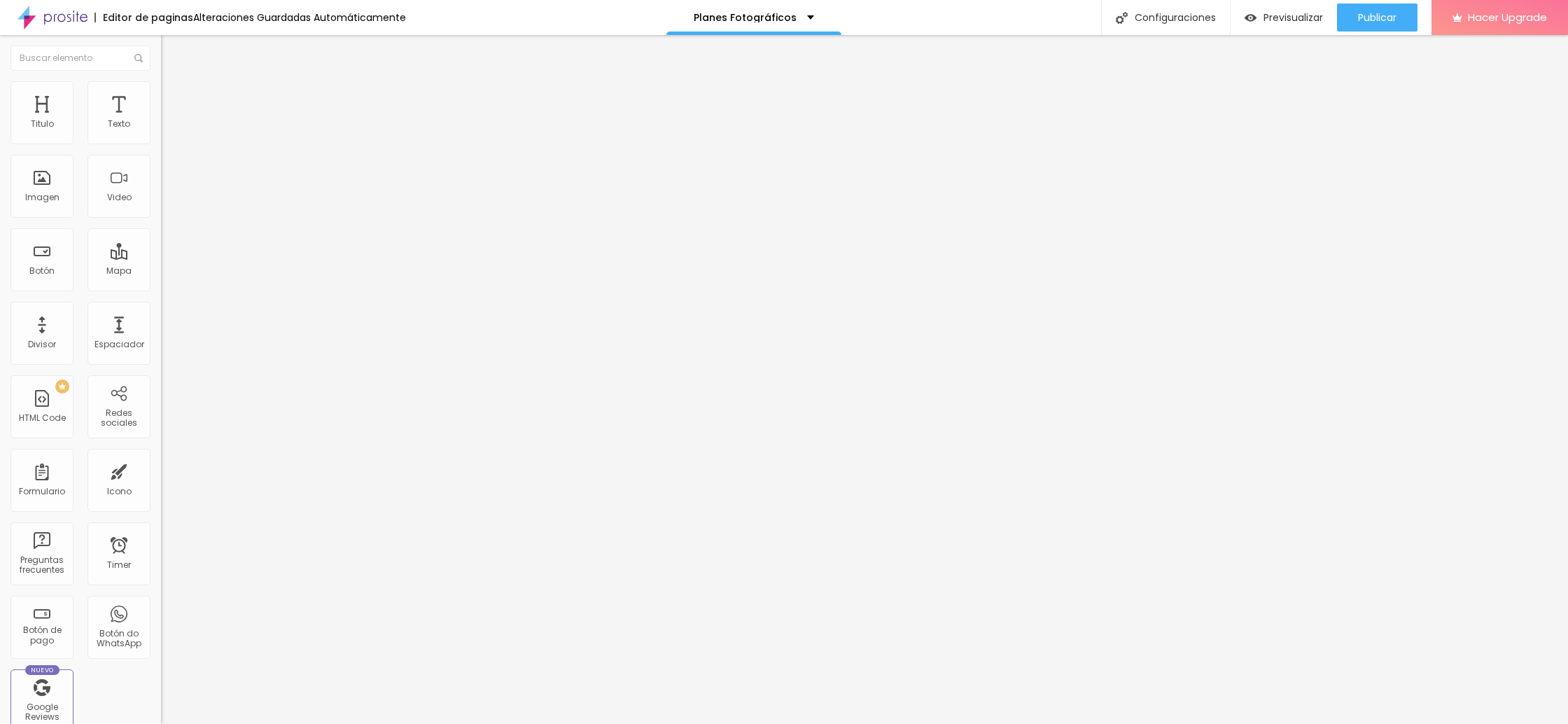
type input "45"
type input "48"
type input "49"
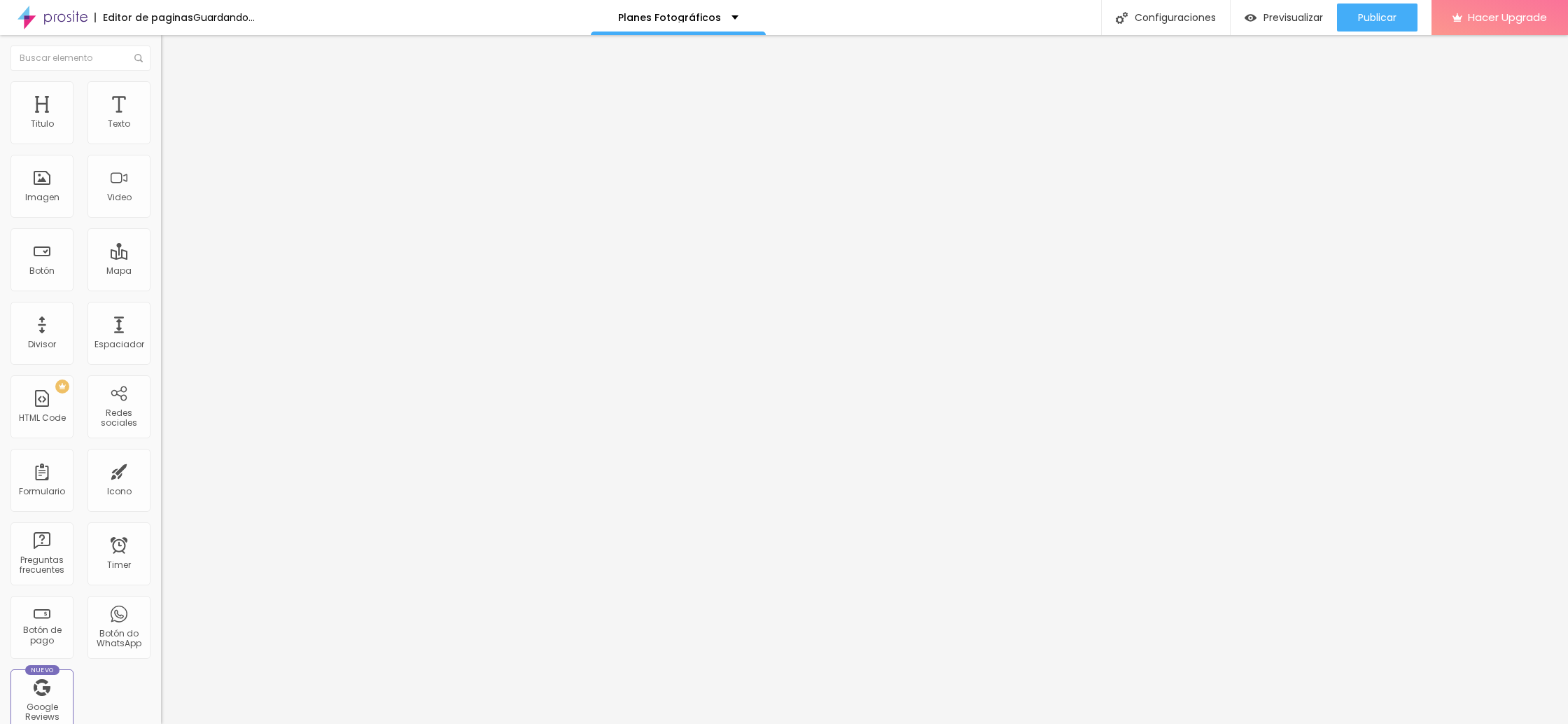
type input "52"
type input "57"
type input "62"
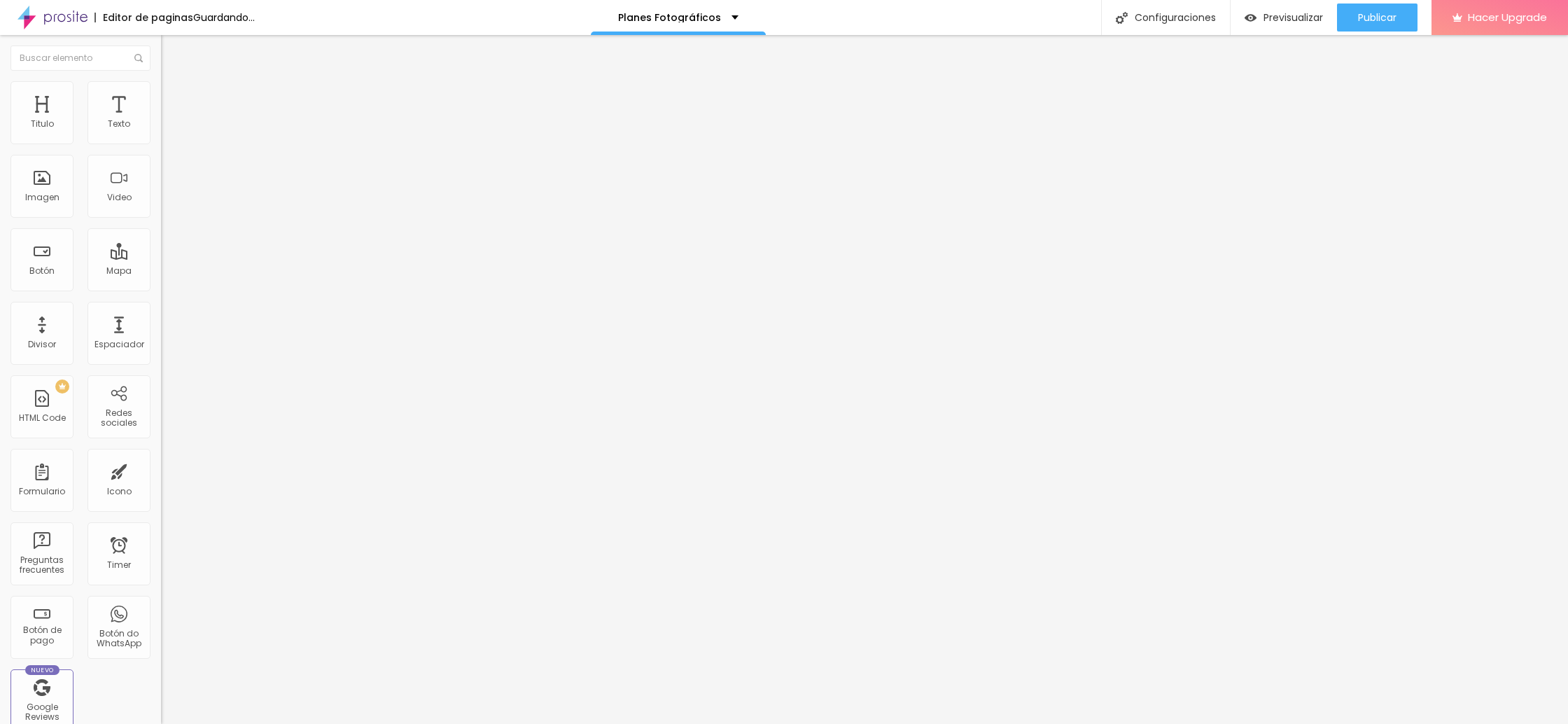
type input "62"
type input "66"
type input "69"
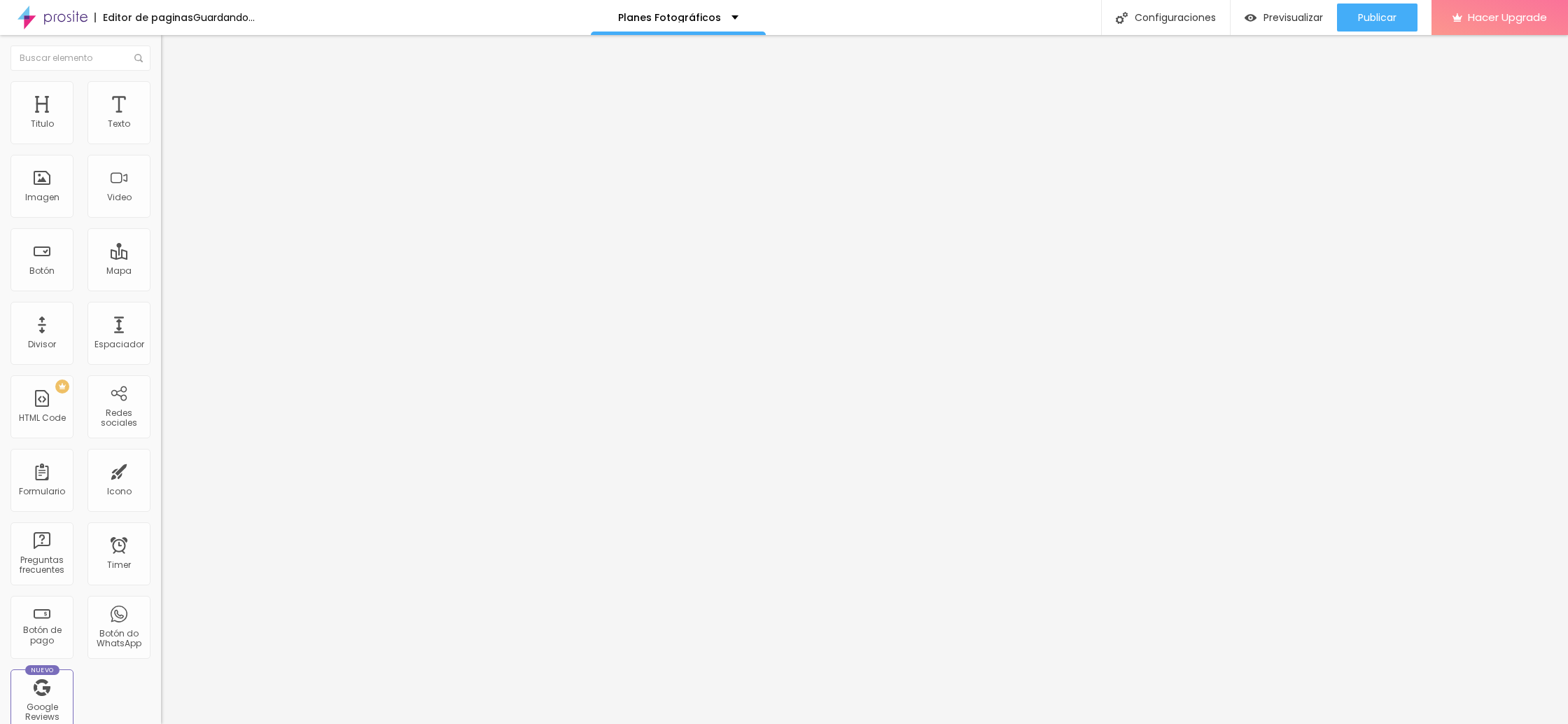
type input "70"
type input "71"
type input "72"
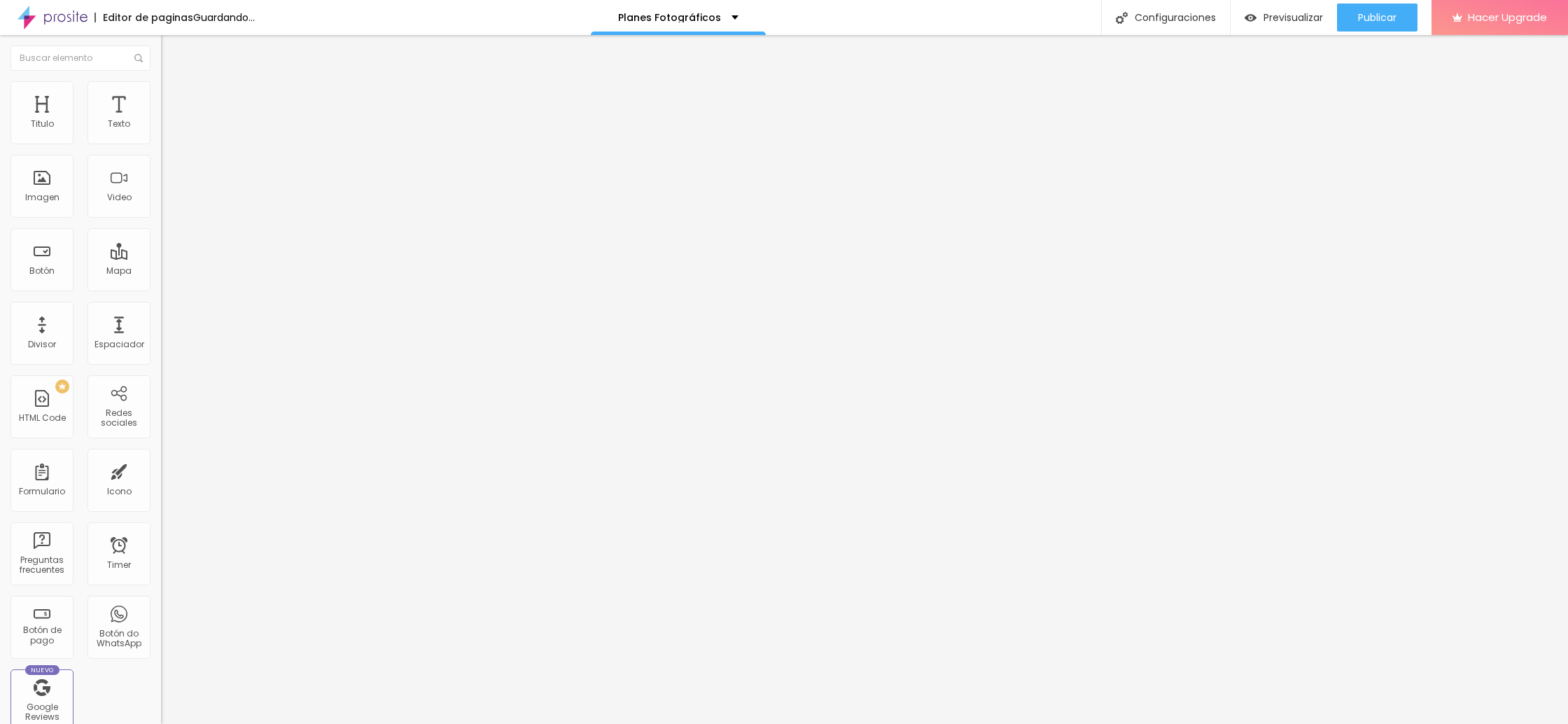
type input "72"
type input "74"
type input "76"
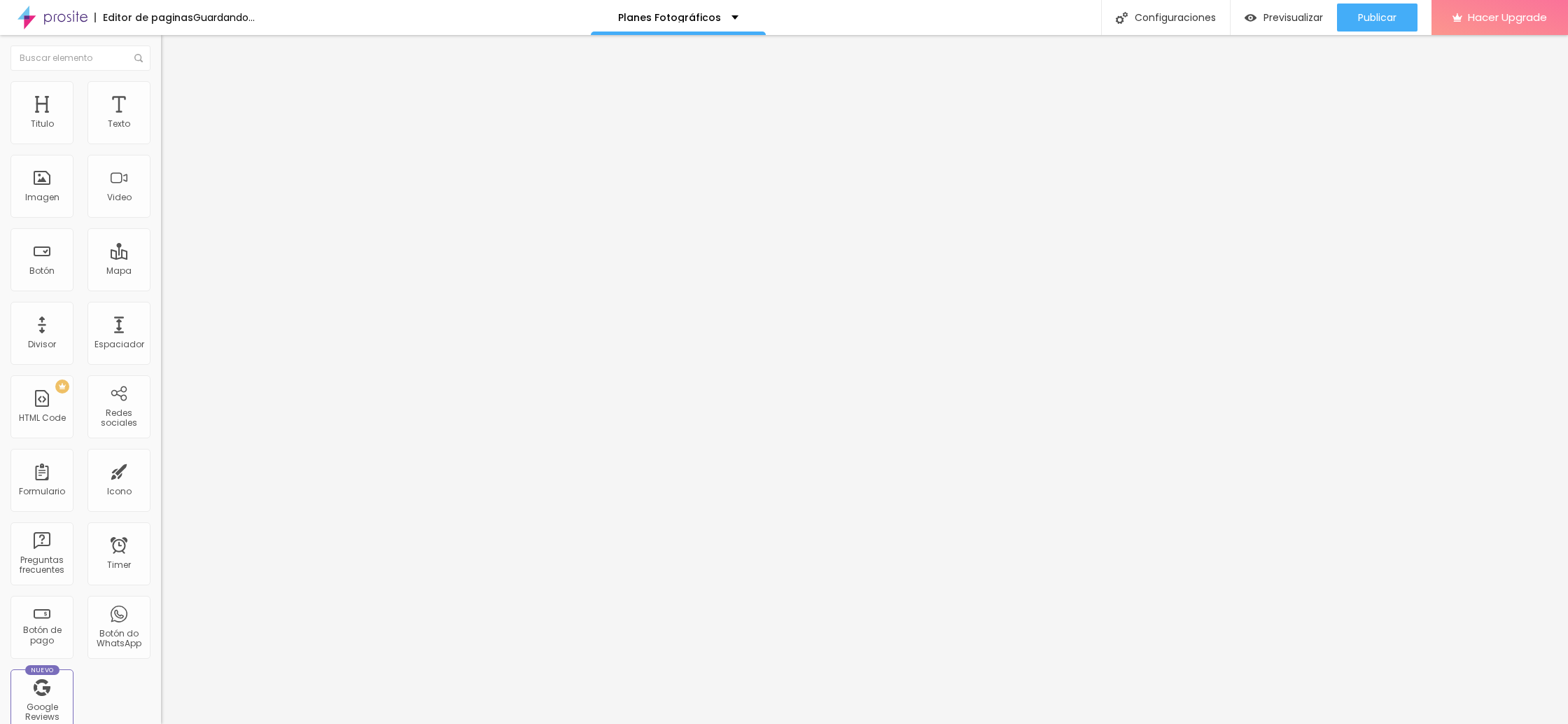
type input "78"
type input "81"
type input "82"
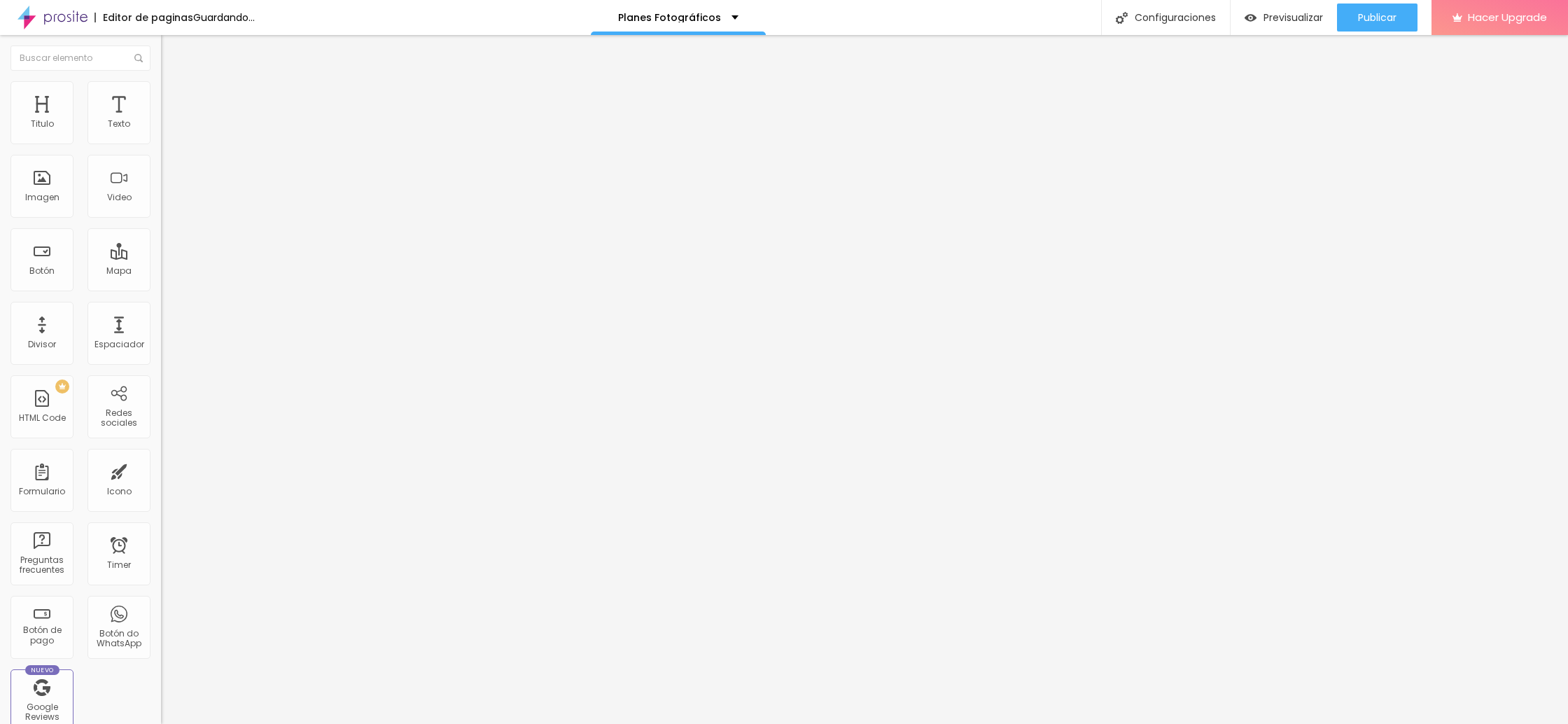
type input "82"
type input "83"
type input "84"
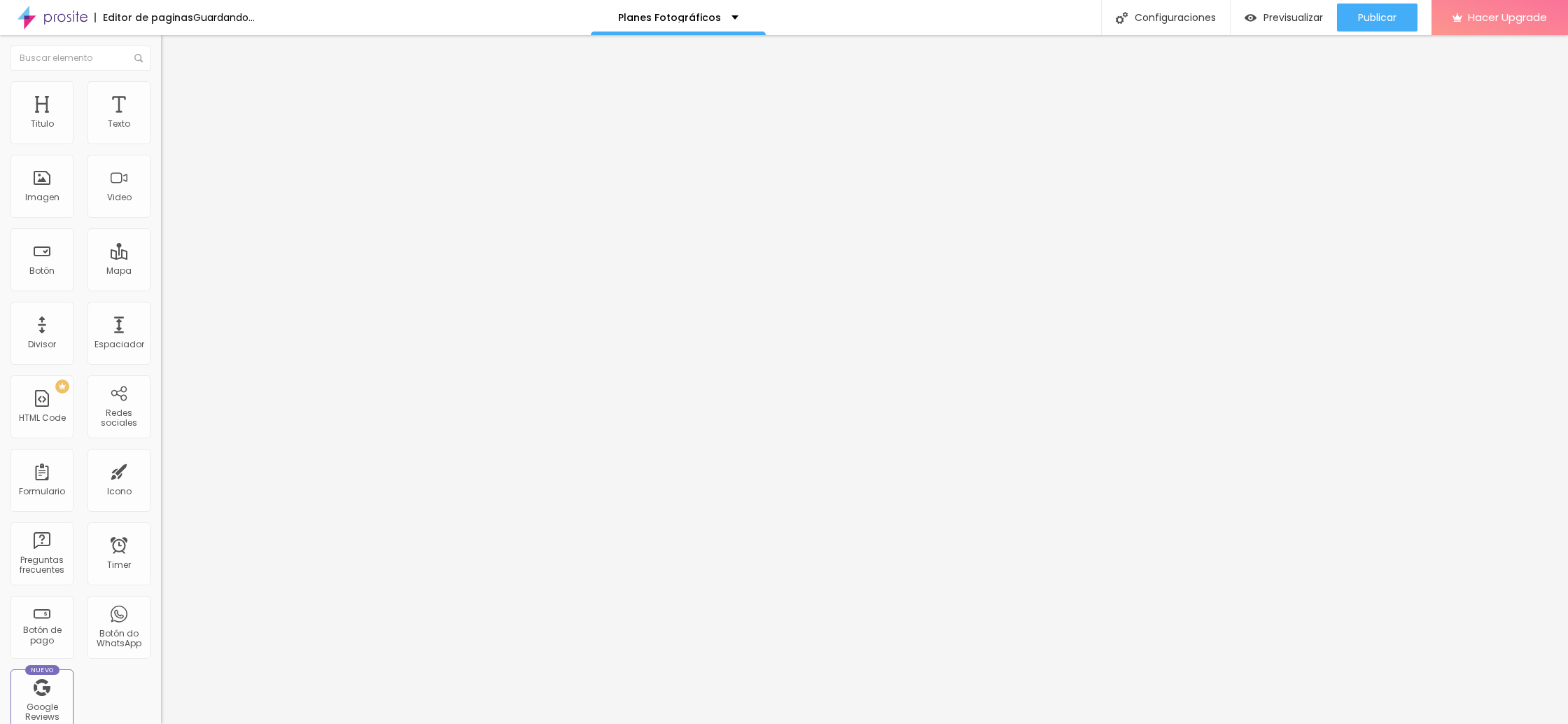
type input "83"
type input "81"
type input "78"
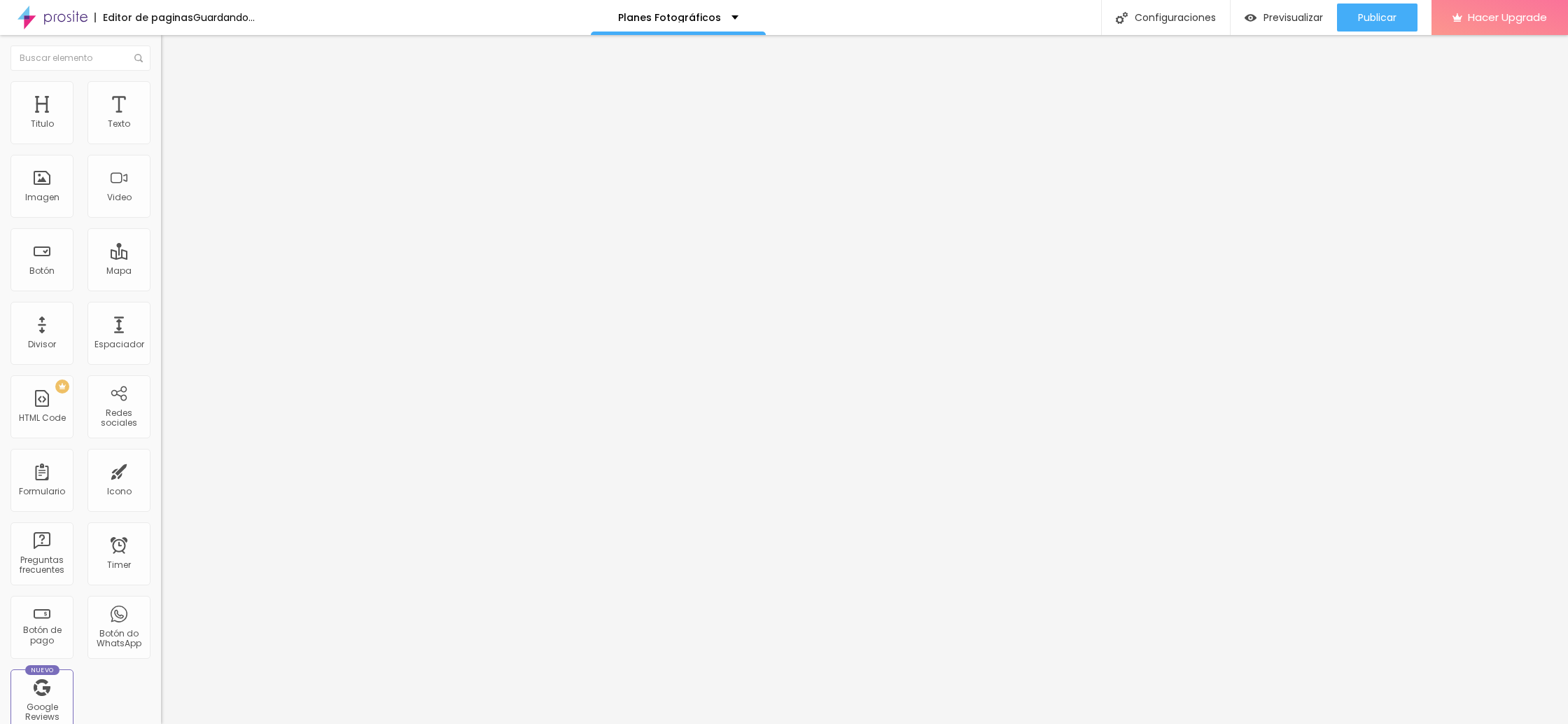
type input "78"
type input "74"
type input "68"
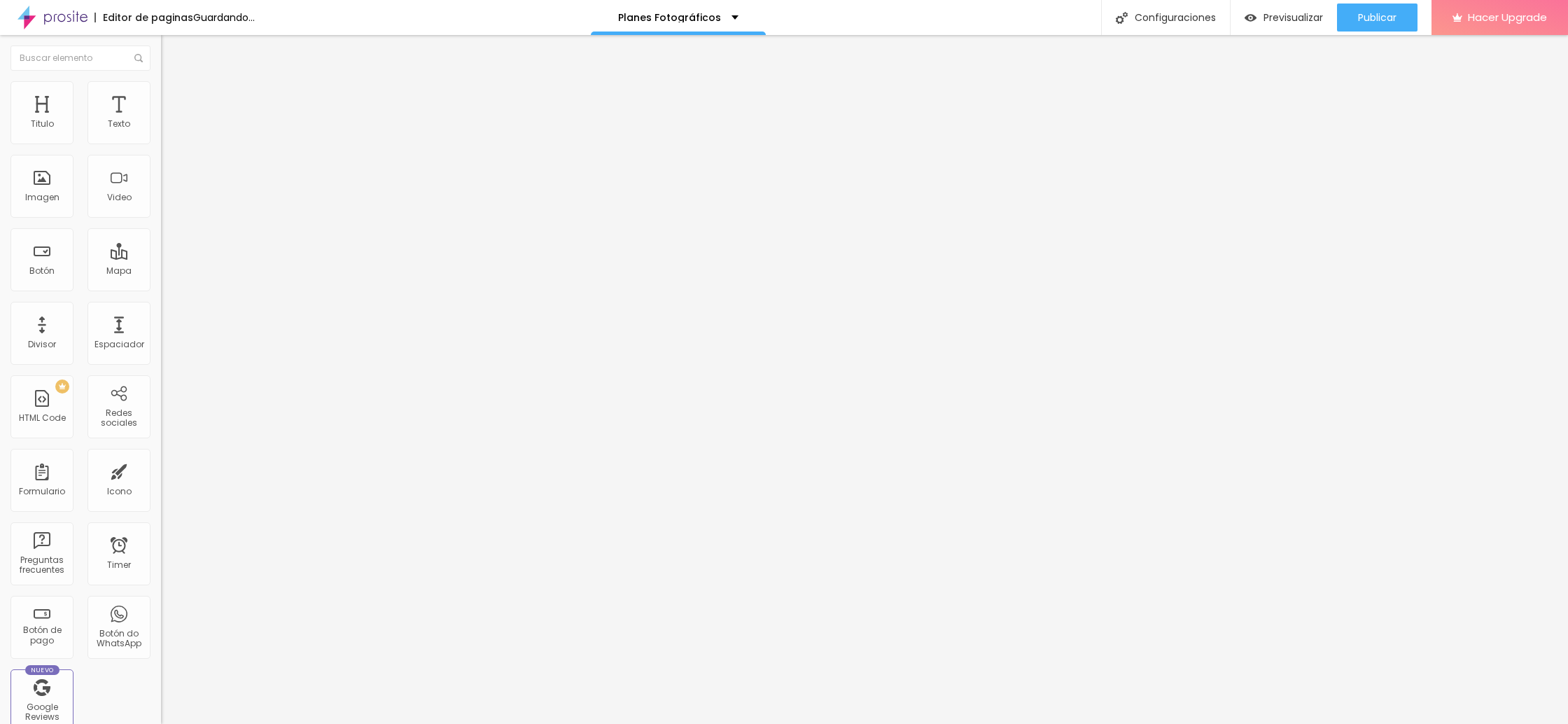
type input "63"
type input "57"
type input "53"
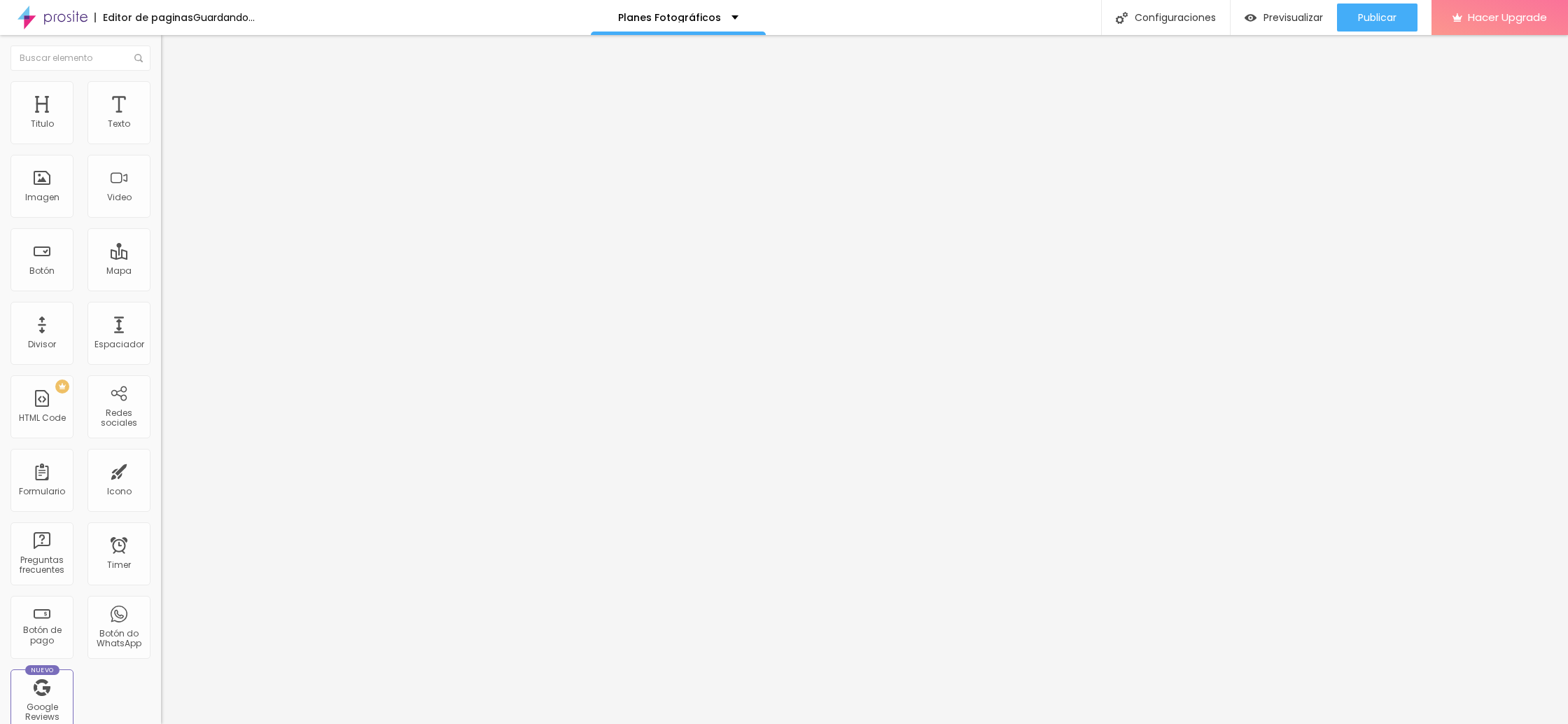
type input "53"
type input "48"
type input "45"
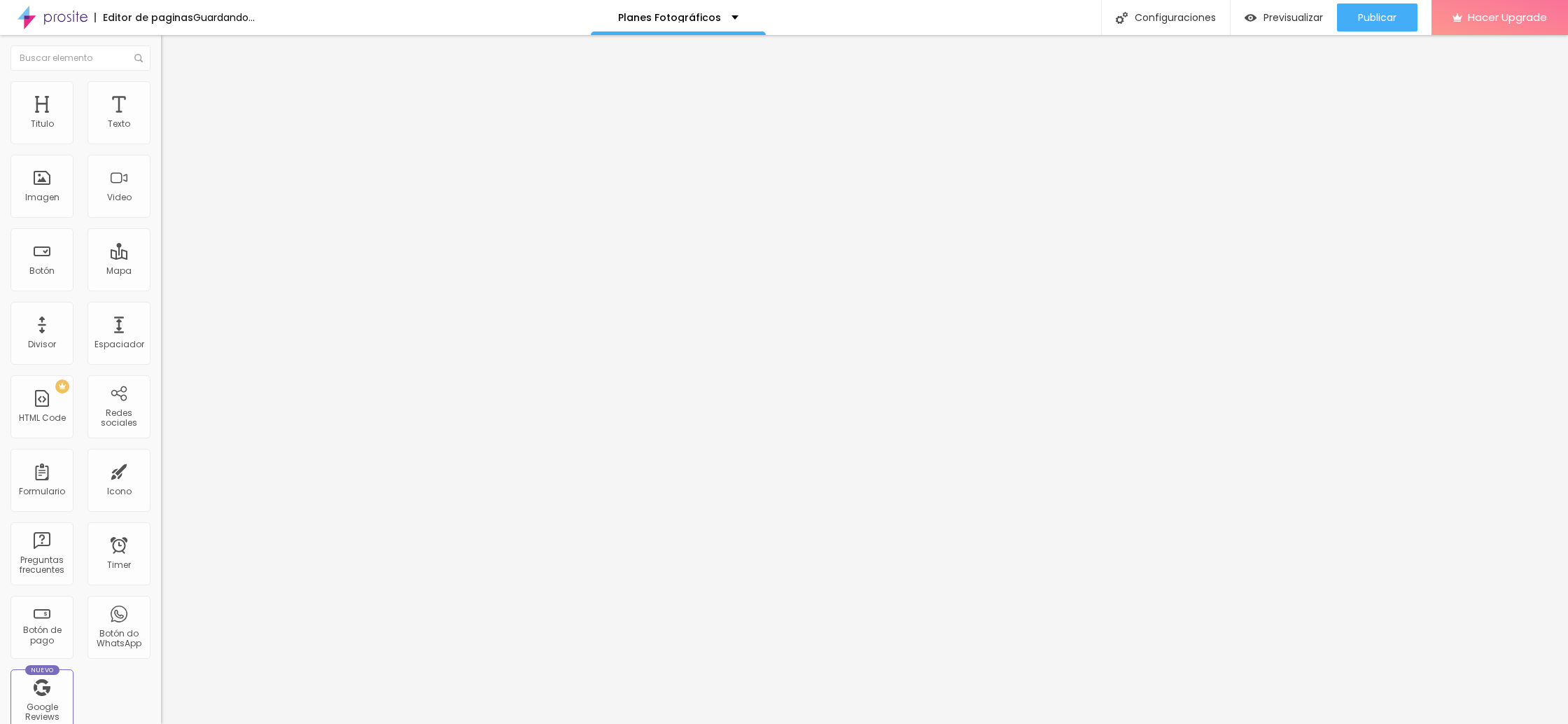
type input "41"
type input "38"
type input "30"
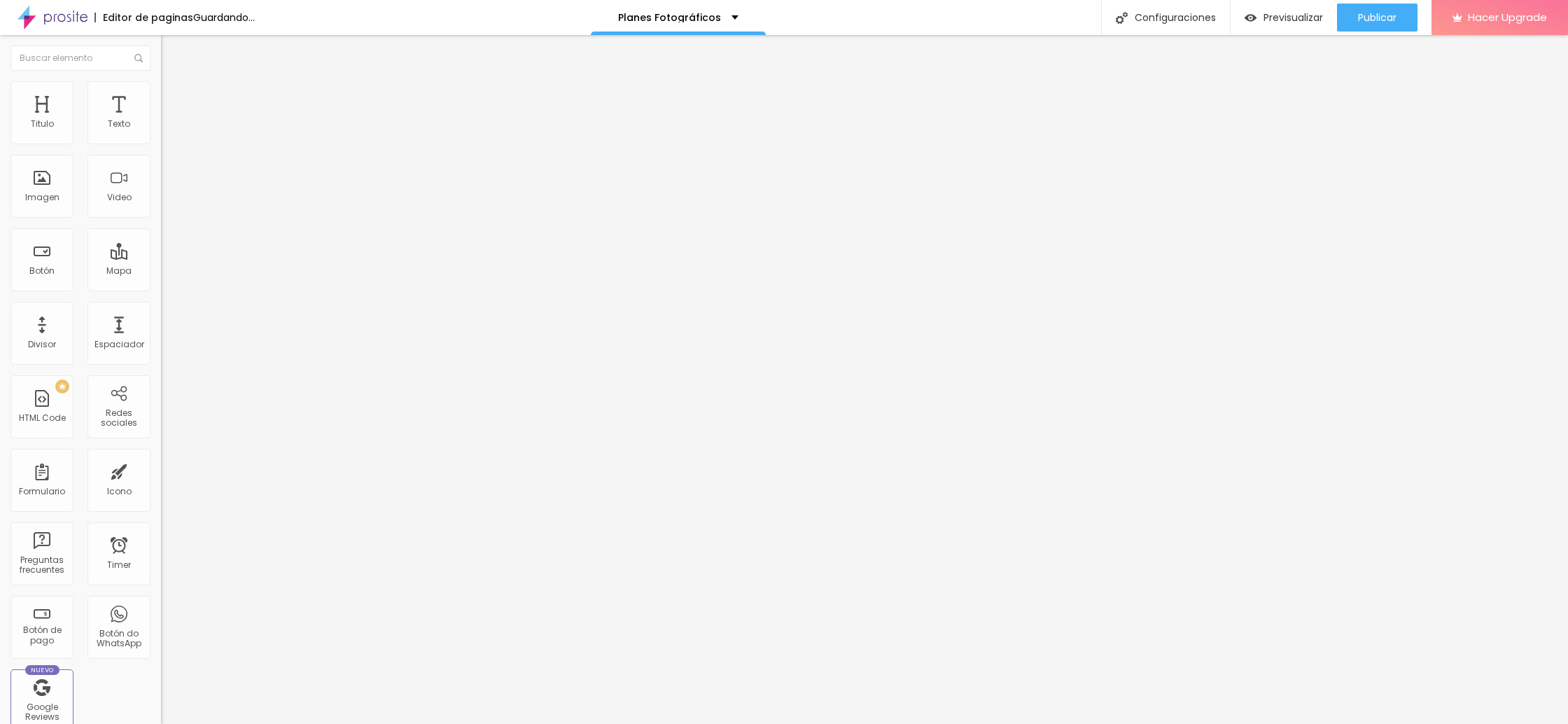
type input "30"
type input "22"
type input "20"
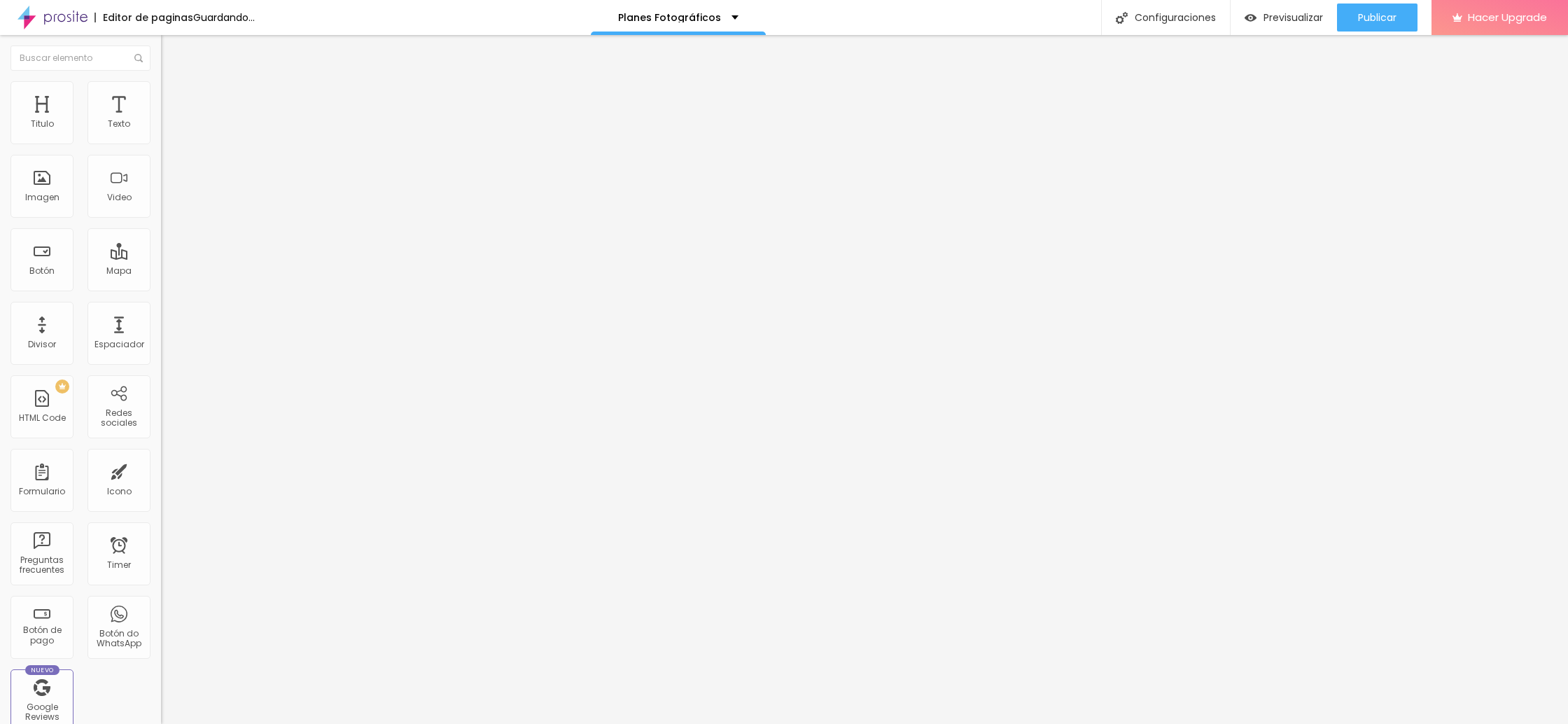
type input "14"
type input "12"
type input "11"
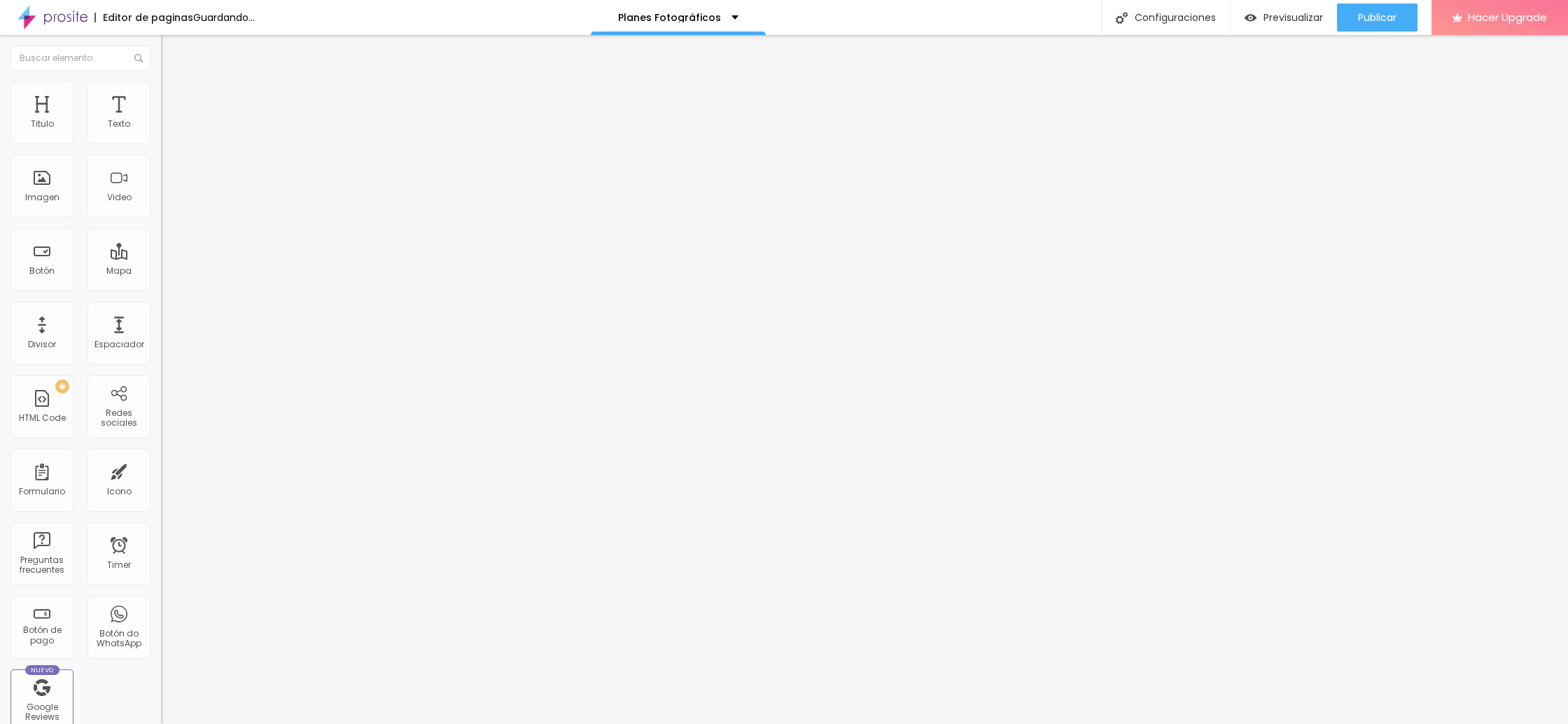
type input "11"
type input "9"
type input "6"
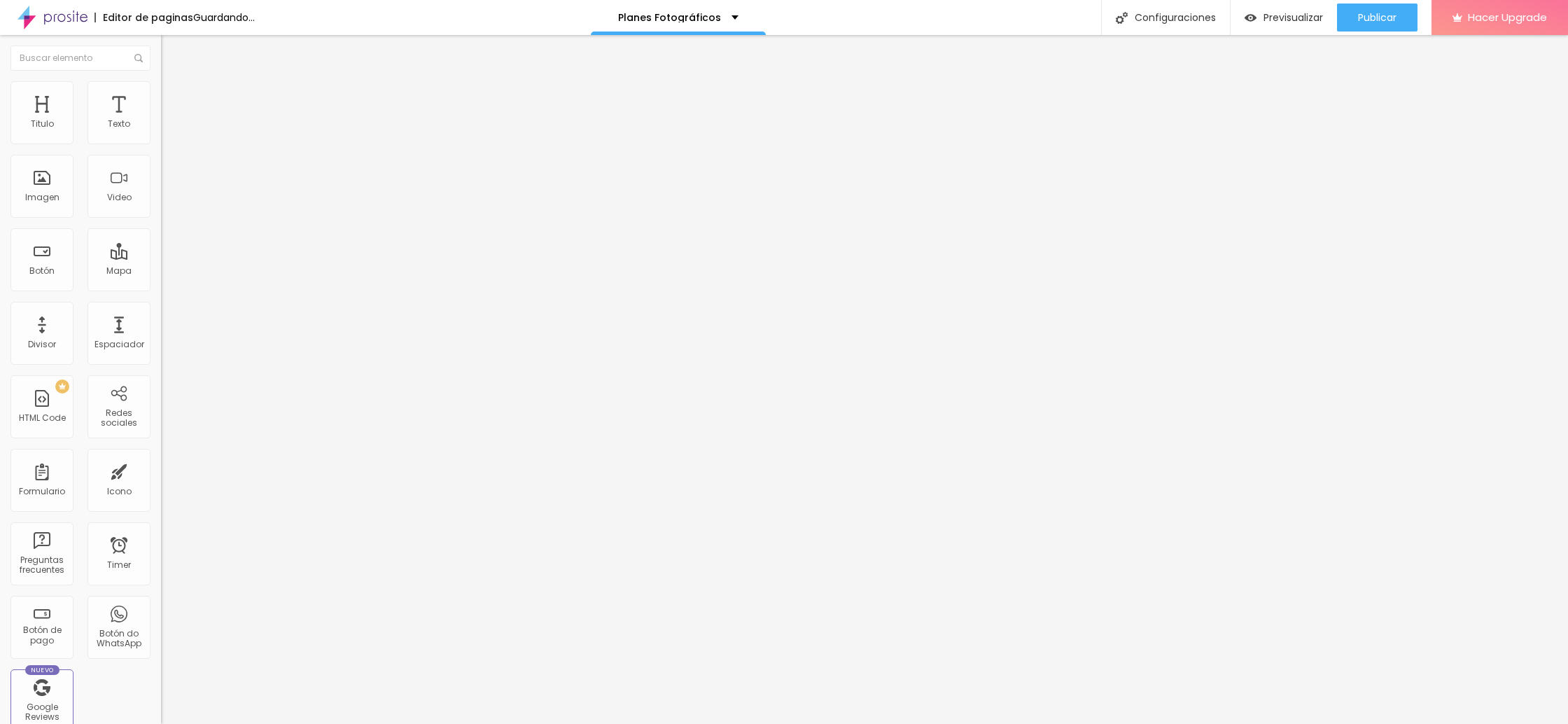
type input "3"
type input "0"
drag, startPoint x: 36, startPoint y: 175, endPoint x: 25, endPoint y: 177, distance: 11.2
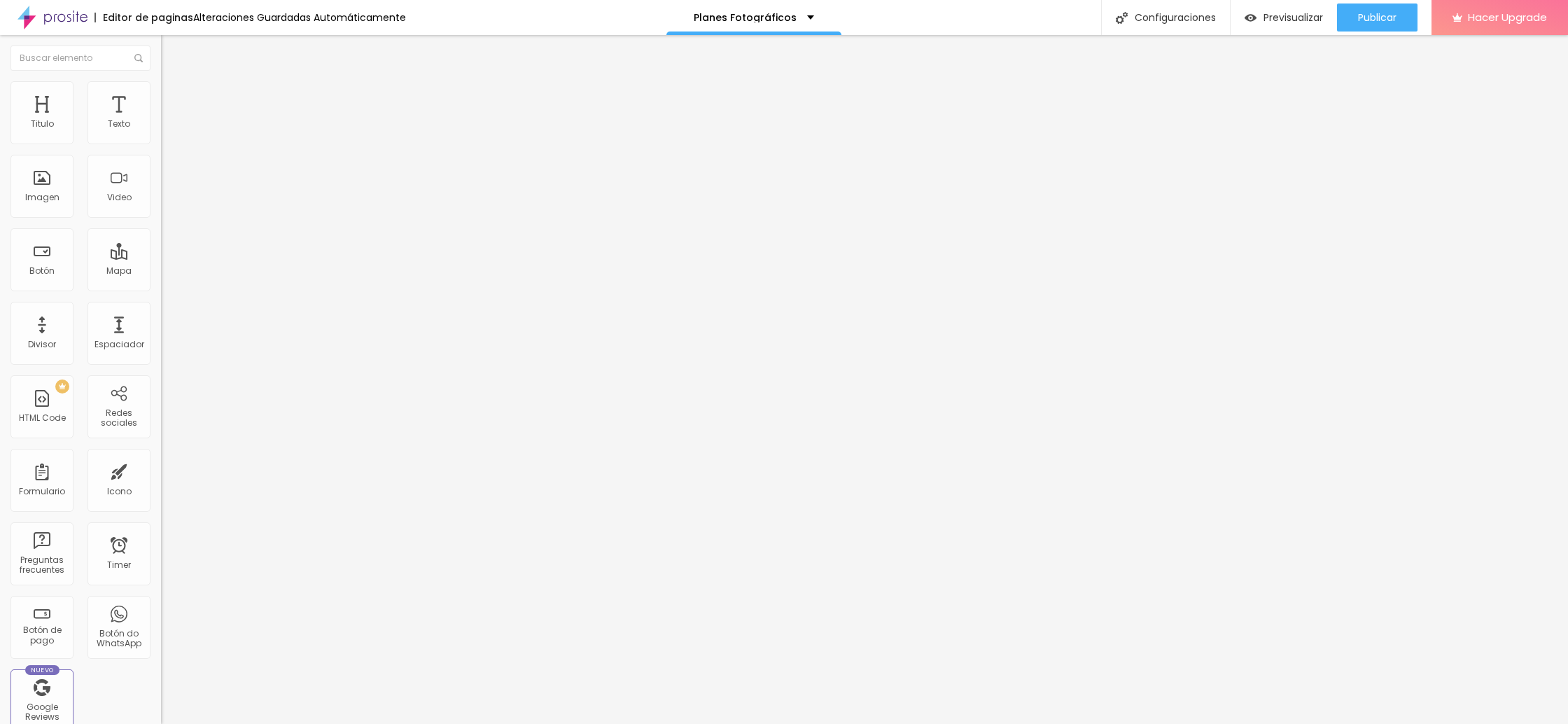
click at [161, 177] on div "0 Borde redondeado" at bounding box center [241, 244] width 161 height 198
click at [161, 91] on li "Estilo" at bounding box center [241, 87] width 161 height 14
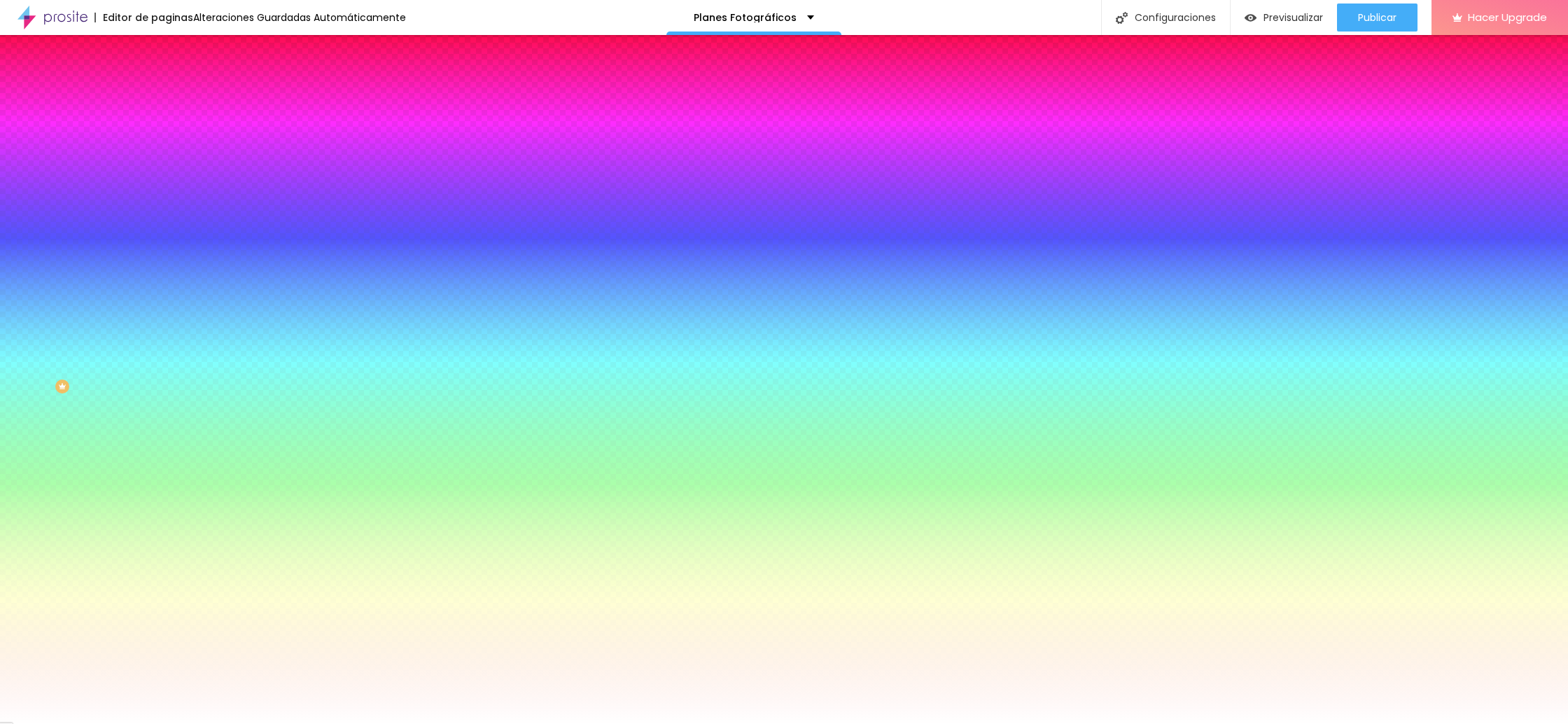
click at [161, 128] on span "Cambiar image" at bounding box center [200, 123] width 79 height 12
drag, startPoint x: 1046, startPoint y: 217, endPoint x: 1053, endPoint y: 219, distance: 7.3
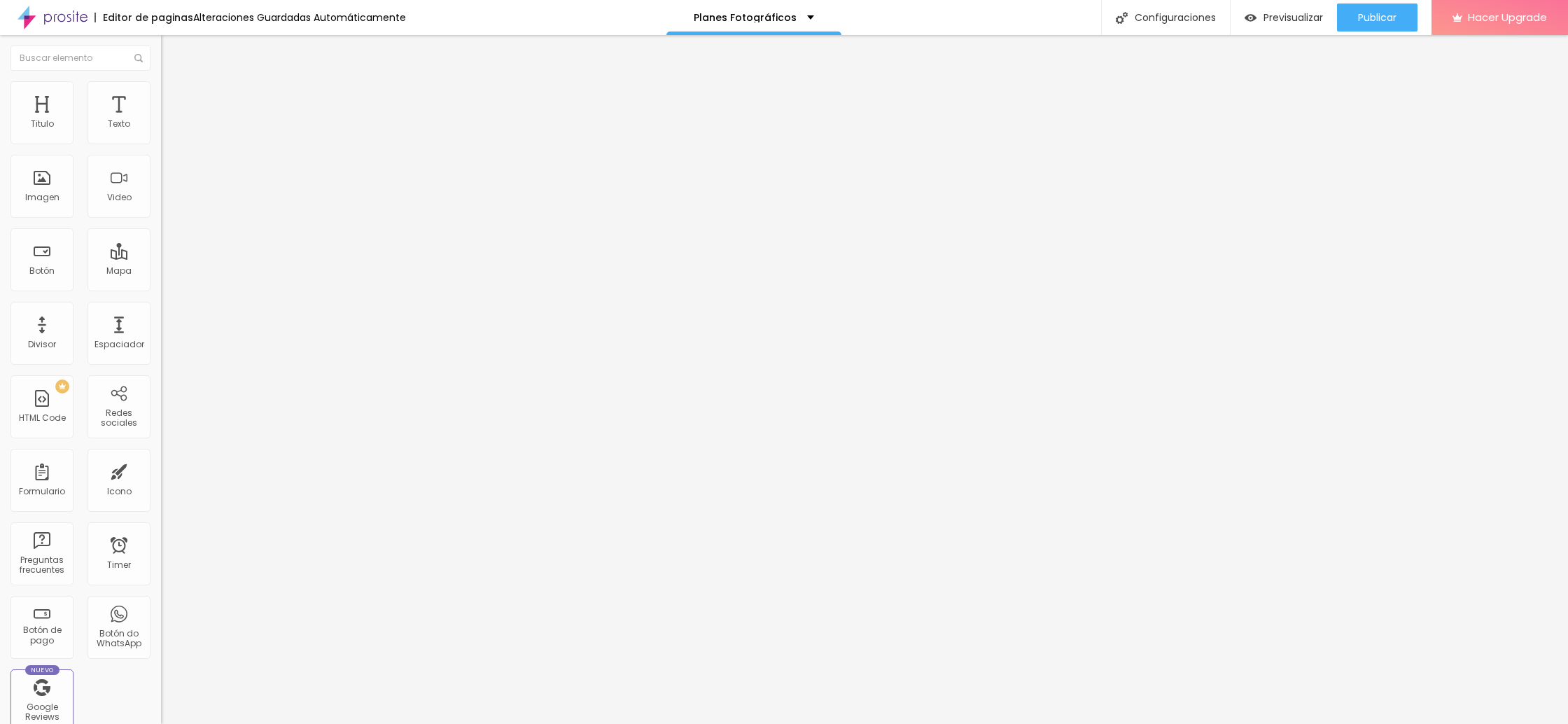
click at [161, 87] on img at bounding box center [167, 87] width 12 height 12
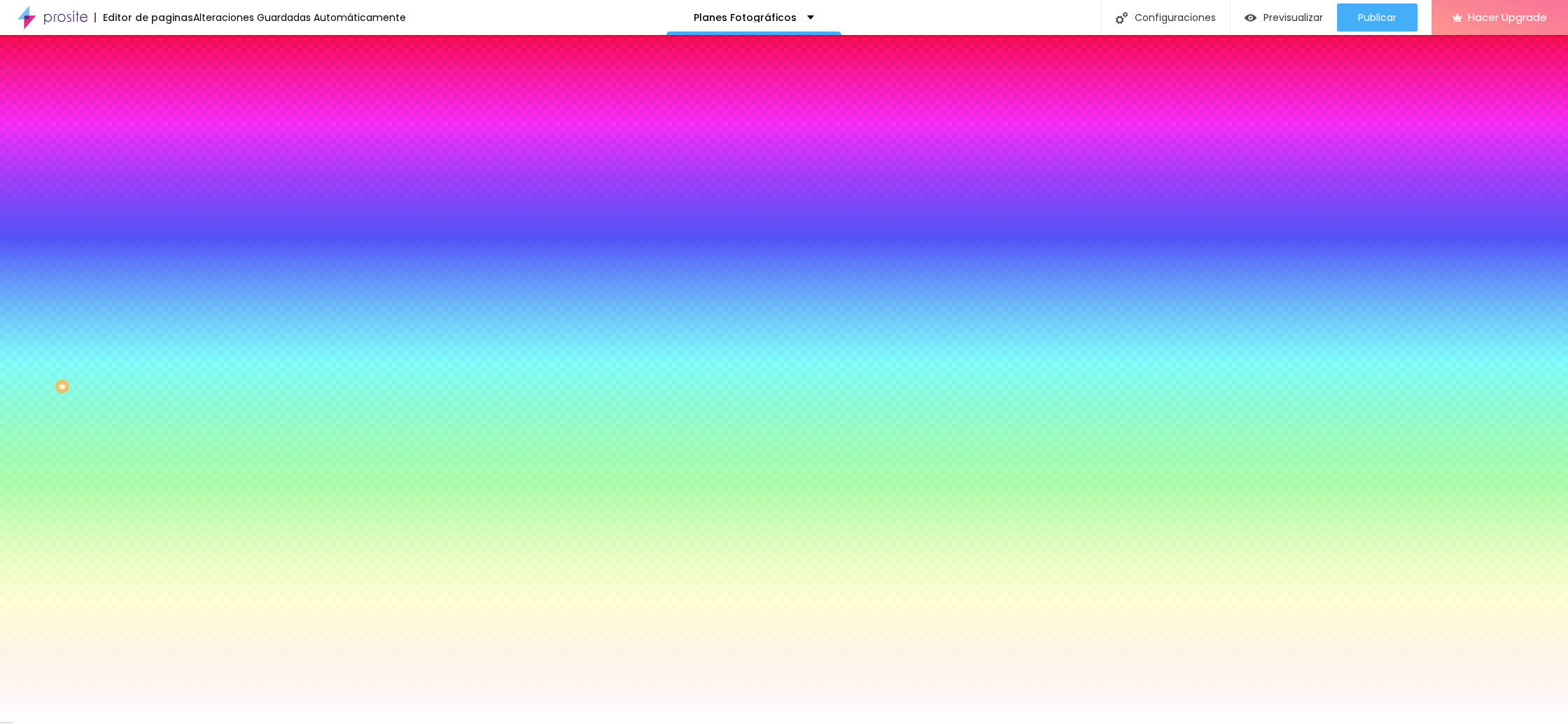
click at [161, 146] on span "Ninguno" at bounding box center [179, 139] width 36 height 12
click at [161, 167] on span "Parallax" at bounding box center [178, 161] width 35 height 12
click at [161, 191] on div at bounding box center [241, 191] width 161 height 0
drag, startPoint x: 139, startPoint y: 330, endPoint x: 138, endPoint y: 357, distance: 27.0
click at [138, 357] on div at bounding box center [784, 362] width 1568 height 724
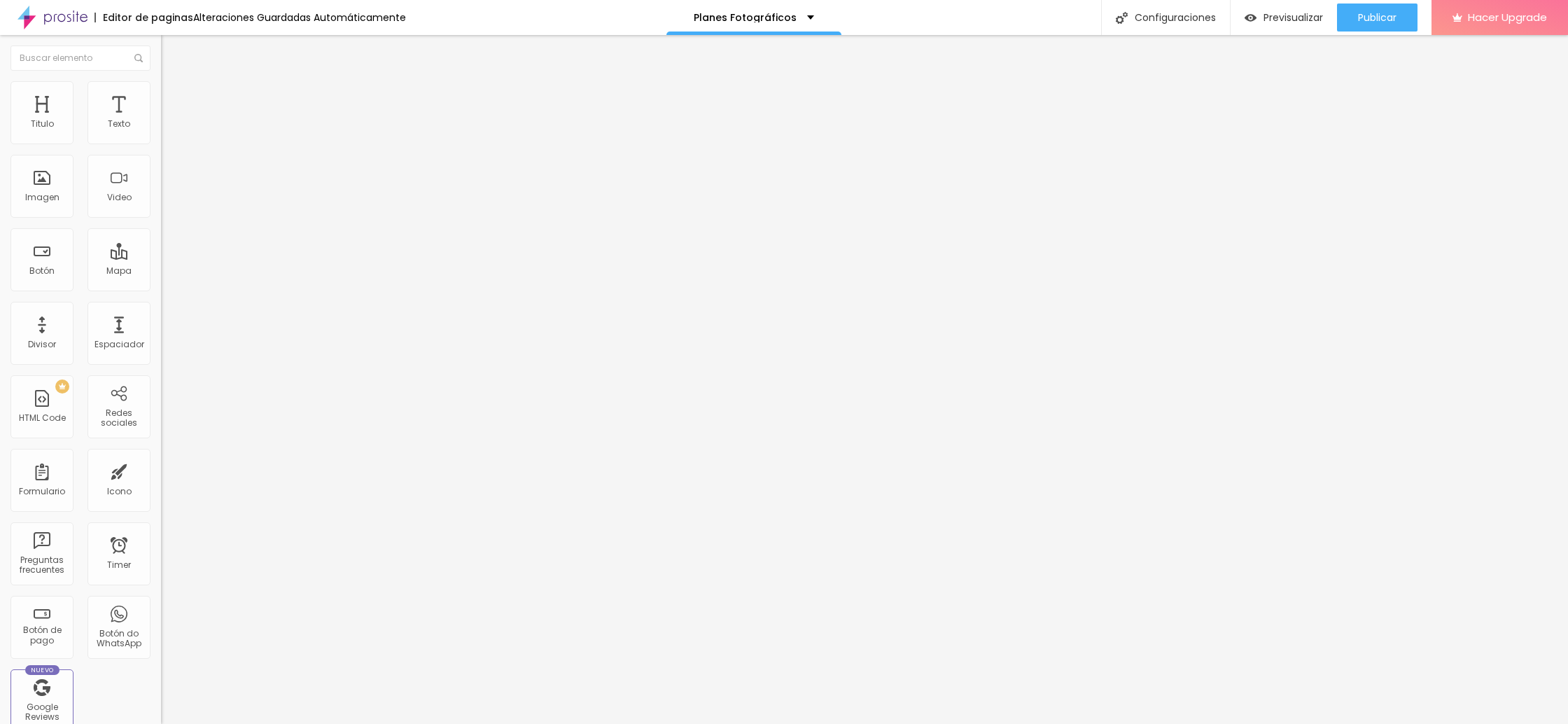
click at [173, 95] on span "Avanzado" at bounding box center [196, 90] width 45 height 12
click at [161, 132] on span "Título 2" at bounding box center [184, 123] width 46 height 17
click at [161, 170] on ul "Título 1 H1 Título 2 H2 Título 3 H3 Título 4 H4 Título 5 H5 Título 6 H6" at bounding box center [241, 136] width 161 height 66
click at [161, 154] on span "Título 4" at bounding box center [180, 147] width 38 height 14
click at [161, 165] on span "Título 5" at bounding box center [177, 158] width 32 height 12
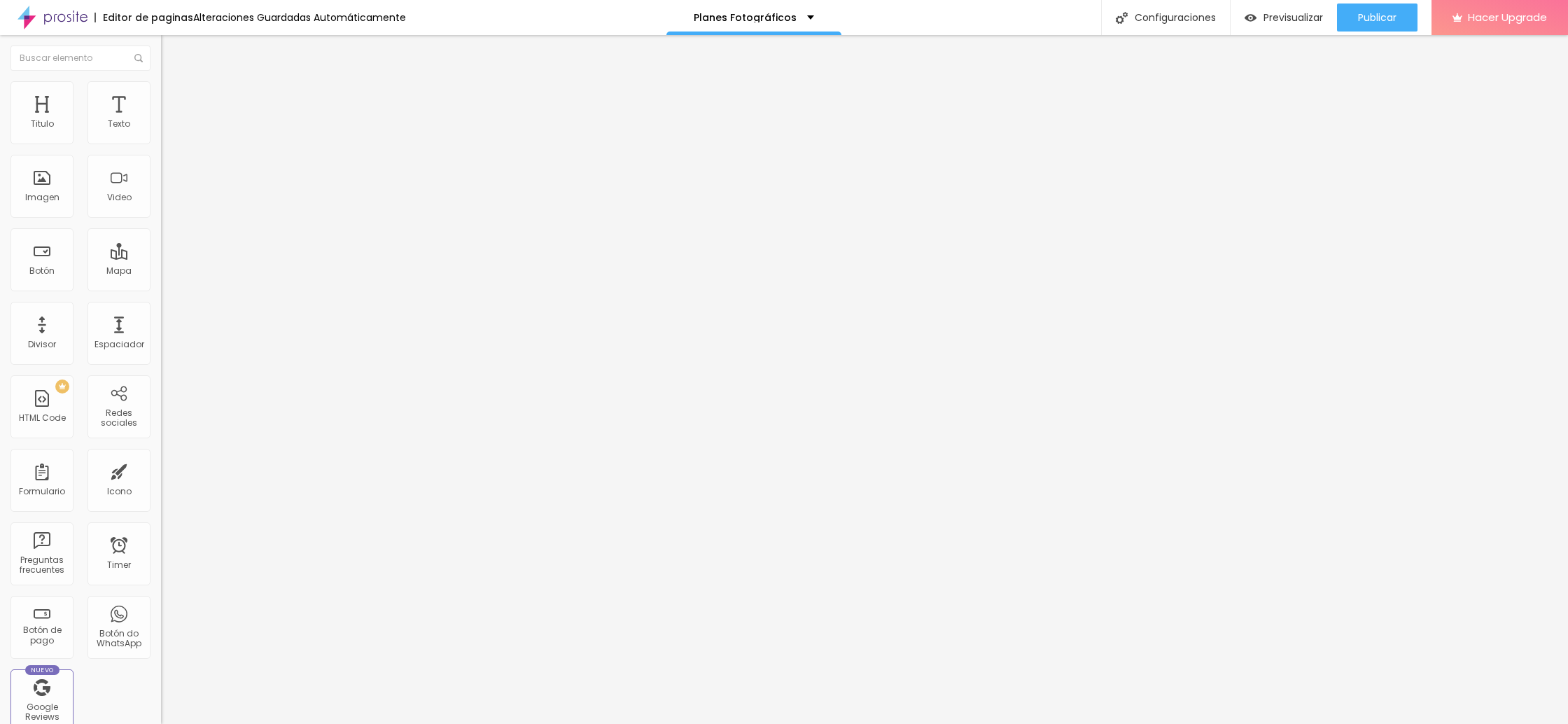
click at [161, 173] on div "Título 6 H6" at bounding box center [241, 169] width 161 height 9
click at [161, 161] on span "Título 5" at bounding box center [177, 155] width 32 height 12
click at [161, 141] on div "Título 3 H3" at bounding box center [241, 136] width 161 height 12
click at [161, 132] on span "Título 2" at bounding box center [184, 123] width 46 height 17
click at [161, 121] on span "Título 1" at bounding box center [184, 110] width 47 height 19
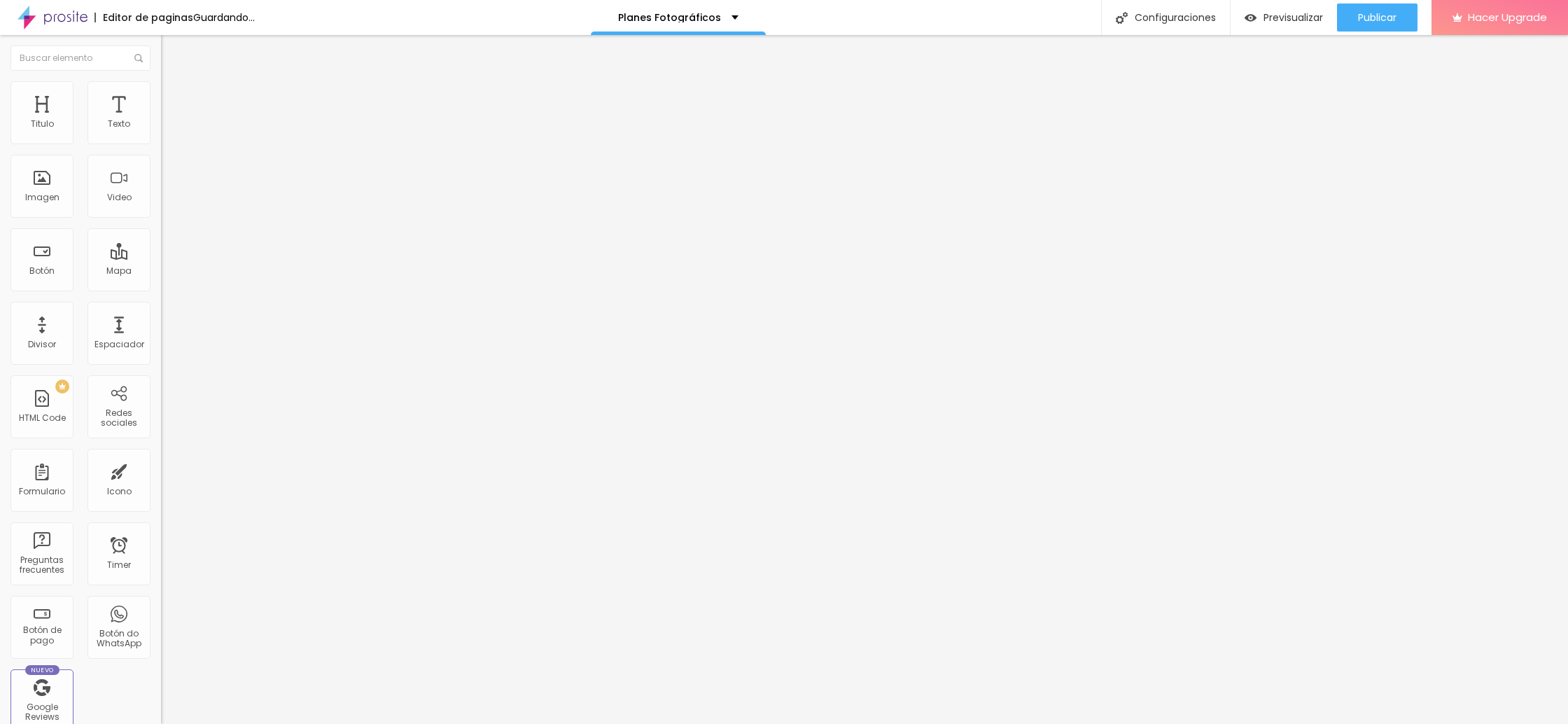
type input "65"
type input "64"
type input "63"
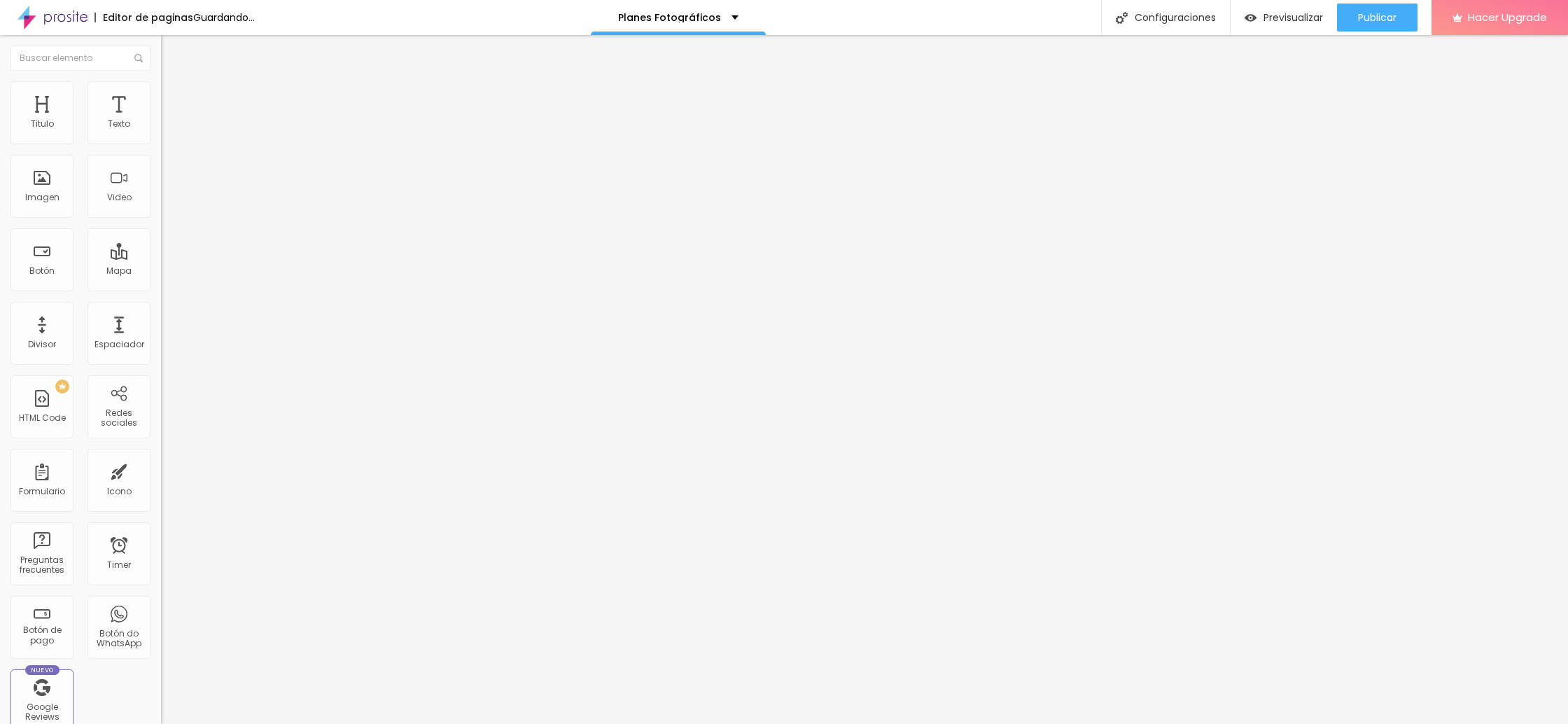
type input "63"
type input "62"
type input "61"
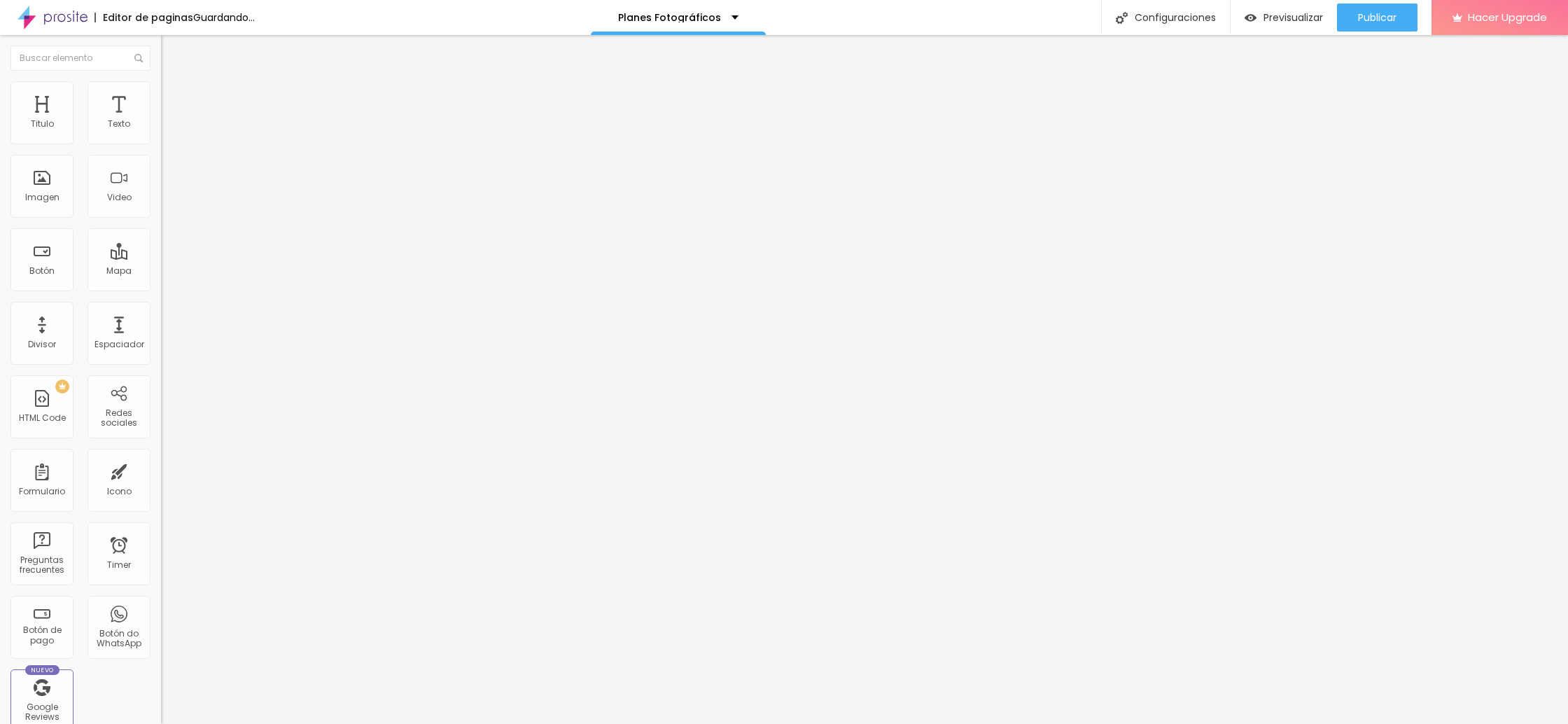
type input "60"
type input "59"
type input "58"
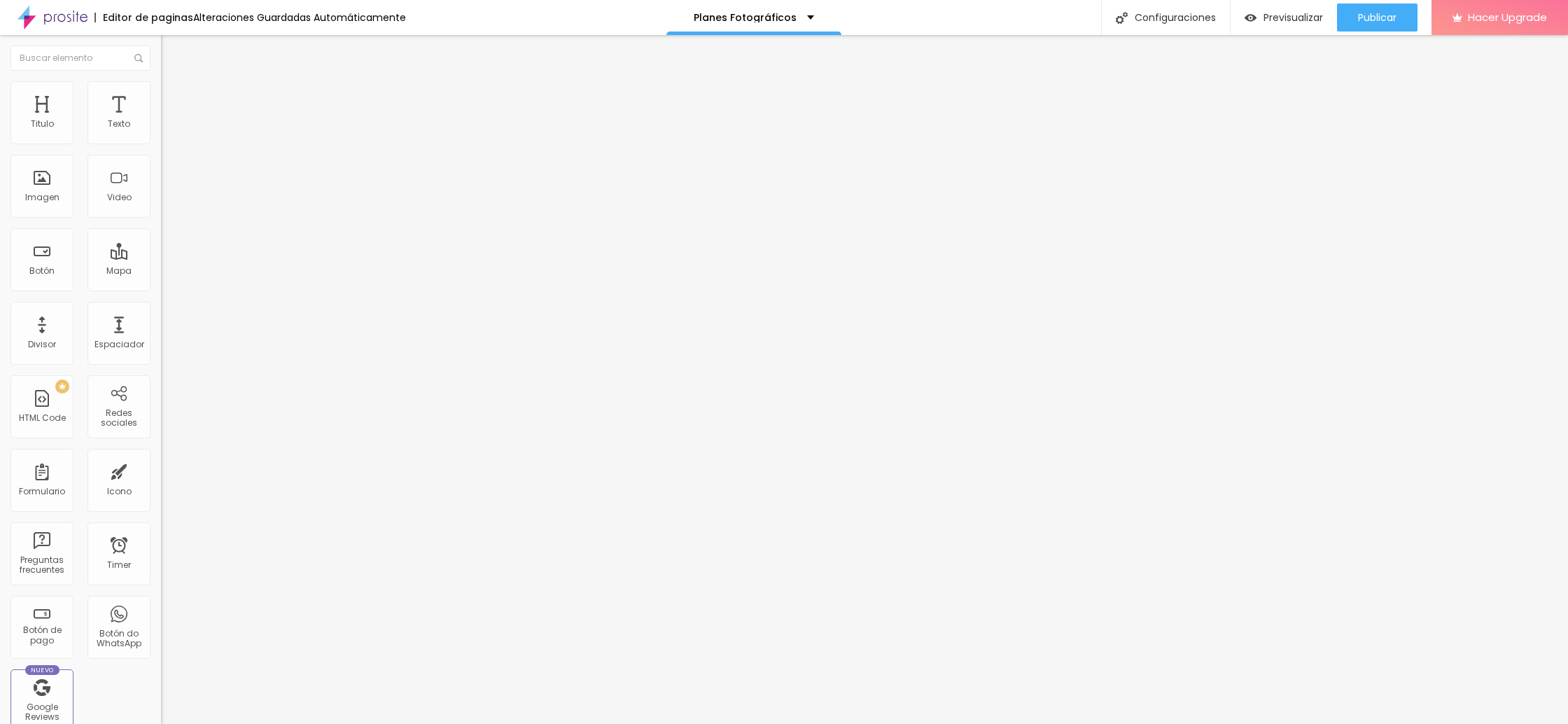
type input "58"
type input "57"
type input "56"
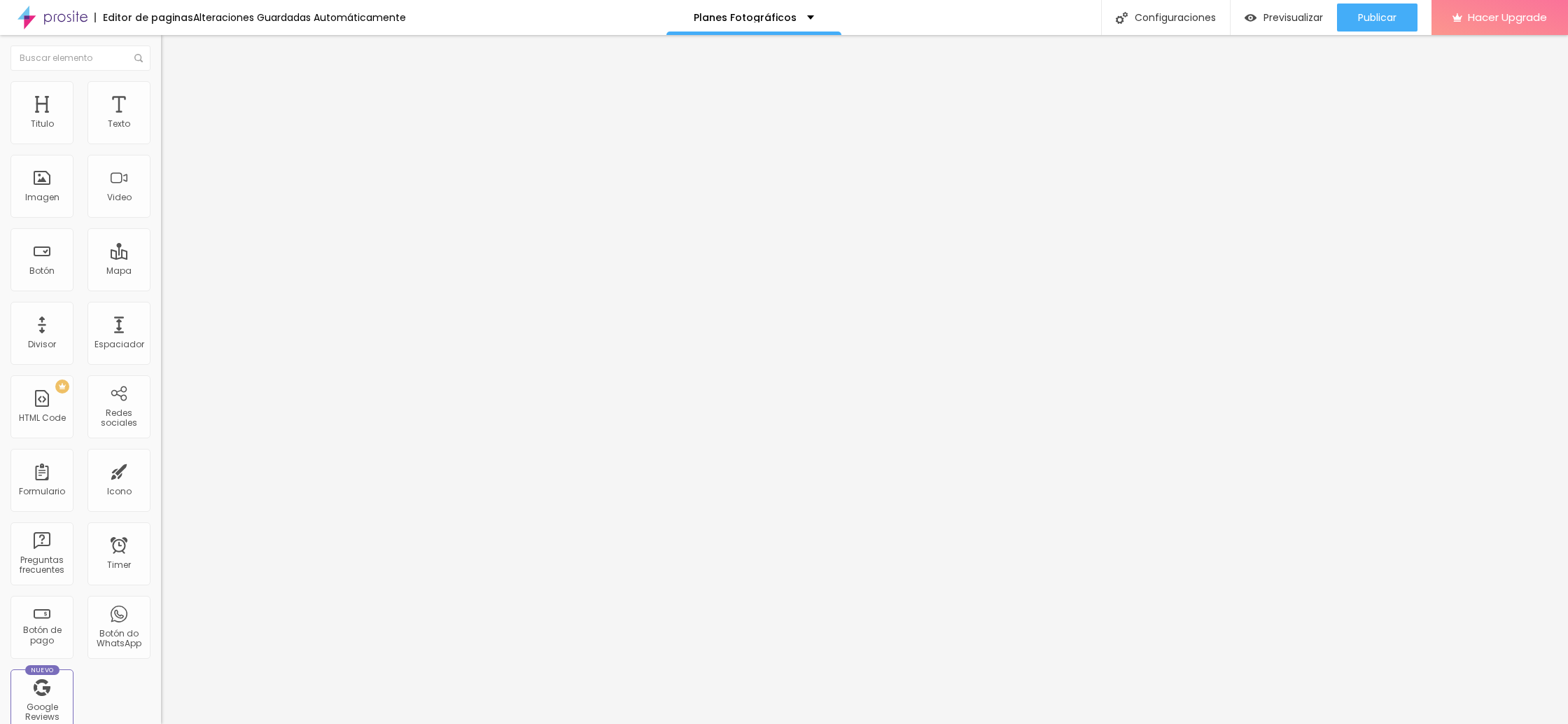
type input "55"
type input "54"
type input "53"
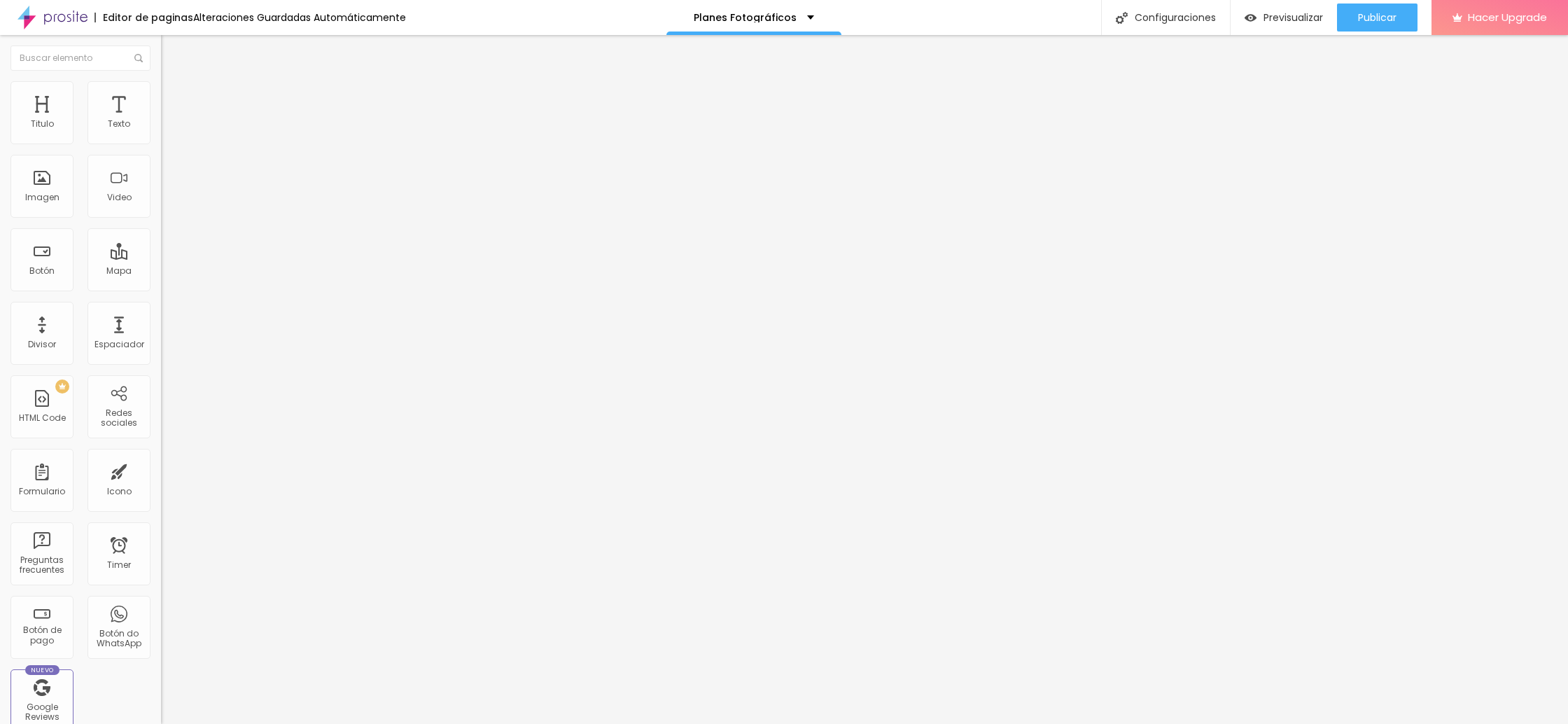
type input "53"
type input "52"
type input "51"
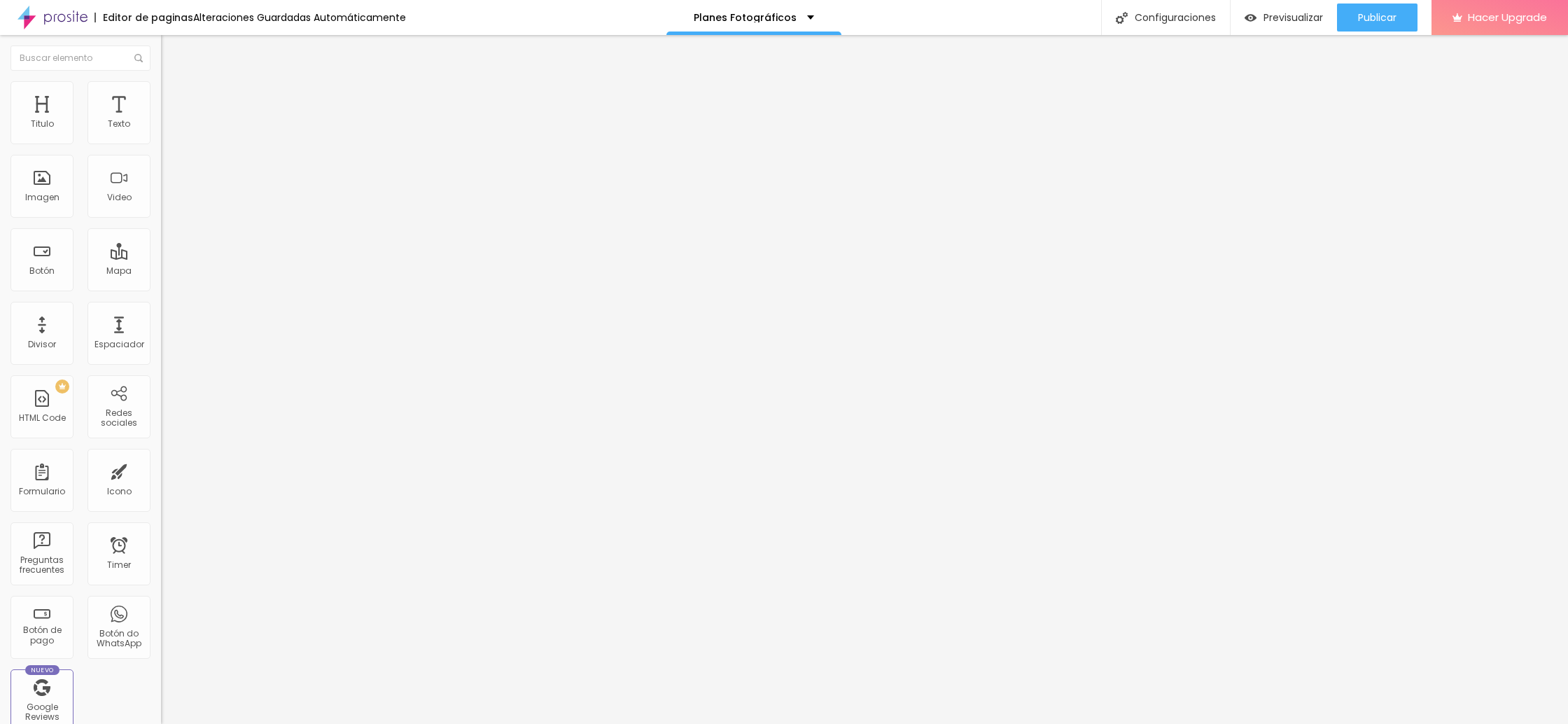
type input "50"
type input "49"
type input "48"
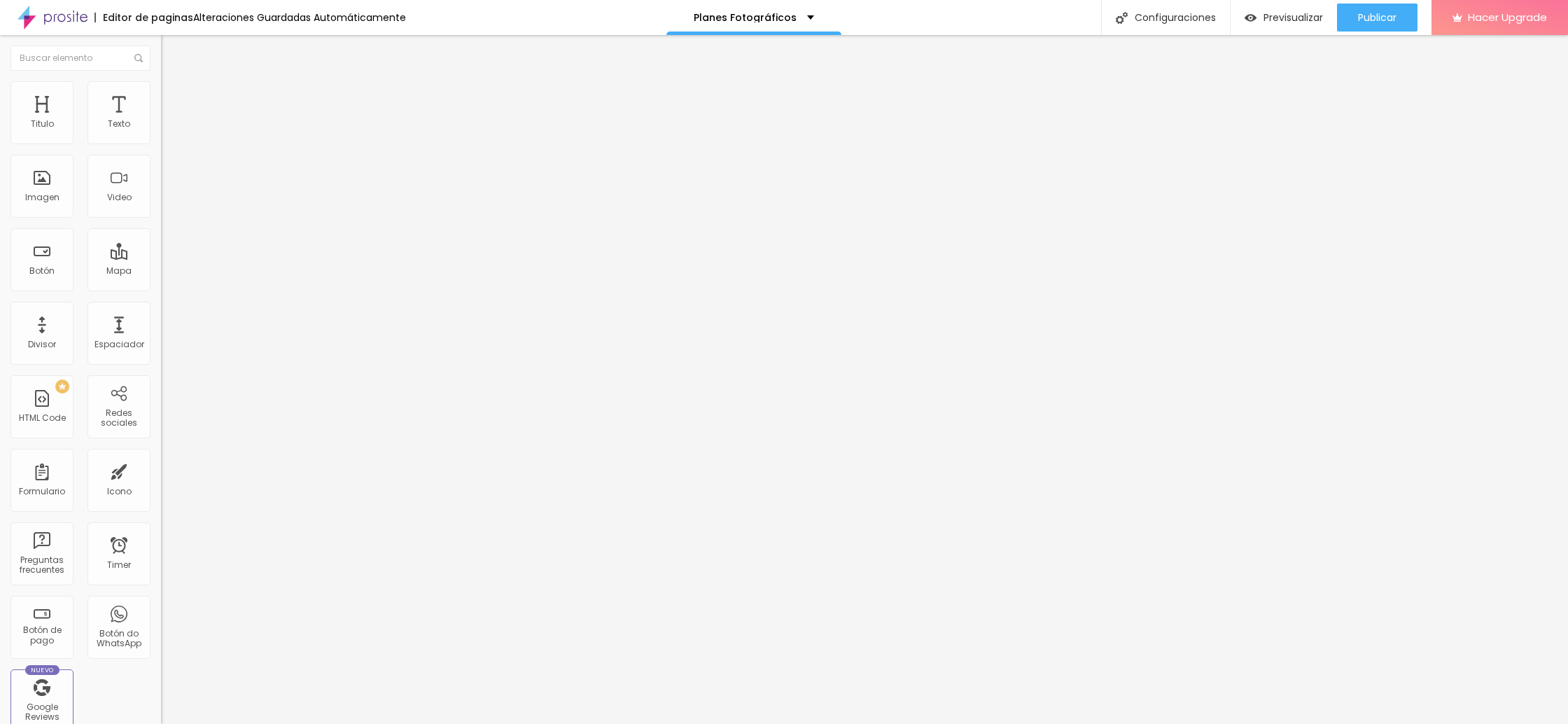
type input "48"
type input "47"
type input "46"
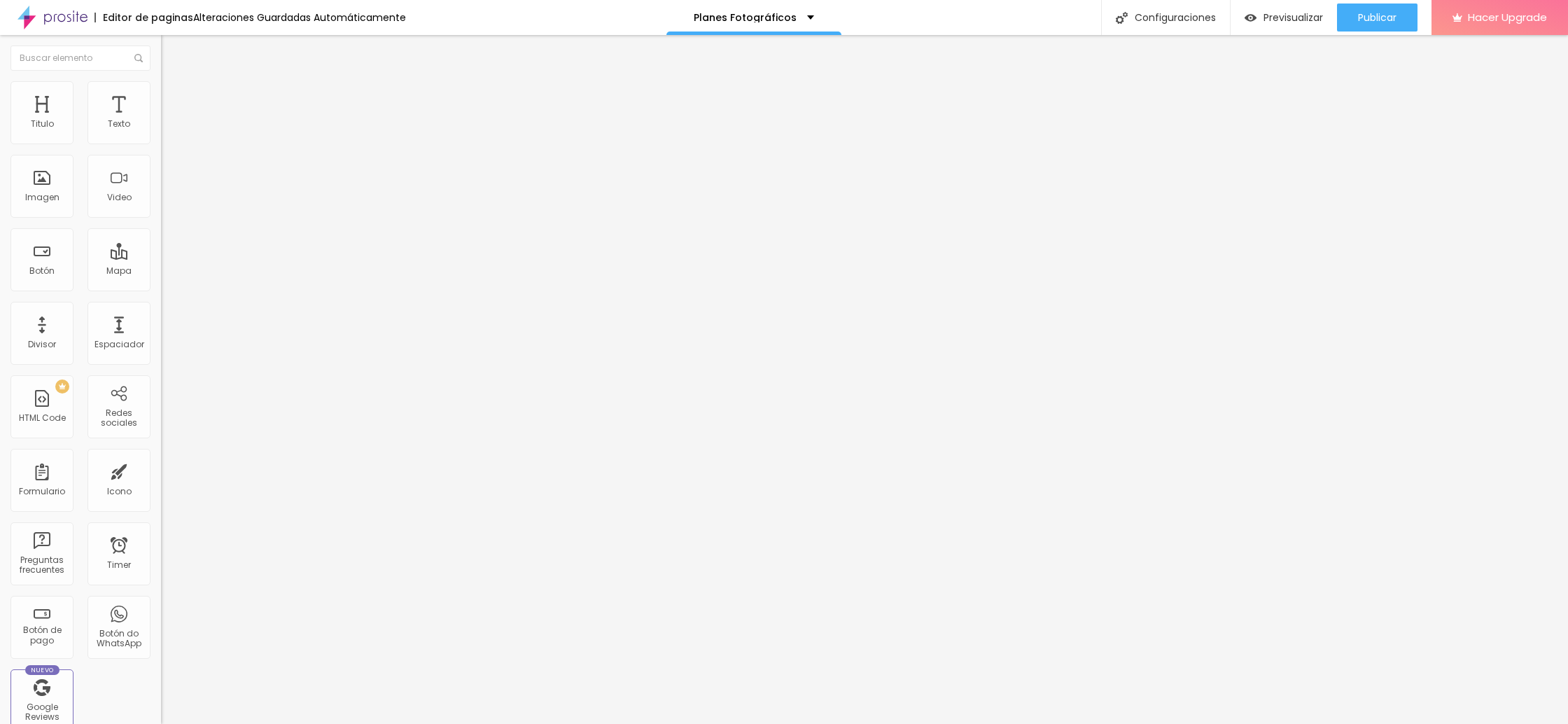
type input "45"
type input "44"
type input "43"
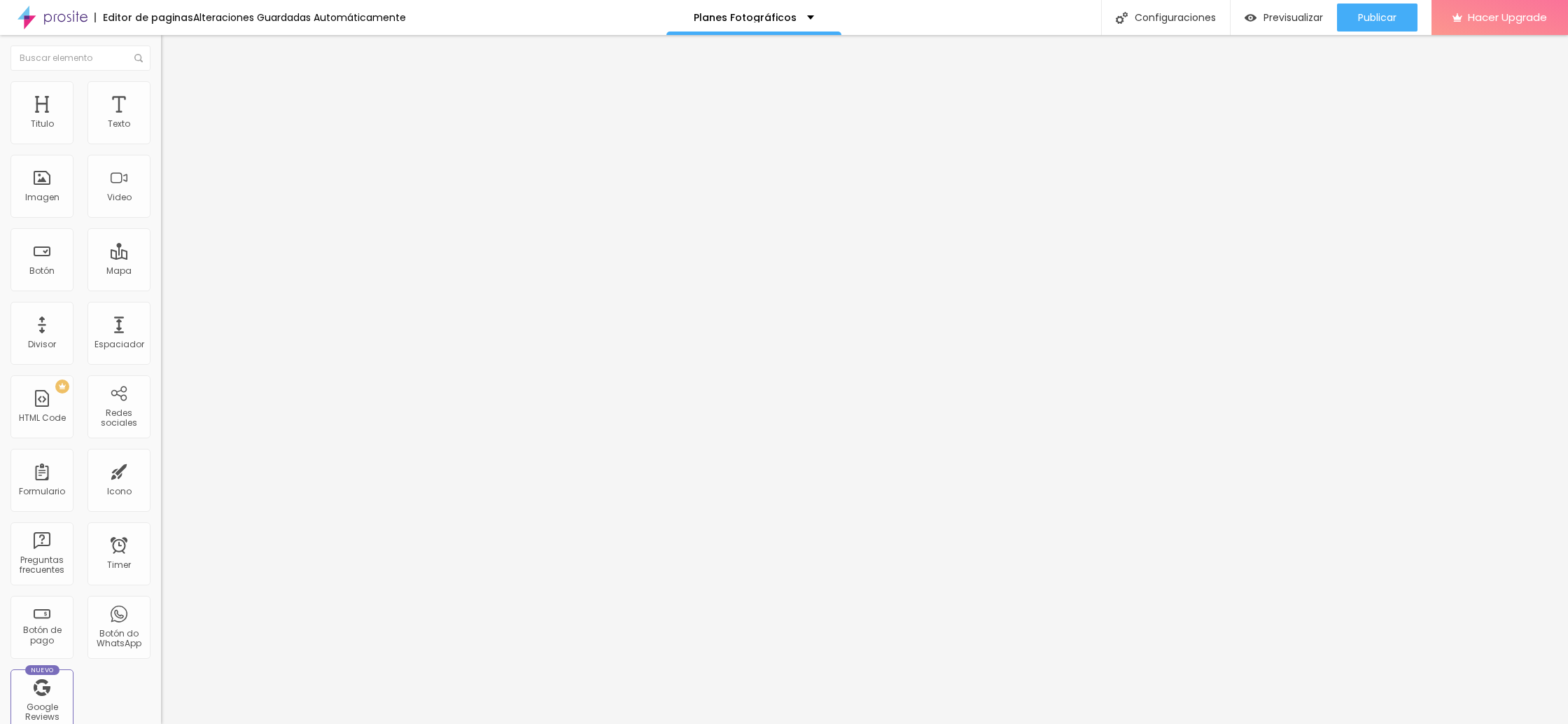
type input "43"
type input "42"
type input "41"
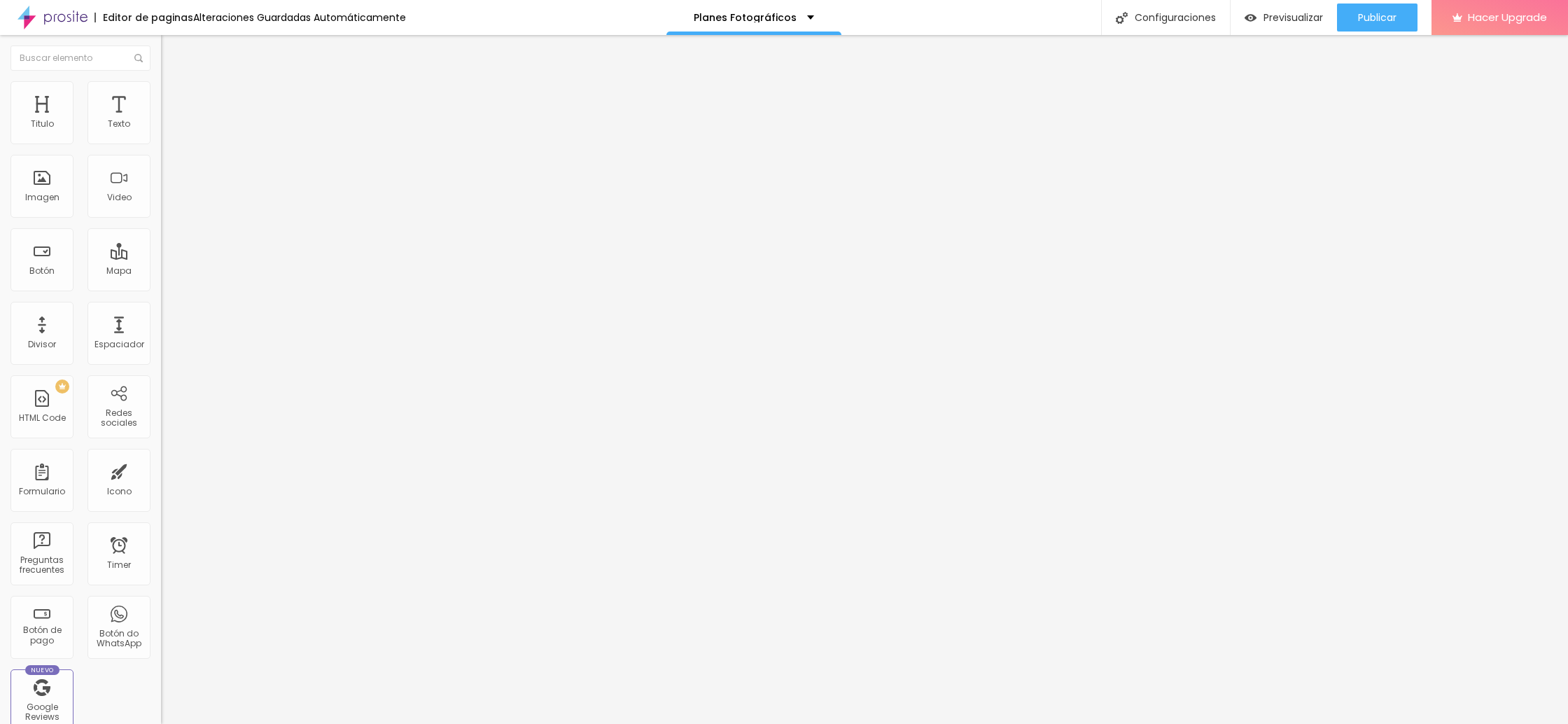
type input "40"
type input "39"
type input "38"
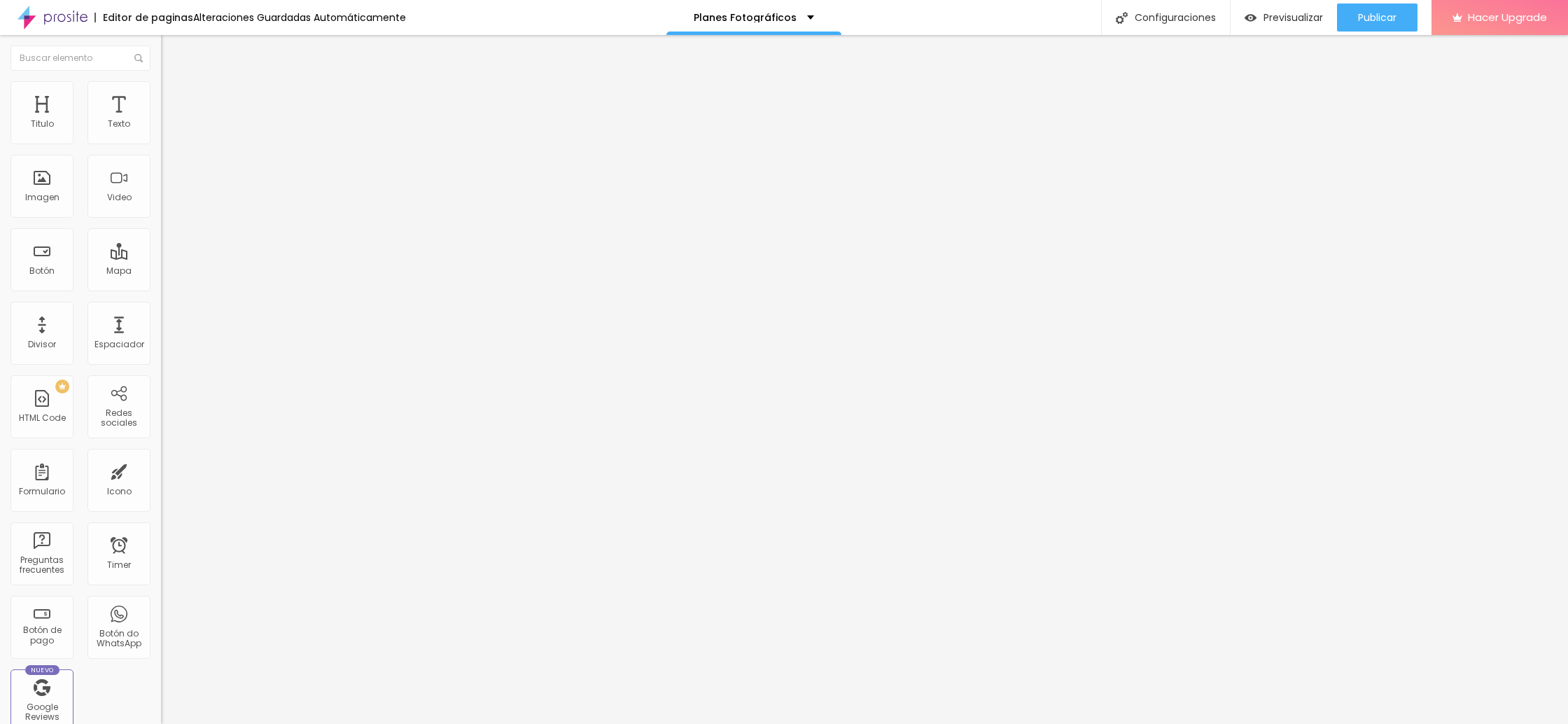
type input "38"
type input "35"
type input "34"
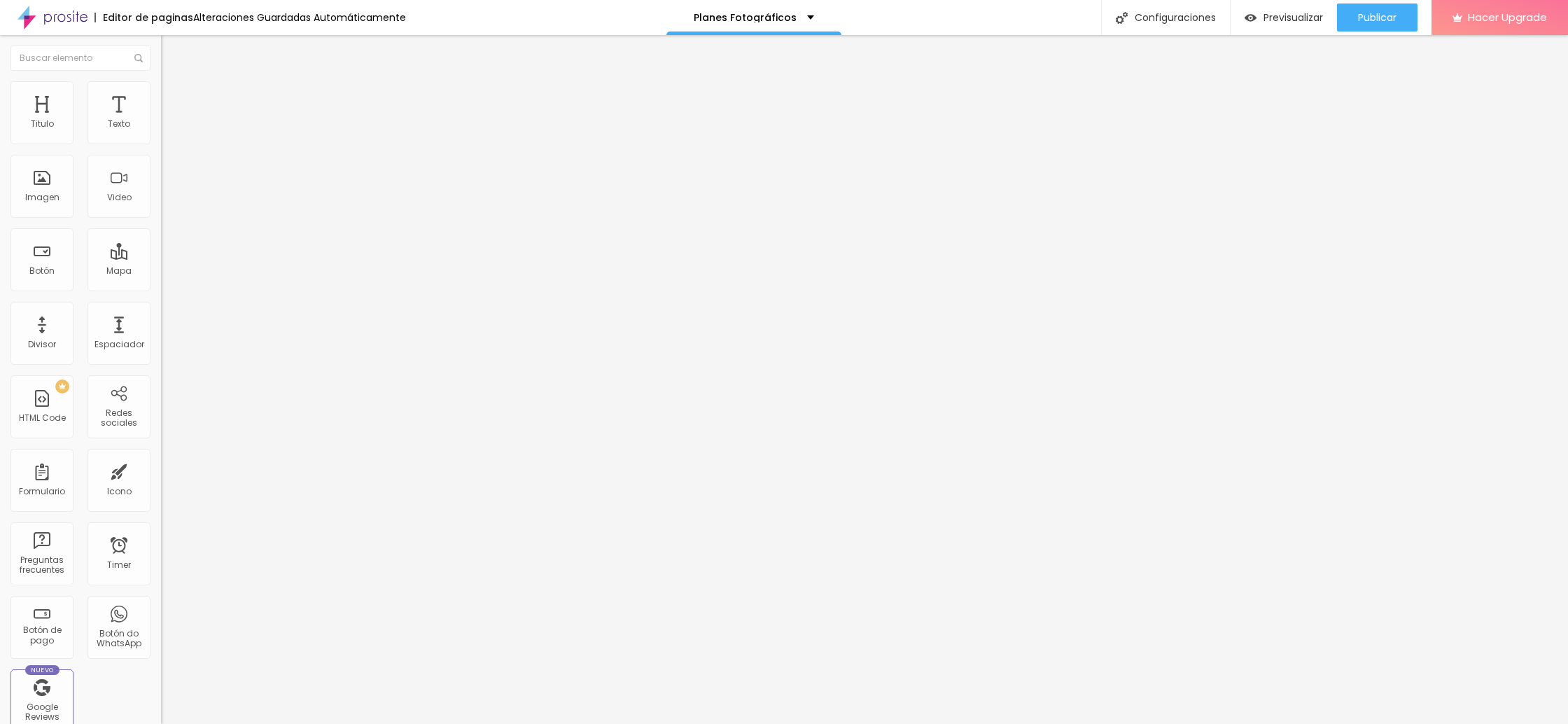
type input "33"
type input "32"
type input "30"
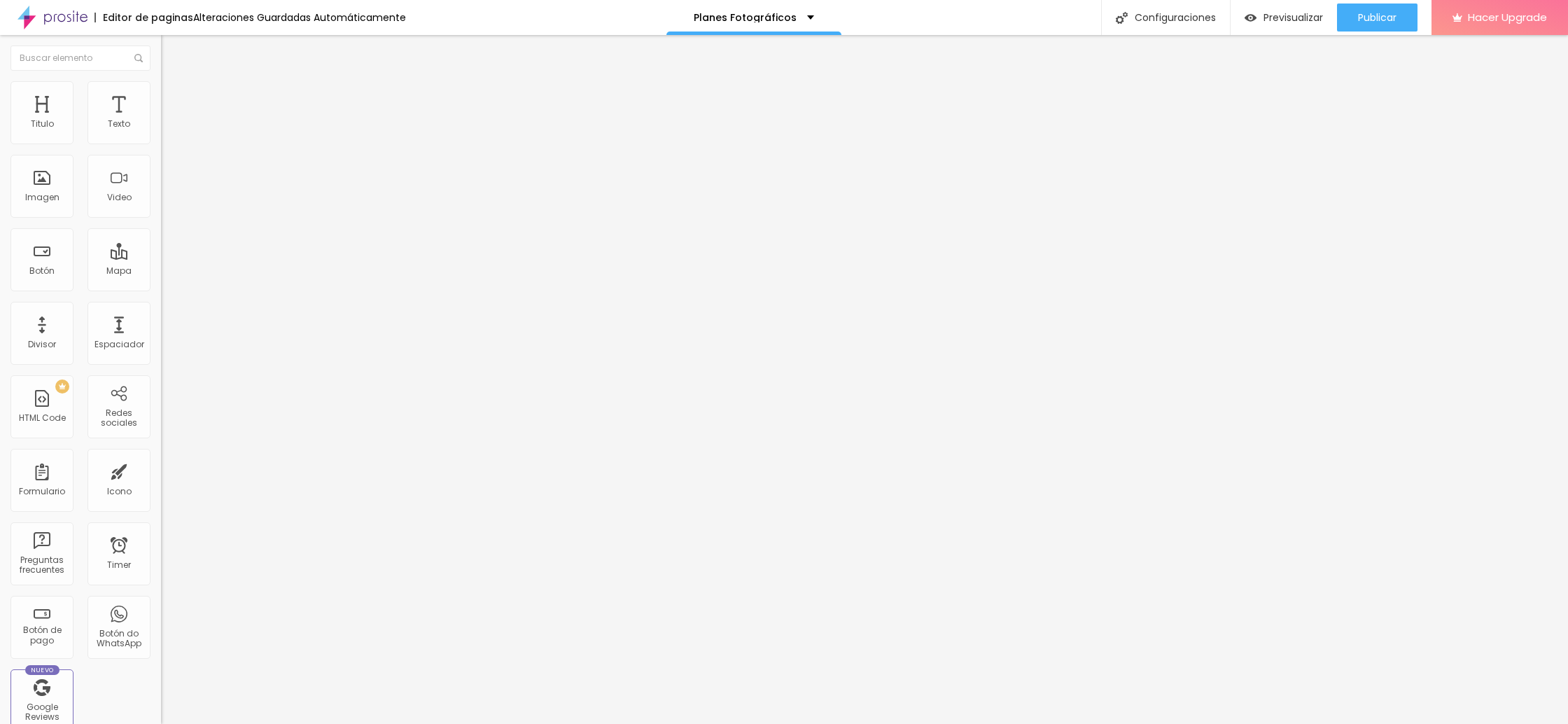
type input "30"
type input "29"
type input "27"
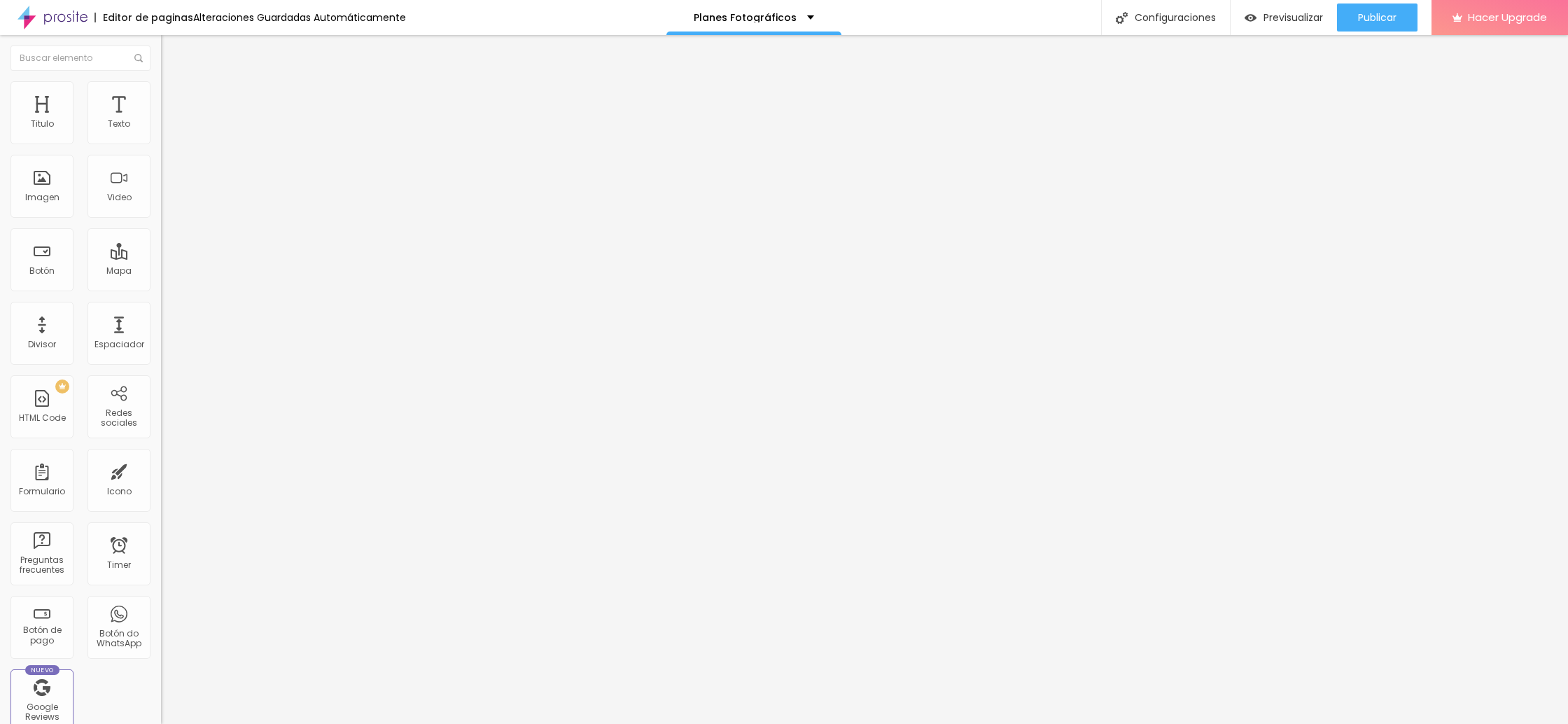
type input "25"
type input "26"
type input "27"
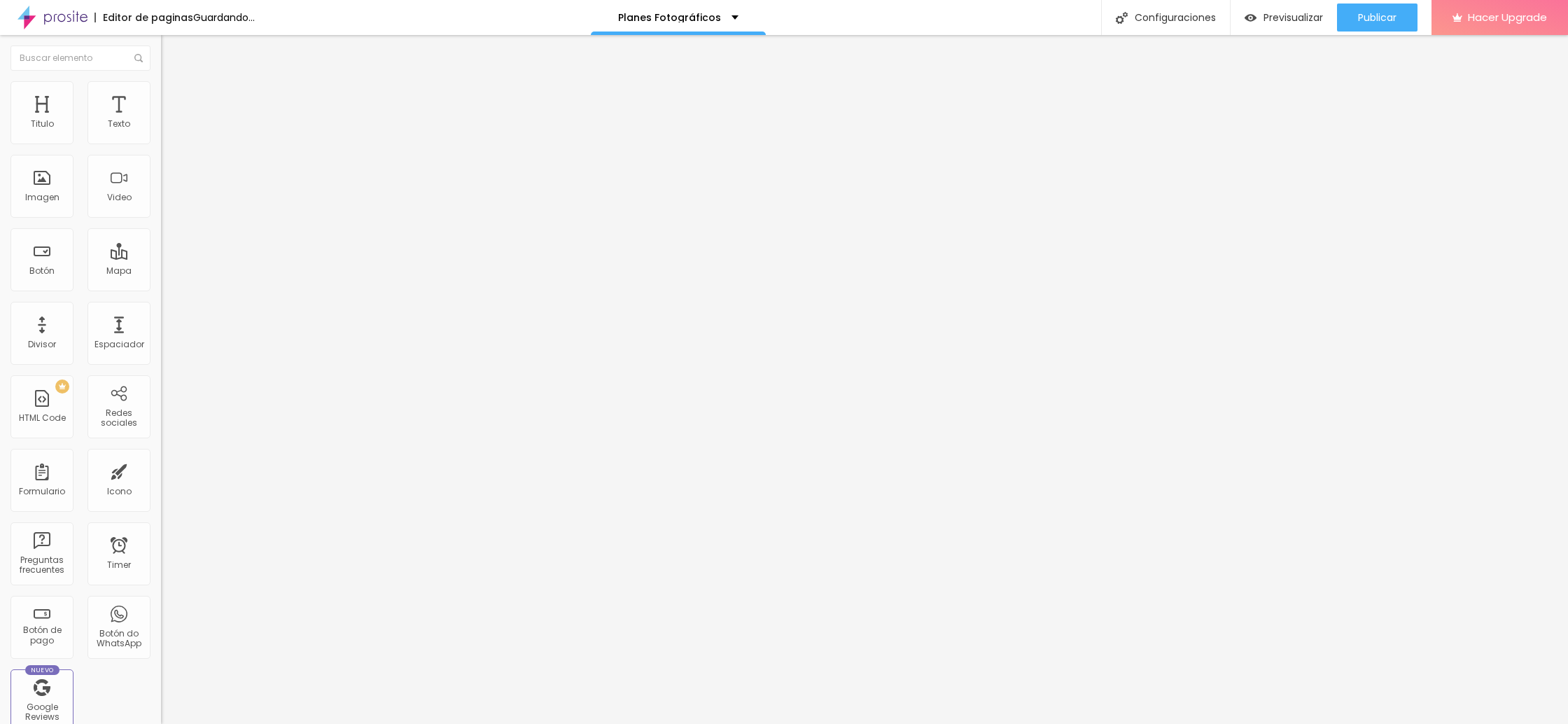
type input "27"
type input "28"
drag, startPoint x: 83, startPoint y: 292, endPoint x: 46, endPoint y: 292, distance: 37.0
type input "28"
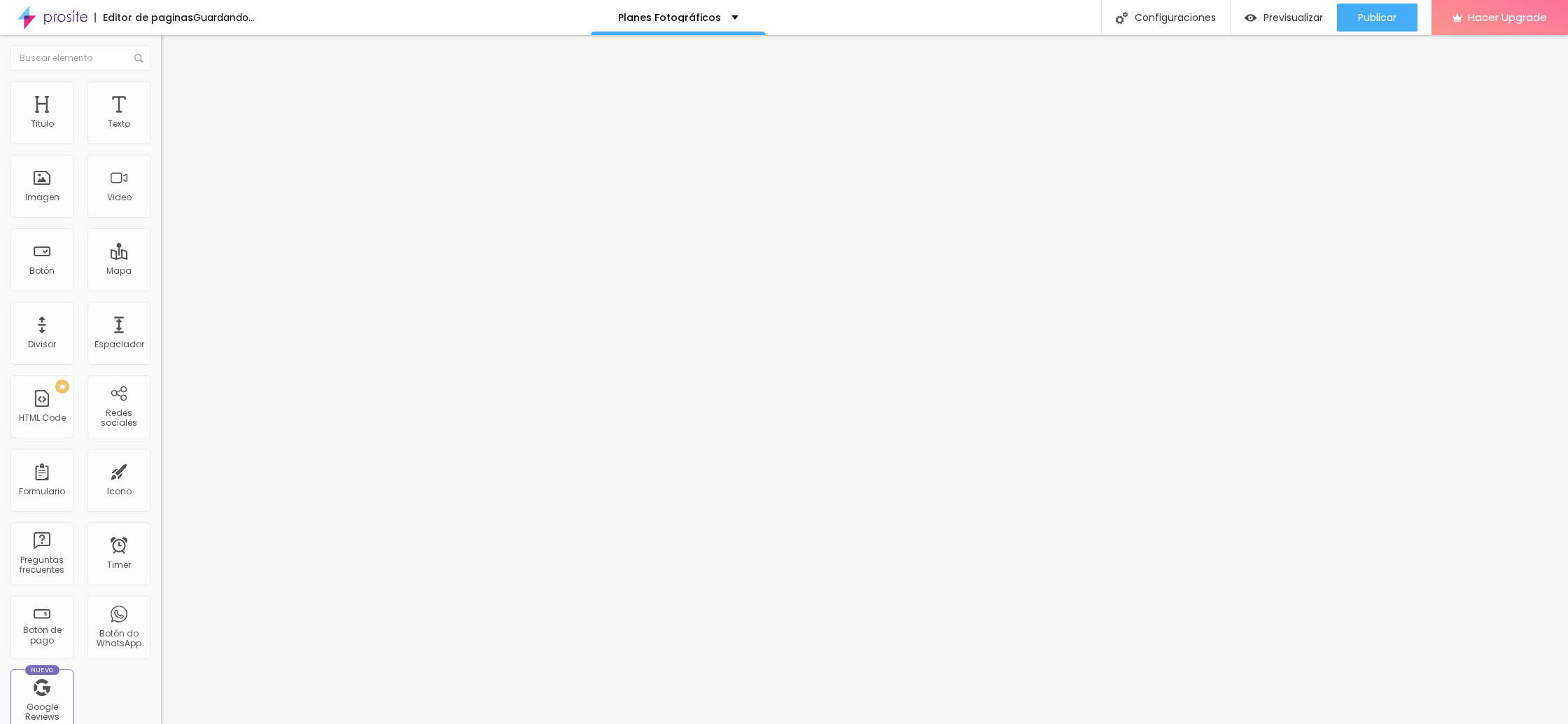
click at [161, 331] on input "range" at bounding box center [206, 336] width 90 height 12
click at [173, 95] on span "Estilo" at bounding box center [184, 90] width 22 height 12
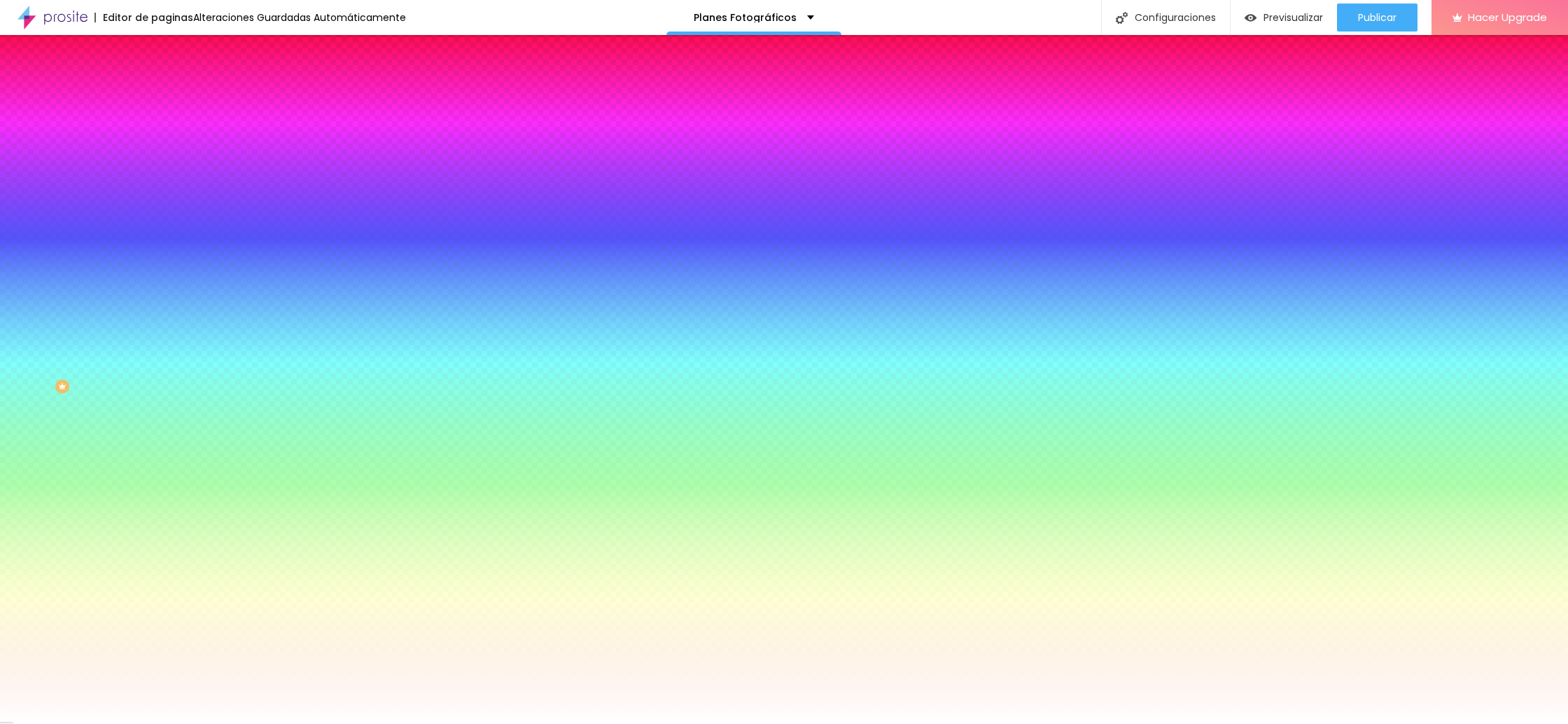
click at [161, 134] on div at bounding box center [241, 134] width 161 height 0
type input "#FDFDFD"
drag, startPoint x: 105, startPoint y: 257, endPoint x: 15, endPoint y: 160, distance: 132.3
click at [161, 159] on div "Color de fondo Restablecer #FDFDFD 0 Border radius" at bounding box center [241, 227] width 161 height 237
type input "11"
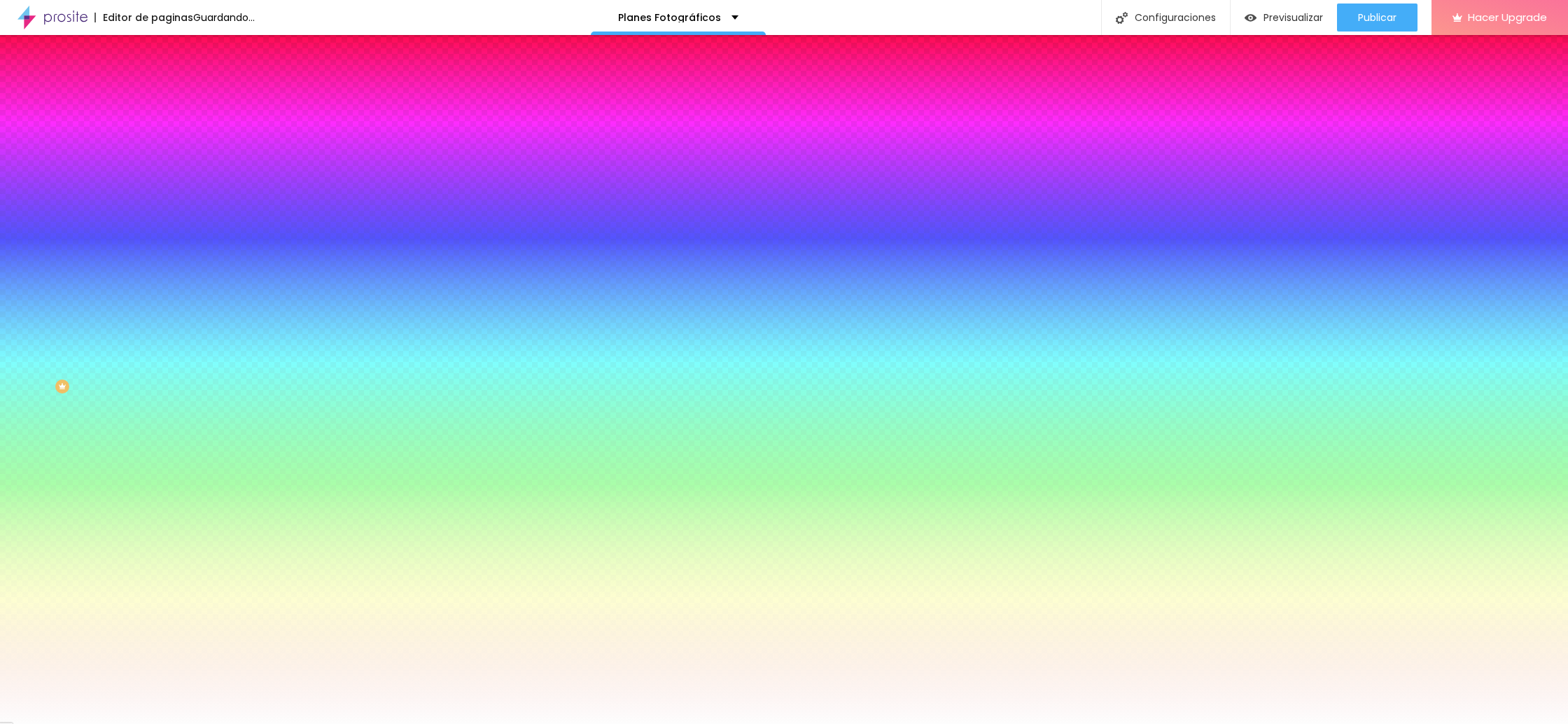
type input "11"
type input "20"
type input "27"
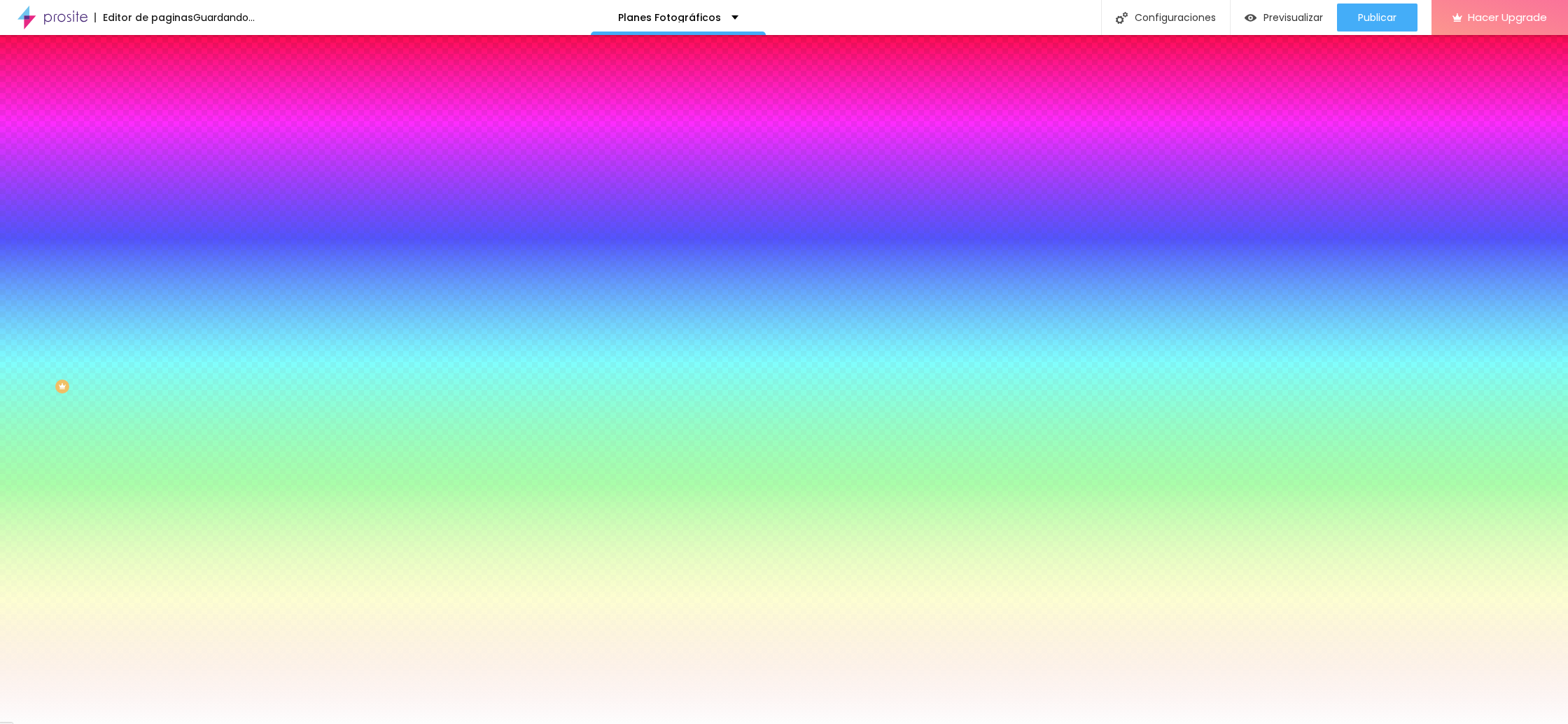
type input "30"
type input "27"
type input "17"
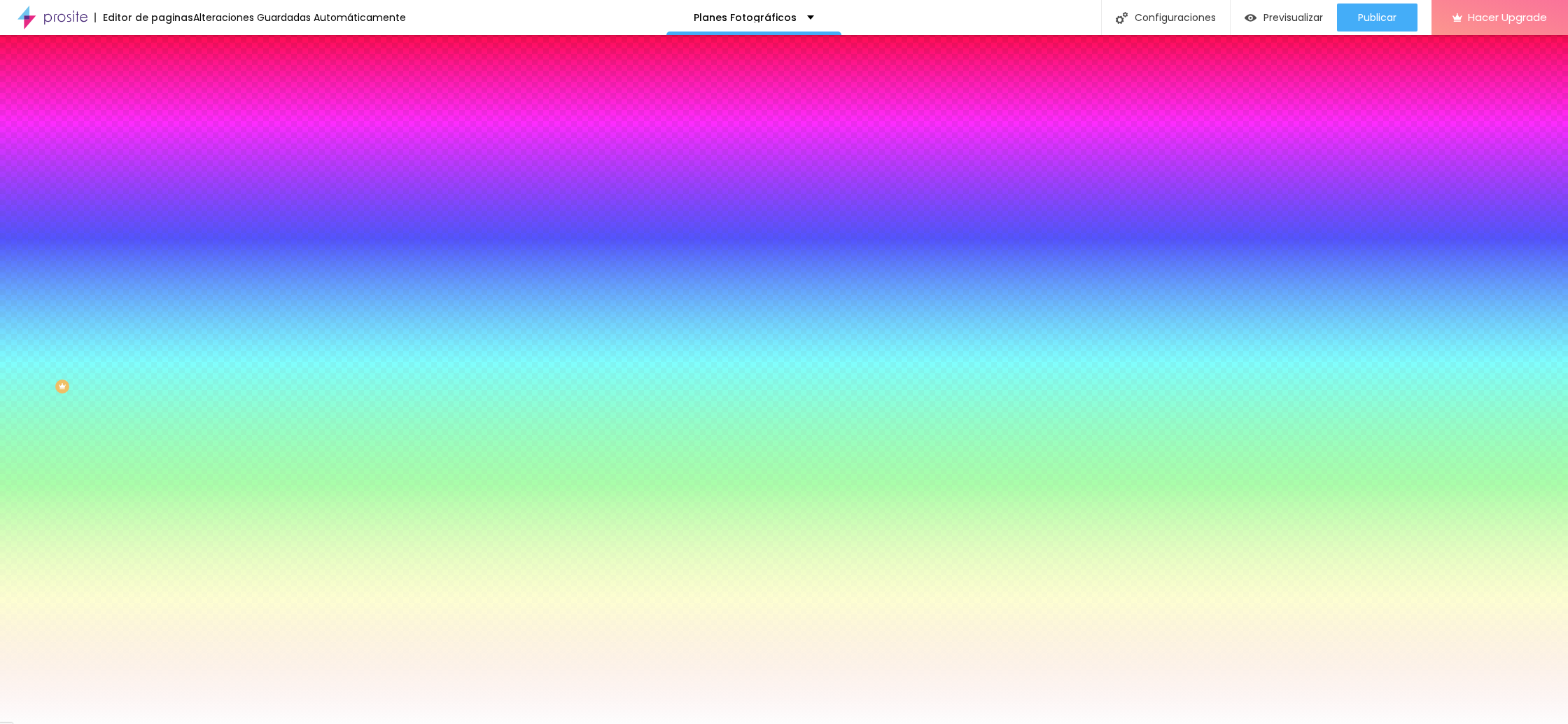
type input "17"
type input "10"
type input "3"
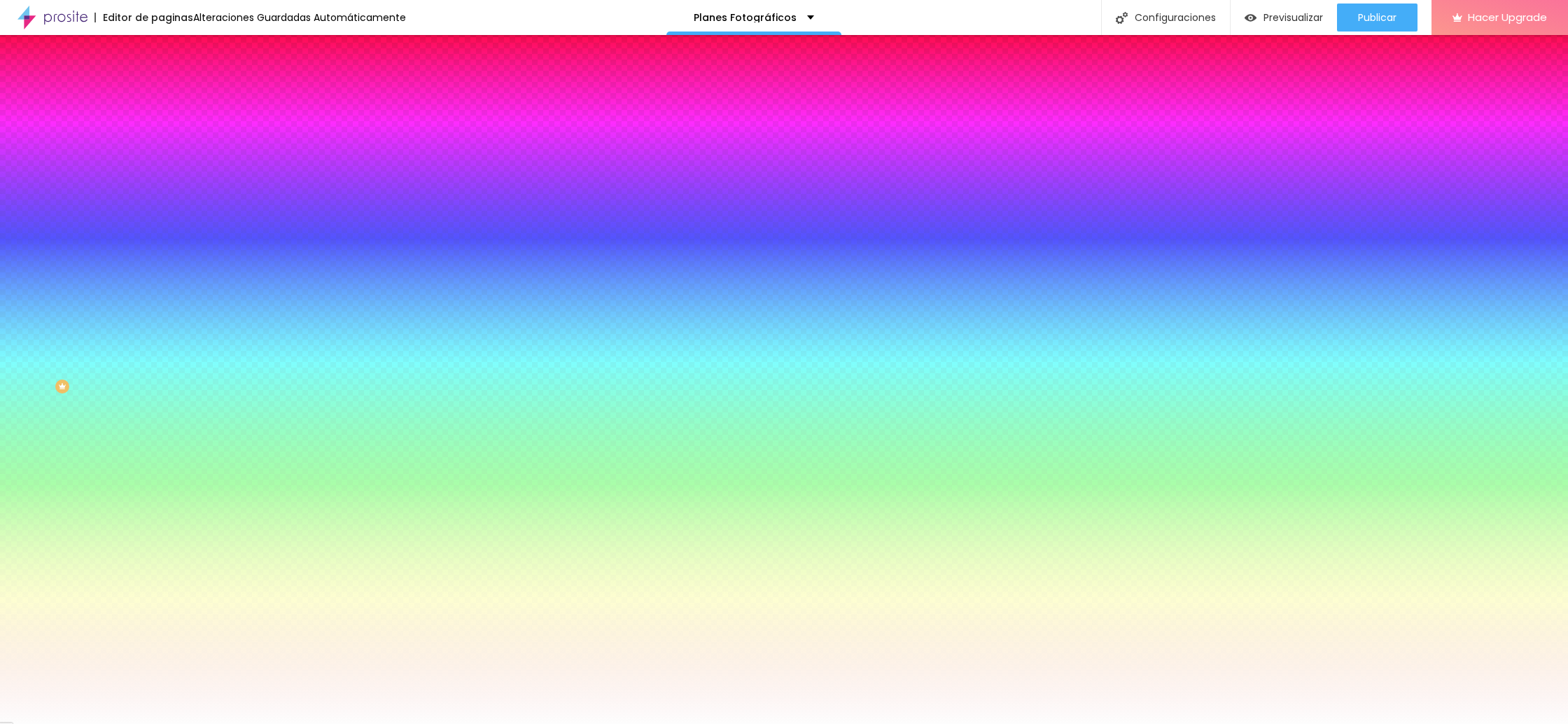
type input "0"
drag, startPoint x: 32, startPoint y: 167, endPoint x: 52, endPoint y: 156, distance: 22.8
click at [161, 310] on input "range" at bounding box center [206, 316] width 90 height 12
click at [161, 134] on div at bounding box center [241, 134] width 161 height 0
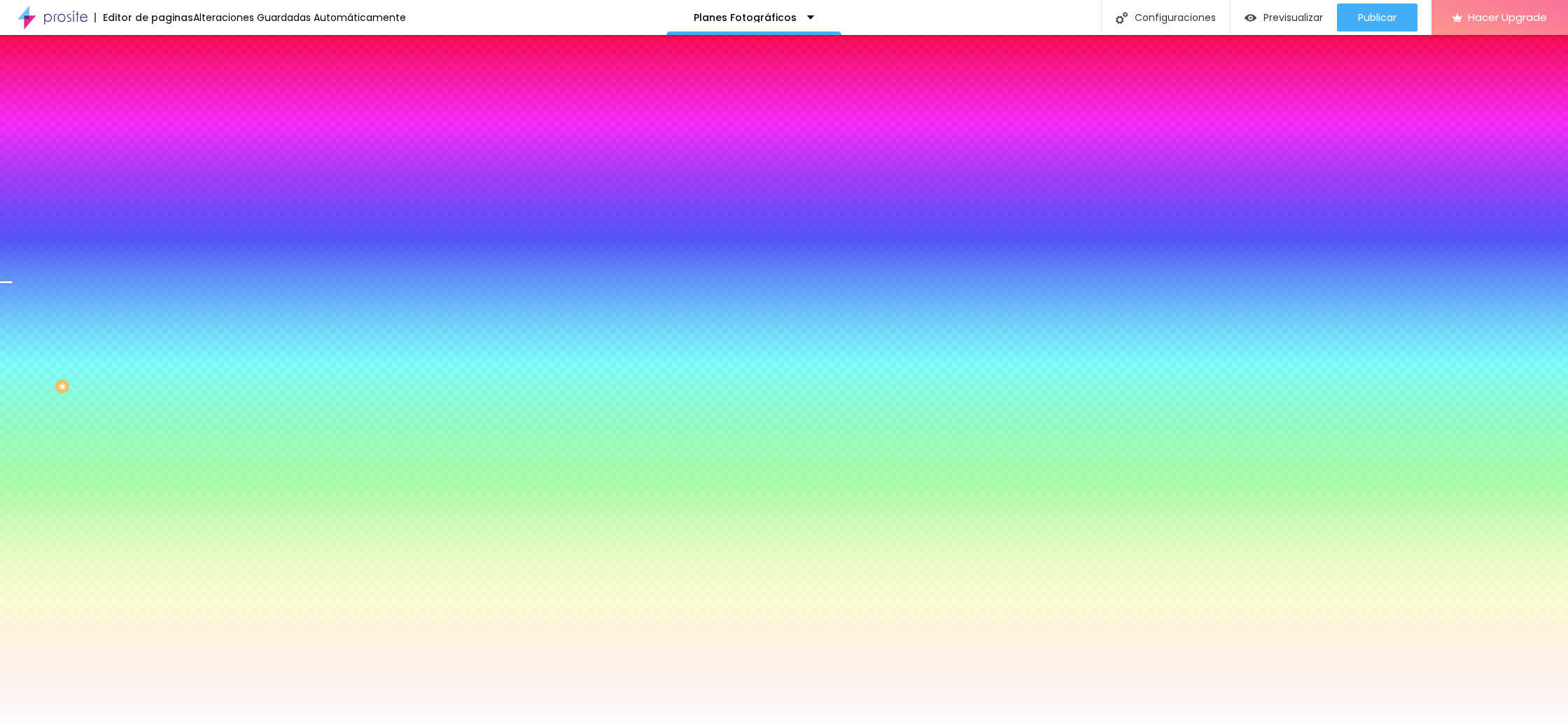
drag, startPoint x: 141, startPoint y: 164, endPoint x: 143, endPoint y: 199, distance: 35.1
click at [143, 199] on div at bounding box center [784, 362] width 1568 height 724
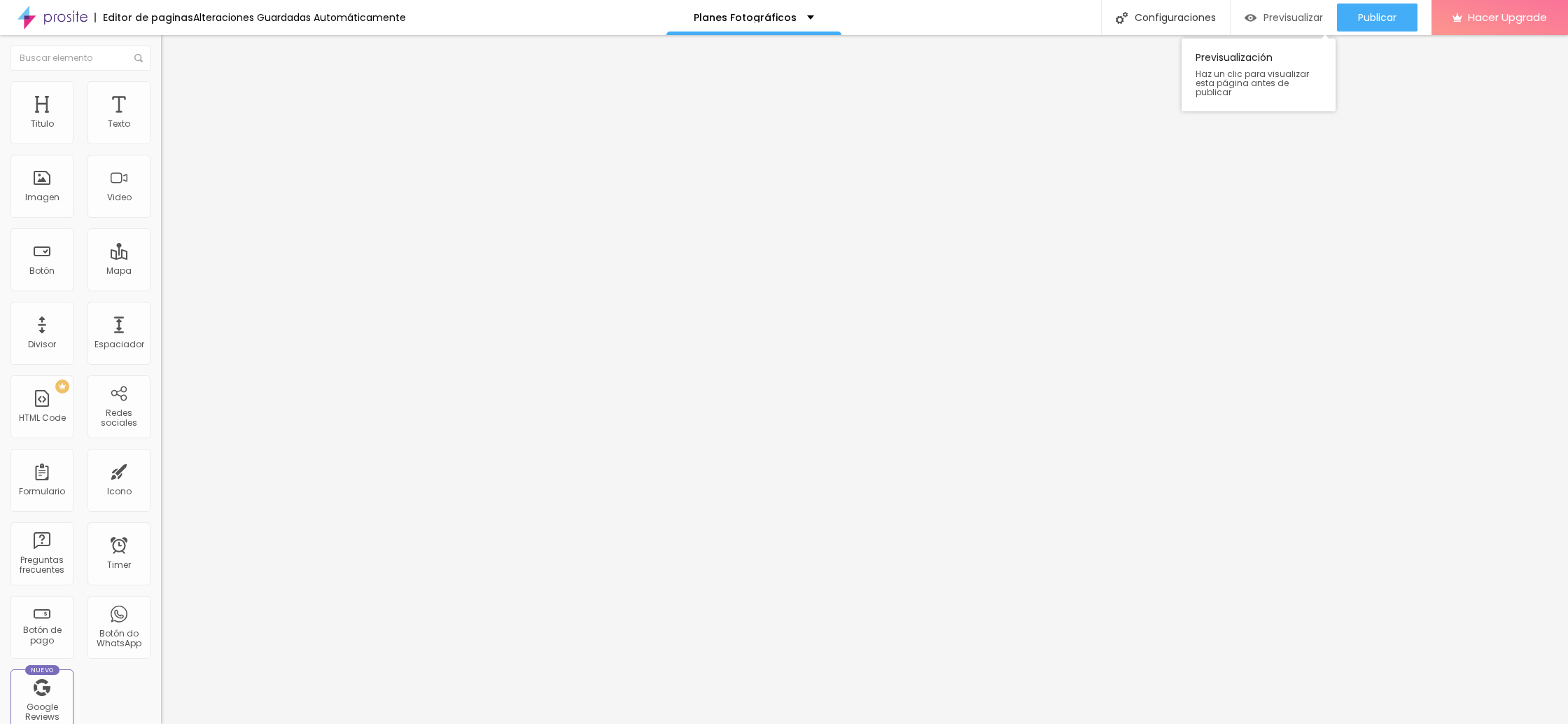
click at [1286, 12] on span "Previsualizar" at bounding box center [1293, 17] width 59 height 12
click at [161, 131] on span "Título 2" at bounding box center [184, 125] width 46 height 12
click at [161, 118] on span "Título 1" at bounding box center [184, 112] width 47 height 12
click at [1291, 7] on div "Previsualizar" at bounding box center [1284, 17] width 79 height 28
click at [1277, 17] on span "Previsualizar" at bounding box center [1293, 17] width 59 height 12
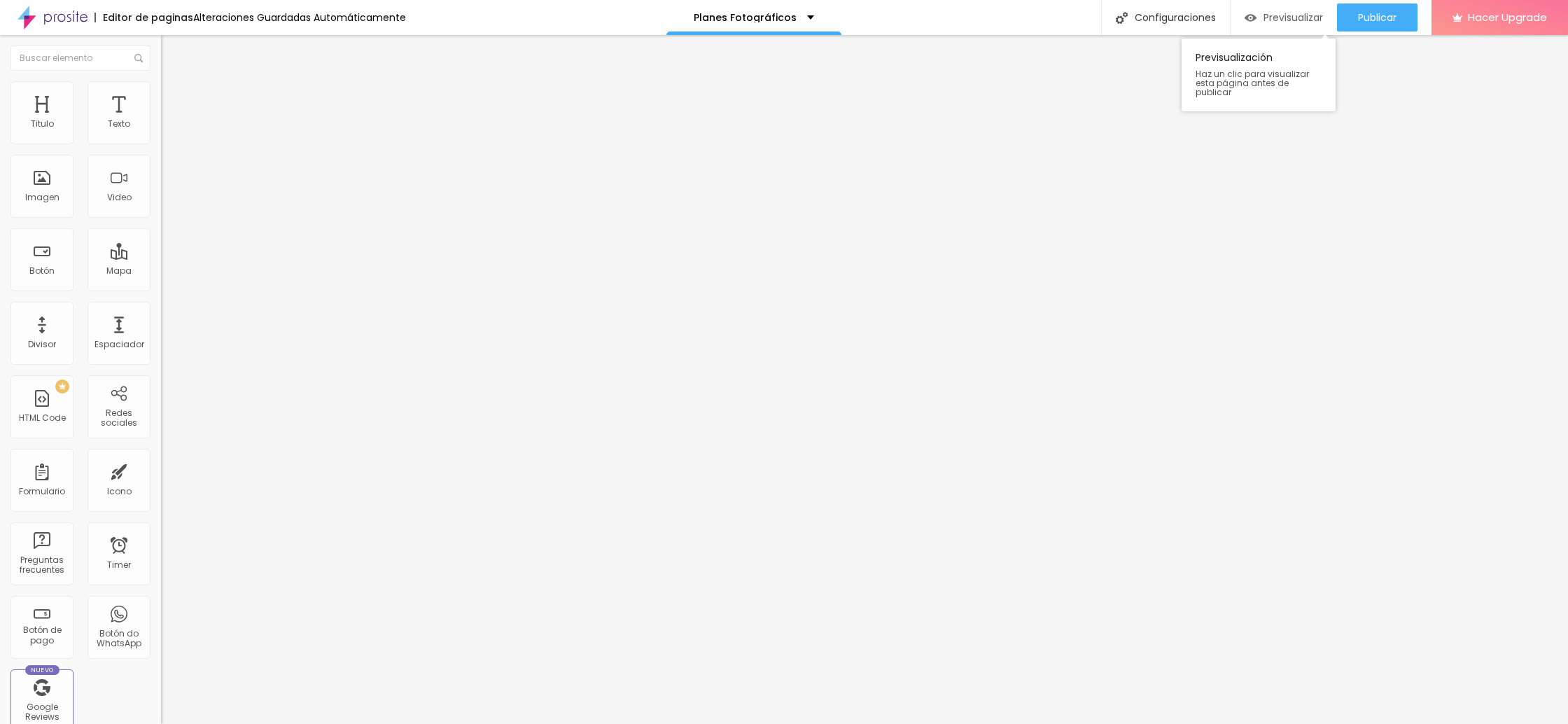
click at [1275, 17] on span "Previsualizar" at bounding box center [1293, 17] width 59 height 12
click at [161, 94] on li "Avanzado" at bounding box center [241, 87] width 161 height 14
click at [173, 82] on span "Estilo" at bounding box center [184, 77] width 22 height 12
type input "63"
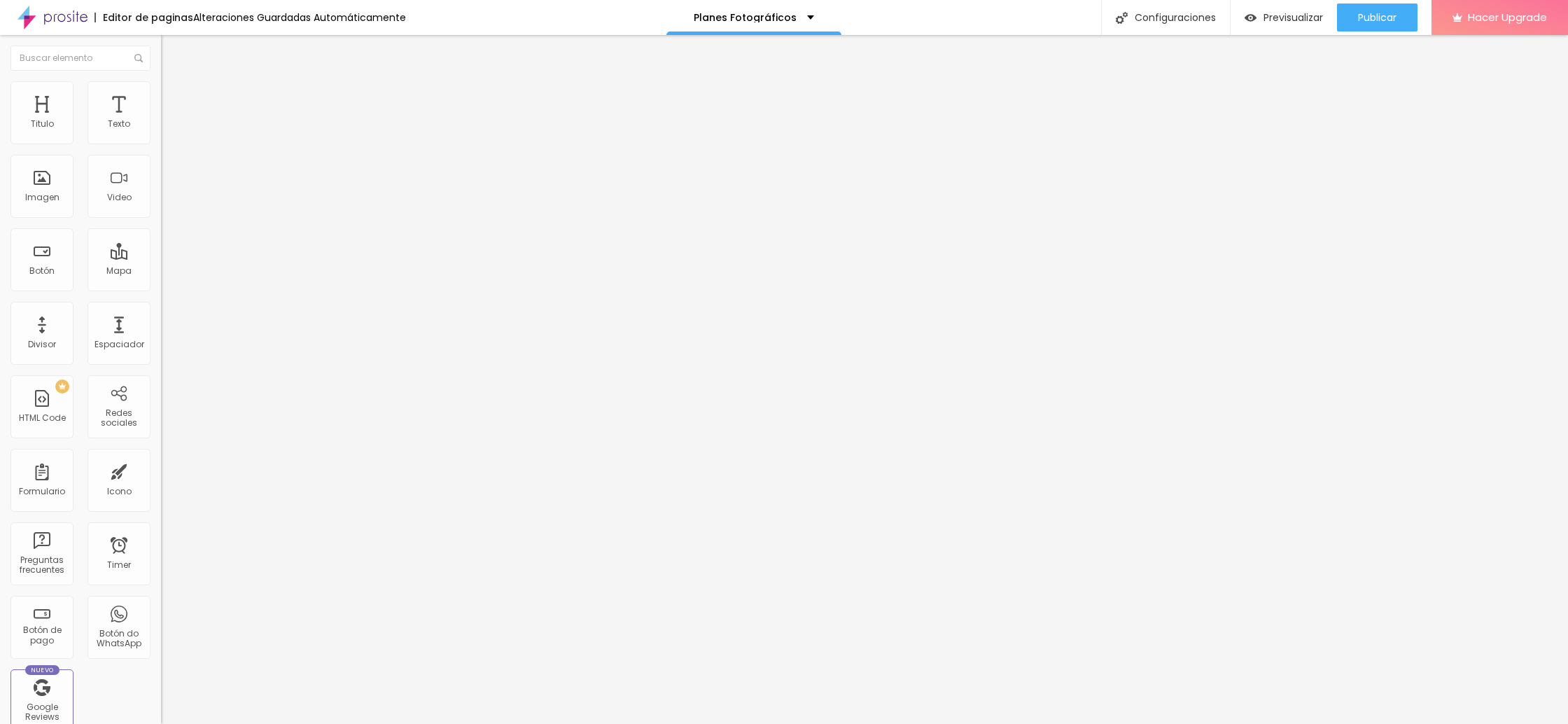
type input "62"
type input "61"
drag, startPoint x: 81, startPoint y: 293, endPoint x: 51, endPoint y: 292, distance: 30.0
click at [161, 331] on input "range" at bounding box center [206, 336] width 90 height 12
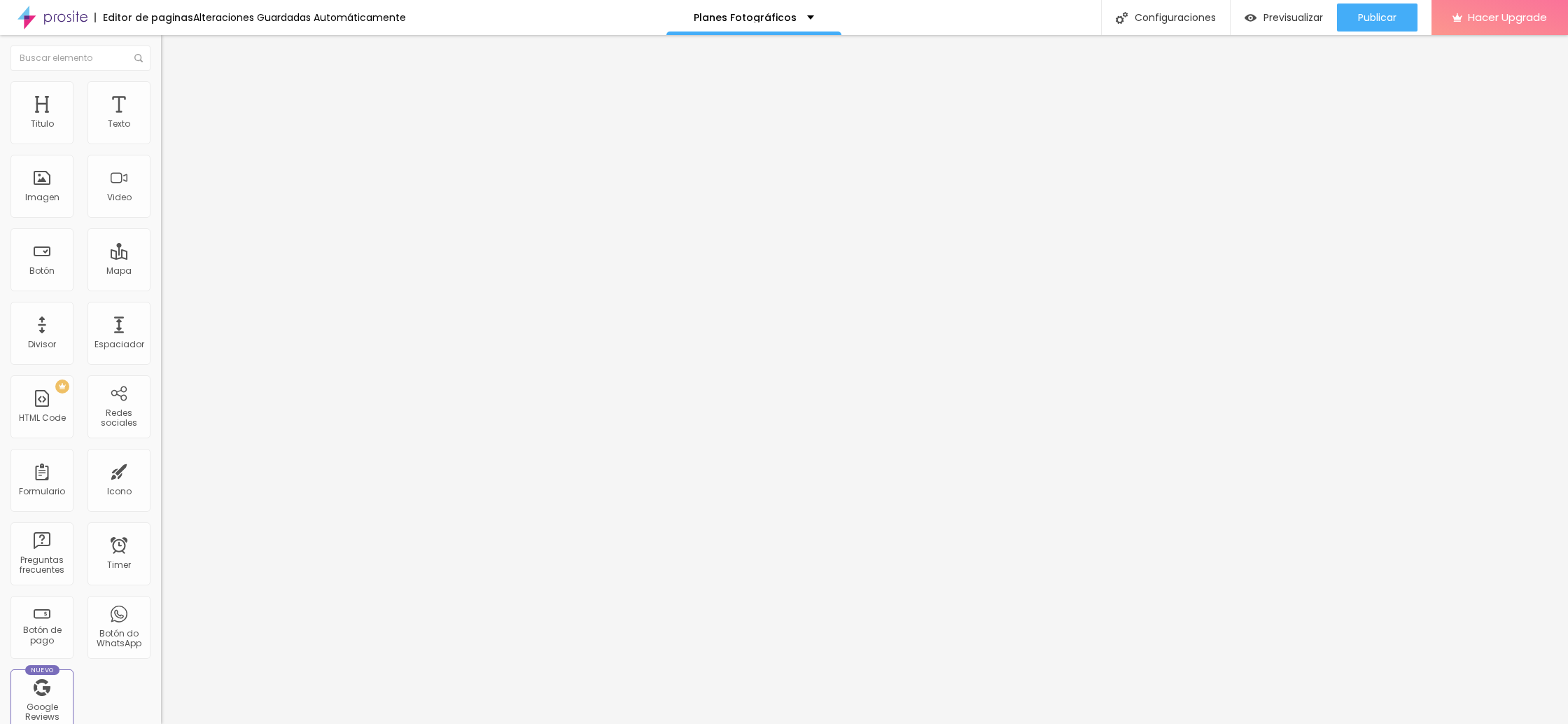
drag, startPoint x: 48, startPoint y: 291, endPoint x: 61, endPoint y: 292, distance: 13.0
click at [161, 331] on input "range" at bounding box center [206, 336] width 90 height 12
drag, startPoint x: 60, startPoint y: 295, endPoint x: 118, endPoint y: 302, distance: 58.4
click at [161, 331] on input "range" at bounding box center [206, 336] width 90 height 12
drag, startPoint x: 61, startPoint y: 351, endPoint x: 86, endPoint y: 352, distance: 25.0
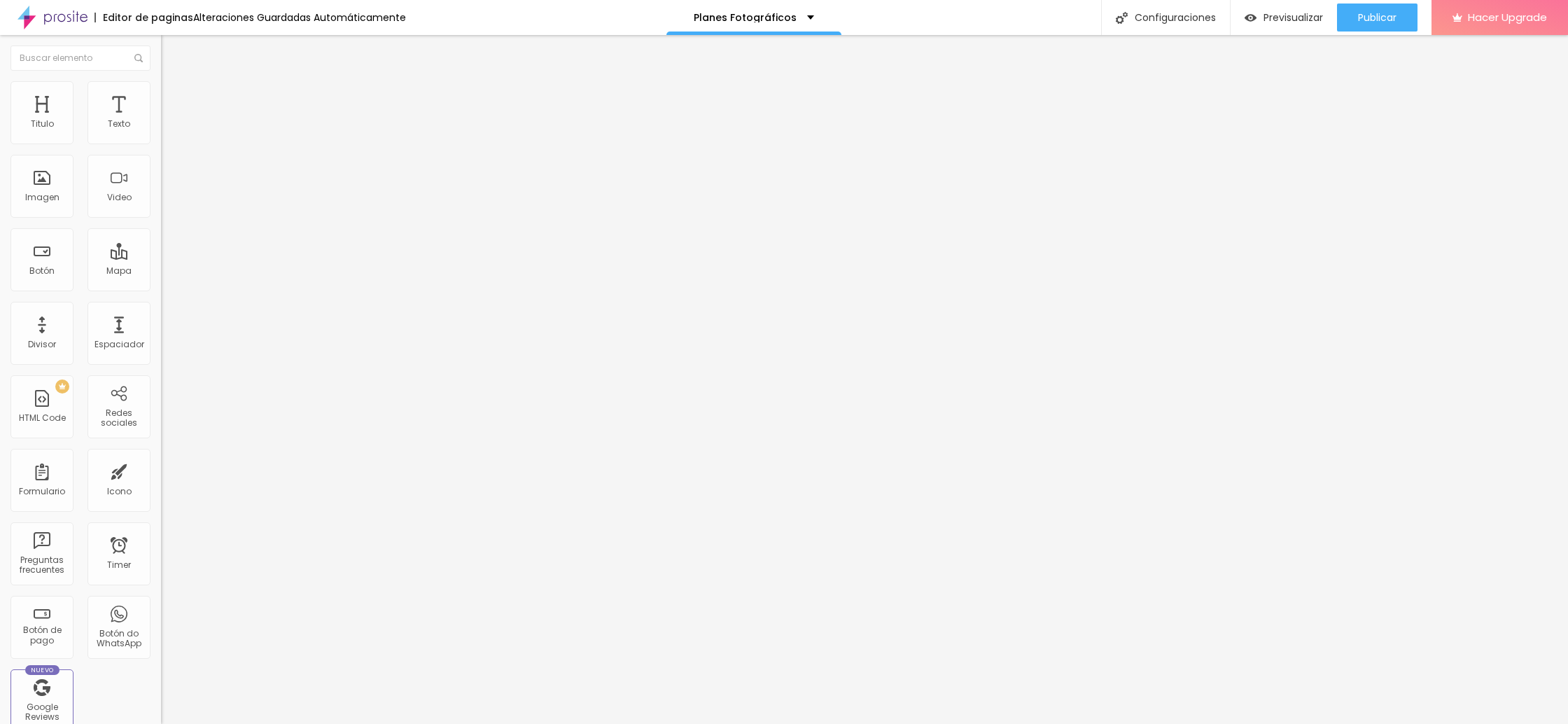
click at [161, 723] on input "range" at bounding box center [206, 732] width 90 height 12
drag, startPoint x: 53, startPoint y: 379, endPoint x: 68, endPoint y: 380, distance: 15.0
click at [173, 97] on span "Avanzado" at bounding box center [196, 90] width 45 height 12
click at [173, 82] on span "Estilo" at bounding box center [184, 77] width 22 height 12
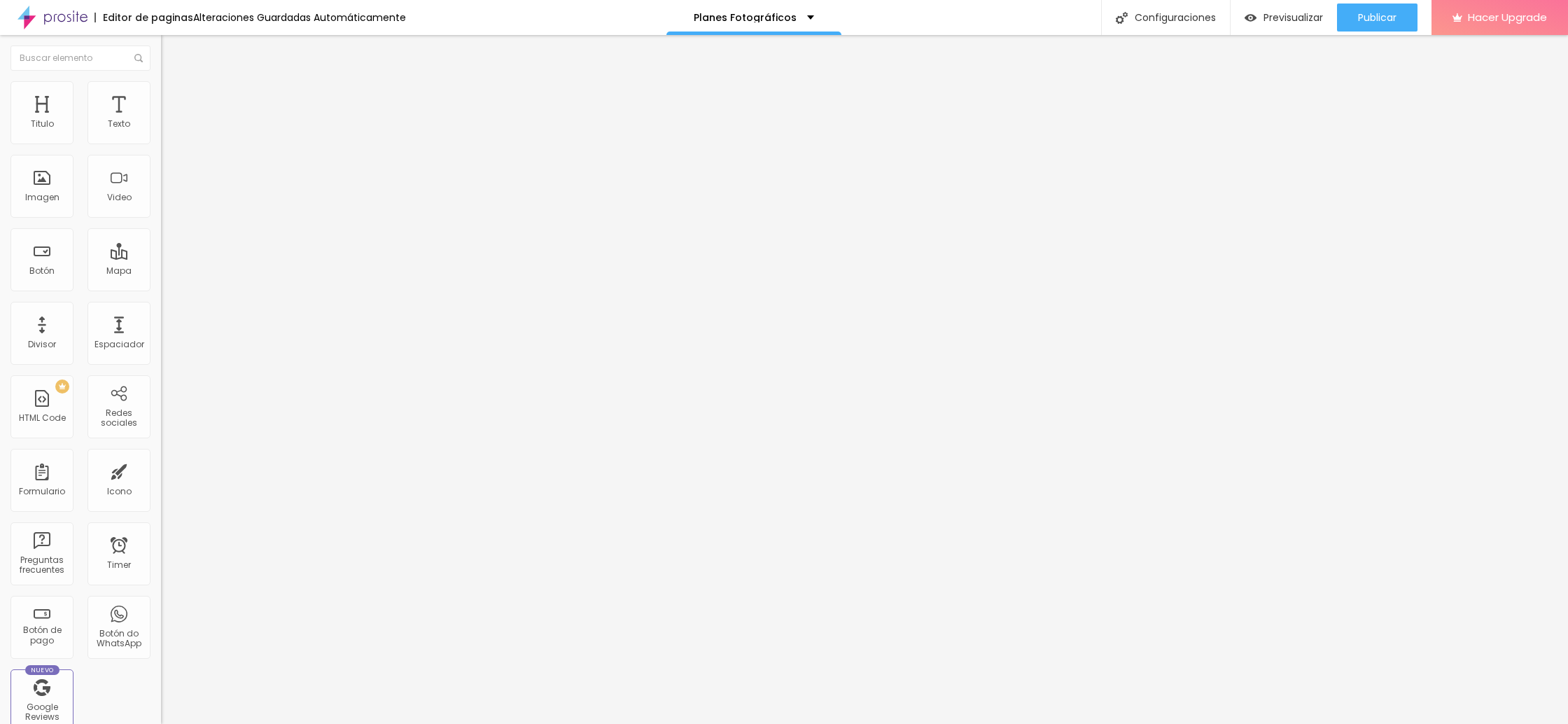
click at [172, 49] on img "button" at bounding box center [178, 51] width 12 height 12
click at [167, 115] on icon "button" at bounding box center [172, 110] width 10 height 10
click at [167, 130] on icon "button" at bounding box center [171, 126] width 9 height 9
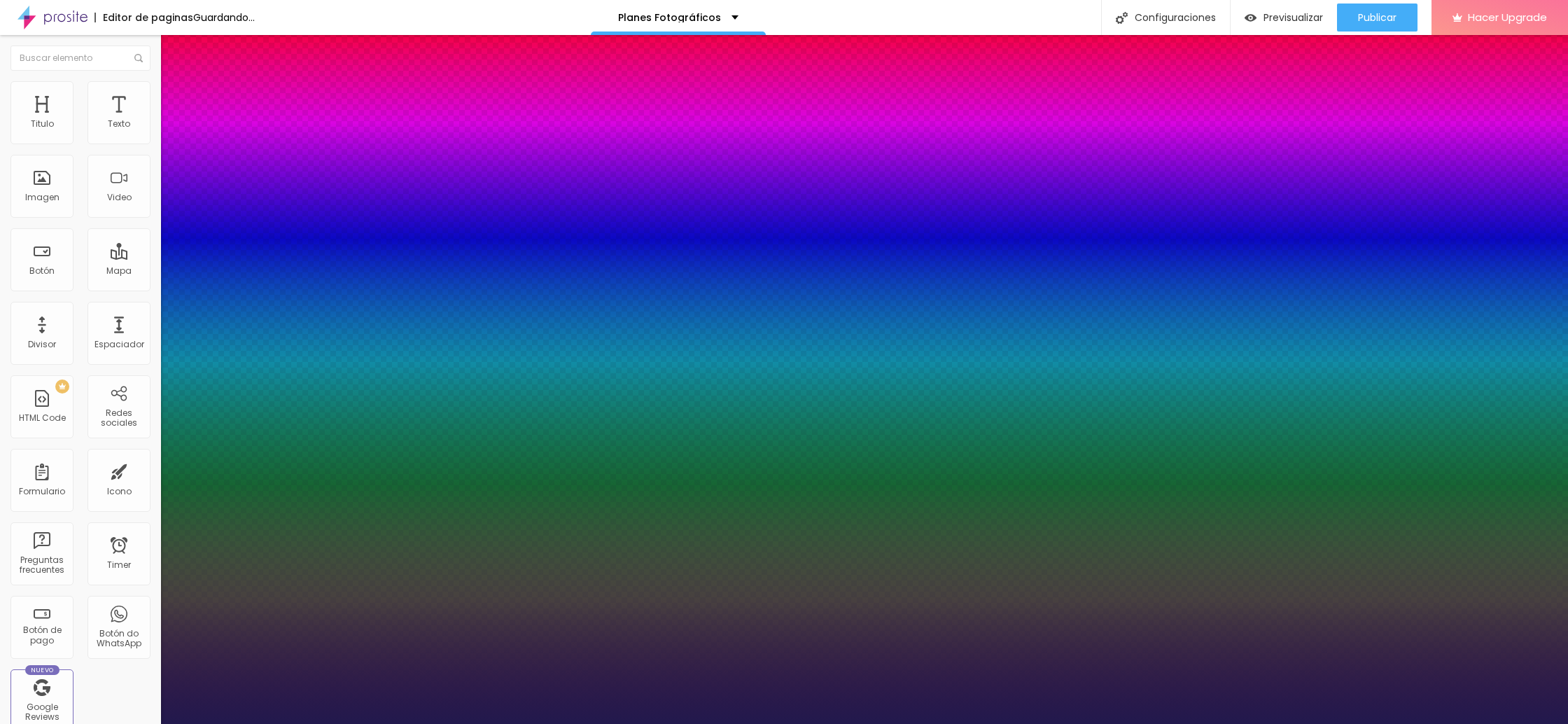
drag, startPoint x: 191, startPoint y: 235, endPoint x: 207, endPoint y: 238, distance: 16.3
click at [615, 723] on div at bounding box center [784, 724] width 1568 height 0
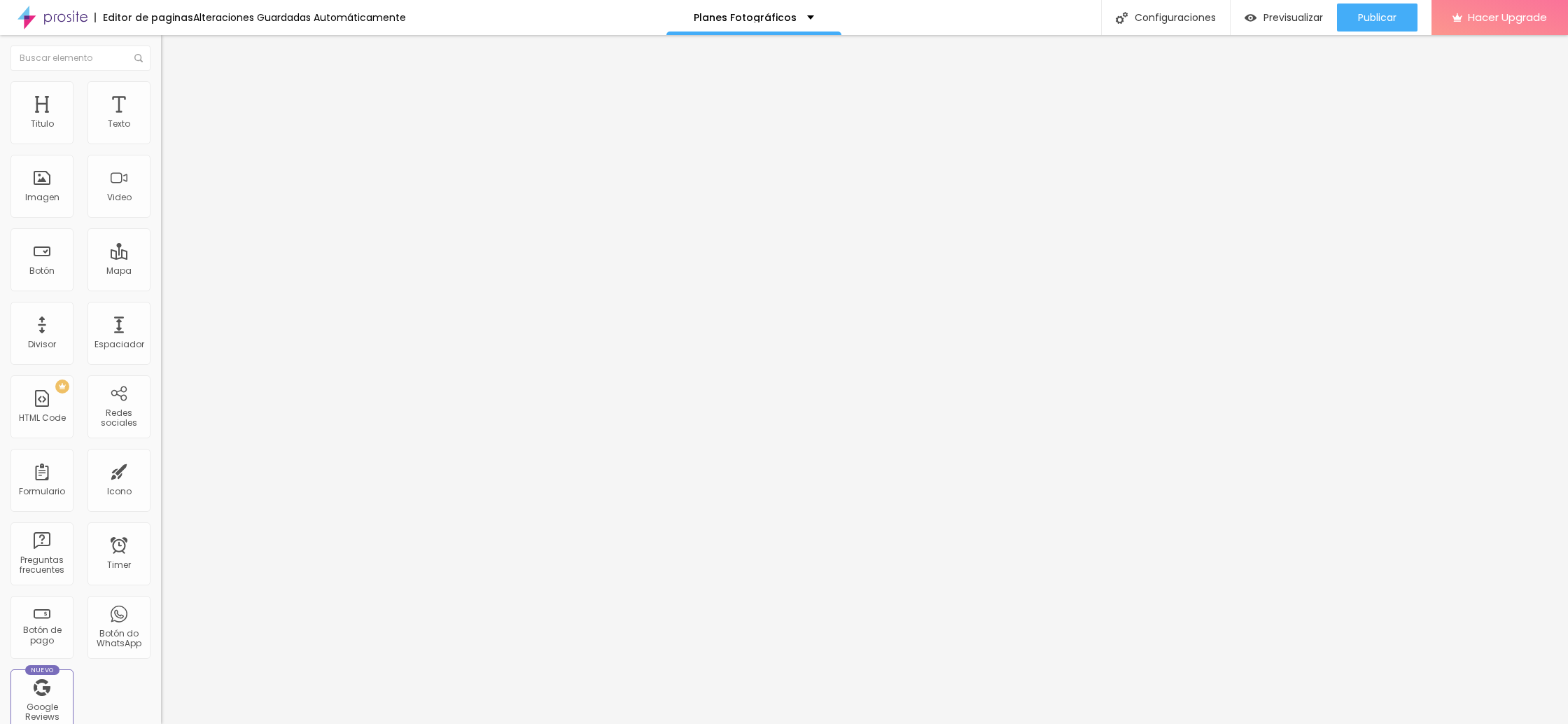
click at [173, 97] on span "Avanzado" at bounding box center [196, 90] width 45 height 12
click at [161, 81] on li "Estilo" at bounding box center [241, 74] width 161 height 14
click at [167, 163] on icon "button" at bounding box center [172, 158] width 10 height 10
click at [168, 175] on icon "button" at bounding box center [171, 173] width 6 height 6
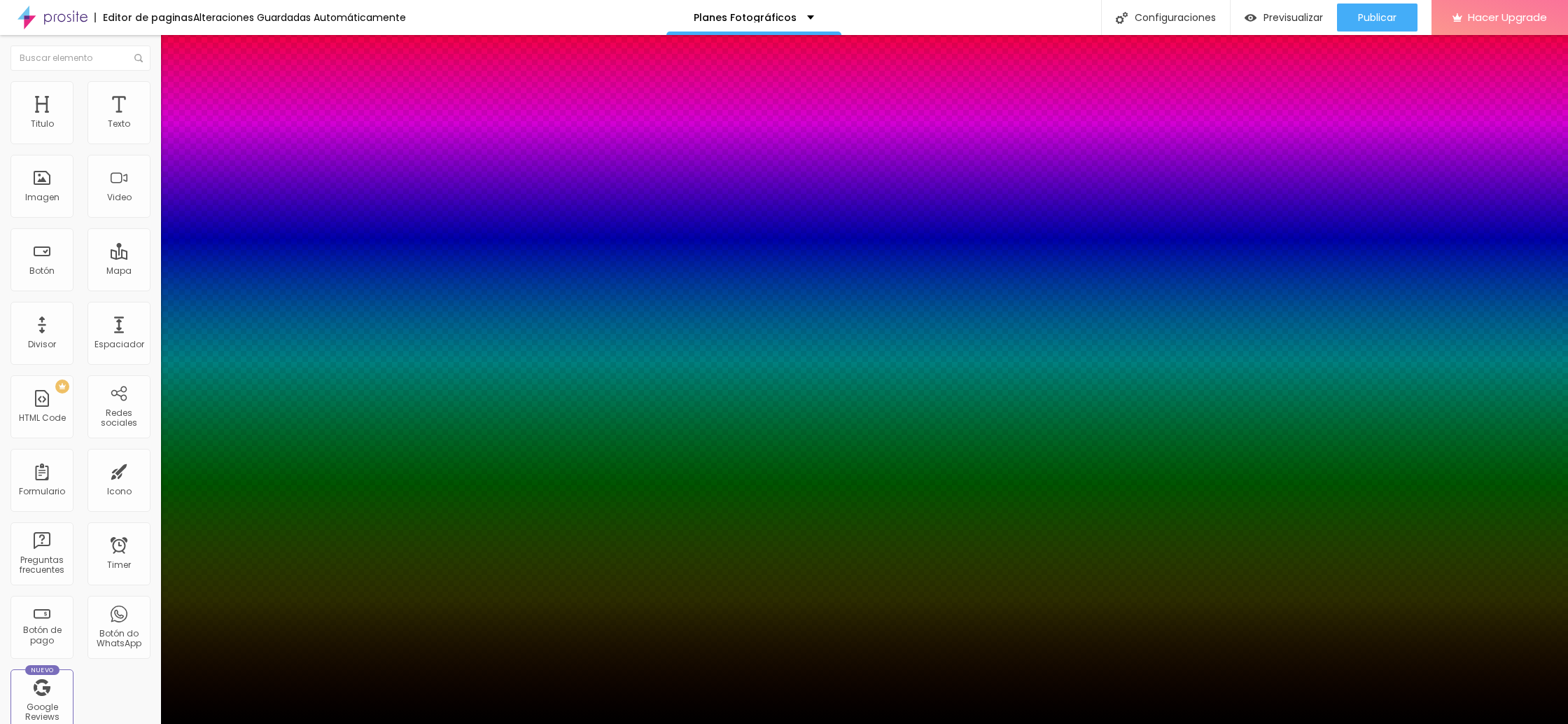
drag, startPoint x: 261, startPoint y: 303, endPoint x: 259, endPoint y: 390, distance: 87.0
click at [259, 390] on body "Editor de paginas Guardando... Planes Fotográficos Configuraciones Configuracio…" at bounding box center [784, 362] width 1568 height 724
click at [258, 310] on div at bounding box center [784, 362] width 1568 height 724
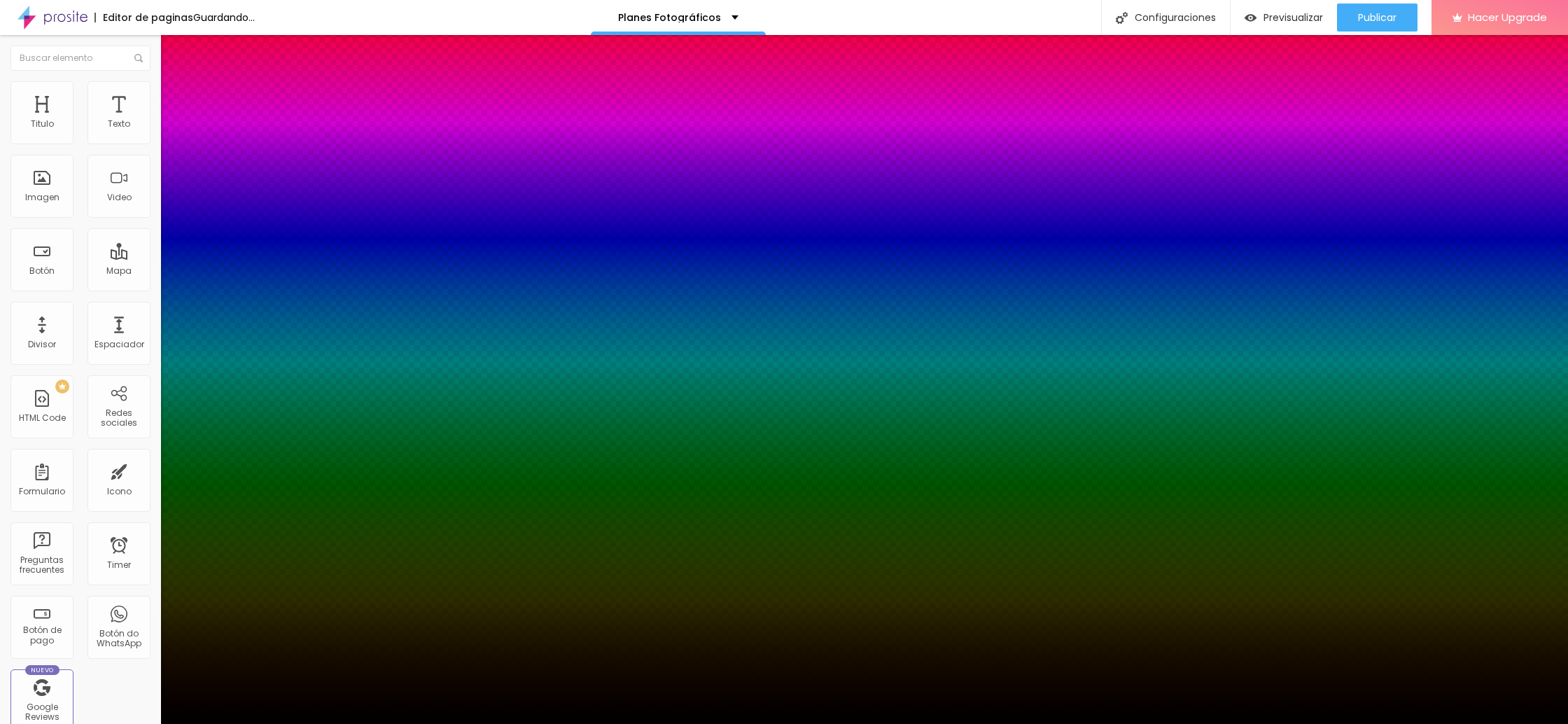
click at [252, 723] on div at bounding box center [784, 732] width 1568 height 0
click at [250, 723] on div at bounding box center [784, 732] width 1568 height 0
click at [255, 723] on div at bounding box center [784, 732] width 1568 height 0
drag, startPoint x: 233, startPoint y: 348, endPoint x: 217, endPoint y: 349, distance: 16.0
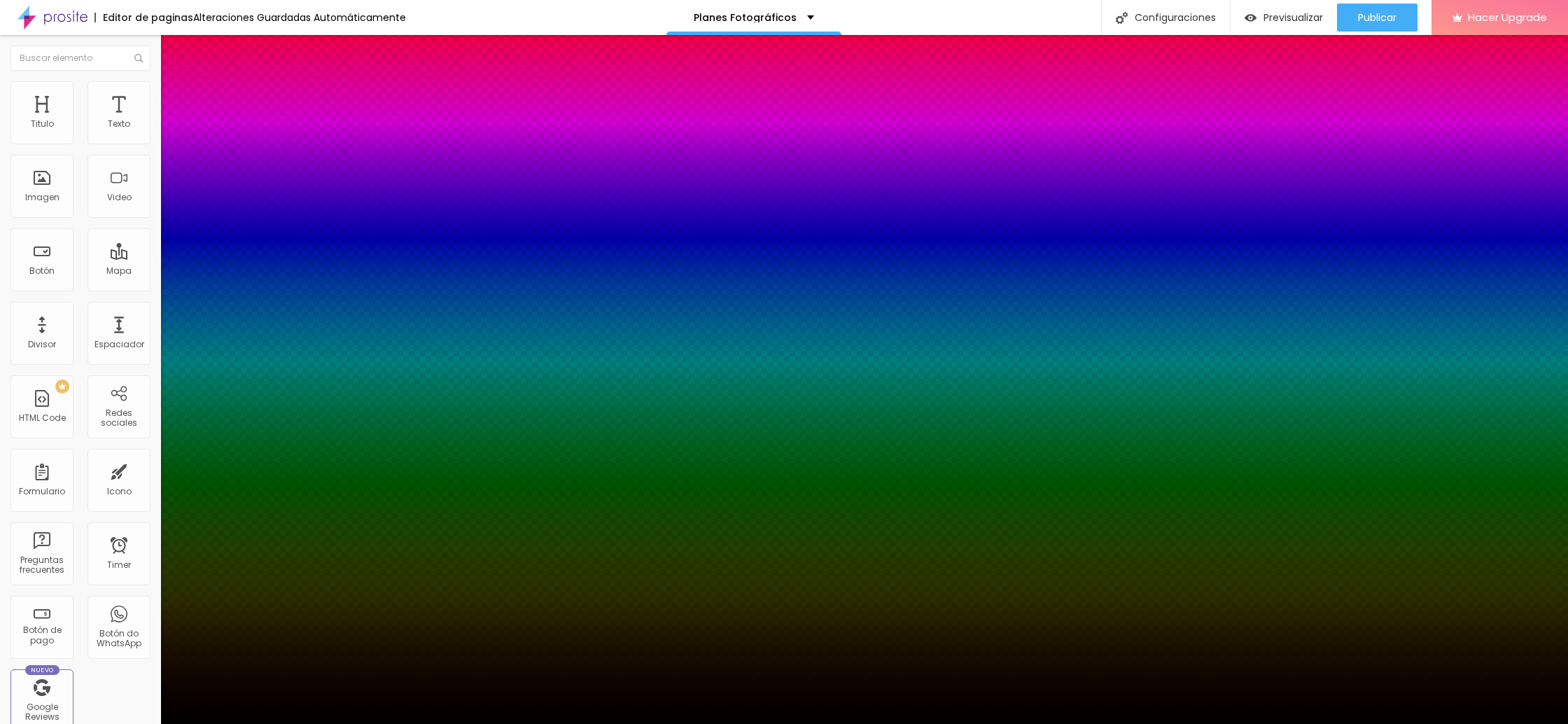
click at [72, 723] on div at bounding box center [784, 724] width 1568 height 0
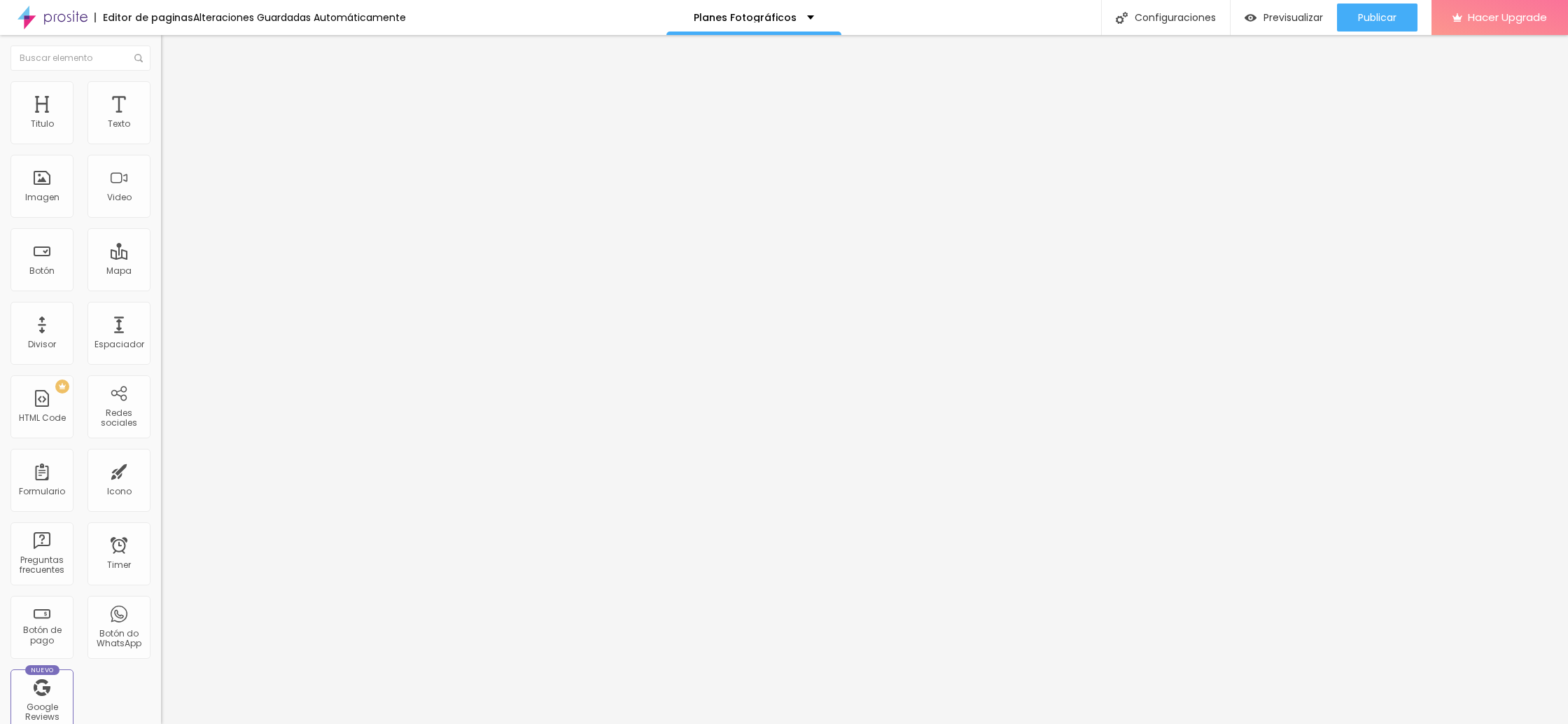
click at [168, 128] on icon "button" at bounding box center [171, 126] width 6 height 6
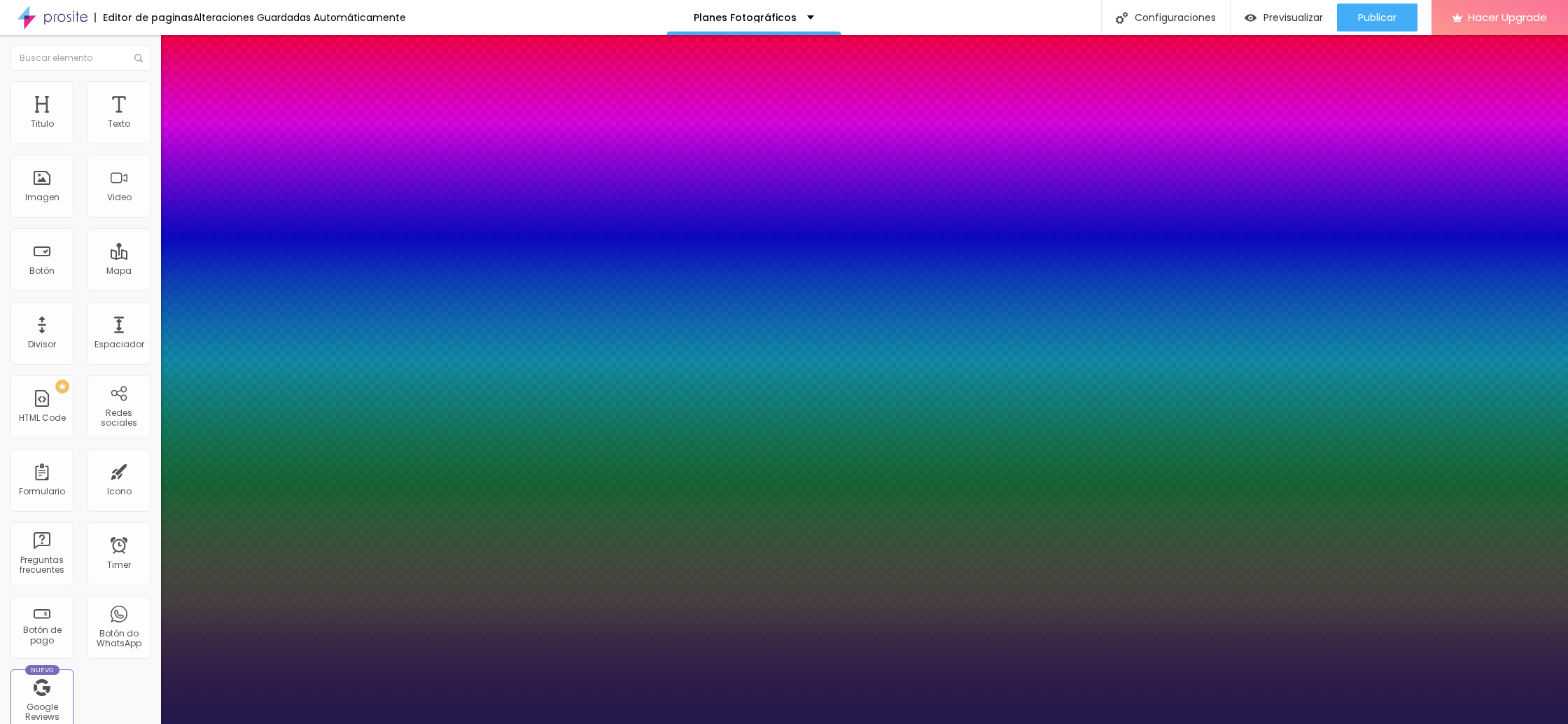
click at [315, 398] on div at bounding box center [784, 362] width 1568 height 724
drag, startPoint x: 315, startPoint y: 398, endPoint x: 313, endPoint y: 488, distance: 90.0
click at [313, 489] on body "Editor de paginas Alteraciones Guardadas Automáticamente Planes Fotográficos Co…" at bounding box center [784, 362] width 1568 height 724
drag, startPoint x: 159, startPoint y: 358, endPoint x: 225, endPoint y: 393, distance: 74.7
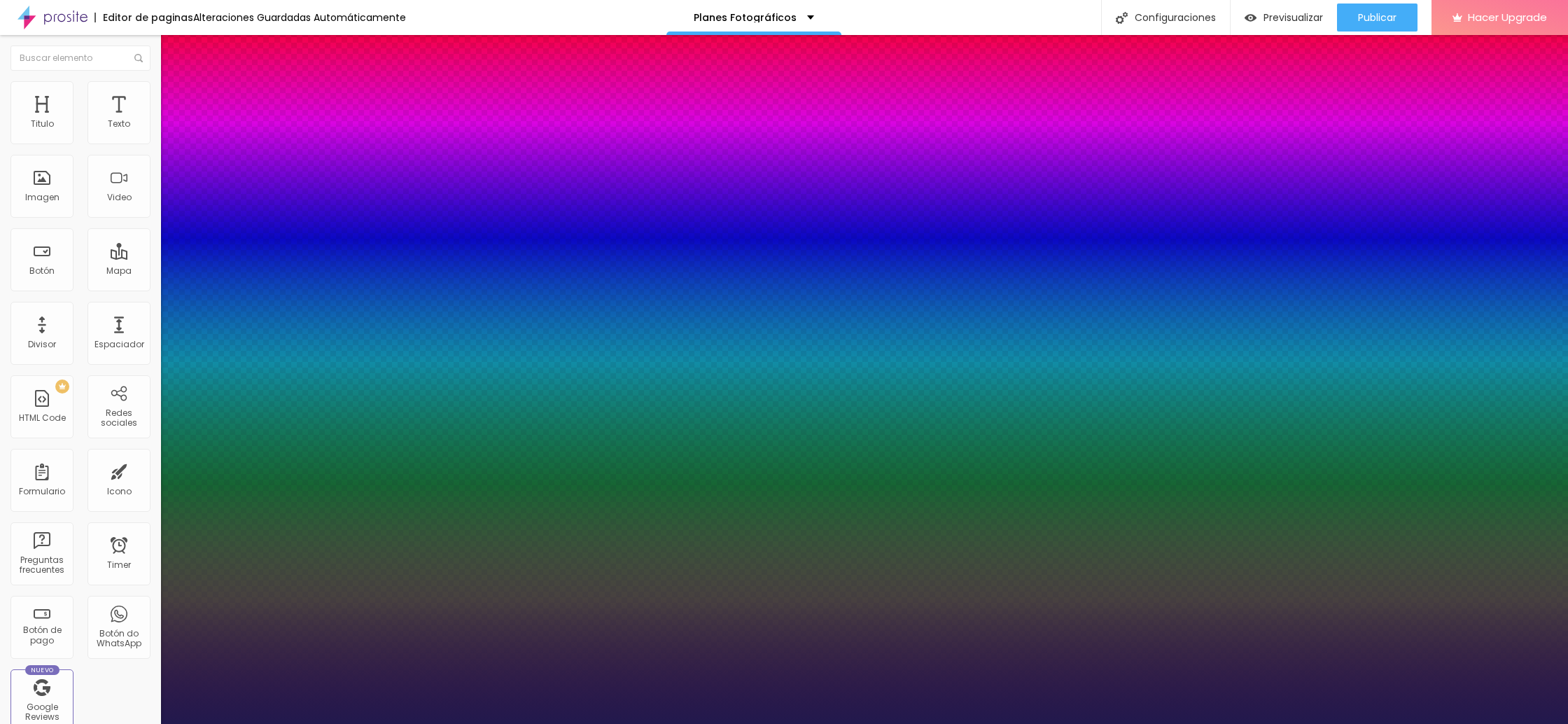
click at [937, 723] on div at bounding box center [784, 724] width 1568 height 0
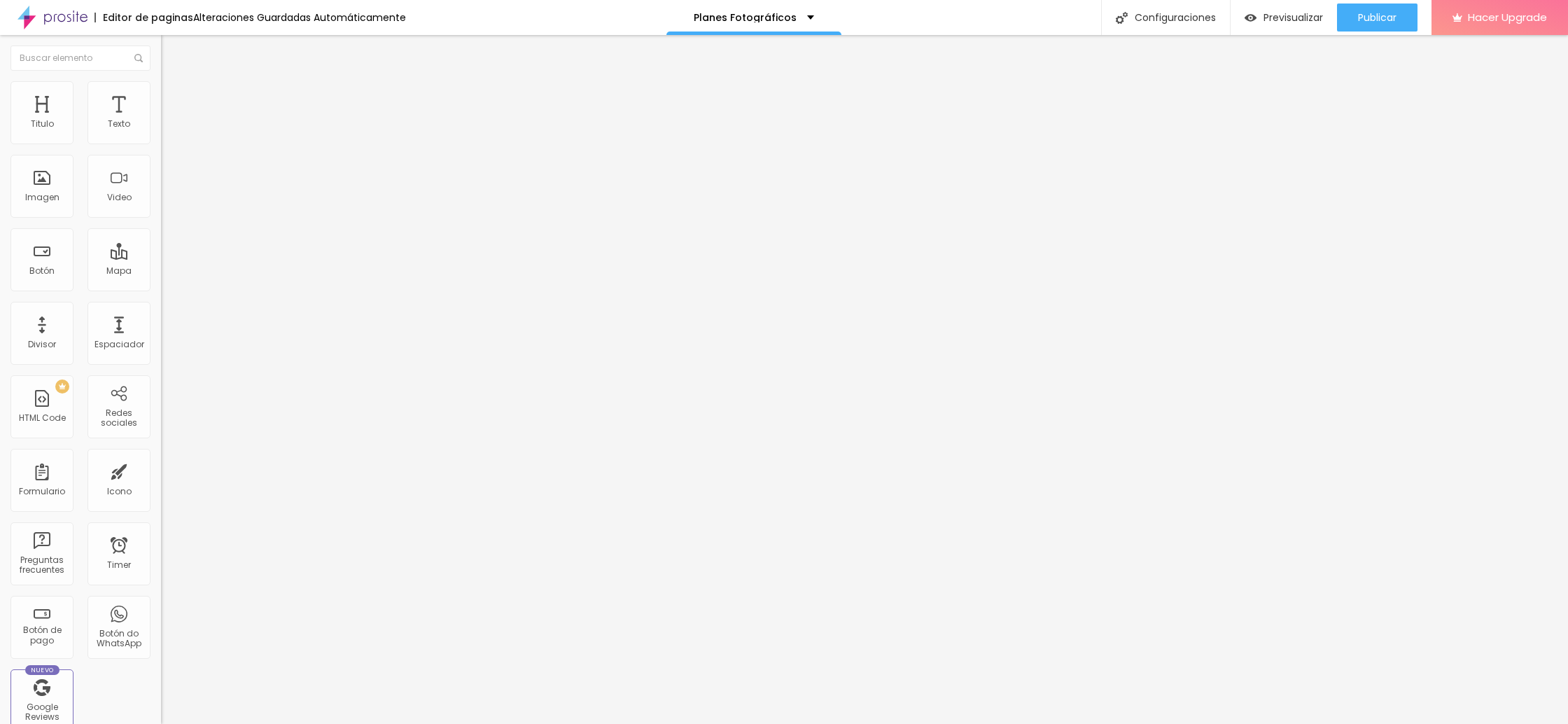
click at [173, 97] on span "Avanzado" at bounding box center [196, 90] width 45 height 12
click at [173, 82] on span "Estilo" at bounding box center [184, 77] width 22 height 12
click at [161, 81] on img at bounding box center [167, 87] width 12 height 12
drag, startPoint x: 39, startPoint y: 136, endPoint x: 83, endPoint y: 146, distance: 45.1
click at [161, 258] on input "range" at bounding box center [206, 263] width 90 height 12
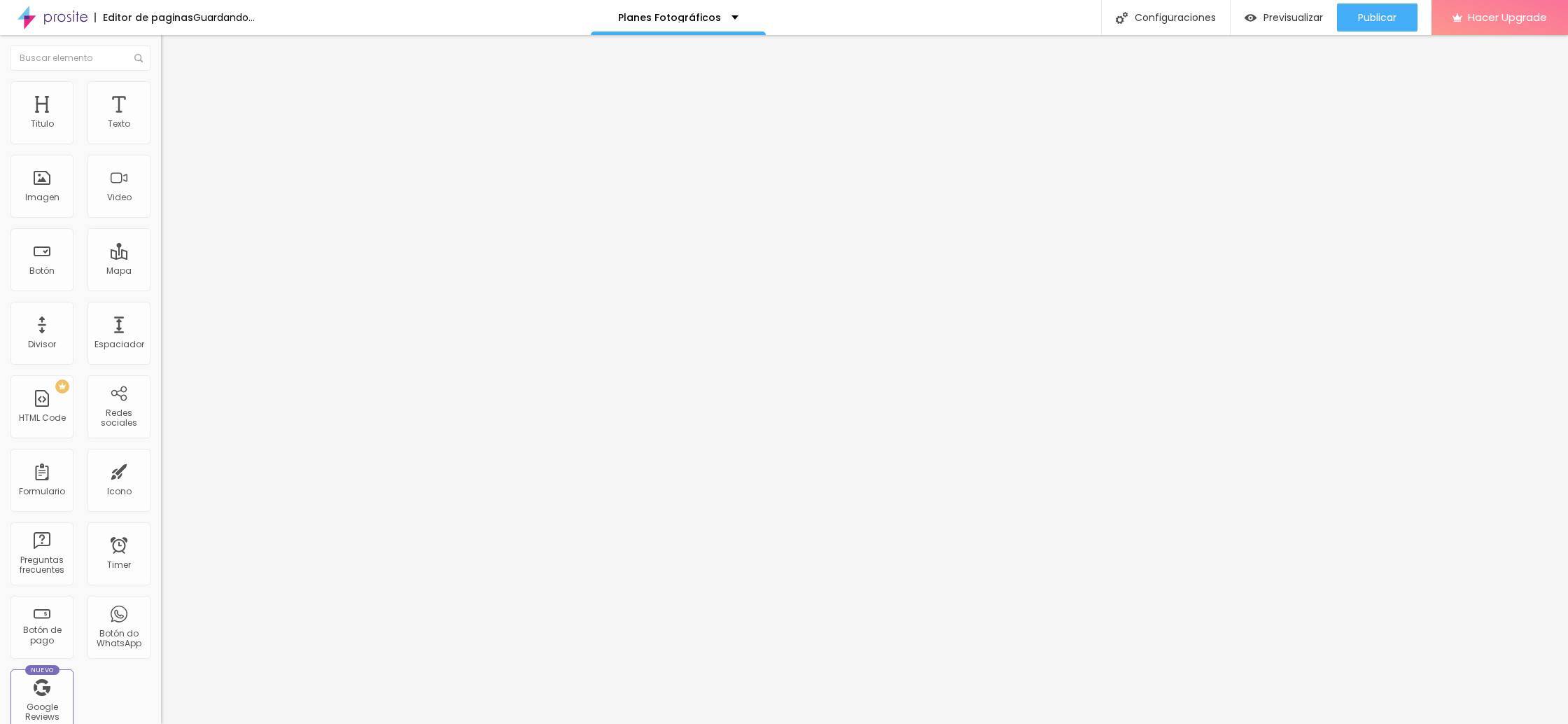
drag, startPoint x: 40, startPoint y: 165, endPoint x: 50, endPoint y: 167, distance: 10.2
click at [161, 455] on input "range" at bounding box center [206, 461] width 90 height 12
drag, startPoint x: 88, startPoint y: 135, endPoint x: 75, endPoint y: 133, distance: 13.2
click at [161, 258] on input "range" at bounding box center [206, 263] width 90 height 12
click at [161, 80] on img at bounding box center [167, 73] width 12 height 12
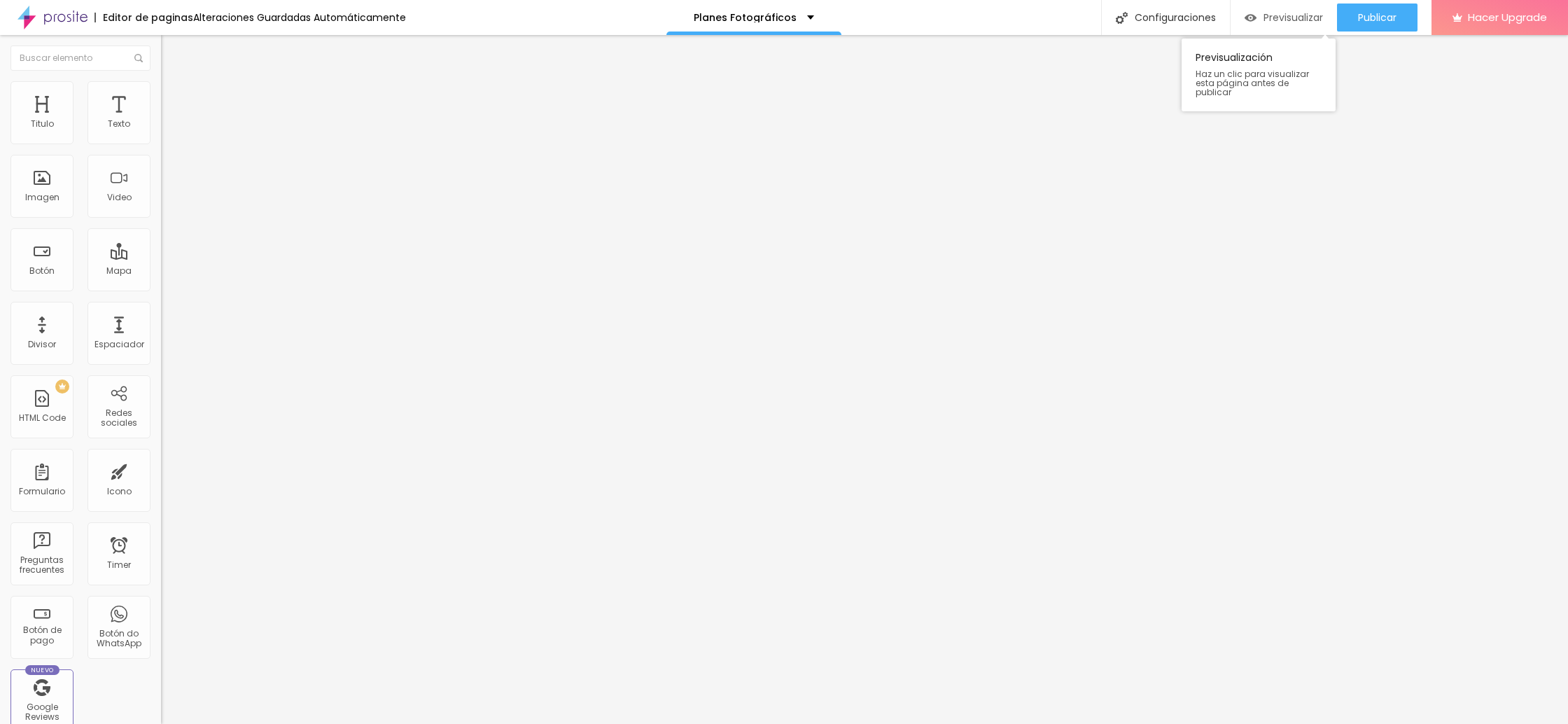
click at [1287, 14] on span "Previsualizar" at bounding box center [1293, 17] width 59 height 12
click at [161, 92] on ul "Contenido [PERSON_NAME]" at bounding box center [241, 88] width 161 height 42
click at [161, 90] on li "Estilo" at bounding box center [241, 87] width 161 height 14
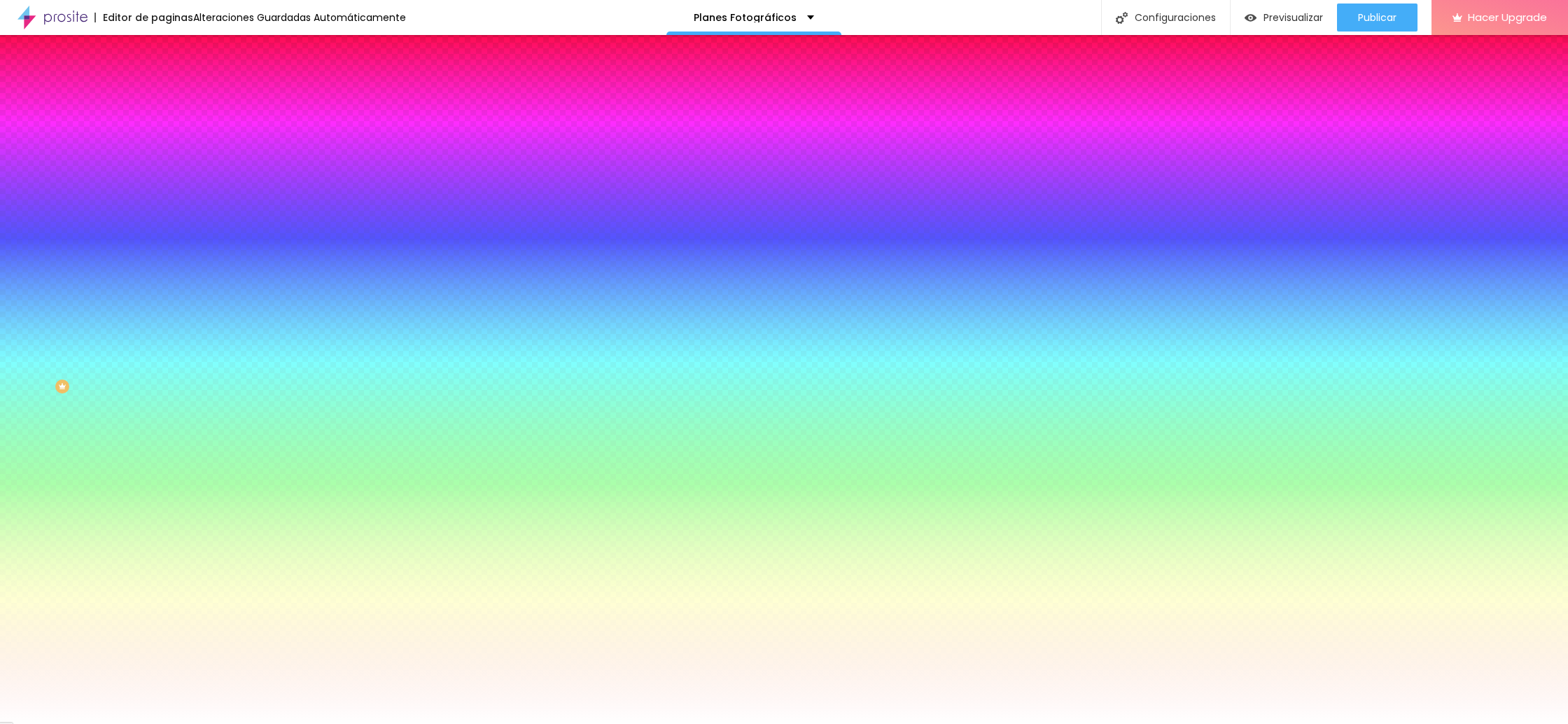
click at [161, 95] on img at bounding box center [167, 101] width 12 height 12
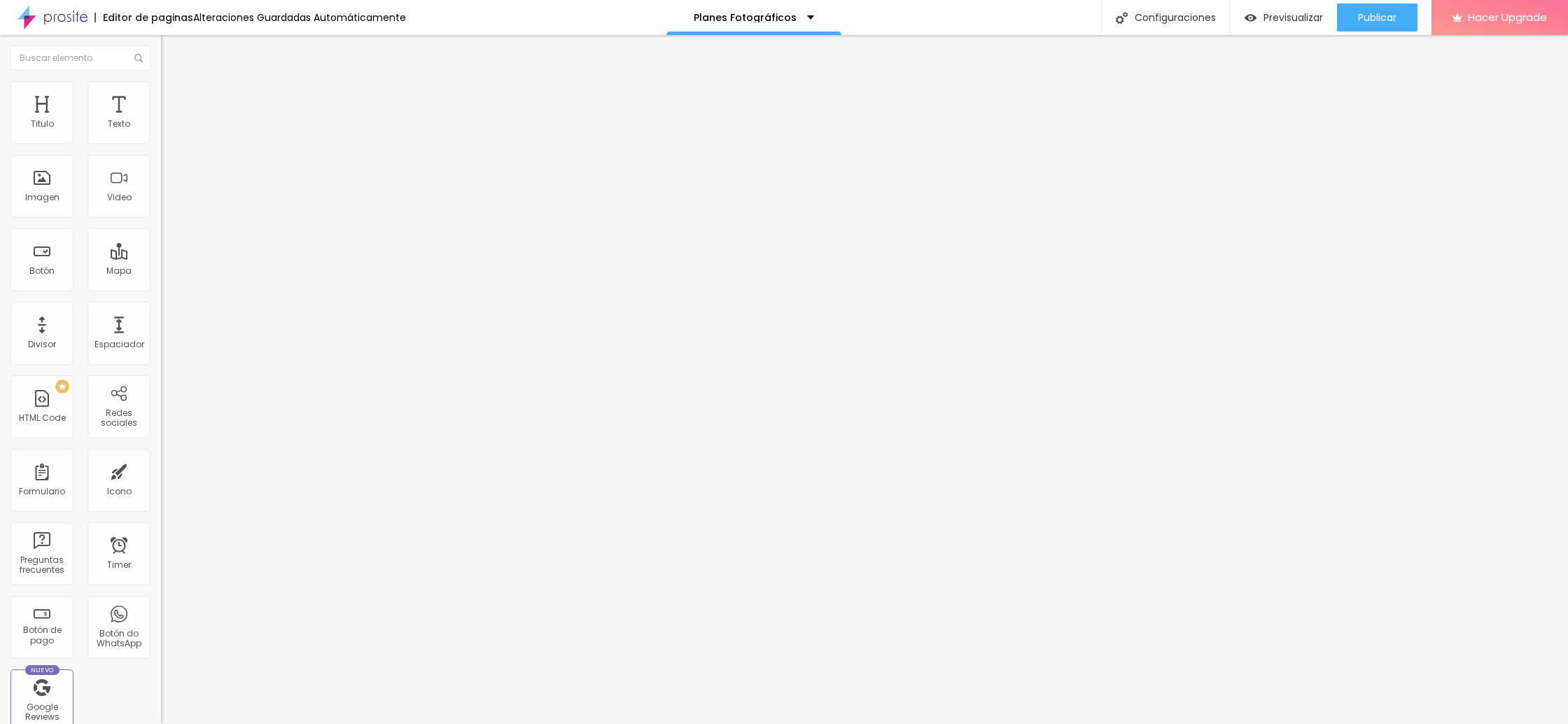
click at [161, 80] on img at bounding box center [167, 73] width 12 height 12
click at [161, 127] on span "Completo" at bounding box center [182, 121] width 43 height 12
click at [161, 136] on span "Boxed" at bounding box center [174, 130] width 27 height 12
click at [123, 115] on div "Texto" at bounding box center [118, 112] width 63 height 63
click at [173, 97] on span "Avanzado" at bounding box center [196, 90] width 45 height 12
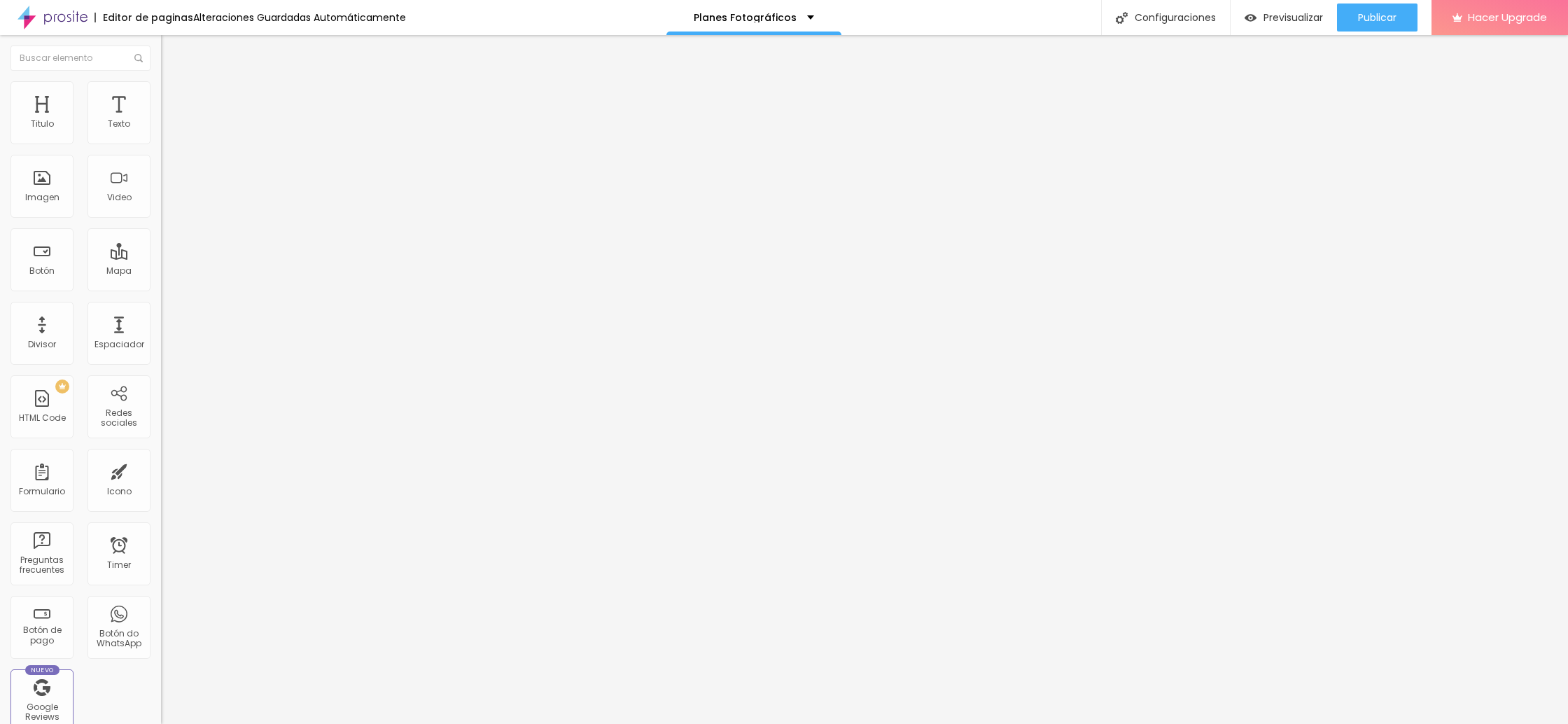
drag, startPoint x: 39, startPoint y: 141, endPoint x: 18, endPoint y: 140, distance: 21.0
click at [161, 258] on input "range" at bounding box center [206, 263] width 90 height 12
drag, startPoint x: 38, startPoint y: 164, endPoint x: 14, endPoint y: 161, distance: 24.2
click at [161, 455] on input "range" at bounding box center [206, 461] width 90 height 12
click at [173, 82] on span "Estilo" at bounding box center [184, 77] width 22 height 12
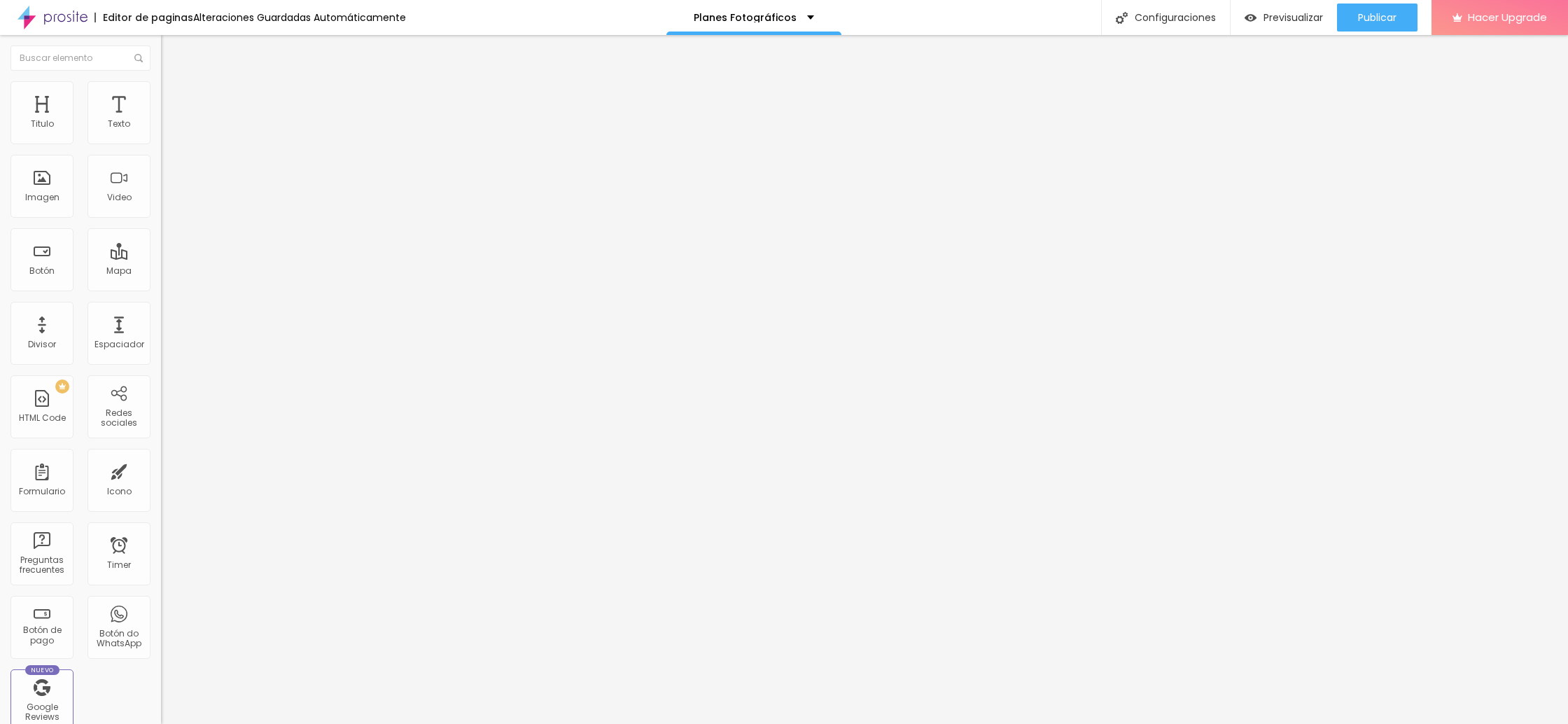
drag, startPoint x: 60, startPoint y: 320, endPoint x: 53, endPoint y: 323, distance: 7.6
click at [161, 528] on input "range" at bounding box center [206, 534] width 90 height 12
drag, startPoint x: 58, startPoint y: 349, endPoint x: 71, endPoint y: 351, distance: 13.2
click at [161, 723] on input "range" at bounding box center [206, 732] width 90 height 12
click at [1284, 18] on span "Previsualizar" at bounding box center [1293, 17] width 59 height 12
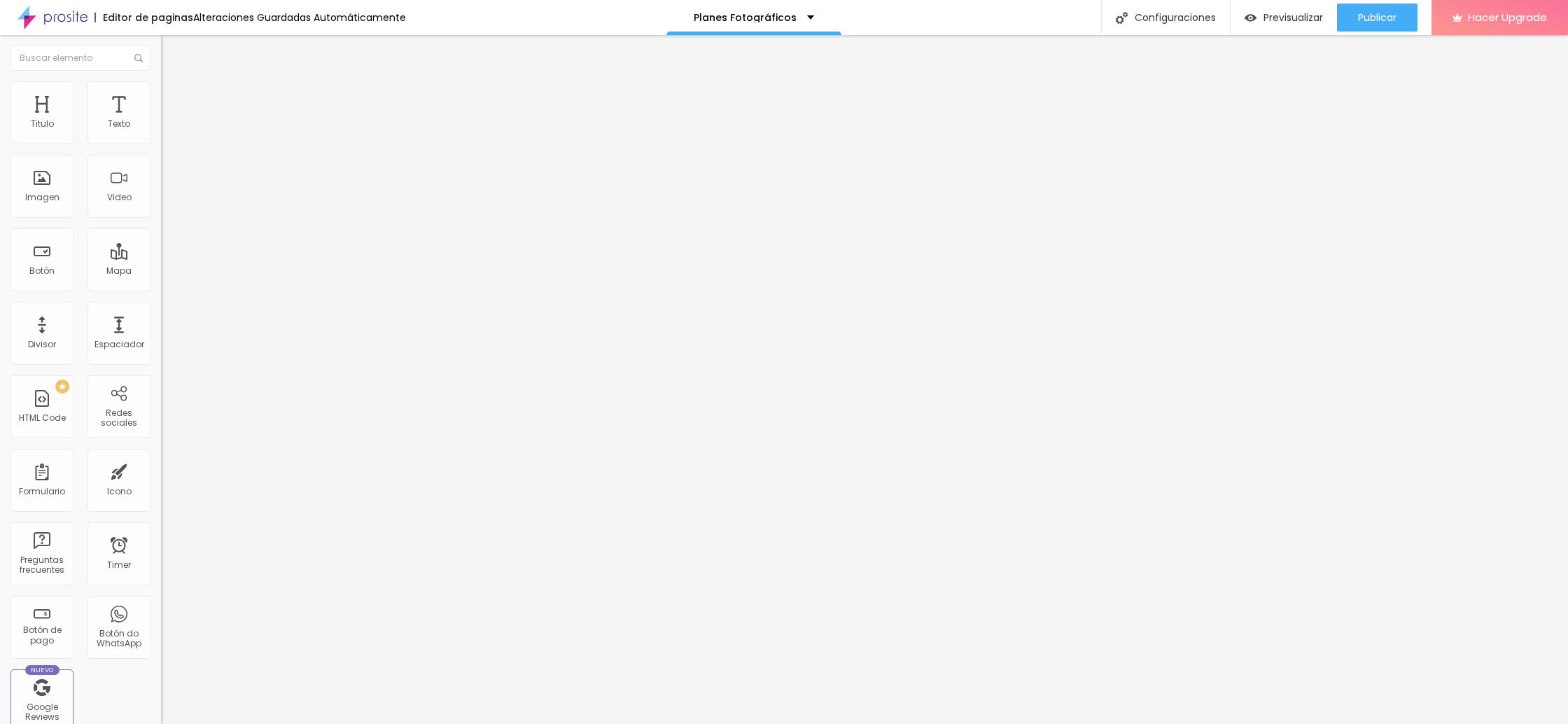
click at [161, 144] on span "Título 3" at bounding box center [181, 135] width 40 height 16
click at [161, 121] on span "Título 1" at bounding box center [184, 110] width 47 height 19
click at [1277, 22] on span "Previsualizar" at bounding box center [1293, 17] width 59 height 12
click at [161, 144] on span "Título 3" at bounding box center [181, 135] width 40 height 16
click at [1289, 14] on span "Previsualizar" at bounding box center [1293, 17] width 59 height 12
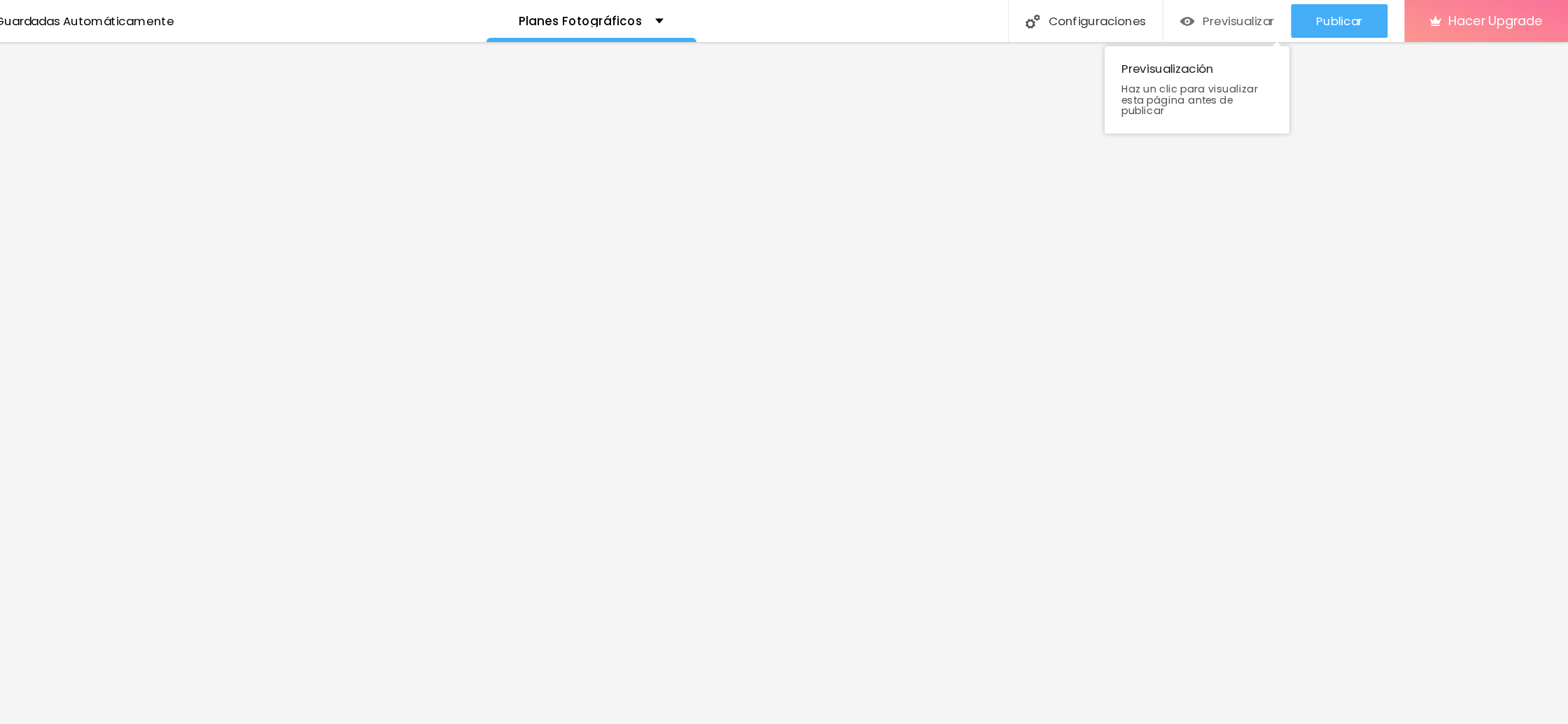
click at [1267, 20] on span "Previsualizar" at bounding box center [1293, 17] width 59 height 12
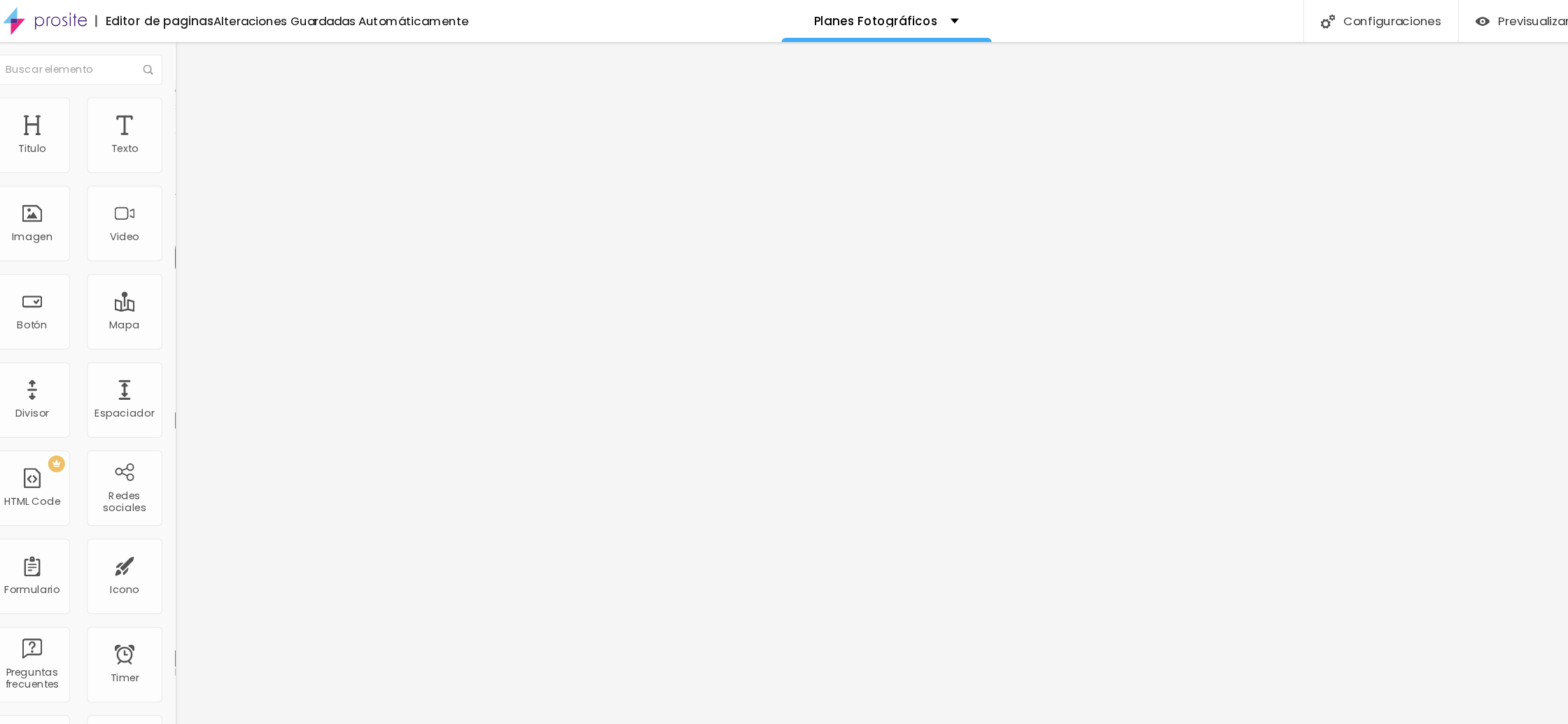
click at [161, 132] on span "Título 2" at bounding box center [184, 123] width 46 height 17
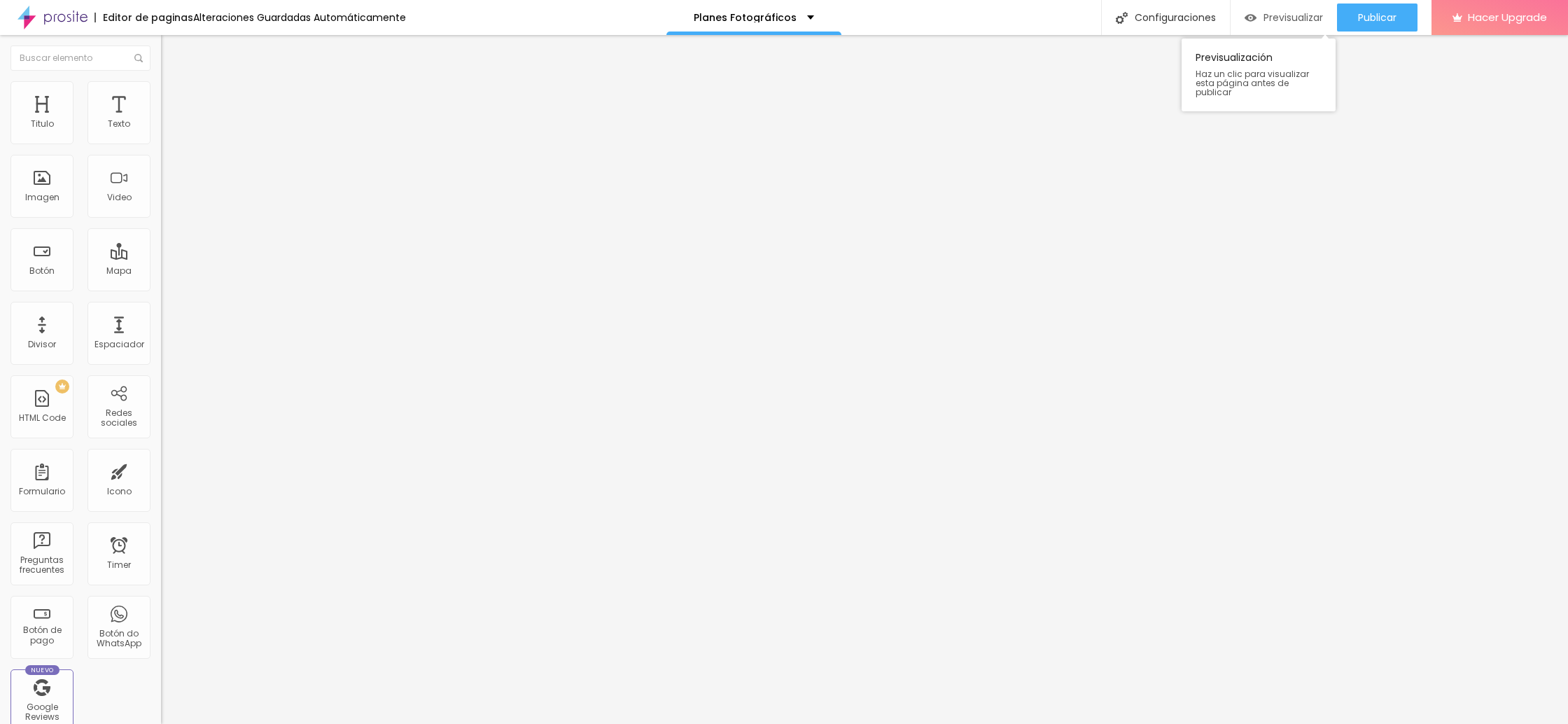
click at [1292, 19] on span "Previsualizar" at bounding box center [1293, 17] width 59 height 12
click at [123, 121] on div "Texto" at bounding box center [118, 124] width 22 height 10
click at [1284, 17] on span "Previsualizar" at bounding box center [1293, 17] width 59 height 12
drag, startPoint x: 58, startPoint y: 322, endPoint x: 47, endPoint y: 320, distance: 11.2
click at [161, 528] on input "range" at bounding box center [206, 534] width 90 height 12
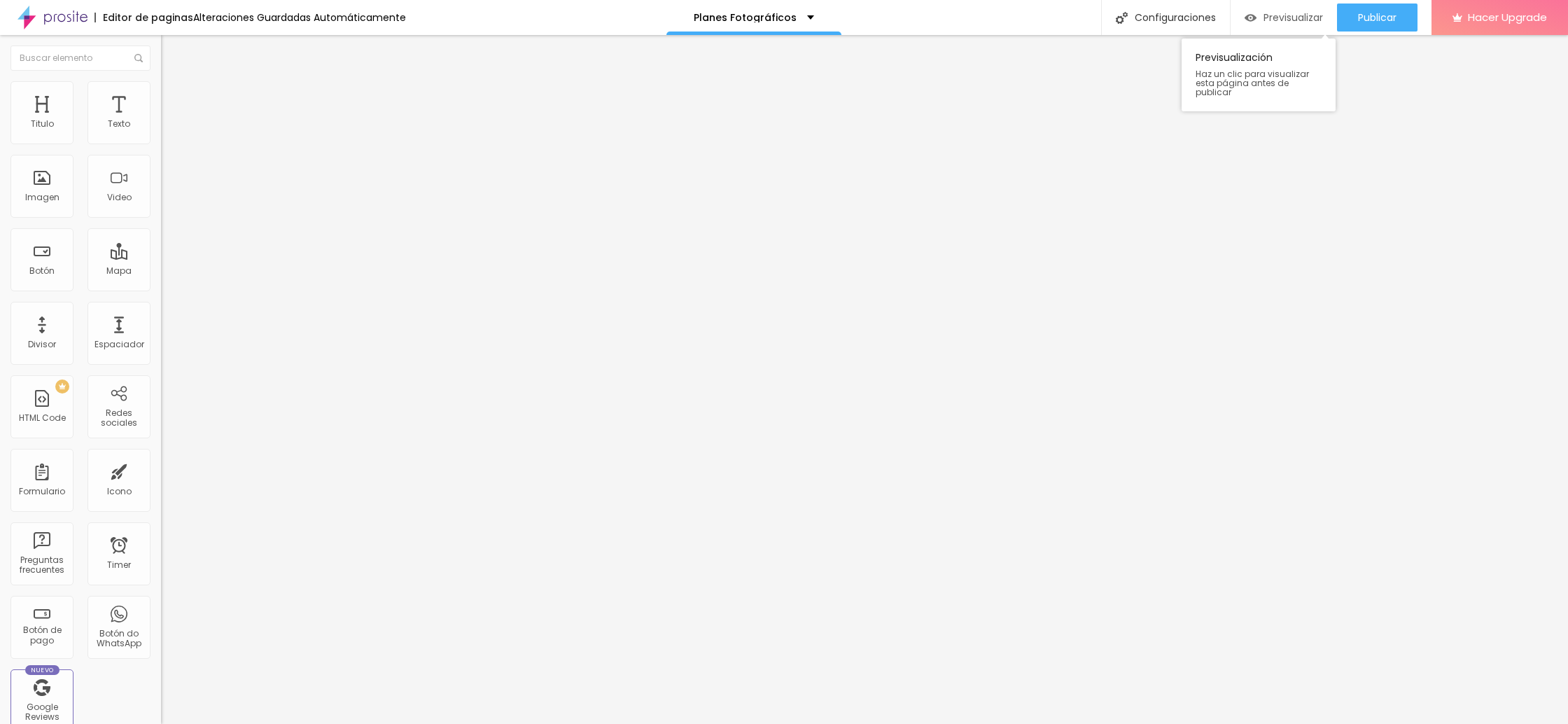
click at [1272, 17] on span "Previsualizar" at bounding box center [1293, 17] width 59 height 12
click at [1378, 20] on span "Publicar" at bounding box center [1377, 17] width 38 height 12
click at [161, 723] on input "range" at bounding box center [206, 732] width 90 height 12
drag, startPoint x: 43, startPoint y: 377, endPoint x: 32, endPoint y: 378, distance: 11.0
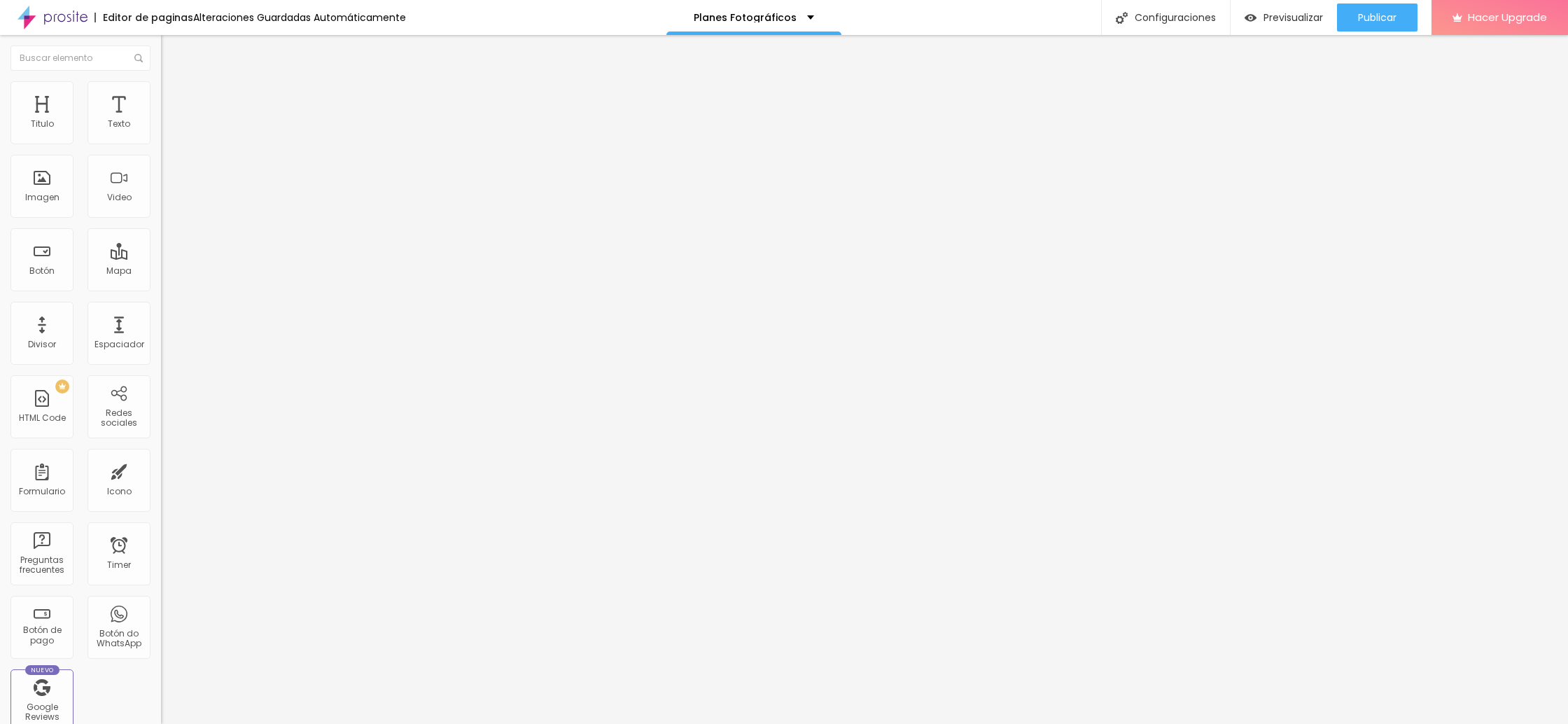
drag, startPoint x: 47, startPoint y: 295, endPoint x: 49, endPoint y: 310, distance: 15.1
click at [161, 331] on input "range" at bounding box center [206, 336] width 90 height 12
click at [161, 528] on input "range" at bounding box center [206, 534] width 90 height 12
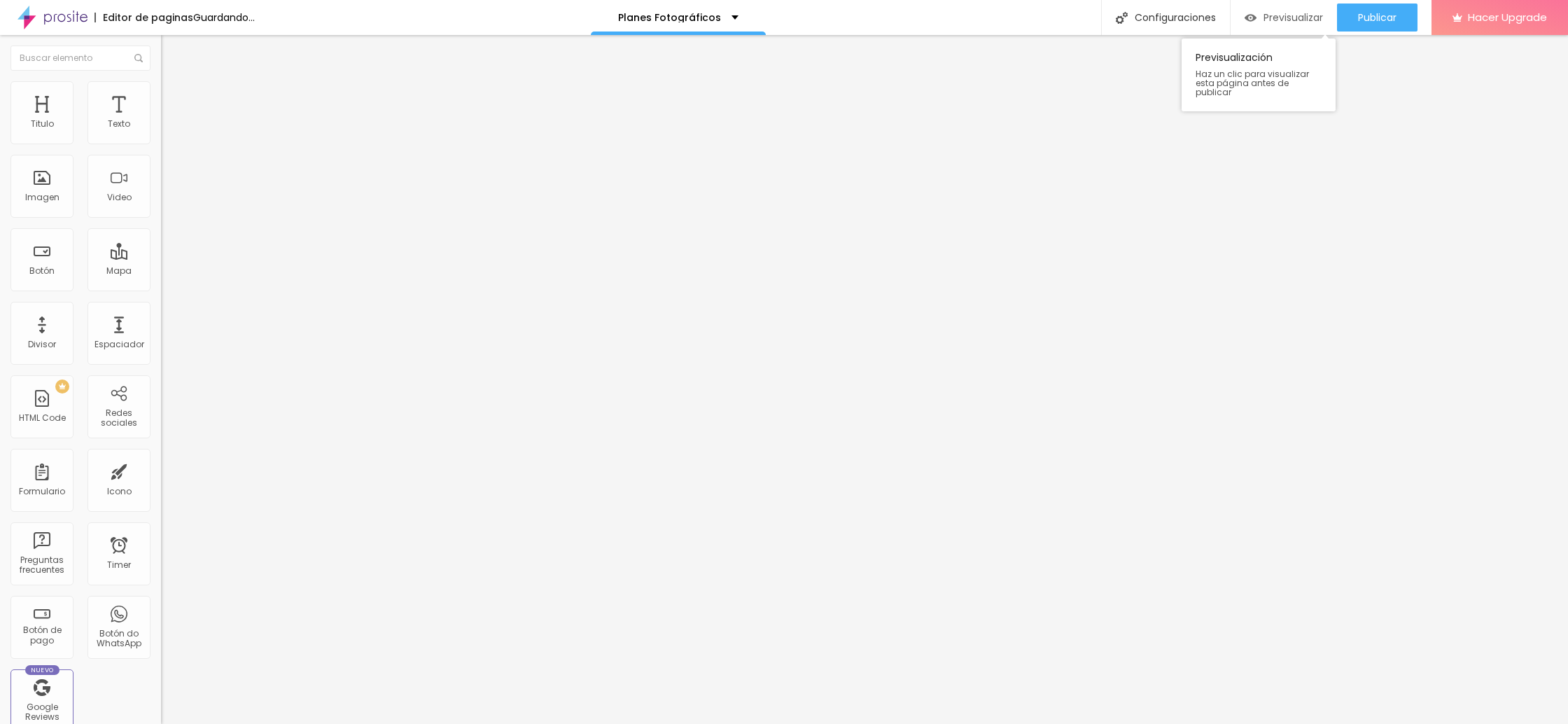
click at [1286, 17] on span "Previsualizar" at bounding box center [1293, 17] width 59 height 12
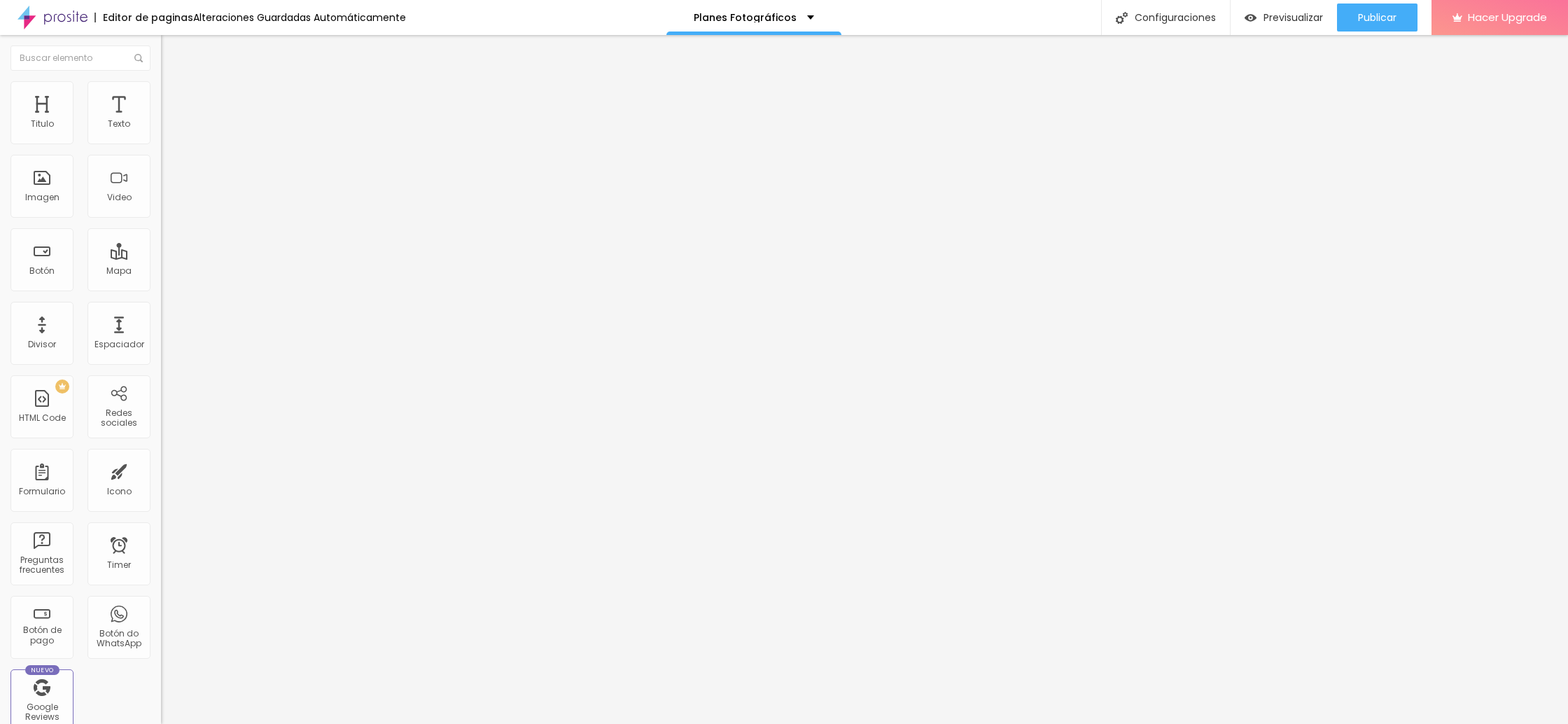
click at [161, 87] on img at bounding box center [167, 87] width 12 height 12
click at [173, 82] on span "Estilo" at bounding box center [184, 77] width 22 height 12
drag, startPoint x: 51, startPoint y: 292, endPoint x: 43, endPoint y: 294, distance: 8.2
click at [161, 331] on input "range" at bounding box center [206, 336] width 90 height 12
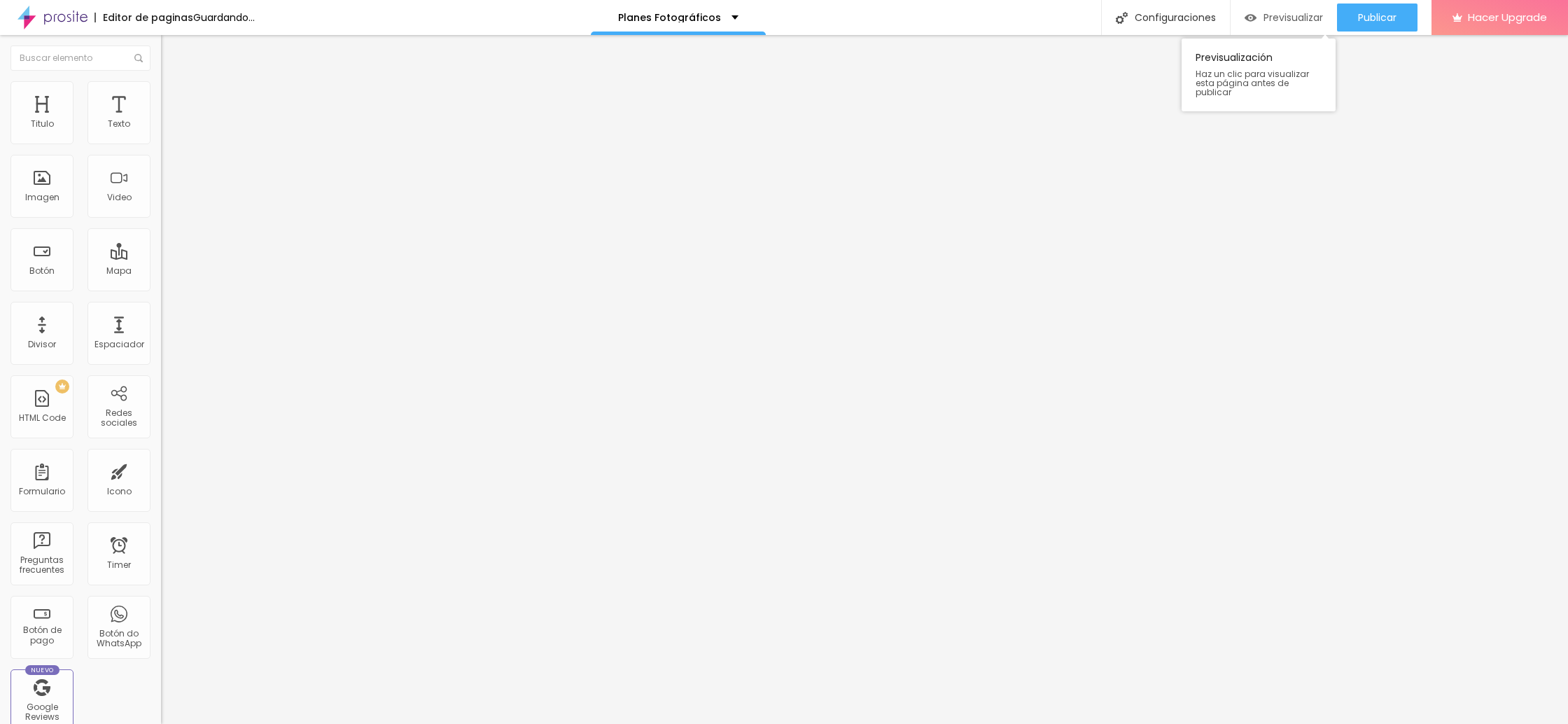
click at [1287, 21] on span "Previsualizar" at bounding box center [1293, 17] width 59 height 12
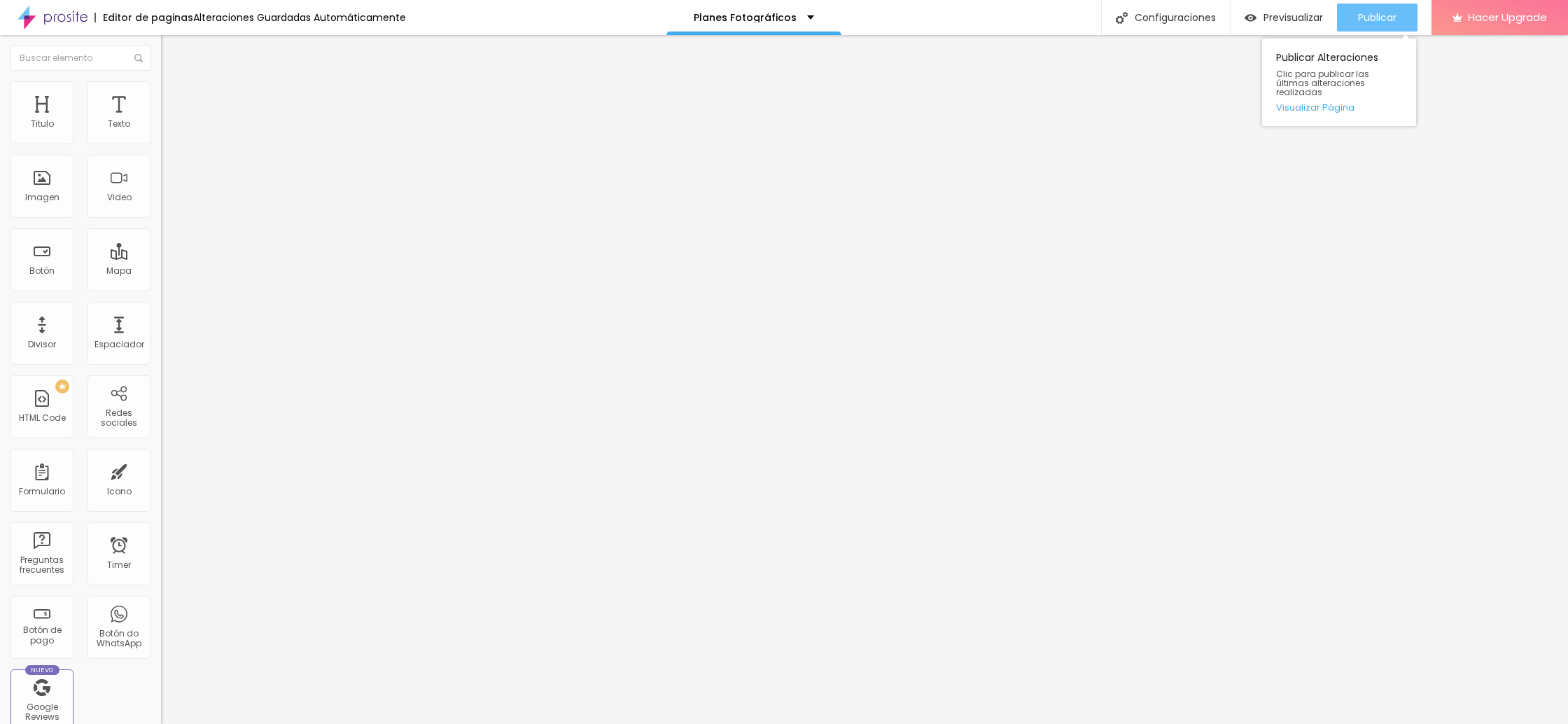
click at [1372, 22] on span "Publicar" at bounding box center [1377, 17] width 38 height 12
click at [1380, 15] on span "Publicar" at bounding box center [1377, 17] width 38 height 12
